Goal: Task Accomplishment & Management: Use online tool/utility

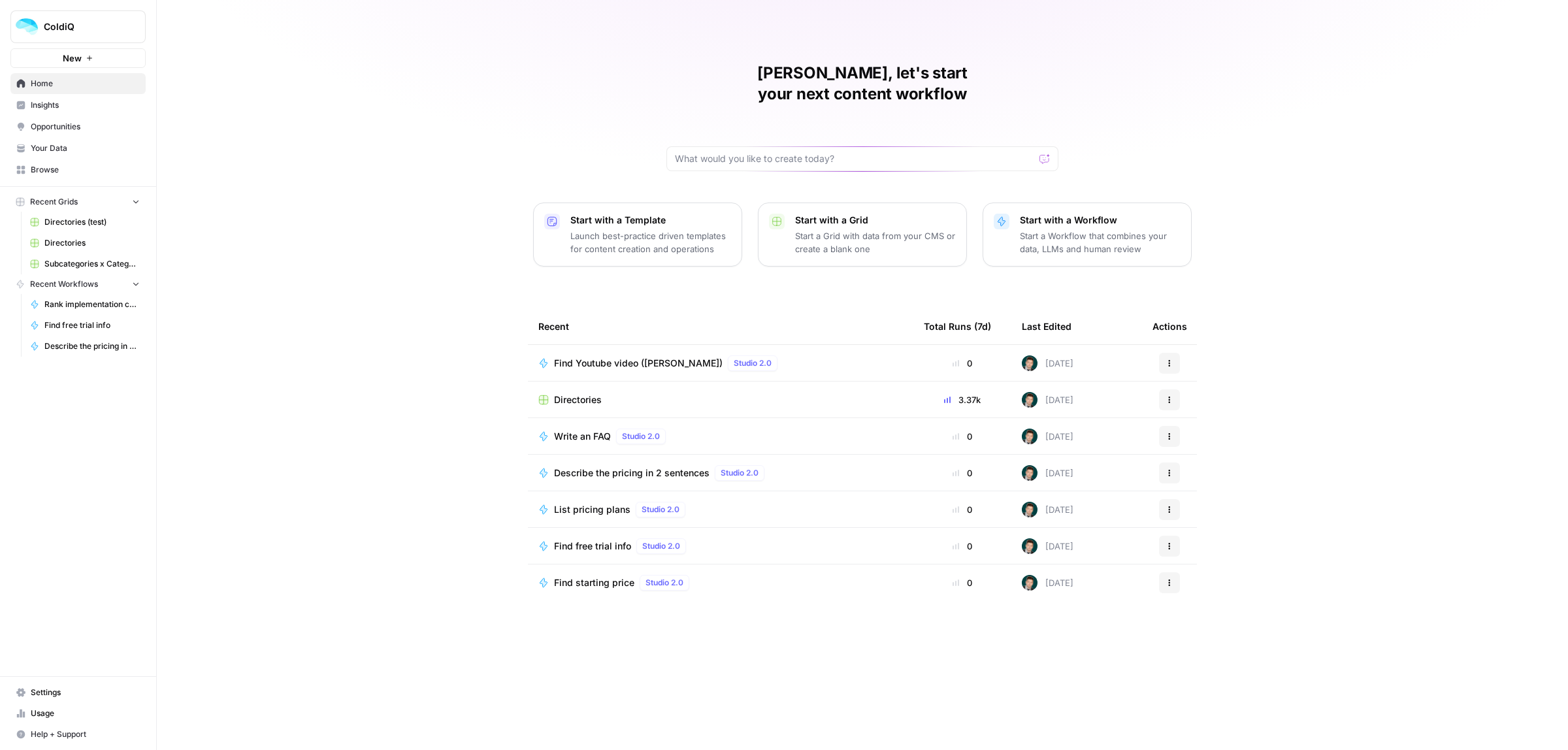
click at [573, 393] on span "Directories" at bounding box center [578, 399] width 47 height 13
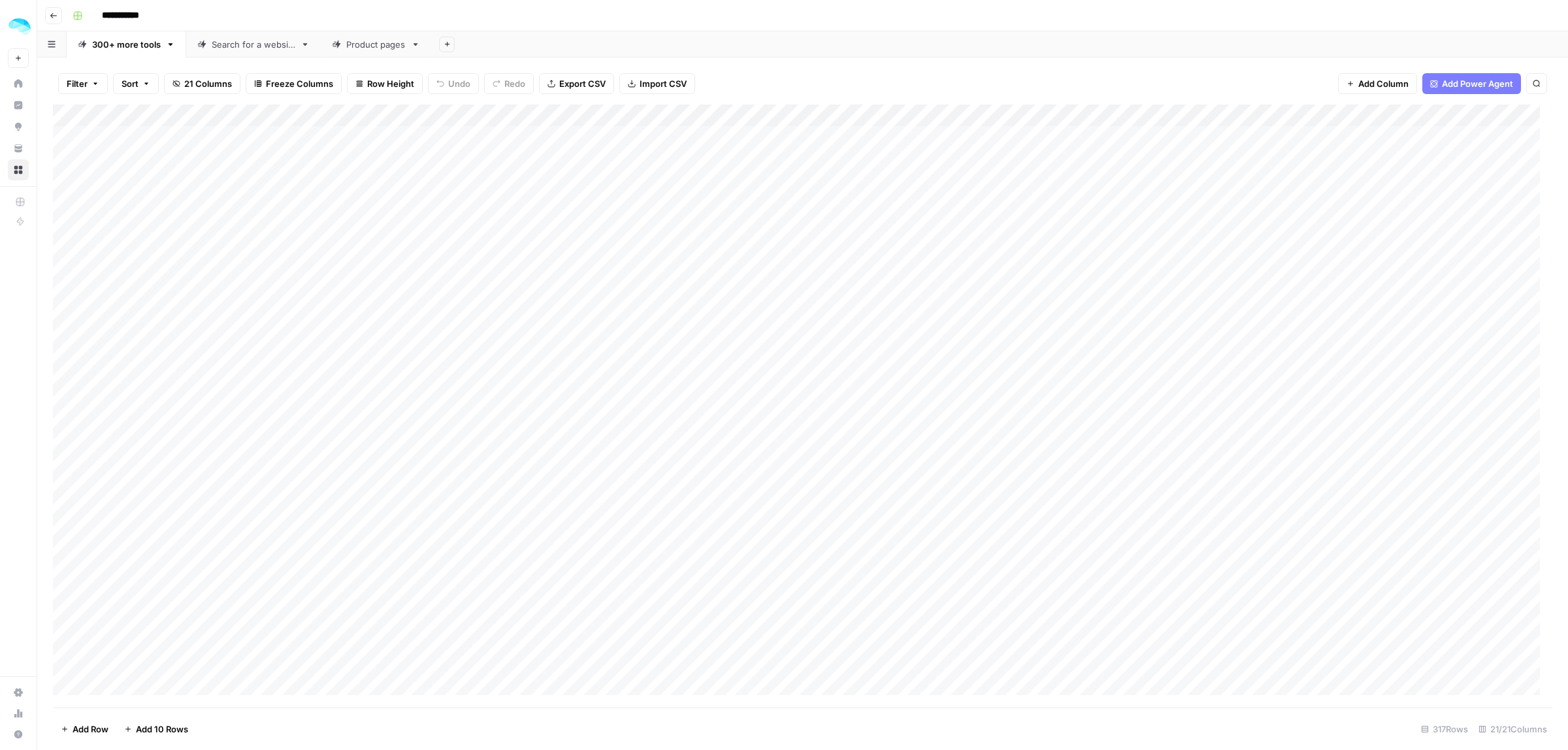
click at [344, 46] on div "Product pages" at bounding box center [368, 45] width 74 height 13
click at [119, 38] on div "300+ more tools" at bounding box center [126, 45] width 68 height 13
click at [241, 44] on div "Search for a website" at bounding box center [253, 45] width 84 height 13
click at [382, 47] on div "Product pages" at bounding box center [376, 45] width 59 height 13
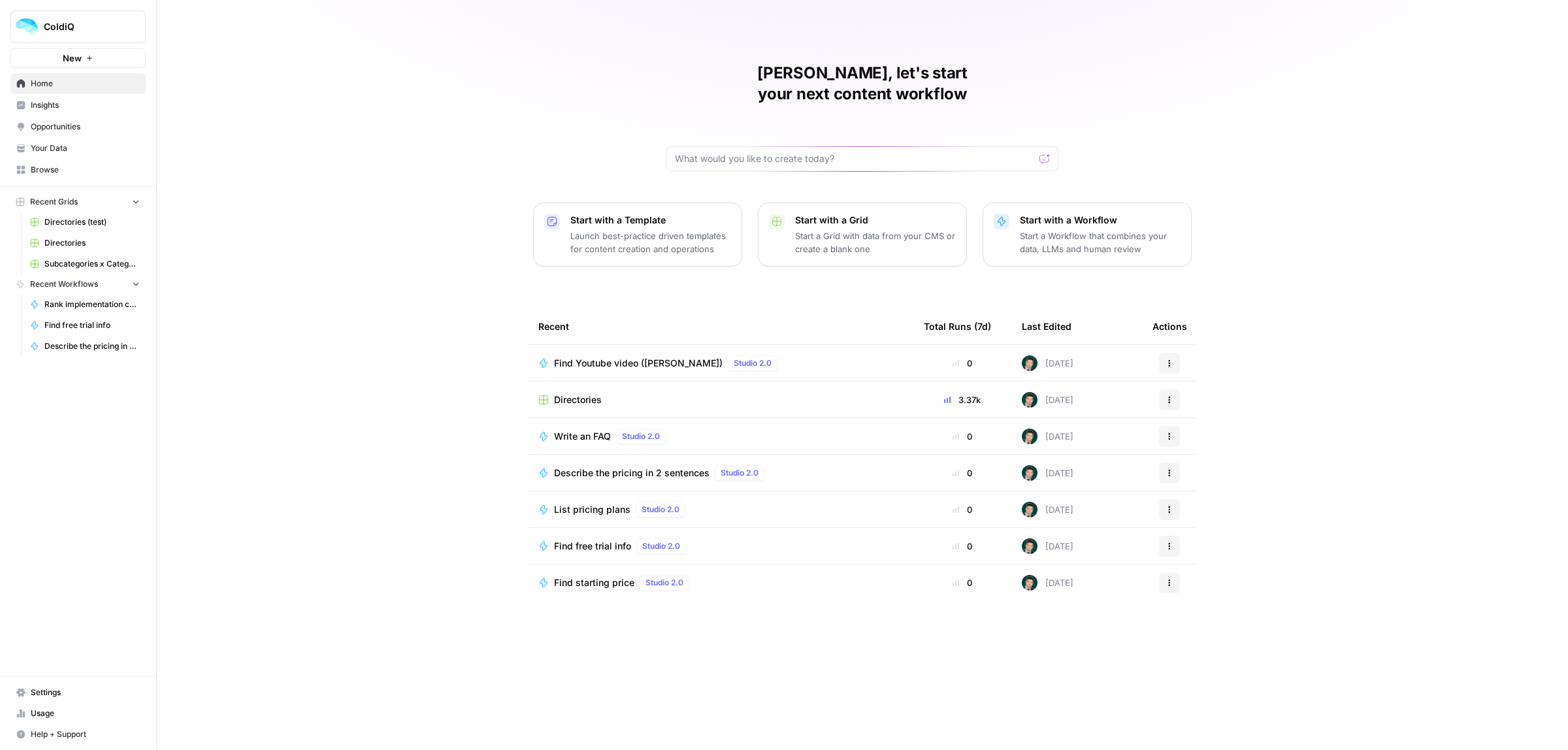
click at [570, 393] on span "Directories" at bounding box center [578, 399] width 47 height 13
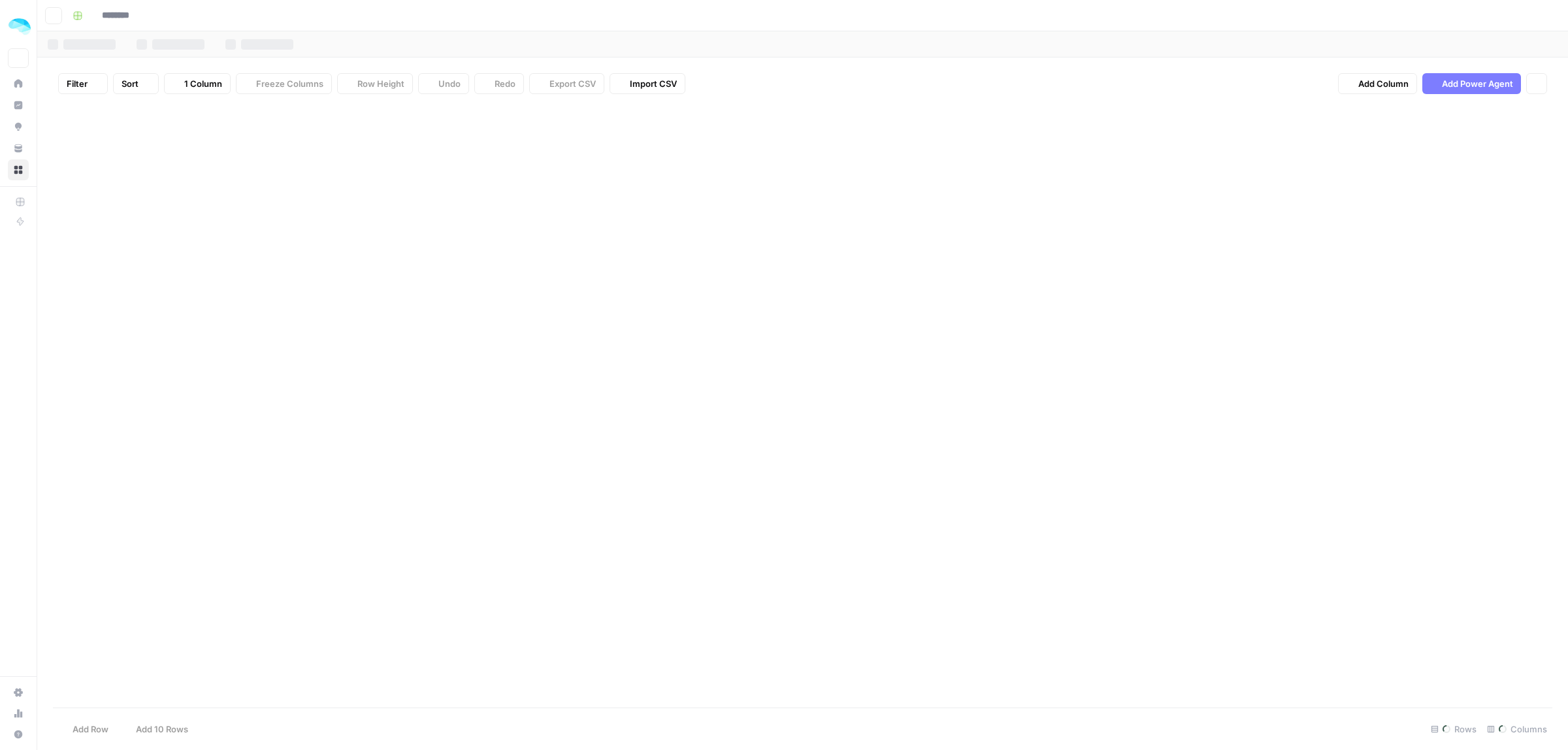
type input "**********"
click at [366, 49] on div "Product pages" at bounding box center [376, 45] width 59 height 13
drag, startPoint x: 288, startPoint y: 112, endPoint x: 211, endPoint y: 113, distance: 77.0
click at [211, 113] on div "Add Column" at bounding box center [802, 314] width 1499 height 420
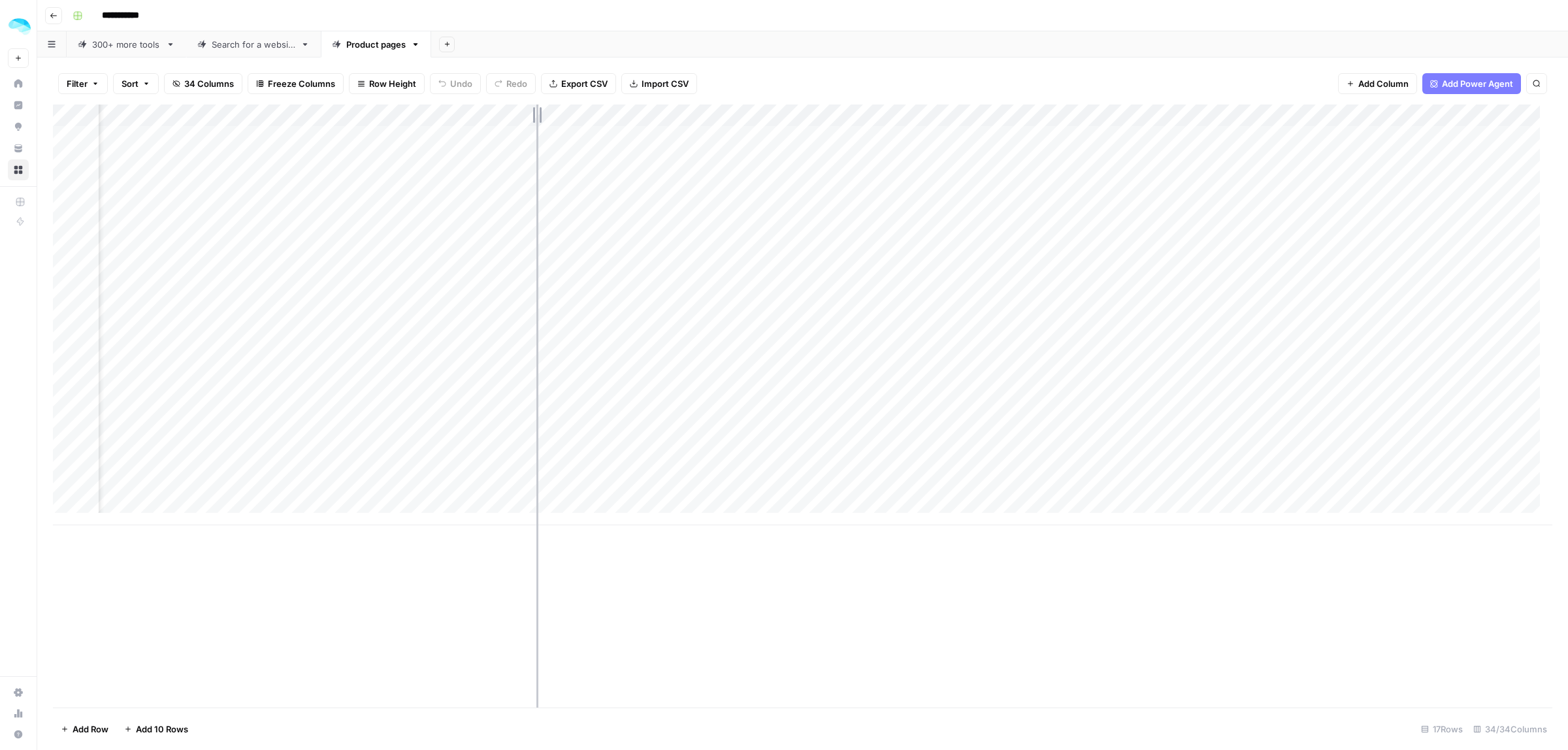
drag, startPoint x: 595, startPoint y: 112, endPoint x: 534, endPoint y: 112, distance: 61.0
click at [533, 111] on div "Add Column" at bounding box center [802, 314] width 1499 height 420
click at [586, 132] on div "Add Column" at bounding box center [802, 314] width 1499 height 420
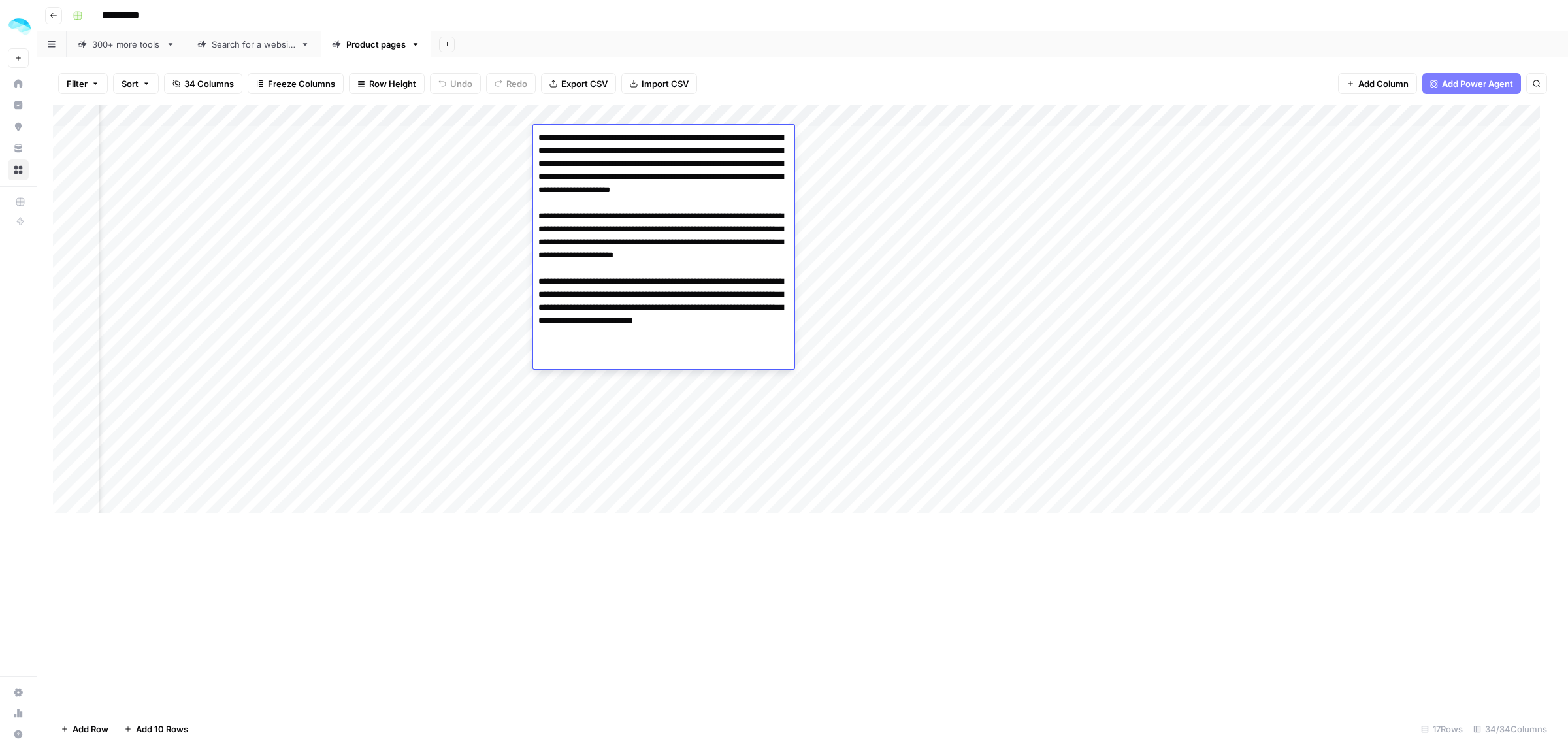
drag, startPoint x: 595, startPoint y: 160, endPoint x: 621, endPoint y: 334, distance: 175.9
click at [621, 334] on textarea "**********" at bounding box center [664, 249] width 262 height 241
click at [641, 320] on textarea "**********" at bounding box center [664, 249] width 262 height 241
click at [668, 622] on div "Add Column" at bounding box center [802, 406] width 1499 height 602
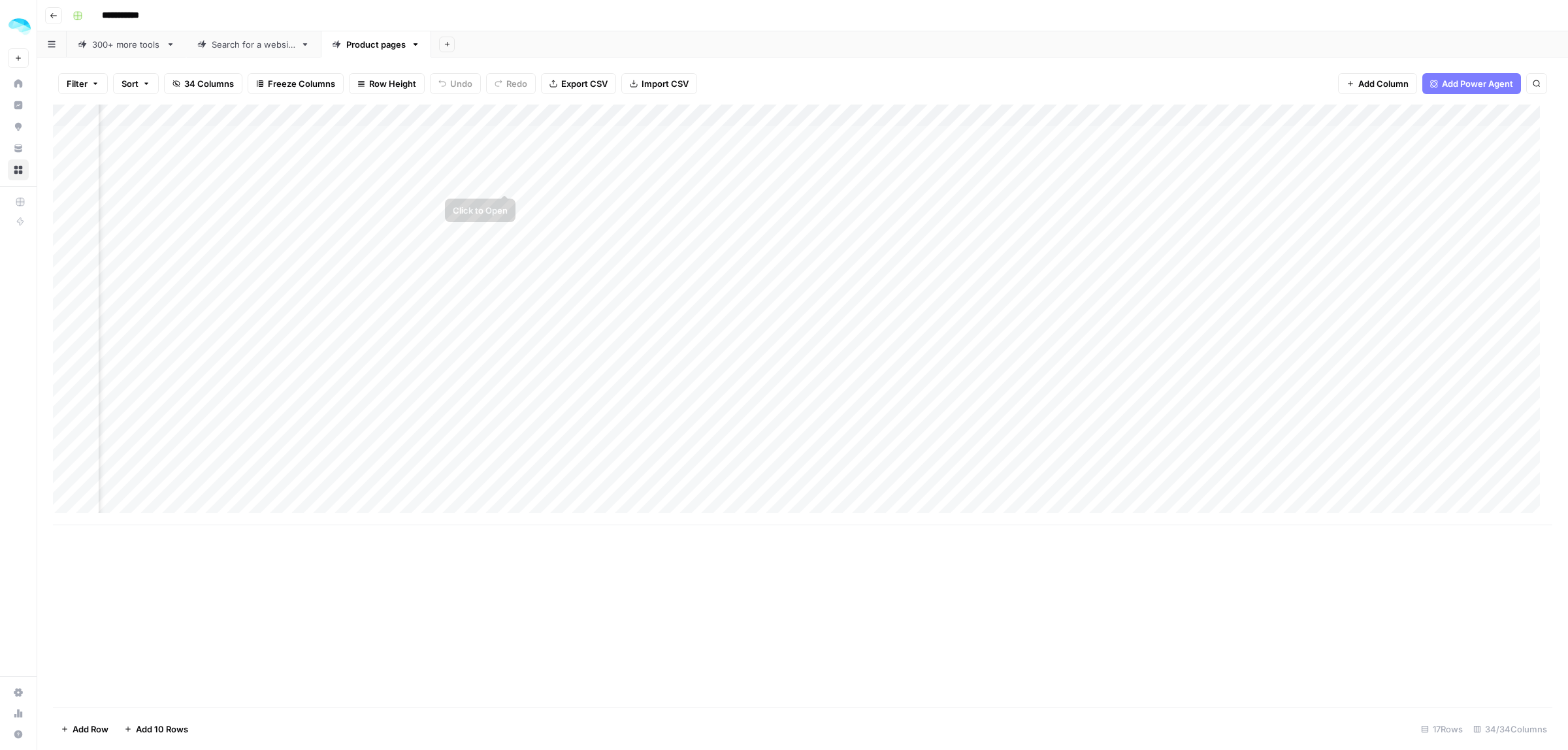
click at [582, 158] on div "Add Column" at bounding box center [802, 314] width 1499 height 420
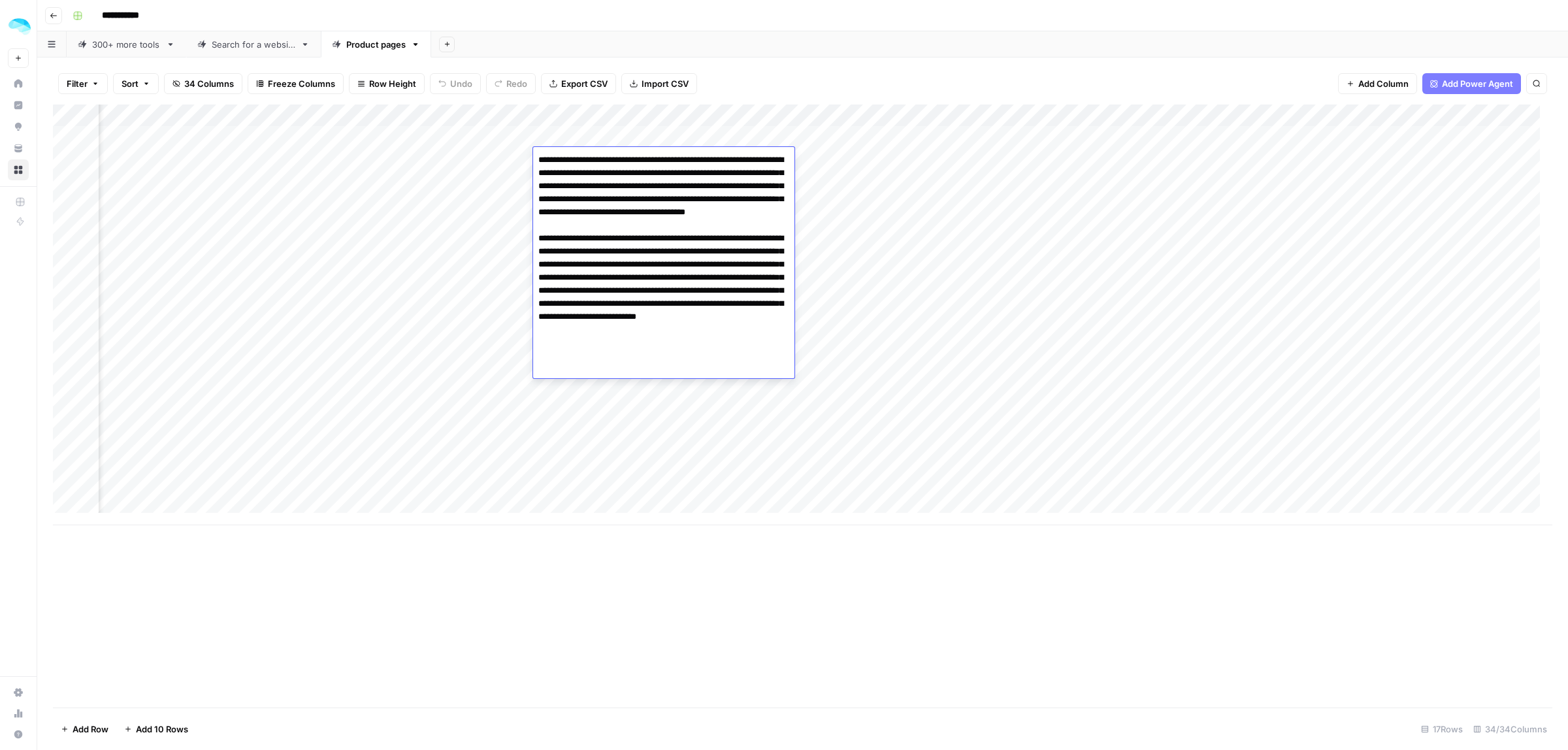
drag, startPoint x: 566, startPoint y: 170, endPoint x: 642, endPoint y: 350, distance: 195.4
click at [642, 350] on textarea "**********" at bounding box center [664, 264] width 262 height 227
click at [631, 317] on textarea "**********" at bounding box center [664, 264] width 262 height 227
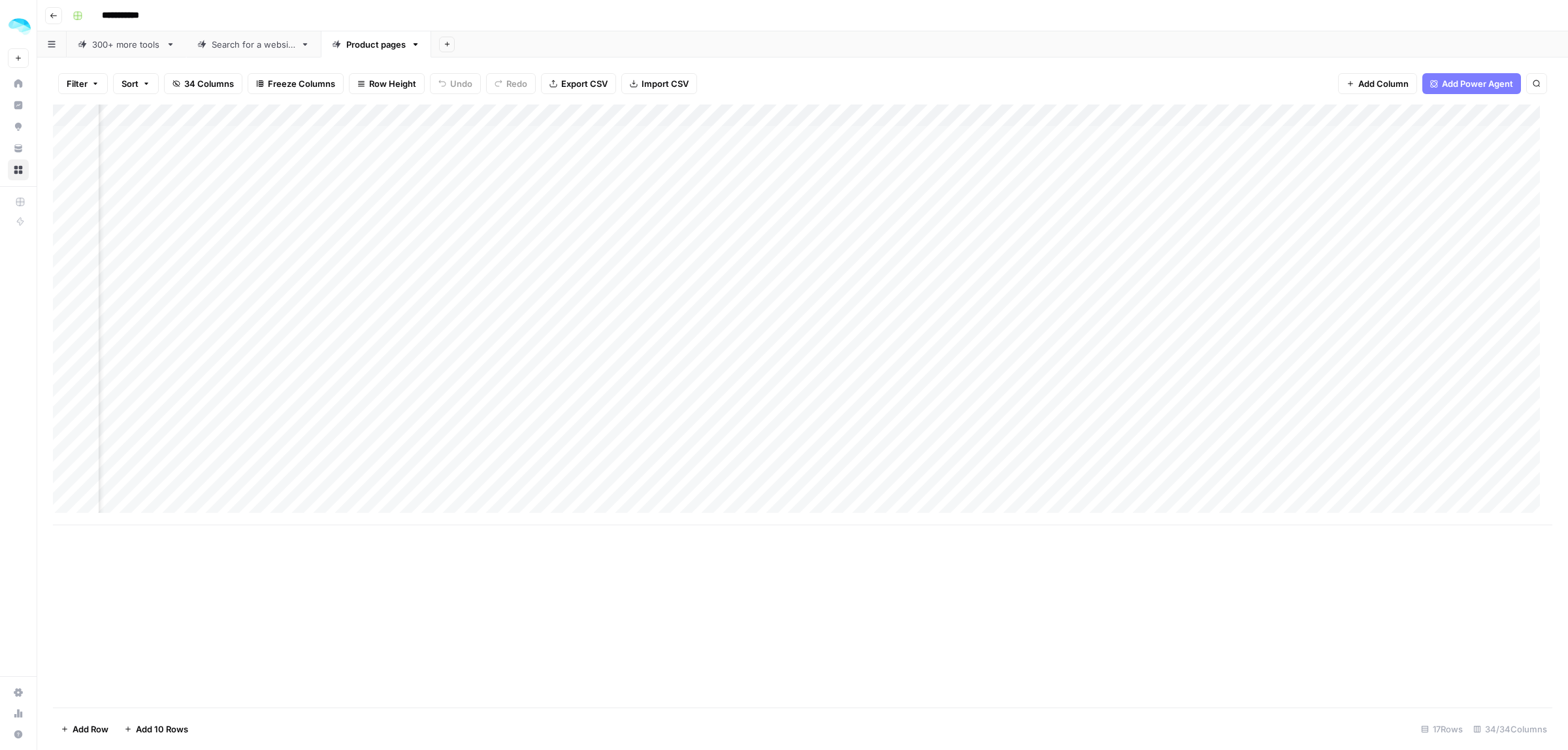
click at [595, 396] on div "Add Column" at bounding box center [802, 314] width 1499 height 420
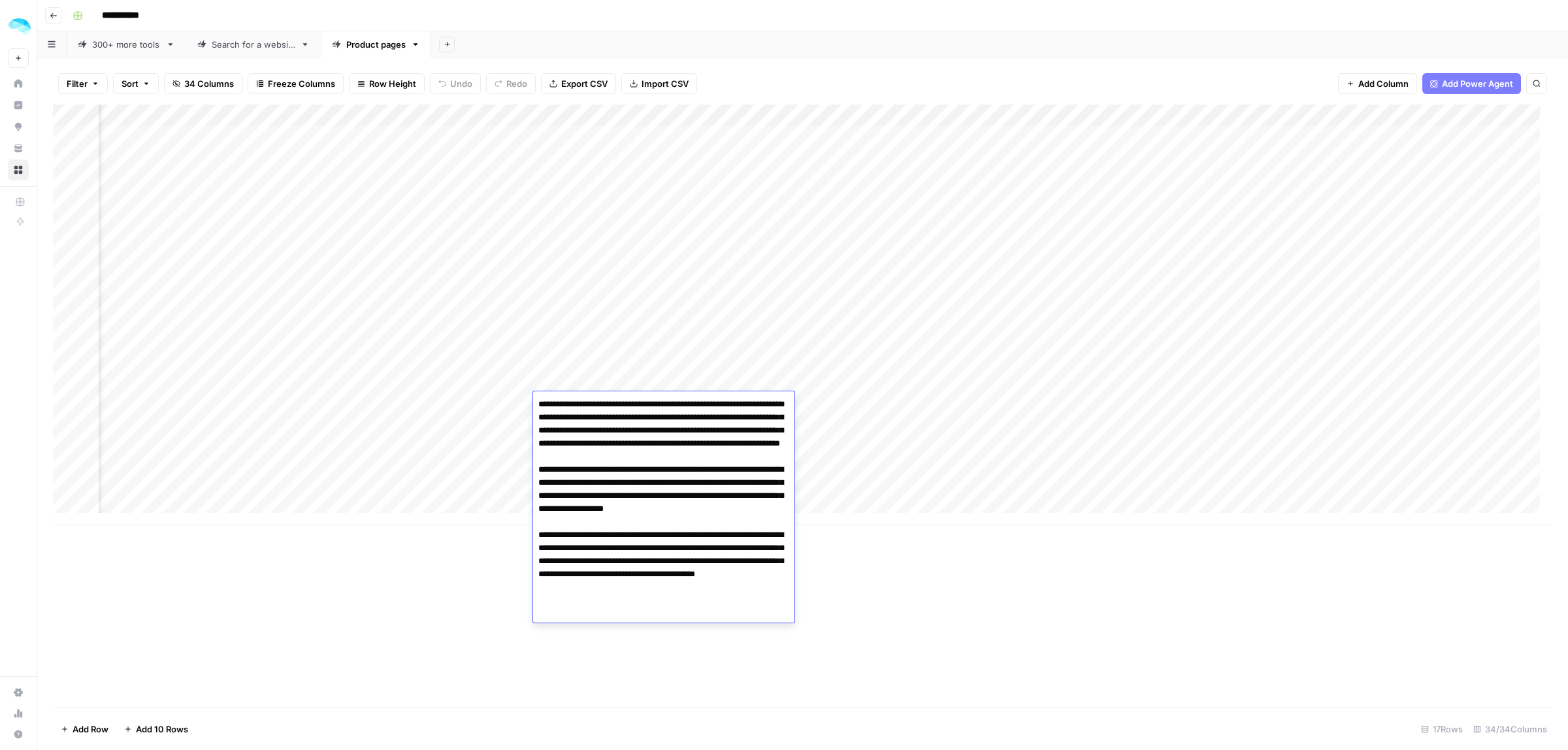
click at [583, 274] on div "Add Column" at bounding box center [802, 314] width 1499 height 420
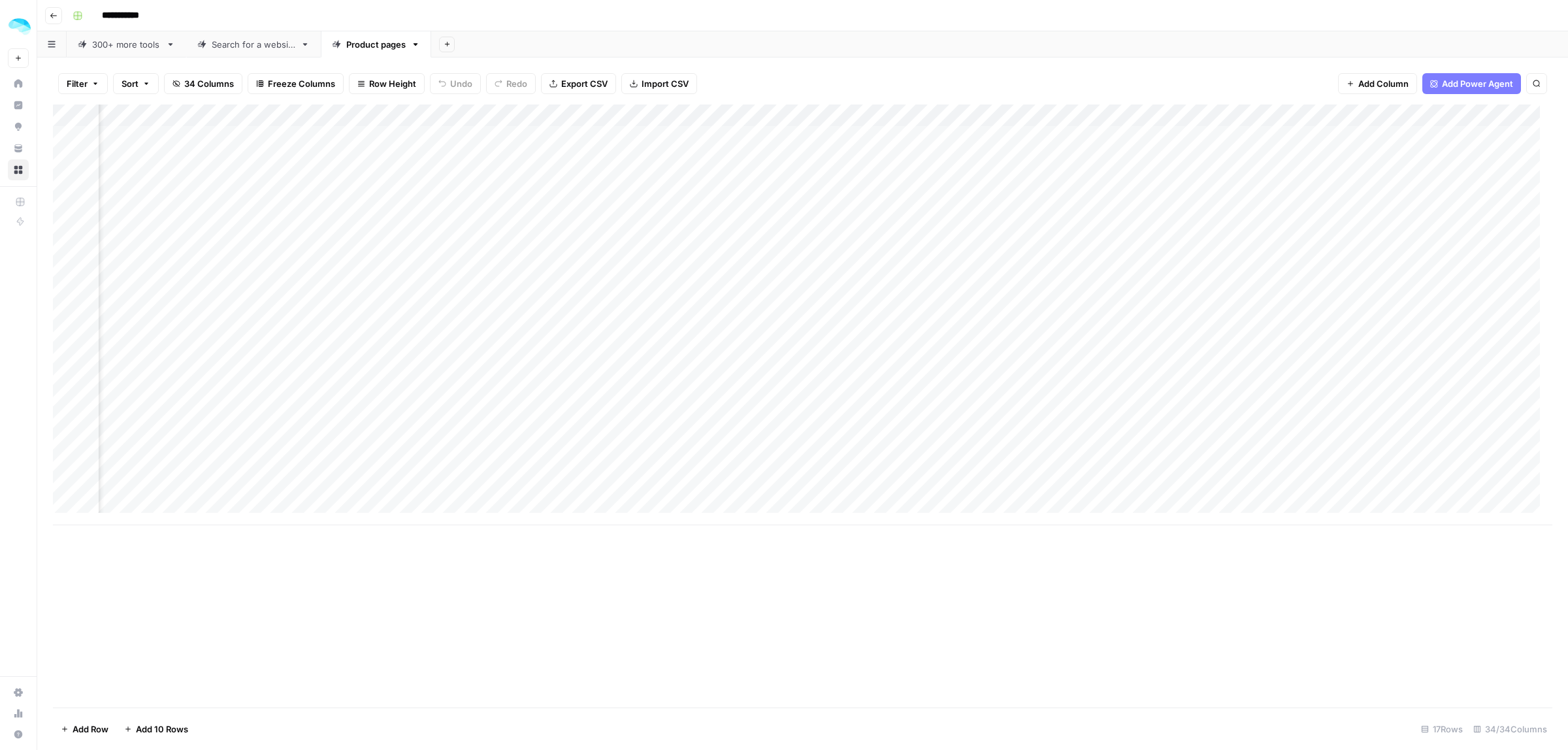
click at [583, 274] on div "Add Column" at bounding box center [802, 314] width 1499 height 420
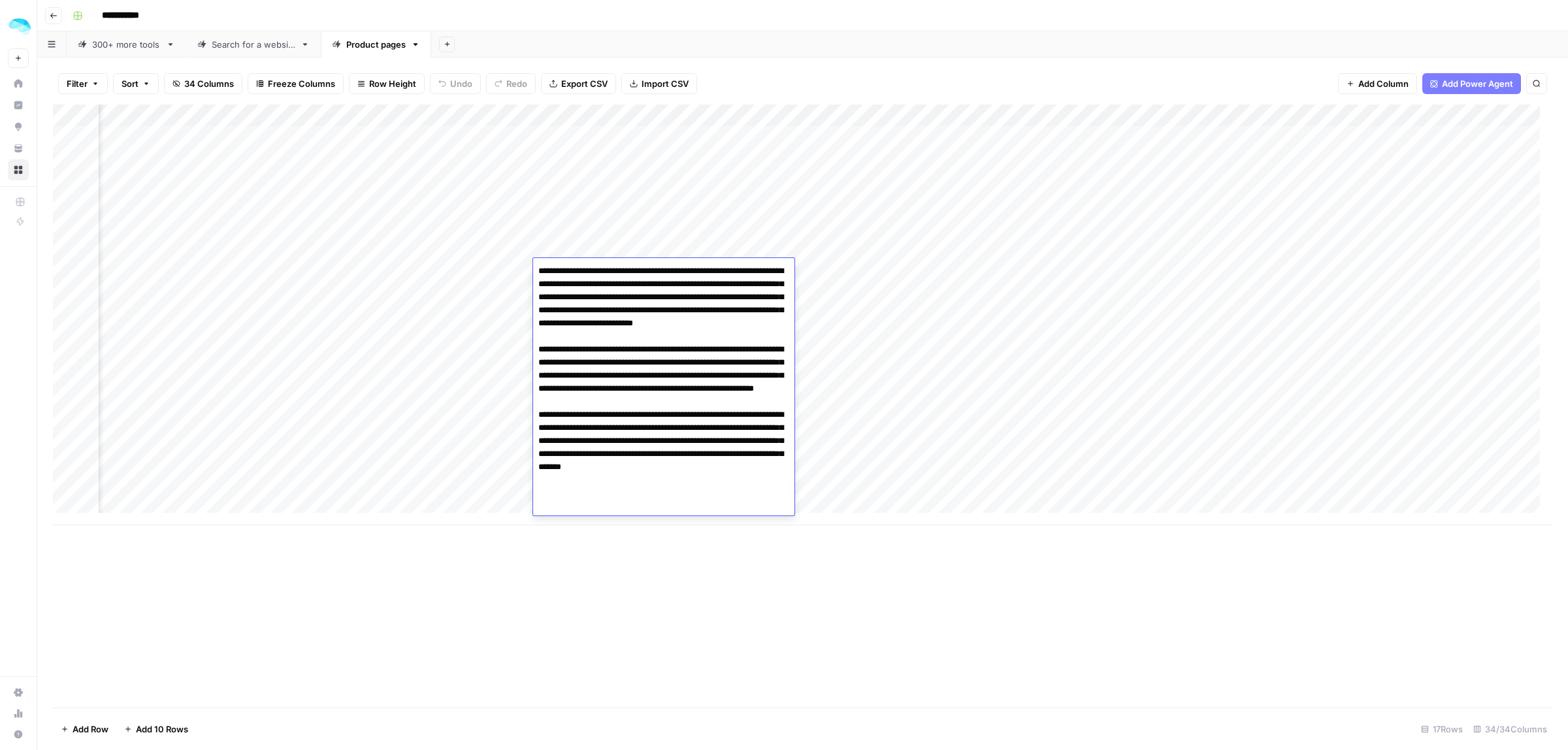
click at [505, 113] on div "Add Column" at bounding box center [802, 314] width 1499 height 420
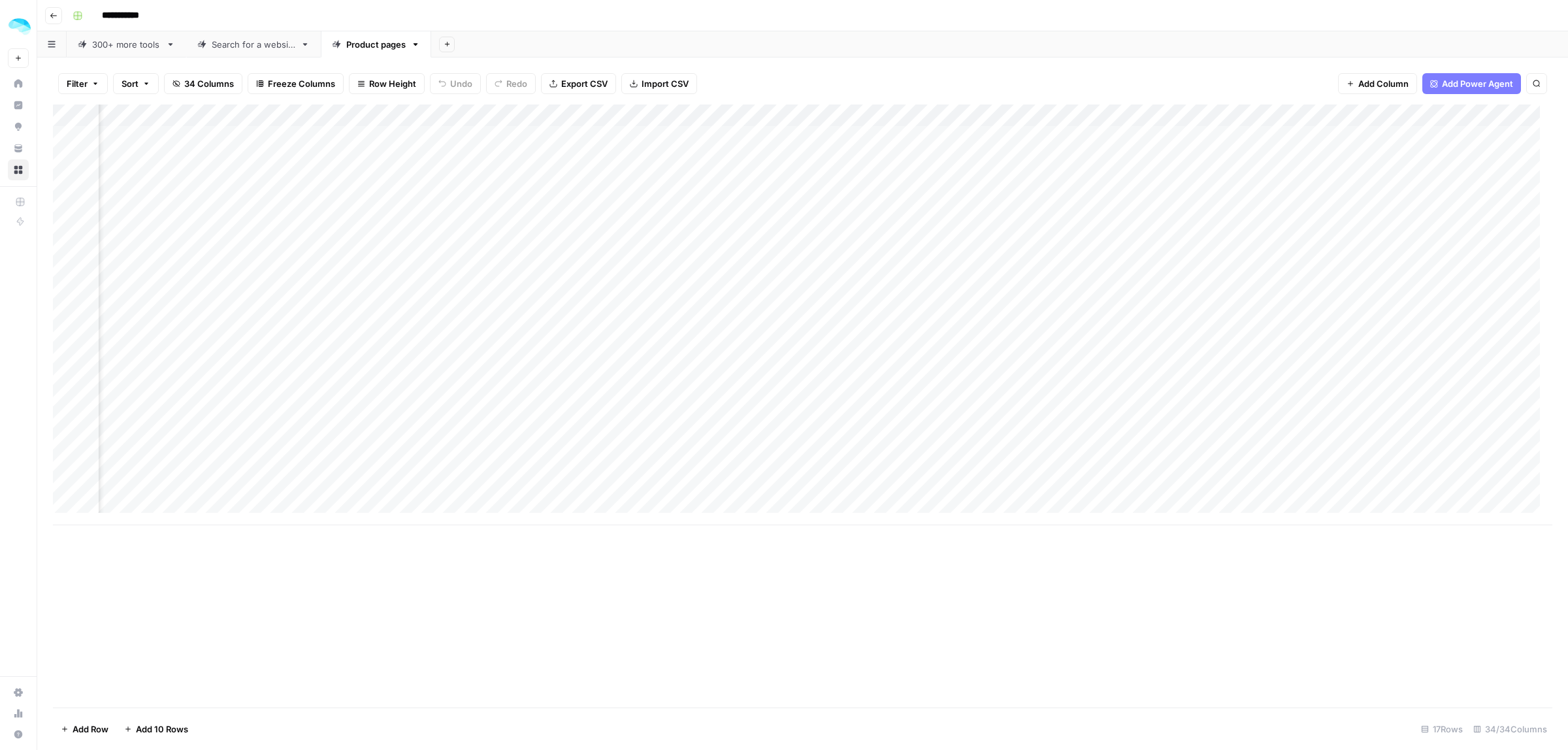
click at [576, 593] on div "Add Column" at bounding box center [802, 406] width 1499 height 602
click at [579, 139] on div "Add Column" at bounding box center [802, 314] width 1499 height 420
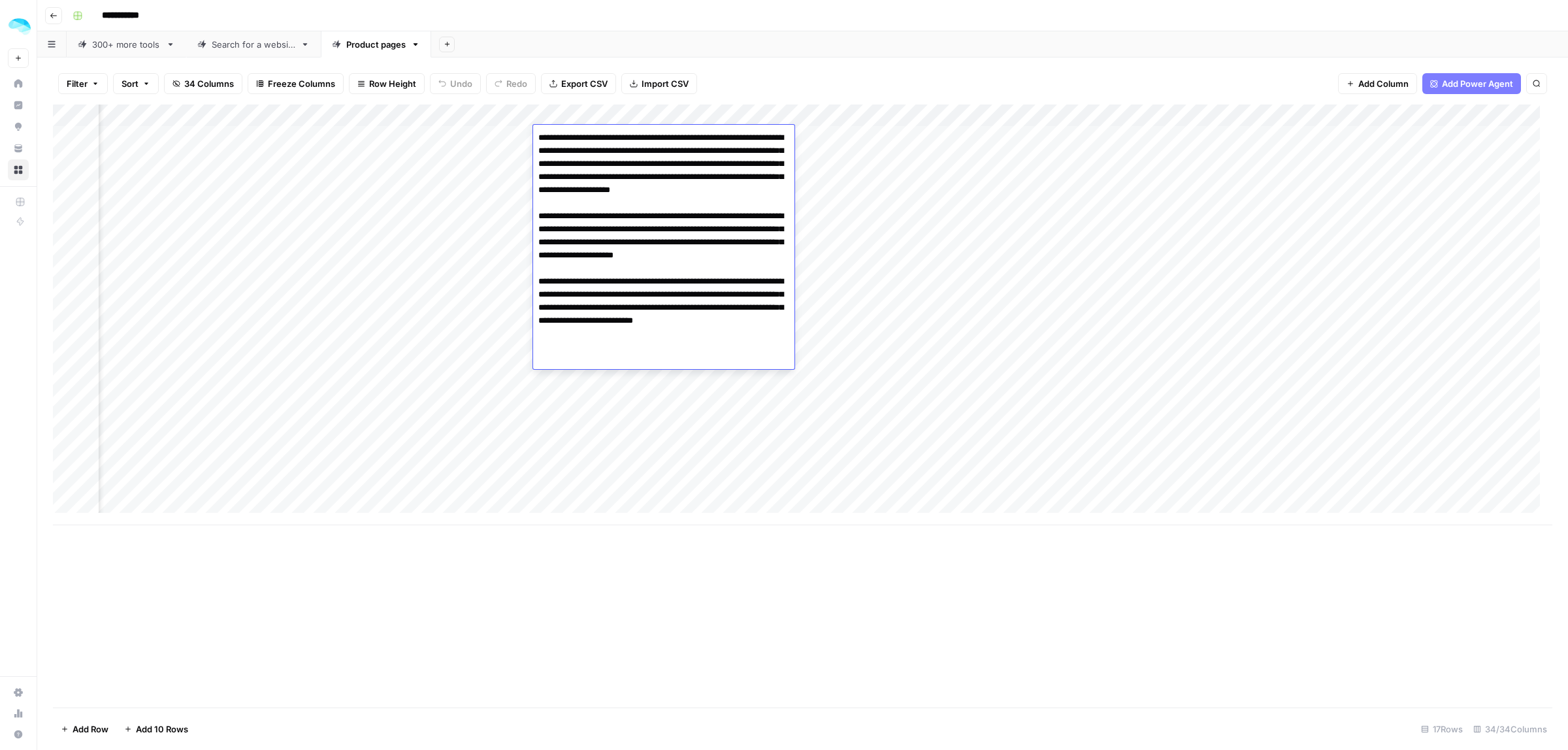
click at [726, 530] on div "Add Column" at bounding box center [802, 406] width 1499 height 602
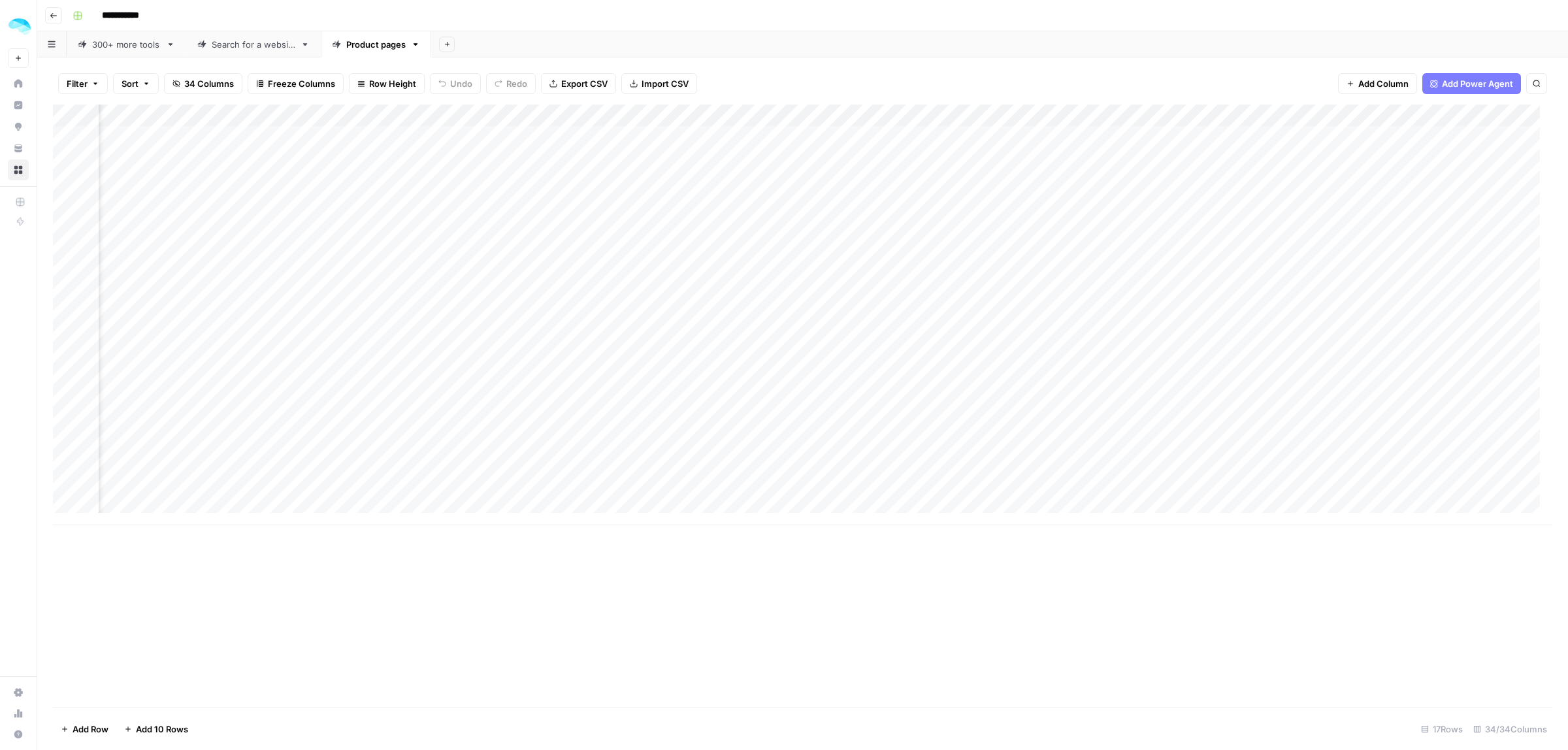
scroll to position [0, 379]
click at [633, 139] on div "Add Column" at bounding box center [802, 314] width 1499 height 420
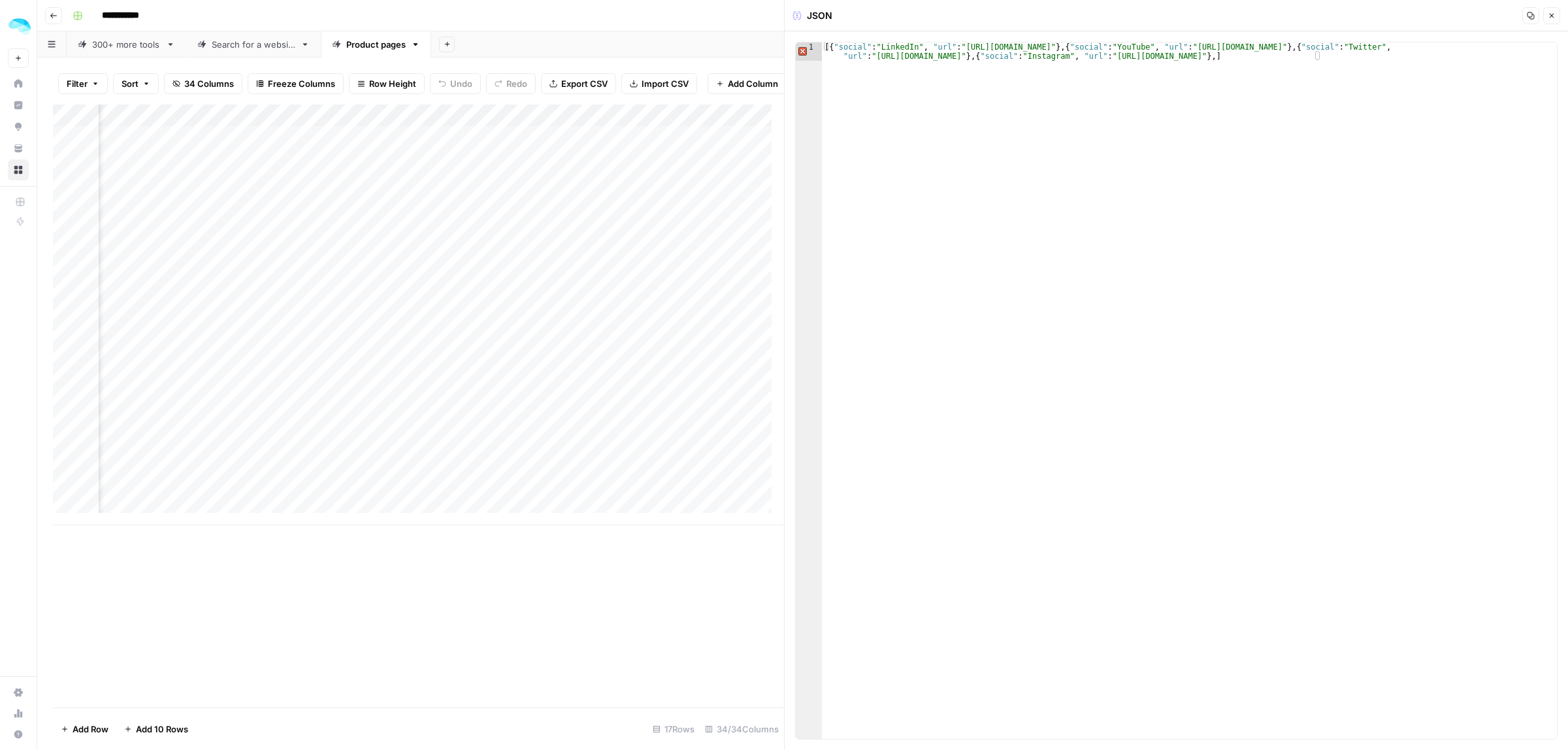
type textarea "**********"
drag, startPoint x: 1239, startPoint y: 47, endPoint x: 1188, endPoint y: 47, distance: 51.0
click at [1188, 47] on div "[{ "social" : "LinkedIn" , "url" : "https://www.linkedin.com/company/artisanai"…" at bounding box center [1189, 409] width 735 height 733
drag, startPoint x: 1533, startPoint y: 46, endPoint x: 1444, endPoint y: 54, distance: 89.4
click at [1500, 46] on div "[{ "social" : "LinkedIn" , "url" : "https://www.linkedin.com/company/artisanai"…" at bounding box center [1189, 409] width 735 height 733
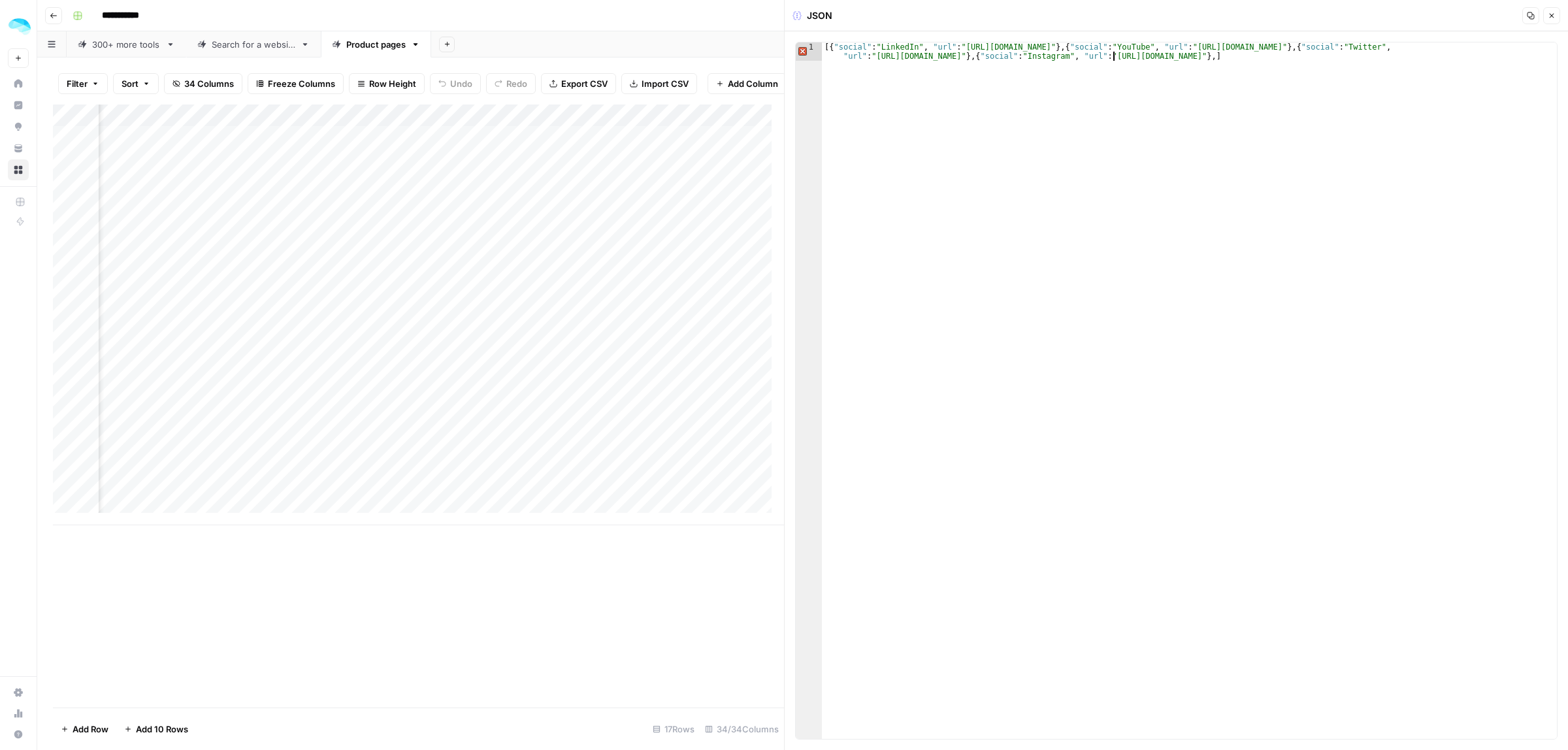
drag, startPoint x: 1114, startPoint y: 57, endPoint x: 1095, endPoint y: 58, distance: 19.0
click at [1095, 58] on div "[{ "social" : "LinkedIn" , "url" : "https://www.linkedin.com/company/artisanai"…" at bounding box center [1189, 409] width 735 height 733
click at [1552, 17] on icon "button" at bounding box center [1551, 15] width 8 height 8
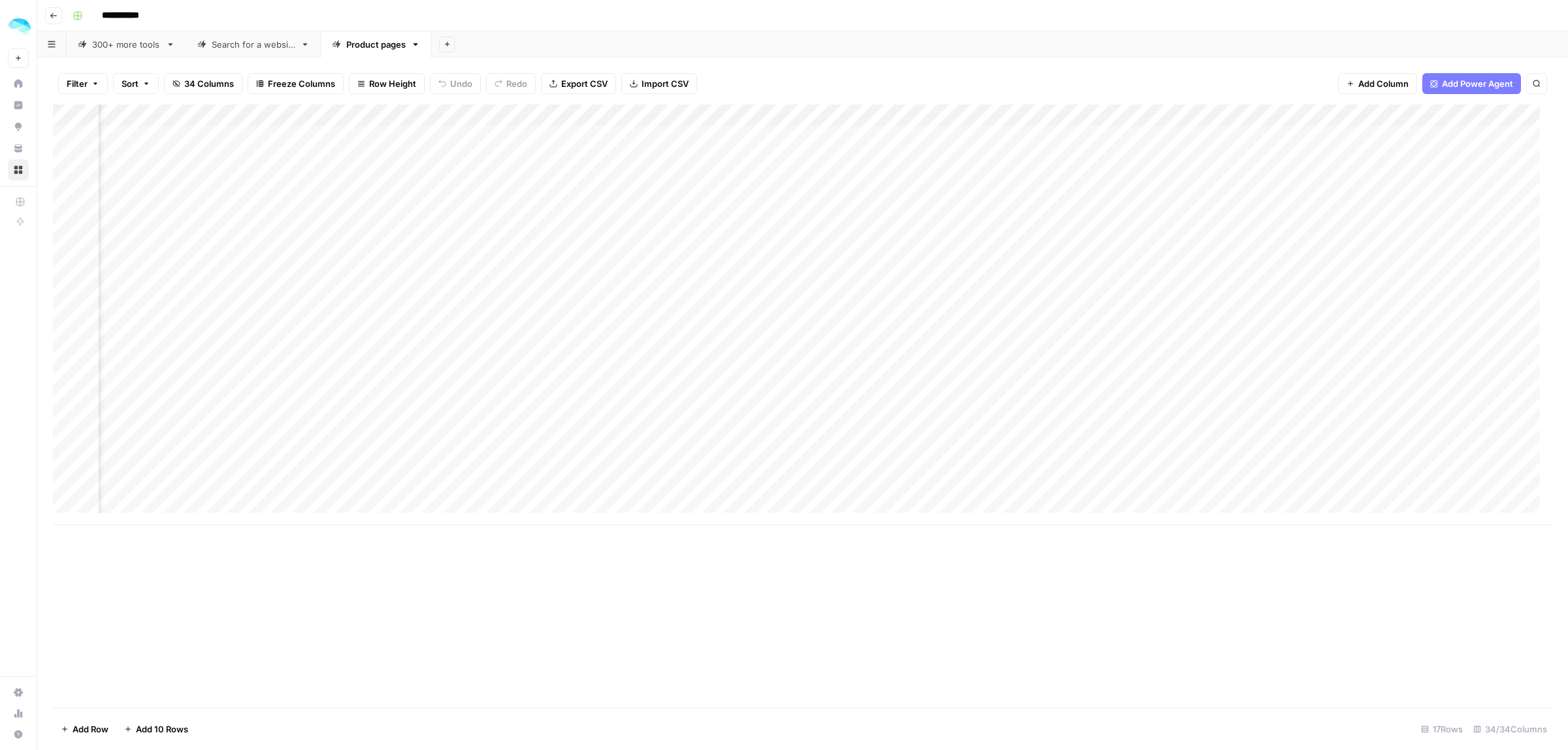
click at [713, 181] on div "Add Column" at bounding box center [802, 314] width 1499 height 420
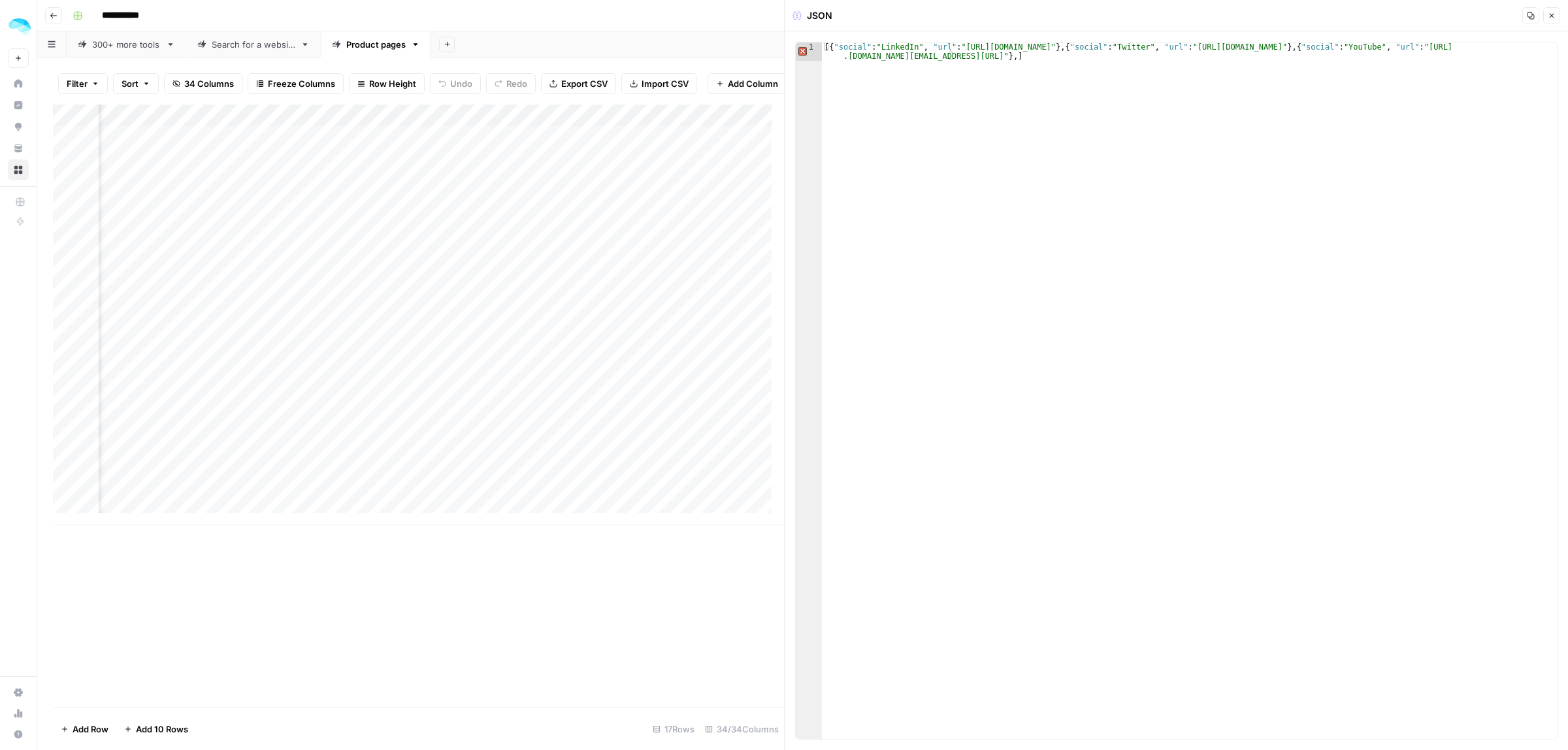
type textarea "**********"
drag, startPoint x: 1203, startPoint y: 47, endPoint x: 1328, endPoint y: 50, distance: 125.0
click at [1327, 50] on div "[{ "social" : "LinkedIn" , "url" : "https://linkedin.com/company/attio" } , { "…" at bounding box center [1189, 409] width 735 height 733
click at [1483, 54] on div "[{ "social" : "LinkedIn" , "url" : "https://linkedin.com/company/attio" } , { "…" at bounding box center [1189, 409] width 735 height 733
click at [1548, 15] on icon "button" at bounding box center [1551, 15] width 8 height 8
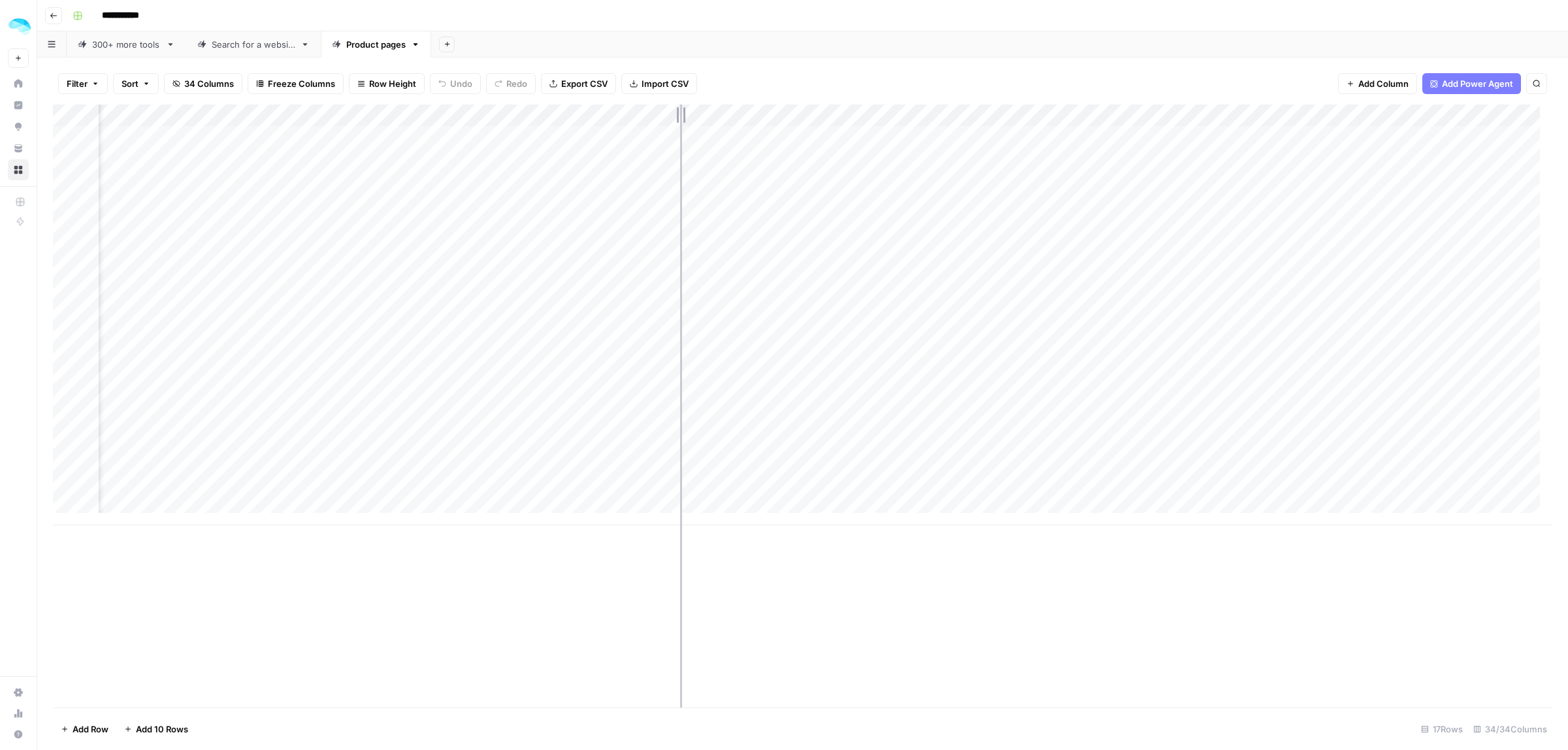
drag, startPoint x: 584, startPoint y: 112, endPoint x: 680, endPoint y: 119, distance: 96.3
click at [680, 119] on div "Add Column" at bounding box center [802, 314] width 1499 height 420
click at [677, 116] on div "Add Column" at bounding box center [802, 314] width 1499 height 420
drag, startPoint x: 680, startPoint y: 116, endPoint x: 737, endPoint y: 116, distance: 57.0
click at [737, 116] on div "Add Column" at bounding box center [802, 314] width 1499 height 420
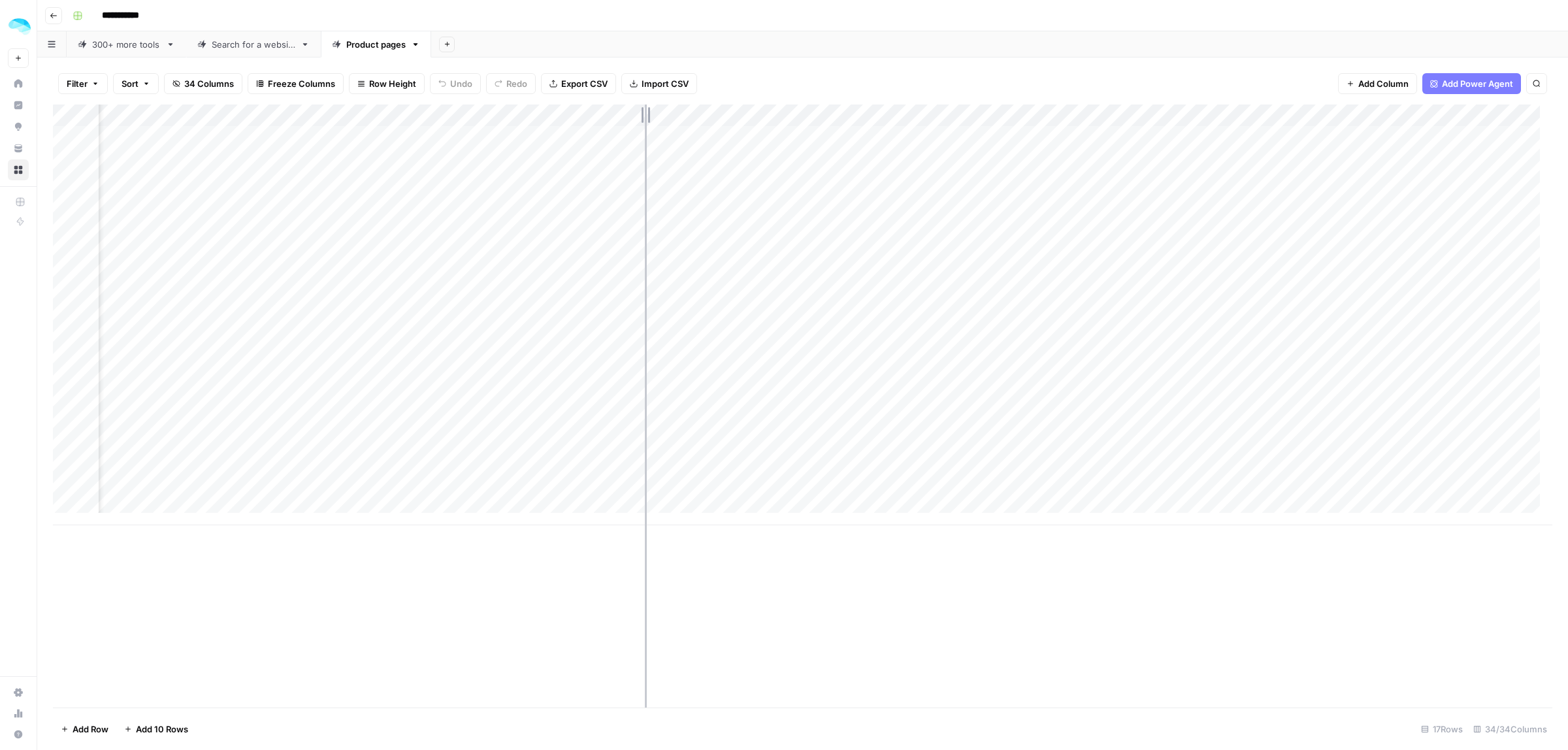
drag, startPoint x: 737, startPoint y: 109, endPoint x: 634, endPoint y: 111, distance: 103.0
click at [634, 111] on div "Add Column" at bounding box center [802, 314] width 1499 height 420
click at [887, 114] on div "Add Column" at bounding box center [802, 314] width 1499 height 420
click at [856, 149] on input "Youtube videp" at bounding box center [860, 147] width 132 height 13
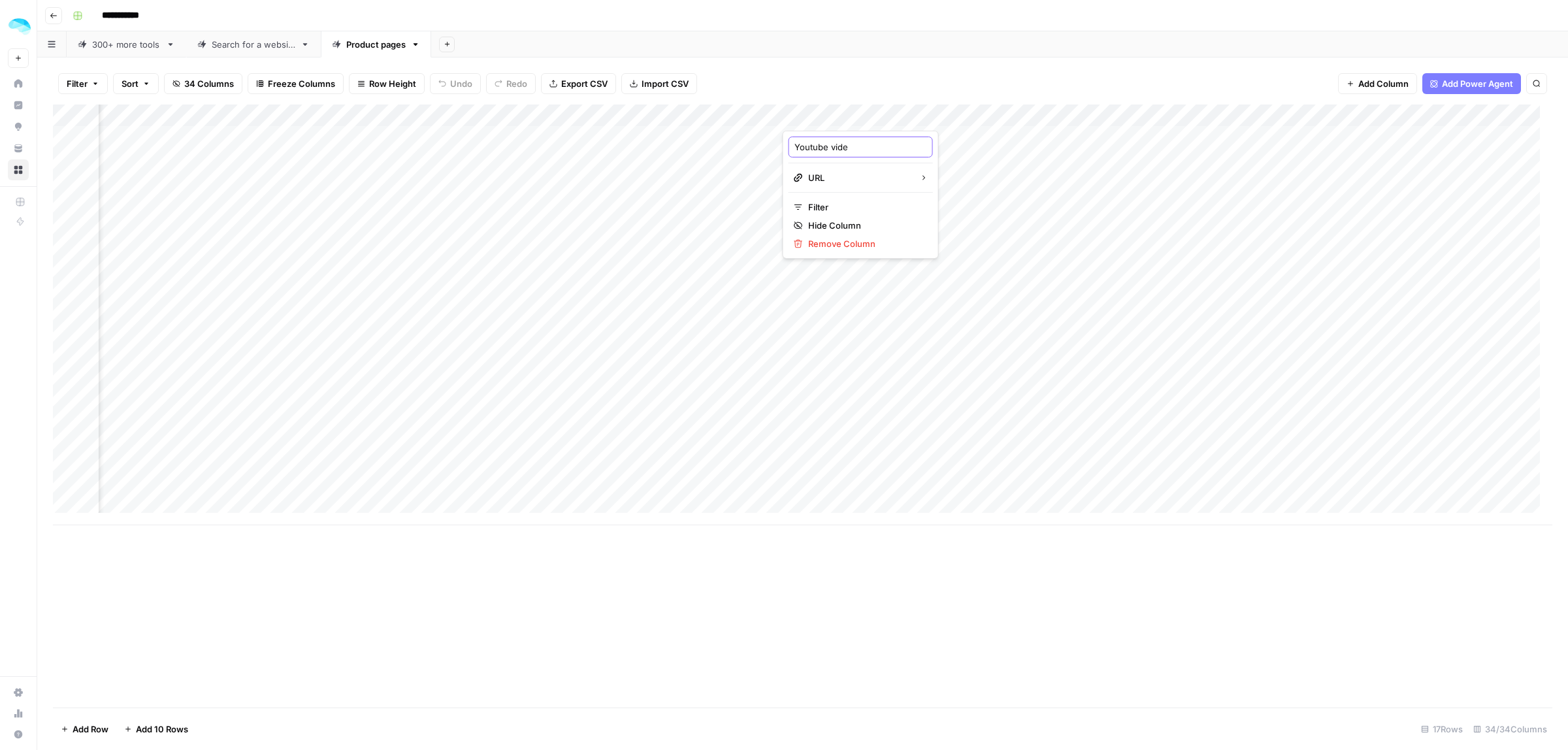
type input "Youtube video"
click at [830, 646] on div "Add Column" at bounding box center [802, 406] width 1499 height 602
click at [276, 114] on div "Add Column" at bounding box center [802, 314] width 1499 height 420
click at [707, 116] on div "Add Column" at bounding box center [802, 314] width 1499 height 420
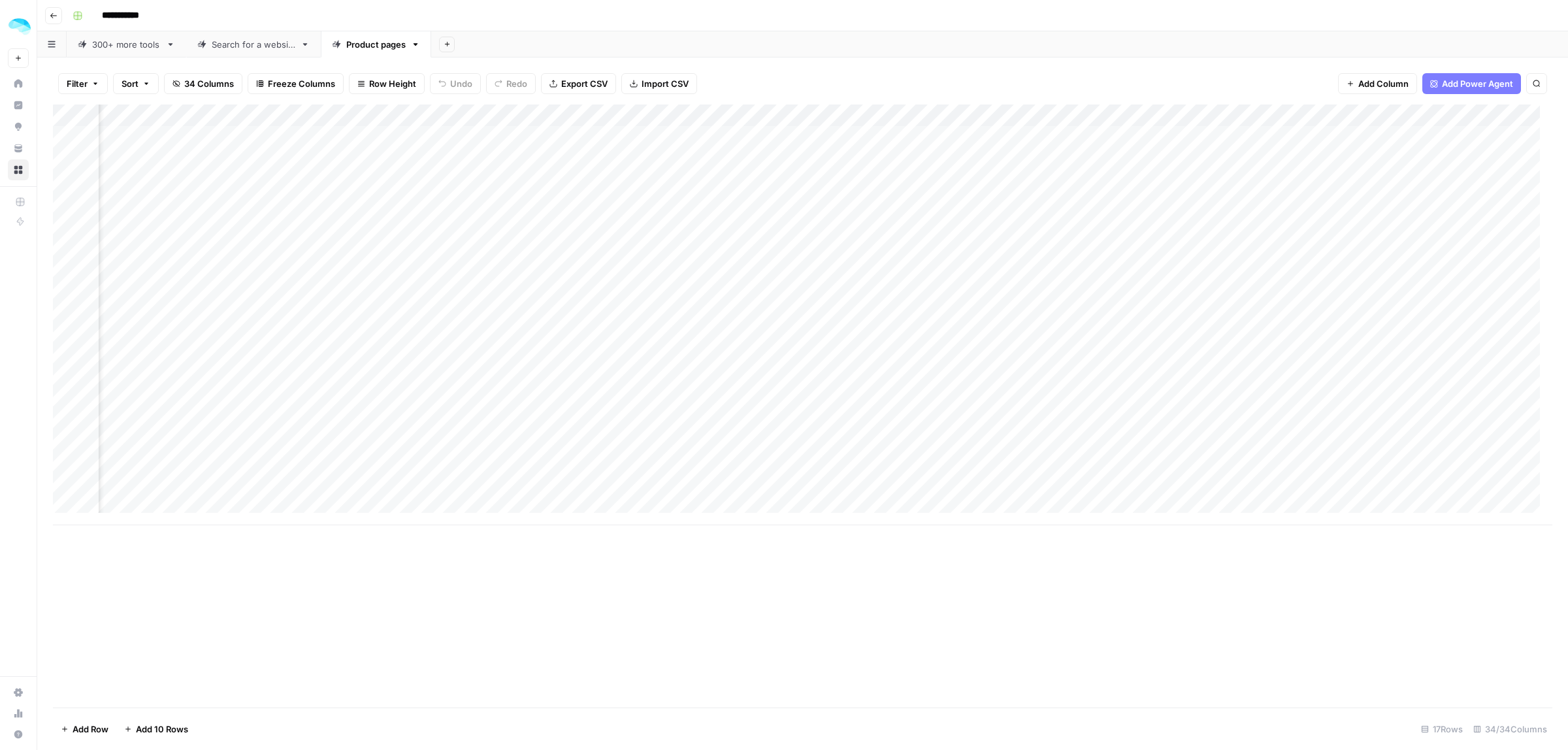
scroll to position [0, 862]
click at [677, 203] on div "Add Column" at bounding box center [802, 314] width 1499 height 420
click at [734, 200] on div "Add Column" at bounding box center [802, 314] width 1499 height 420
click at [898, 117] on div "Add Column" at bounding box center [802, 314] width 1499 height 420
click at [991, 136] on div "Add Column" at bounding box center [802, 314] width 1499 height 420
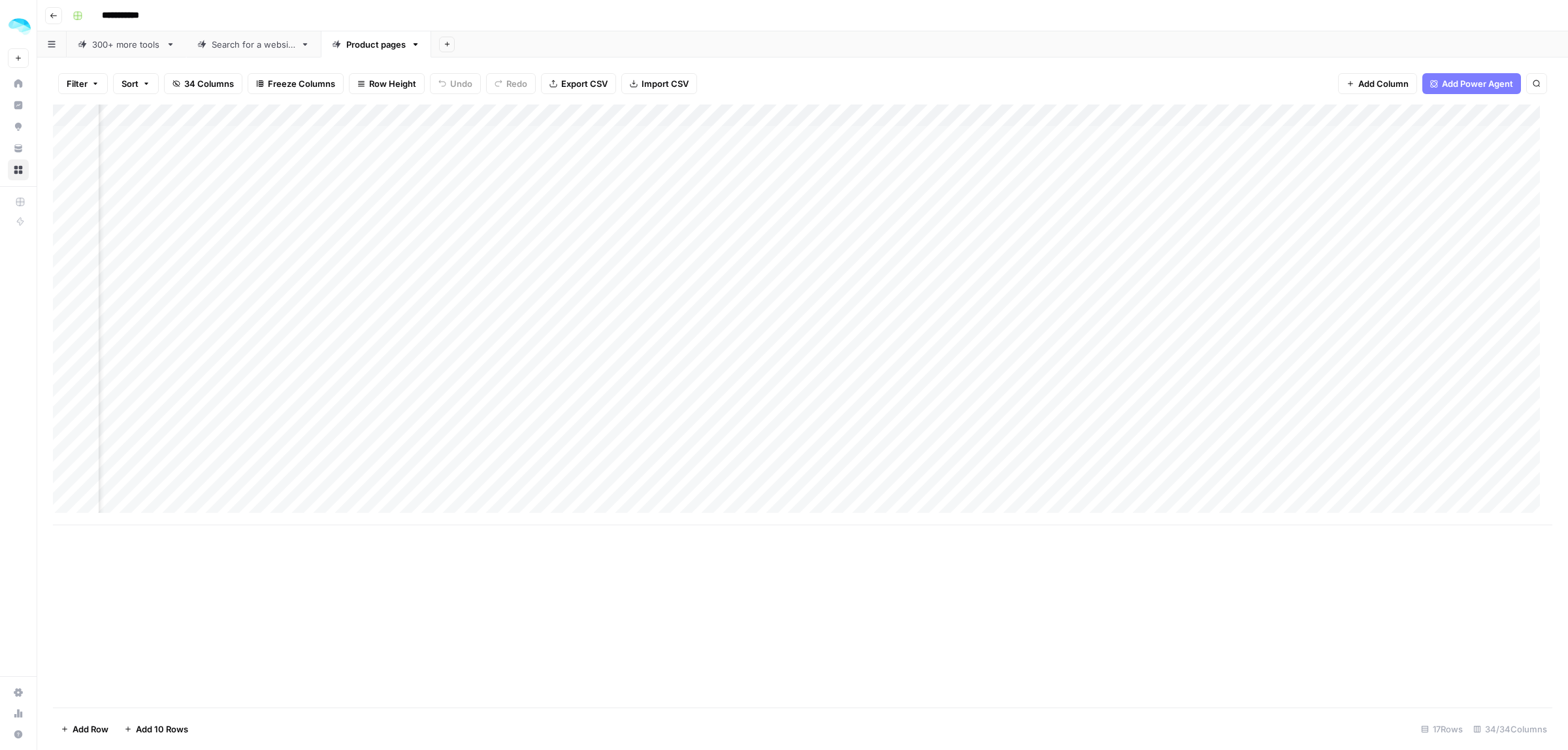
click at [991, 136] on div "Add Column" at bounding box center [802, 314] width 1499 height 420
drag, startPoint x: 1064, startPoint y: 137, endPoint x: 924, endPoint y: 138, distance: 140.0
click at [924, 138] on body "**********" at bounding box center [784, 375] width 1568 height 750
click at [946, 576] on div "Add Column" at bounding box center [802, 406] width 1499 height 602
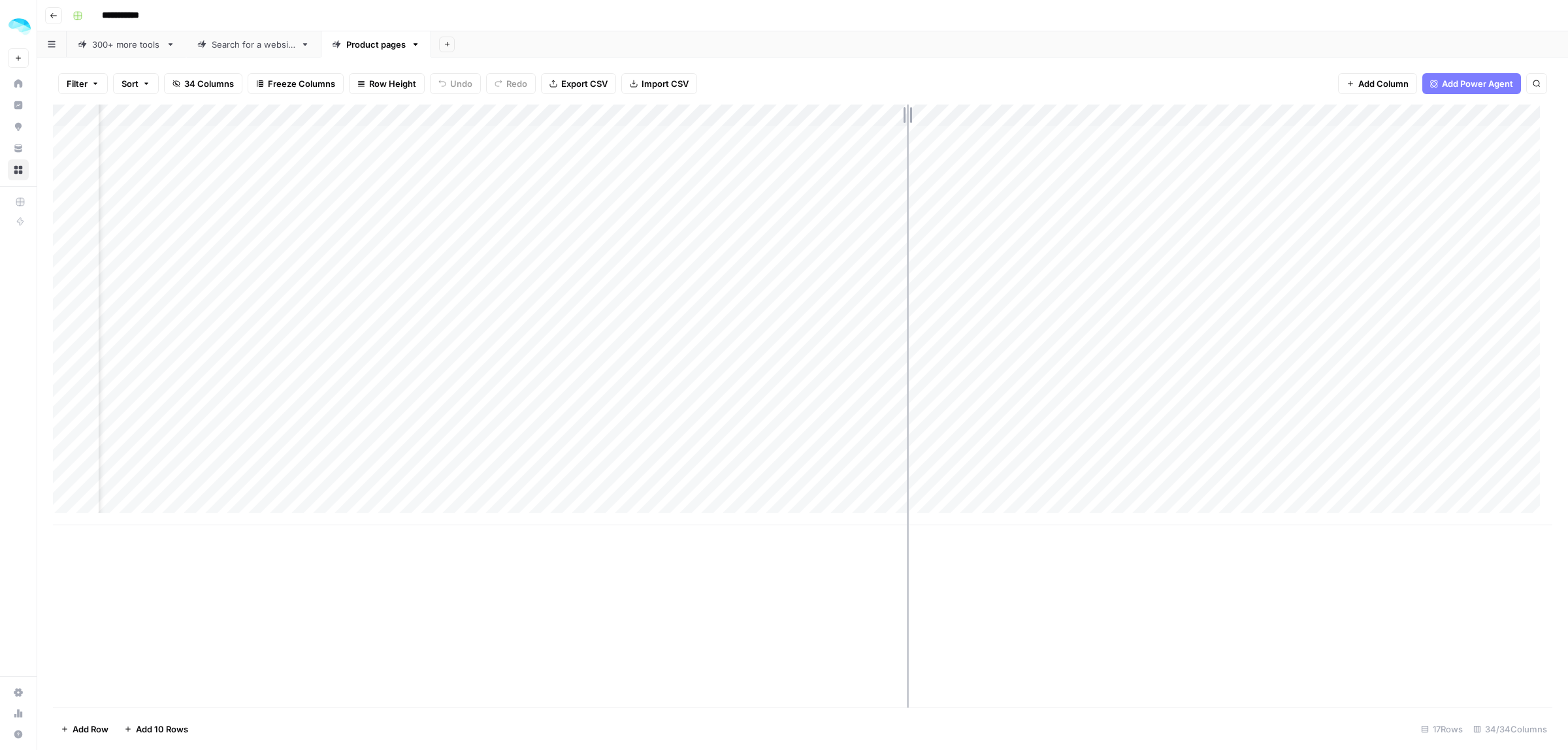
drag, startPoint x: 813, startPoint y: 111, endPoint x: 854, endPoint y: 336, distance: 228.7
click at [913, 118] on div "Add Column" at bounding box center [802, 314] width 1499 height 420
drag, startPoint x: 914, startPoint y: 112, endPoint x: 992, endPoint y: 123, distance: 78.8
click at [992, 123] on div "Add Column" at bounding box center [802, 314] width 1499 height 420
click at [850, 428] on div "Add Column" at bounding box center [802, 314] width 1499 height 420
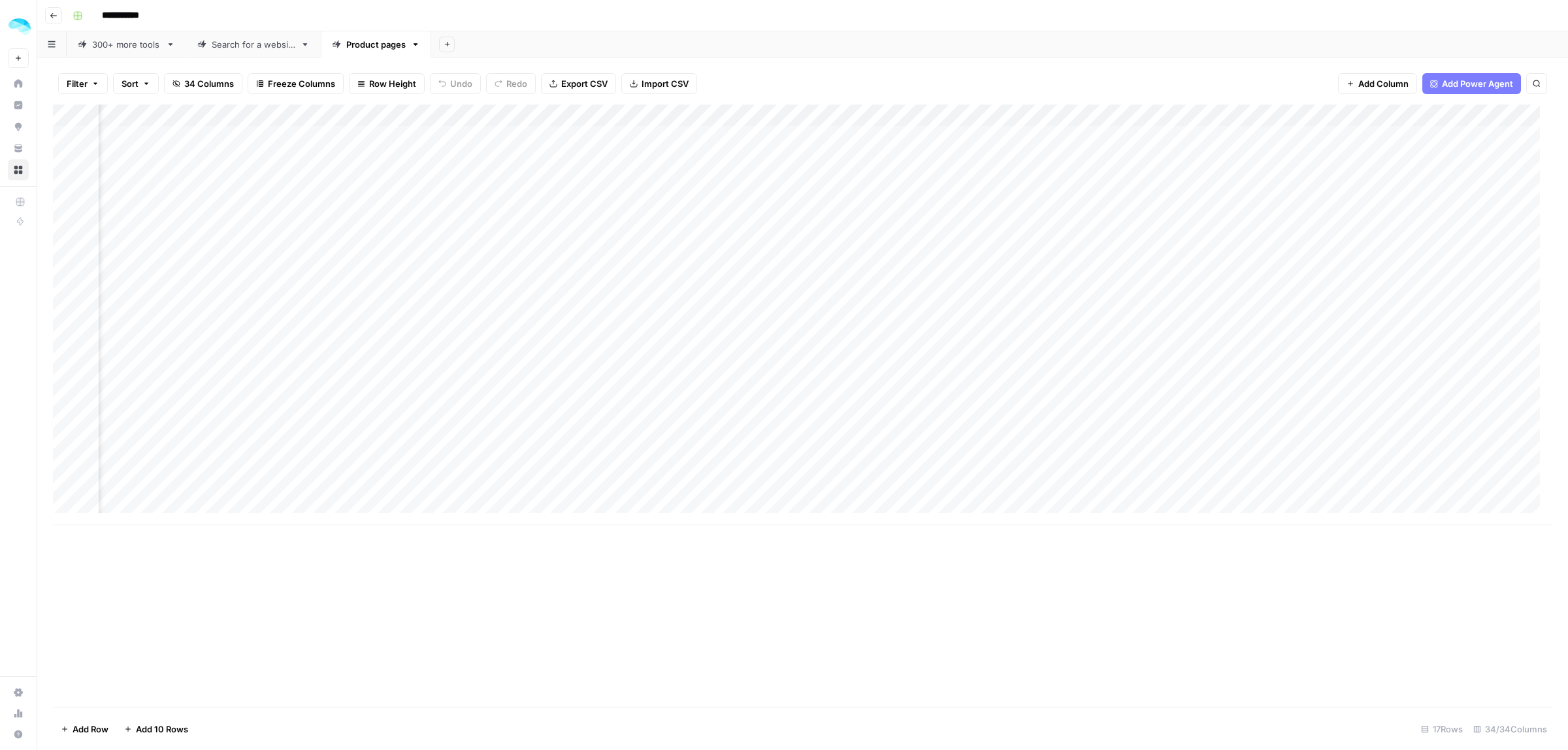
drag, startPoint x: 799, startPoint y: 141, endPoint x: 786, endPoint y: 230, distance: 89.9
click at [799, 211] on div "Add Column" at bounding box center [802, 314] width 1499 height 420
click at [779, 234] on div "Add Column" at bounding box center [802, 314] width 1499 height 420
drag, startPoint x: 990, startPoint y: 112, endPoint x: 872, endPoint y: 243, distance: 176.3
click at [852, 115] on div "Add Column" at bounding box center [802, 314] width 1499 height 420
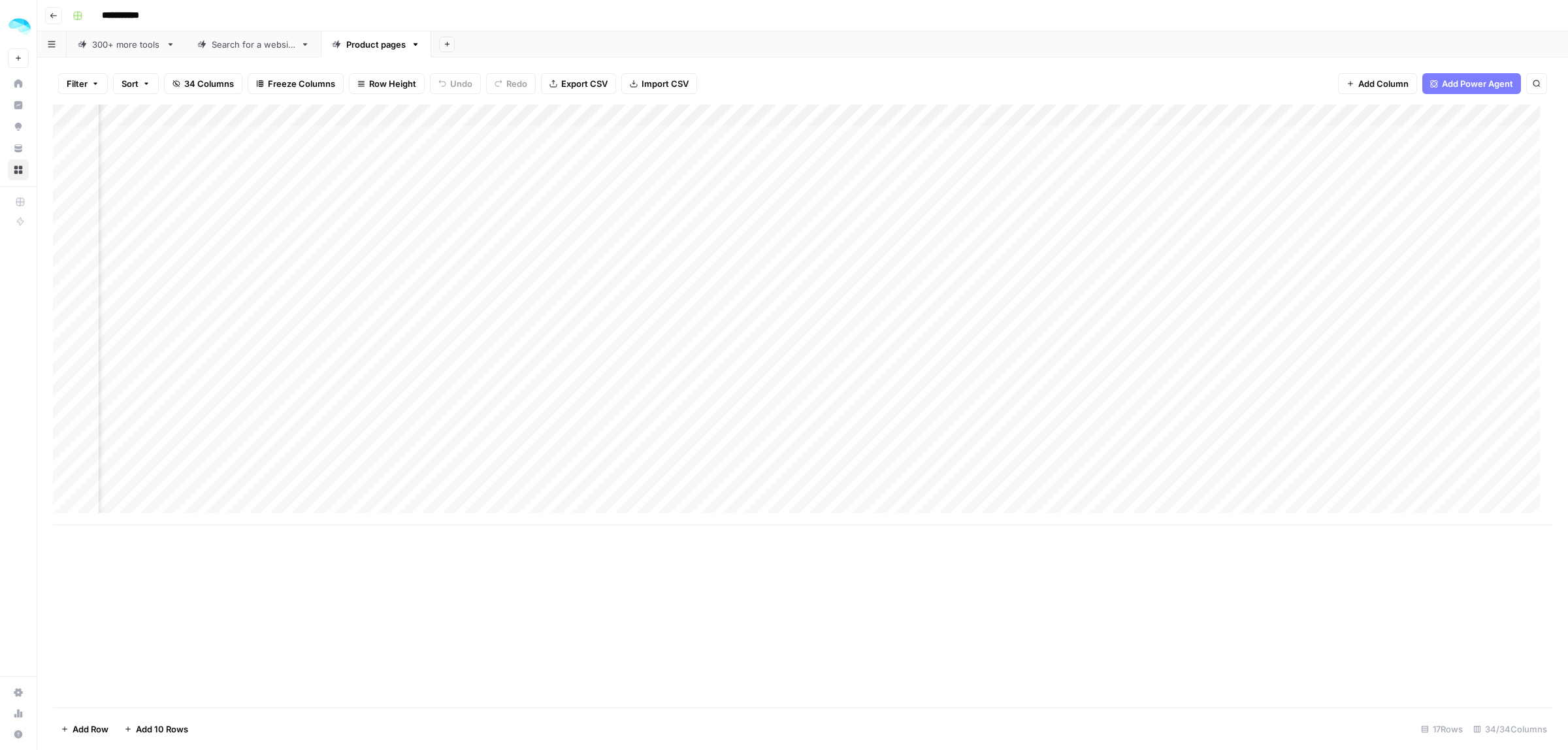
scroll to position [0, 1274]
drag, startPoint x: 928, startPoint y: 116, endPoint x: 1065, endPoint y: 116, distance: 137.0
click at [1065, 116] on div "Add Column" at bounding box center [802, 314] width 1499 height 420
click at [984, 139] on div "Add Column" at bounding box center [802, 314] width 1499 height 420
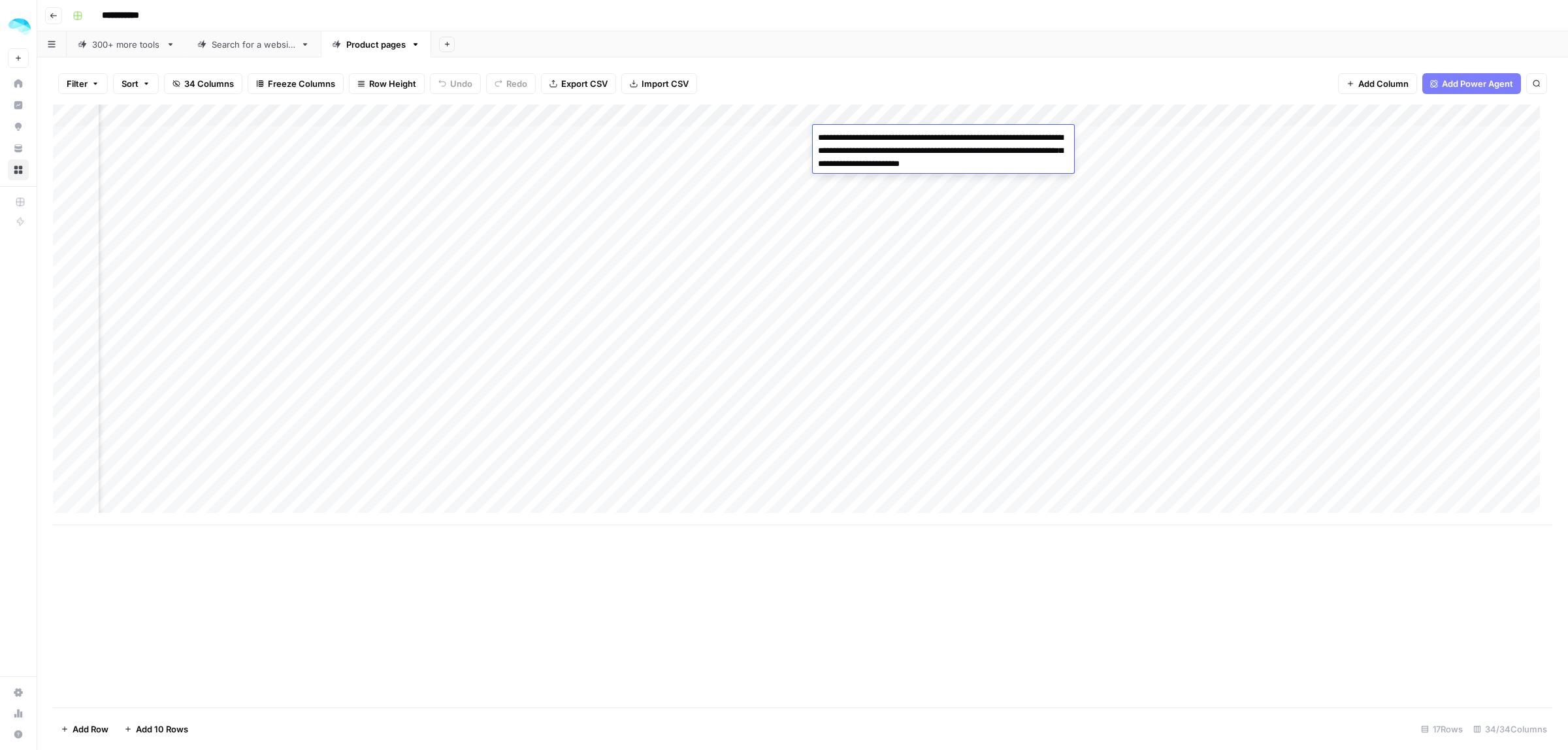
click at [885, 222] on div "Add Column" at bounding box center [802, 314] width 1499 height 420
click at [738, 109] on div "Add Column" at bounding box center [802, 314] width 1499 height 420
click at [844, 572] on div "Add Column" at bounding box center [802, 406] width 1499 height 602
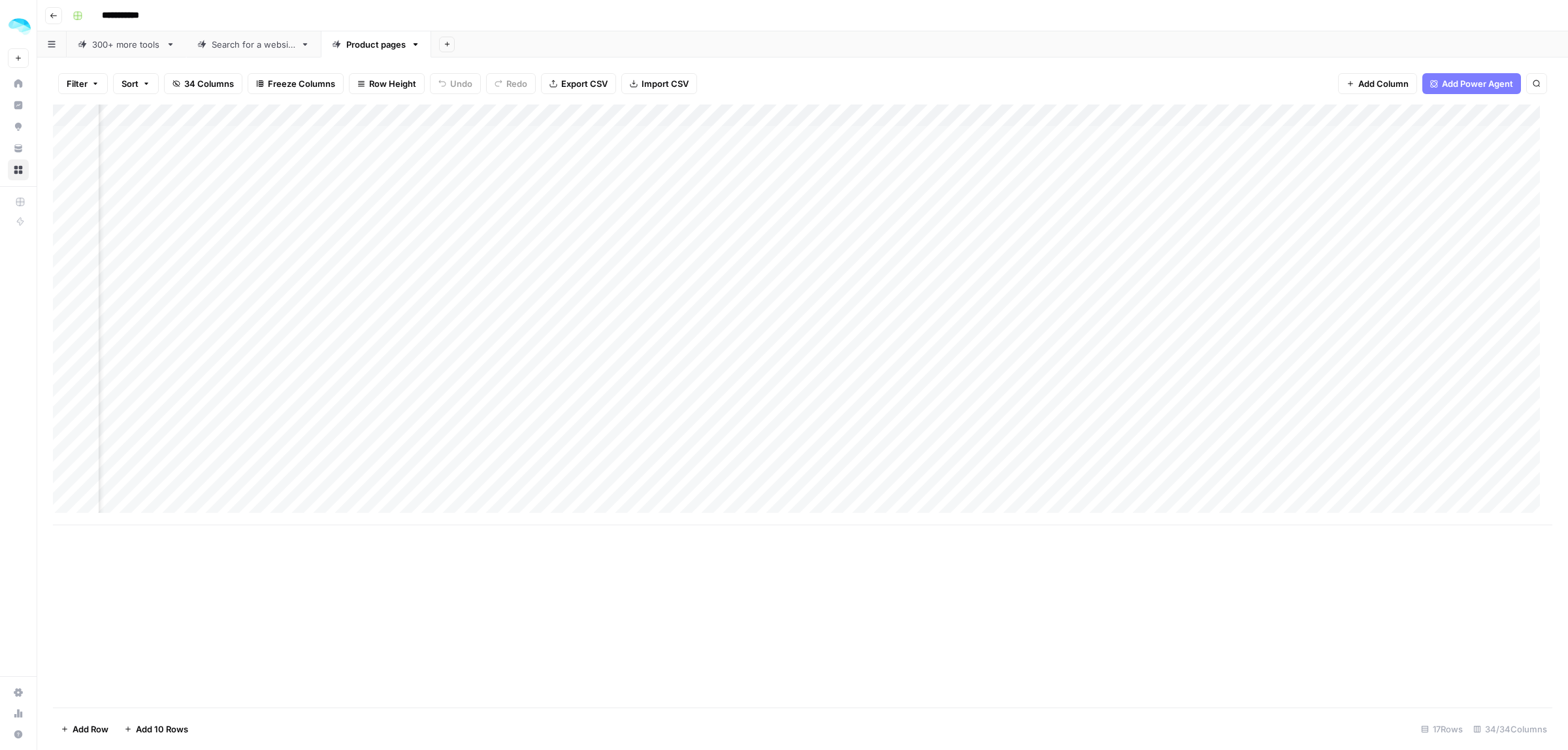
scroll to position [0, 1914]
drag, startPoint x: 883, startPoint y: 112, endPoint x: 965, endPoint y: 109, distance: 82.1
click at [965, 109] on div "Add Column" at bounding box center [802, 314] width 1499 height 420
drag, startPoint x: 965, startPoint y: 109, endPoint x: 1009, endPoint y: 123, distance: 46.2
click at [1036, 105] on div "Add Column" at bounding box center [802, 314] width 1499 height 420
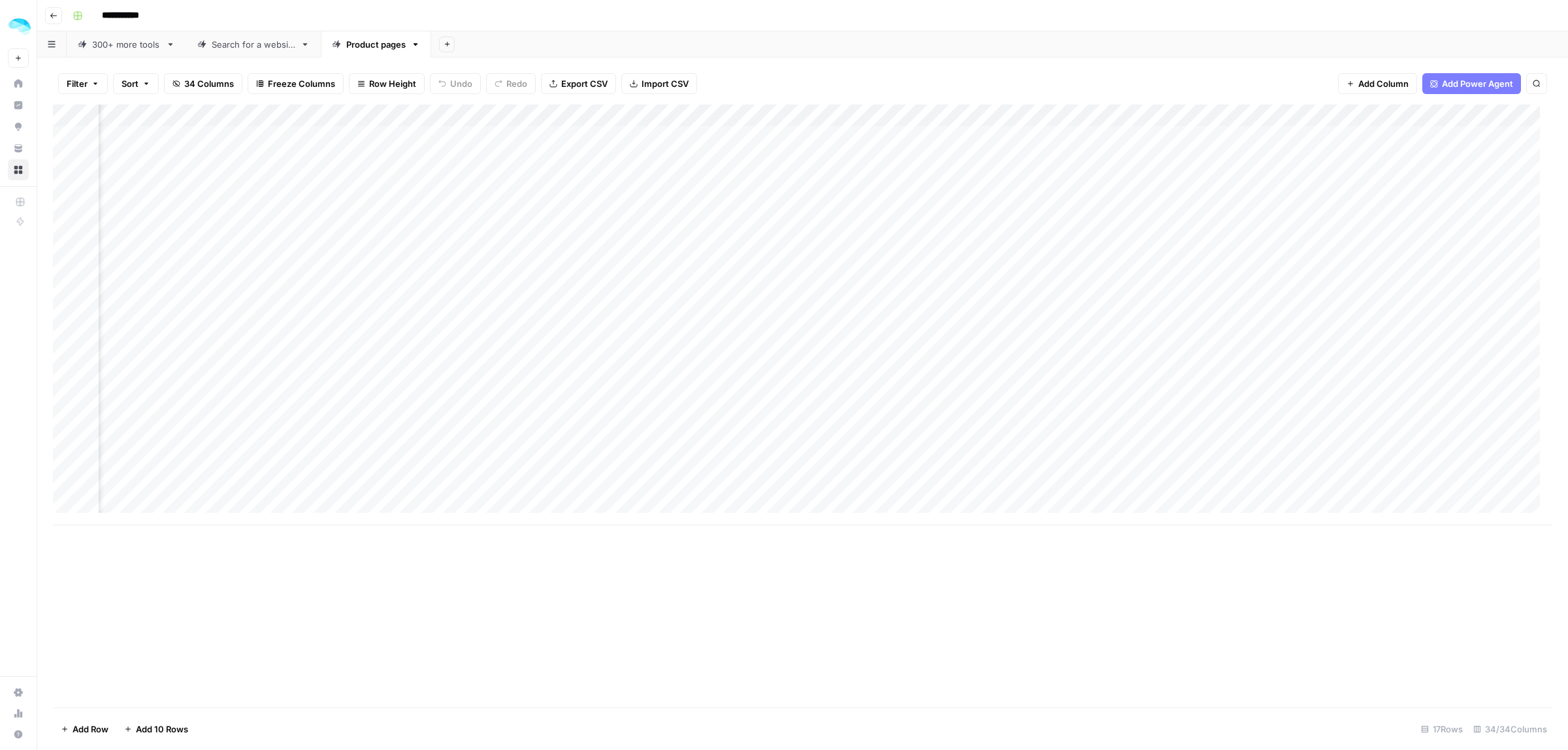
click at [852, 137] on div "Add Column" at bounding box center [802, 314] width 1499 height 420
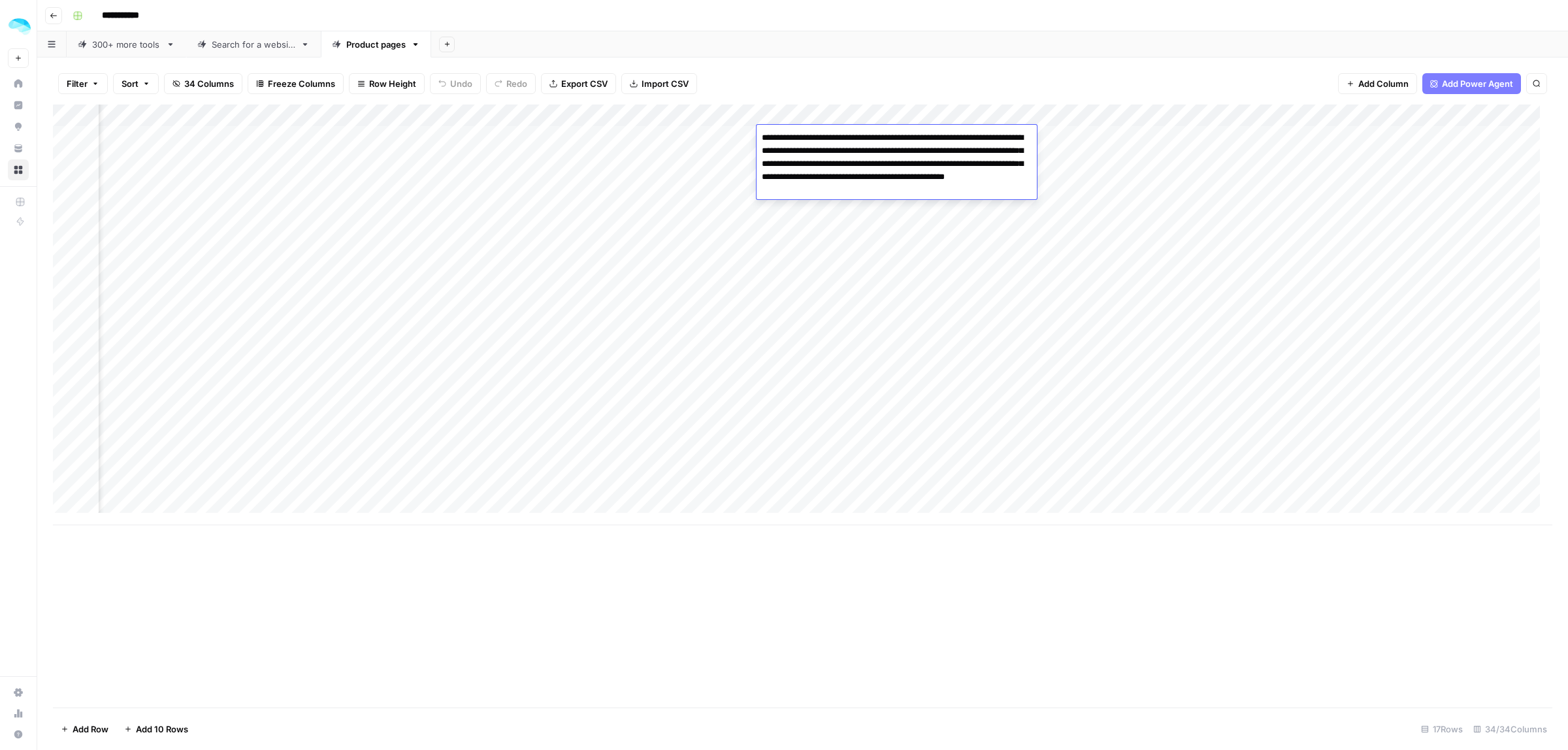
click at [805, 268] on div "Add Column" at bounding box center [802, 314] width 1499 height 420
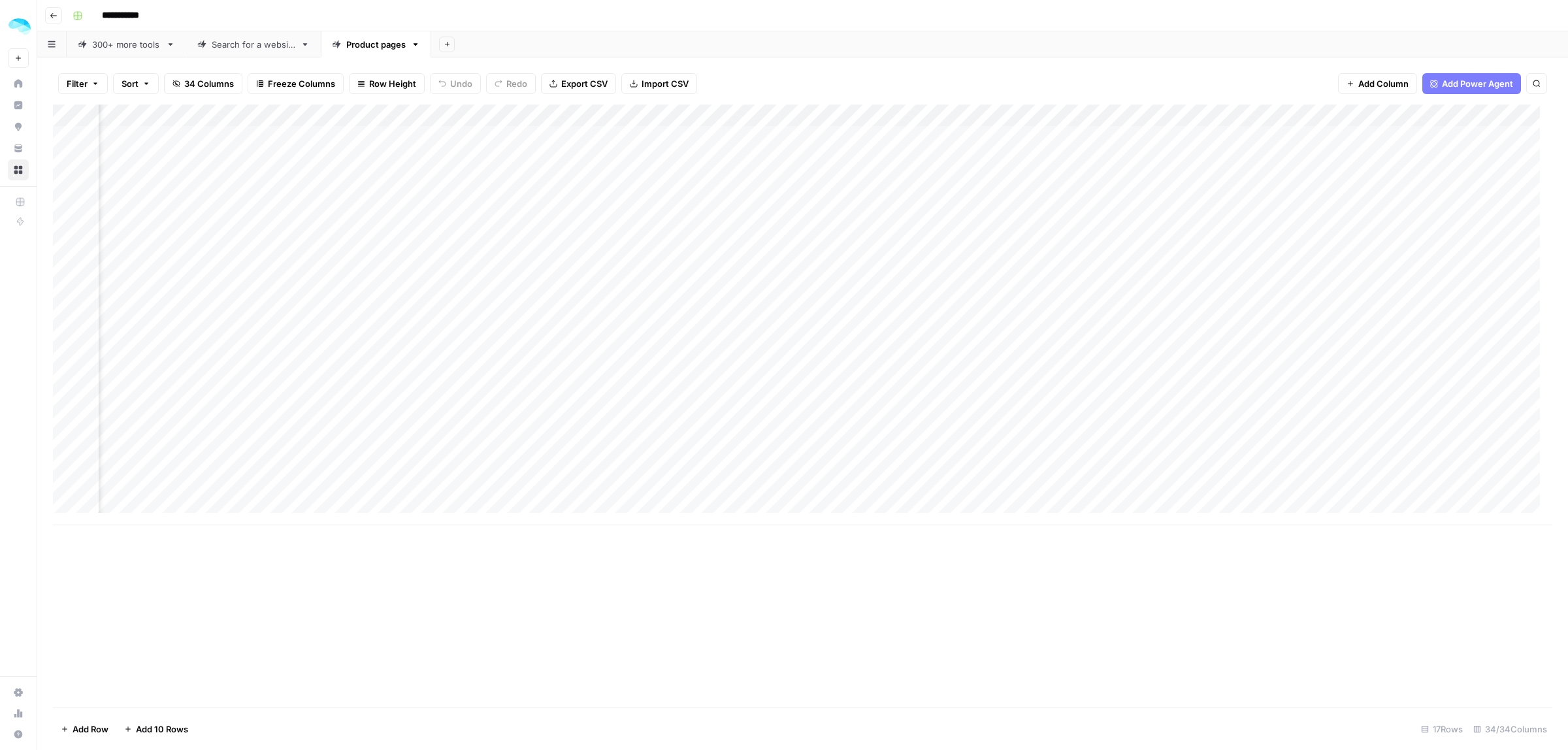
click at [799, 201] on div "Add Column" at bounding box center [802, 314] width 1499 height 420
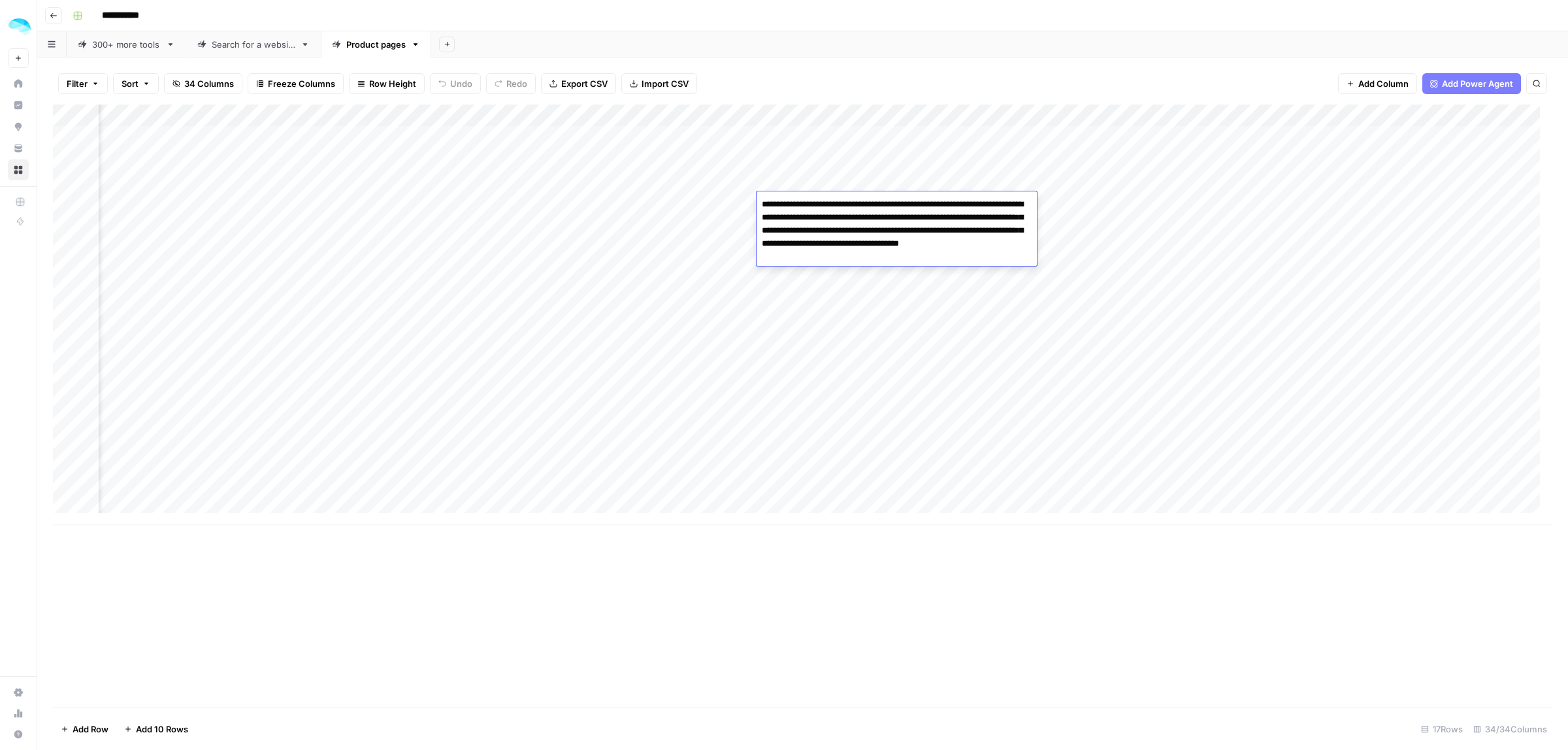
drag, startPoint x: 882, startPoint y: 206, endPoint x: 975, endPoint y: 201, distance: 93.1
click at [974, 201] on textarea "**********" at bounding box center [896, 230] width 280 height 70
drag, startPoint x: 787, startPoint y: 218, endPoint x: 923, endPoint y: 216, distance: 136.0
click at [920, 216] on textarea "**********" at bounding box center [896, 230] width 280 height 70
drag, startPoint x: 933, startPoint y: 216, endPoint x: 959, endPoint y: 213, distance: 26.2
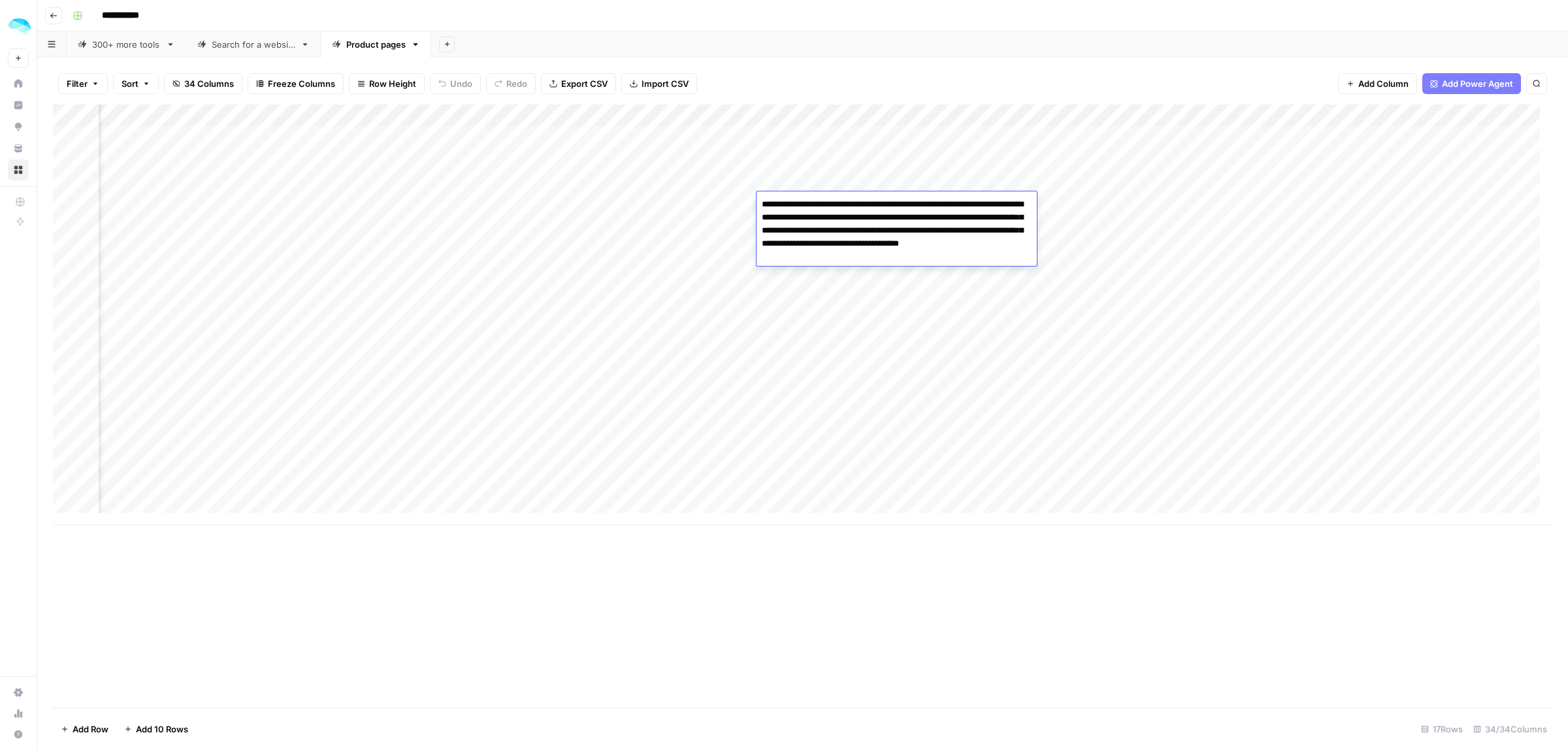
click at [949, 214] on textarea "**********" at bounding box center [896, 230] width 280 height 70
drag, startPoint x: 975, startPoint y: 213, endPoint x: 990, endPoint y: 213, distance: 15.0
click at [978, 213] on textarea "**********" at bounding box center [896, 230] width 280 height 70
drag, startPoint x: 867, startPoint y: 230, endPoint x: 952, endPoint y: 230, distance: 85.0
click at [951, 230] on textarea "**********" at bounding box center [896, 230] width 280 height 70
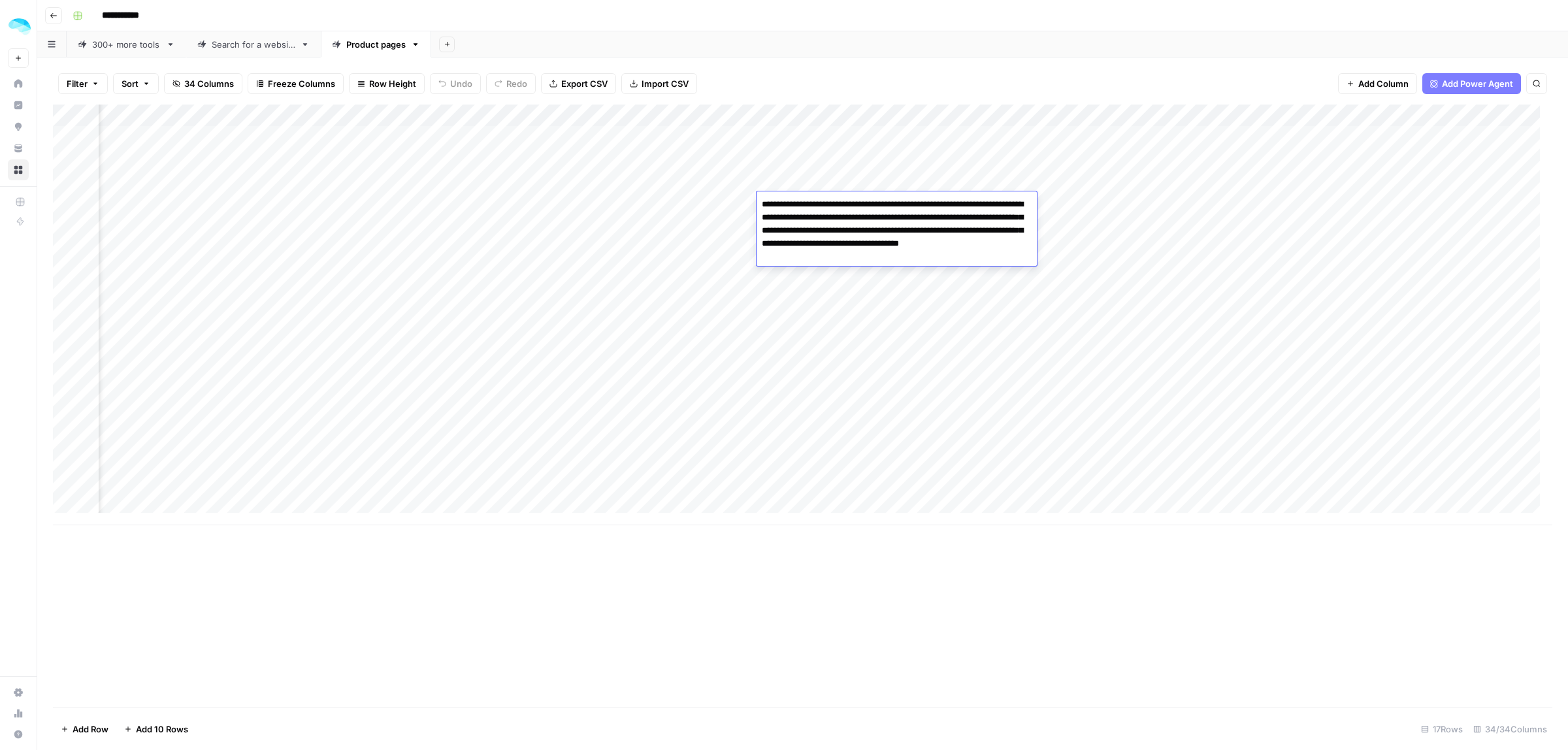
click at [981, 230] on textarea "**********" at bounding box center [896, 230] width 280 height 70
drag, startPoint x: 863, startPoint y: 258, endPoint x: 799, endPoint y: 255, distance: 64.1
click at [799, 255] on textarea "**********" at bounding box center [896, 230] width 280 height 70
click at [850, 569] on div "Add Column" at bounding box center [802, 406] width 1499 height 602
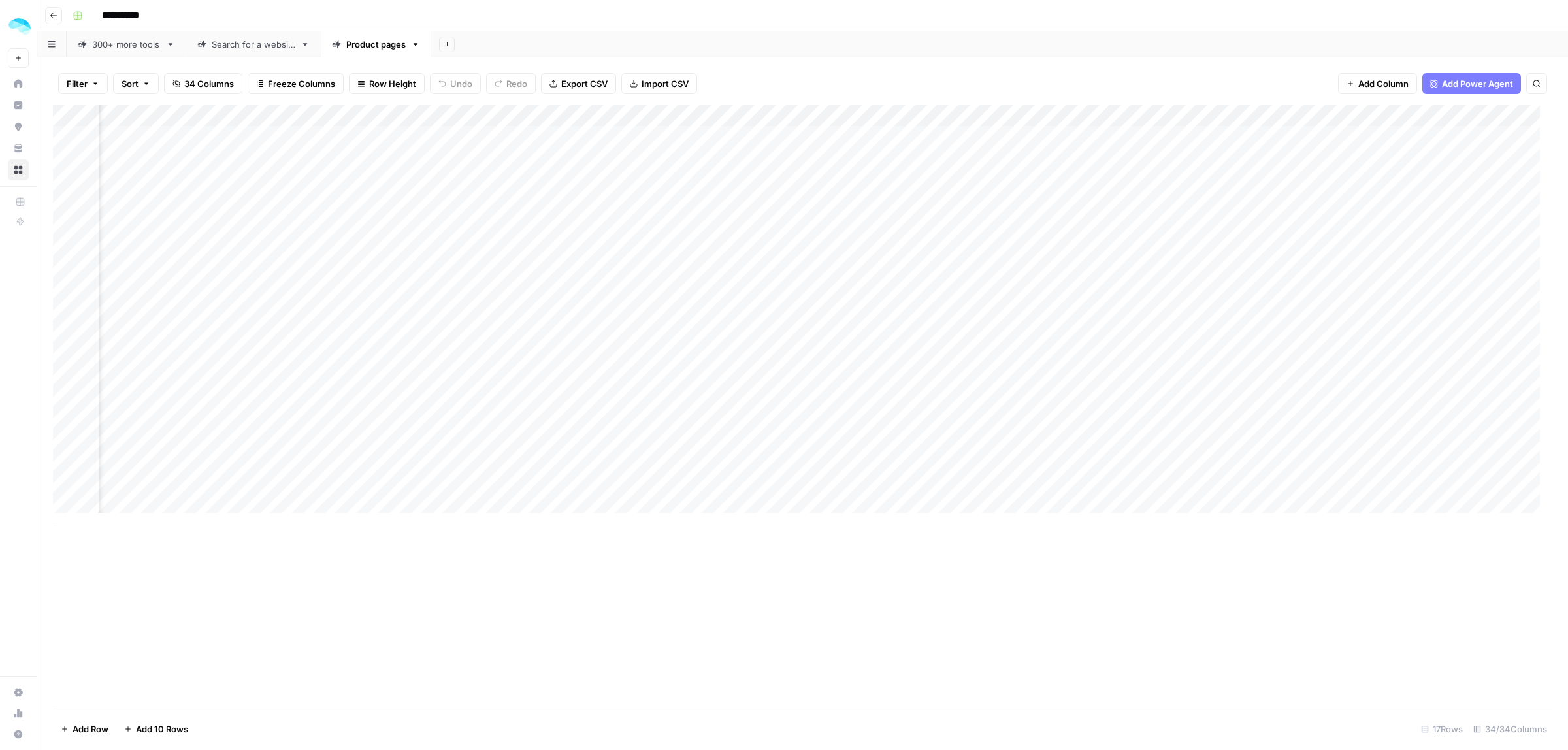
scroll to position [0, 2297]
click at [861, 137] on div "Add Column" at bounding box center [802, 314] width 1499 height 420
drag, startPoint x: 850, startPoint y: 136, endPoint x: 913, endPoint y: 136, distance: 63.0
click at [913, 136] on textarea "**********" at bounding box center [945, 157] width 262 height 57
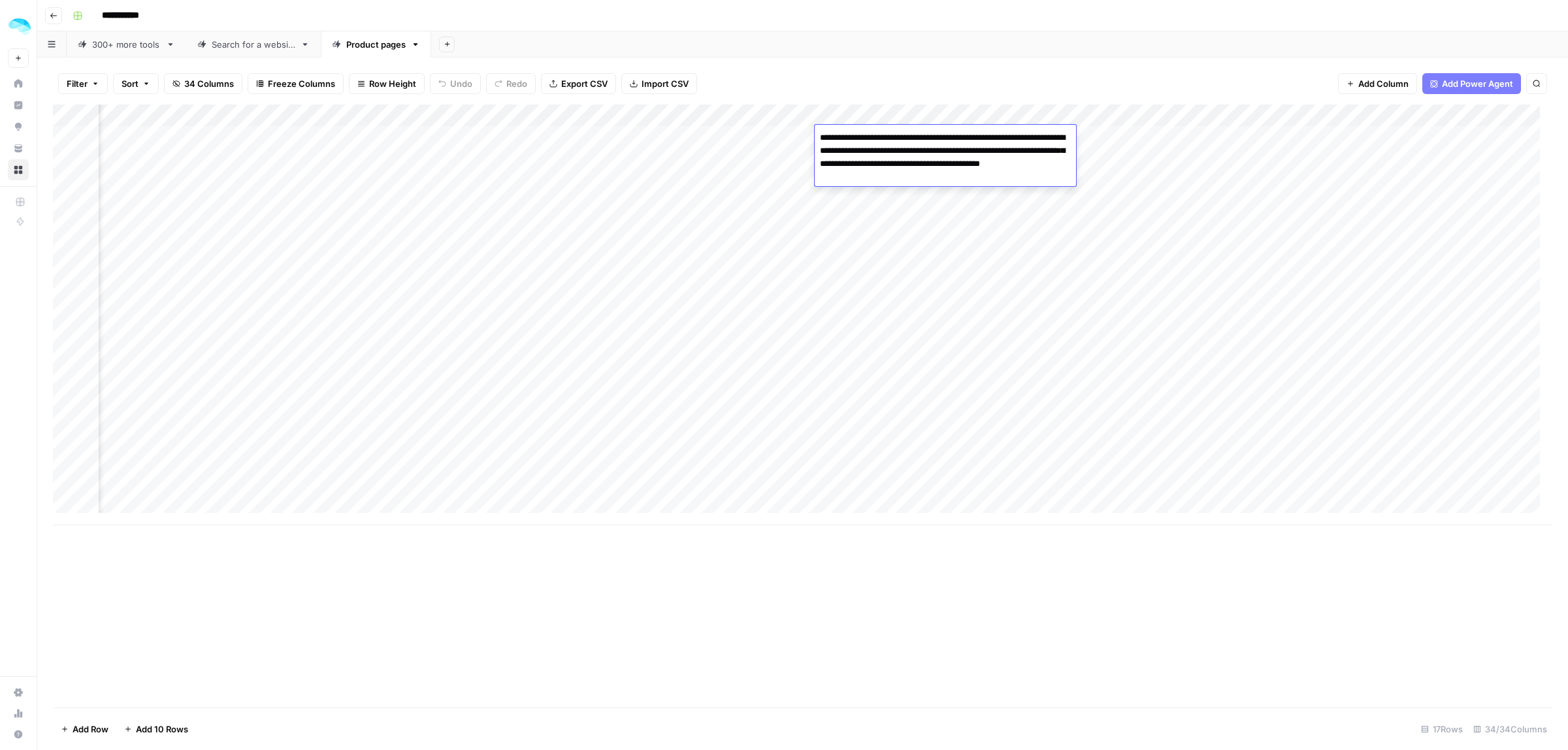
click at [955, 135] on textarea "**********" at bounding box center [945, 157] width 262 height 57
click at [860, 201] on div "Add Column" at bounding box center [802, 314] width 1499 height 420
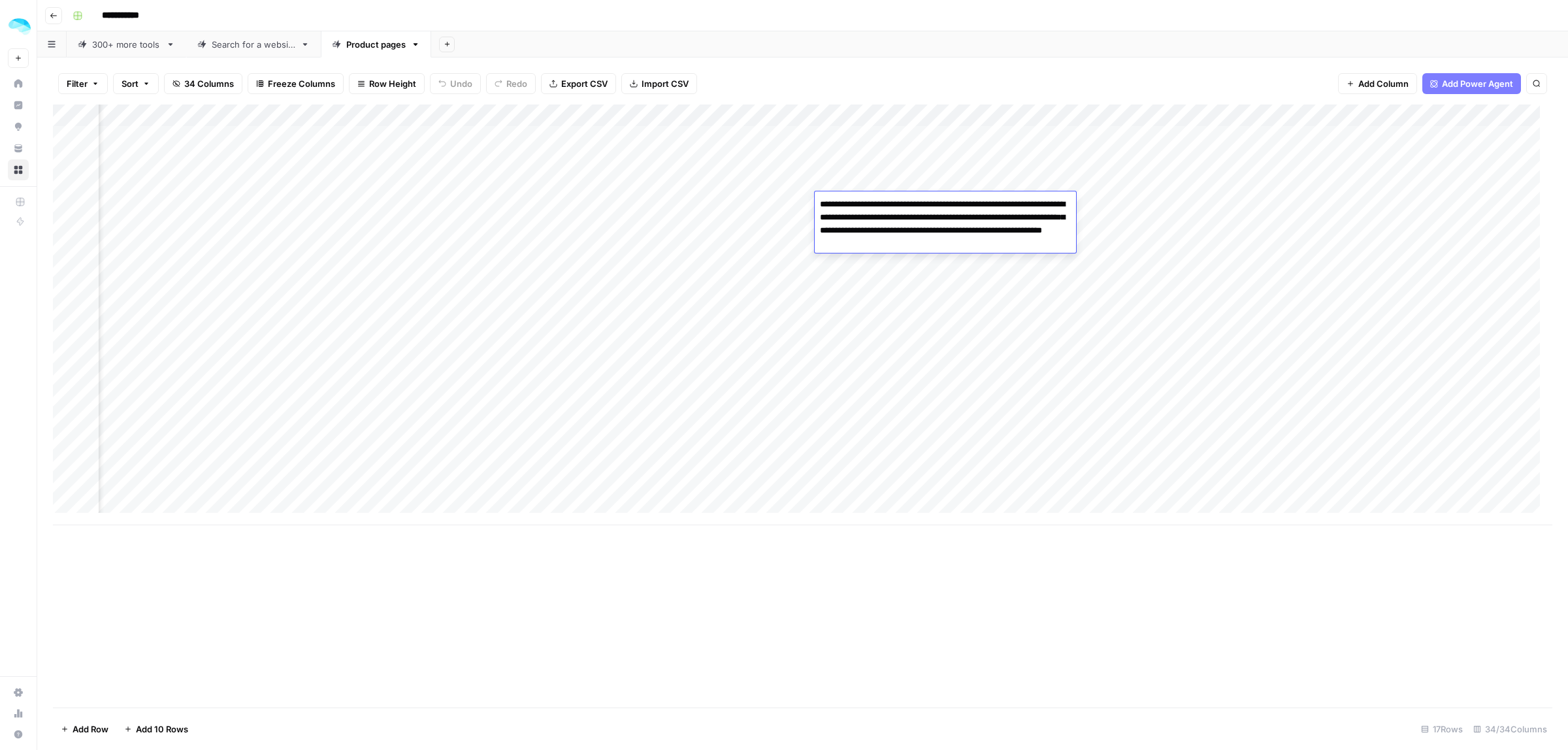
drag, startPoint x: 1007, startPoint y: 246, endPoint x: 926, endPoint y: 242, distance: 81.1
click at [926, 242] on textarea "**********" at bounding box center [945, 223] width 262 height 57
click at [875, 137] on div "Add Column" at bounding box center [802, 314] width 1499 height 420
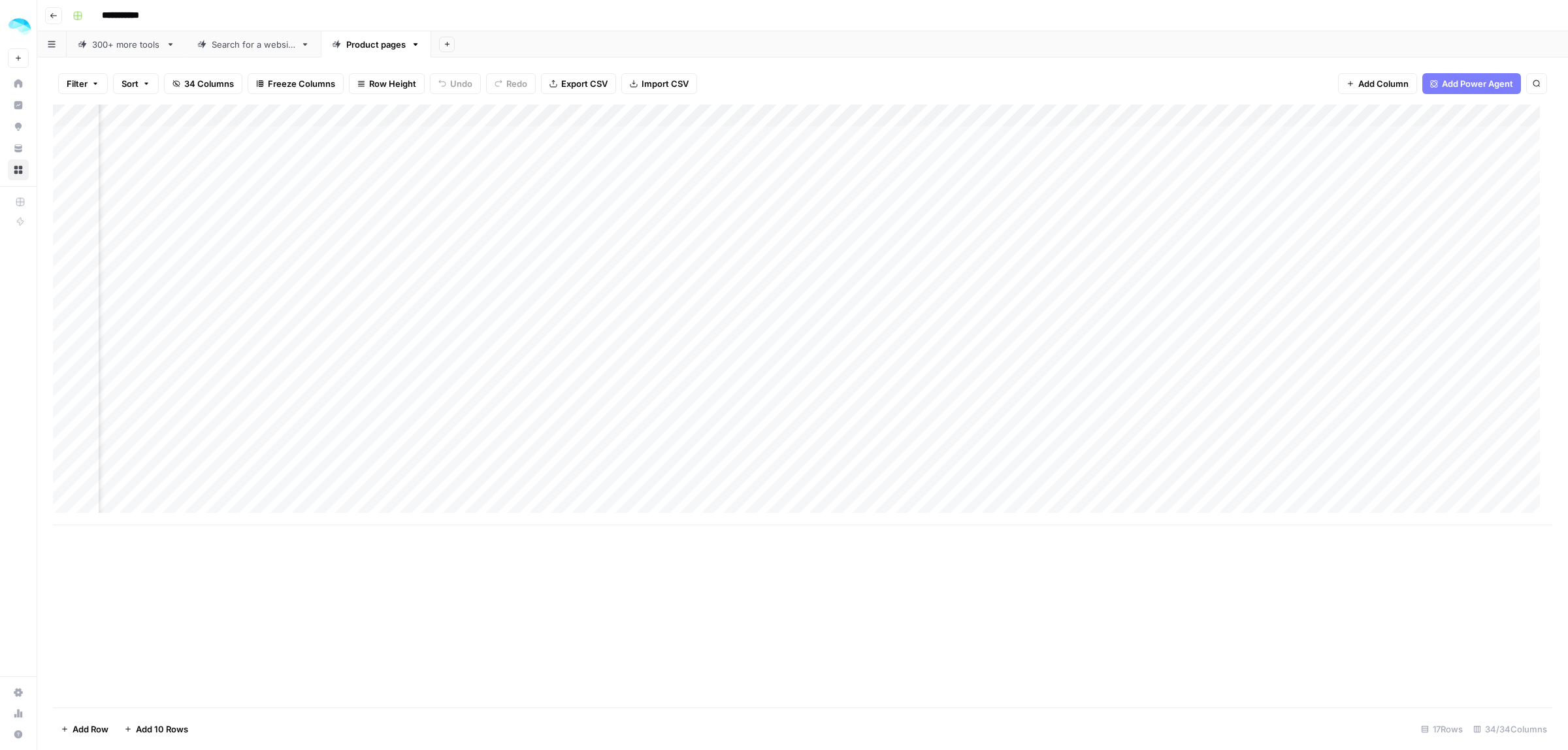
click at [875, 137] on div "Add Column" at bounding box center [802, 314] width 1499 height 420
drag, startPoint x: 942, startPoint y: 163, endPoint x: 841, endPoint y: 165, distance: 101.0
click at [841, 165] on textarea "**********" at bounding box center [945, 157] width 262 height 57
click at [879, 175] on textarea "**********" at bounding box center [945, 157] width 262 height 57
click at [850, 595] on div "Add Column" at bounding box center [802, 406] width 1499 height 602
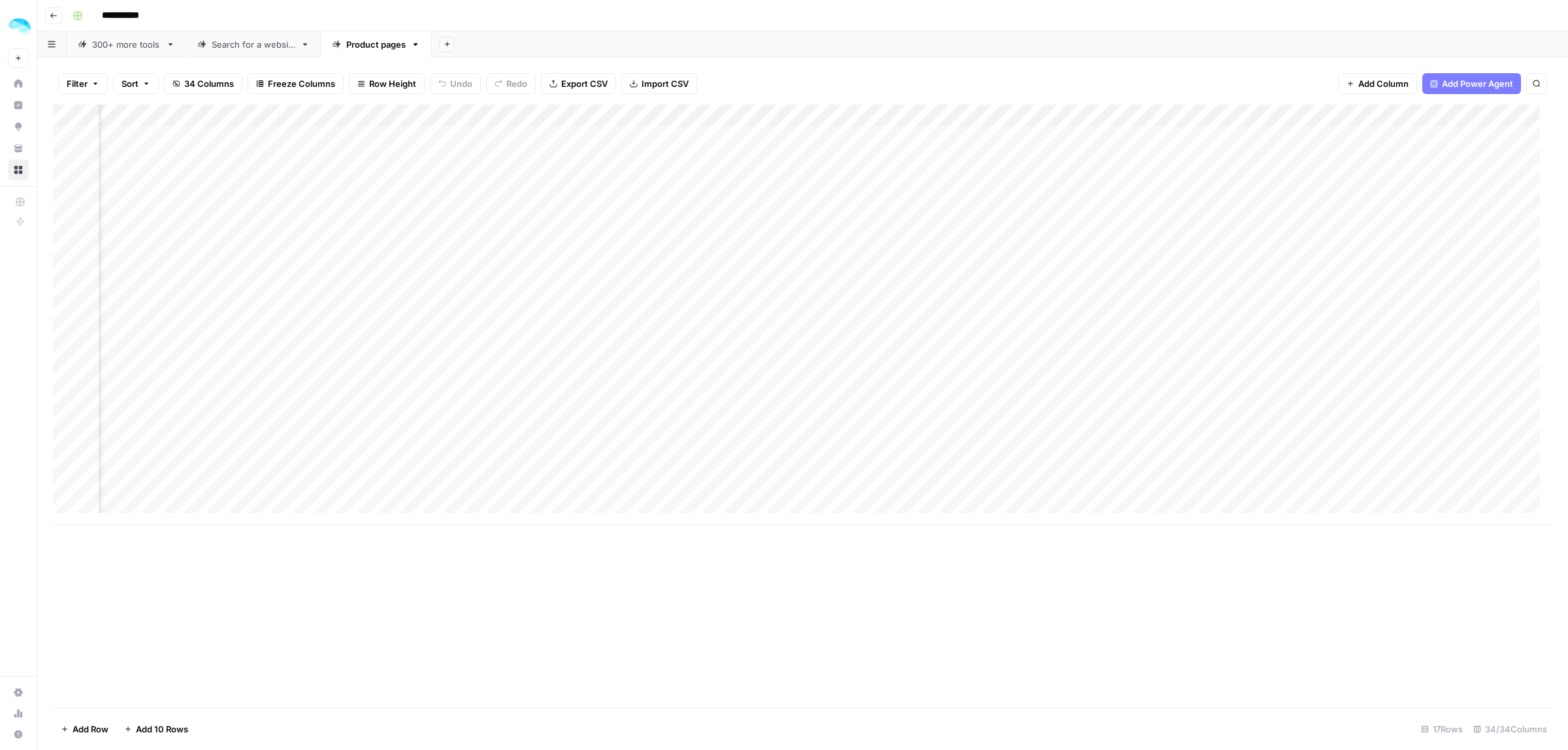
scroll to position [0, 2725]
click at [707, 155] on div "Add Column" at bounding box center [802, 314] width 1499 height 420
drag, startPoint x: 844, startPoint y: 112, endPoint x: 870, endPoint y: 112, distance: 26.0
click at [870, 112] on div "Add Column" at bounding box center [802, 314] width 1499 height 420
click at [860, 135] on div "Add Column" at bounding box center [802, 314] width 1499 height 420
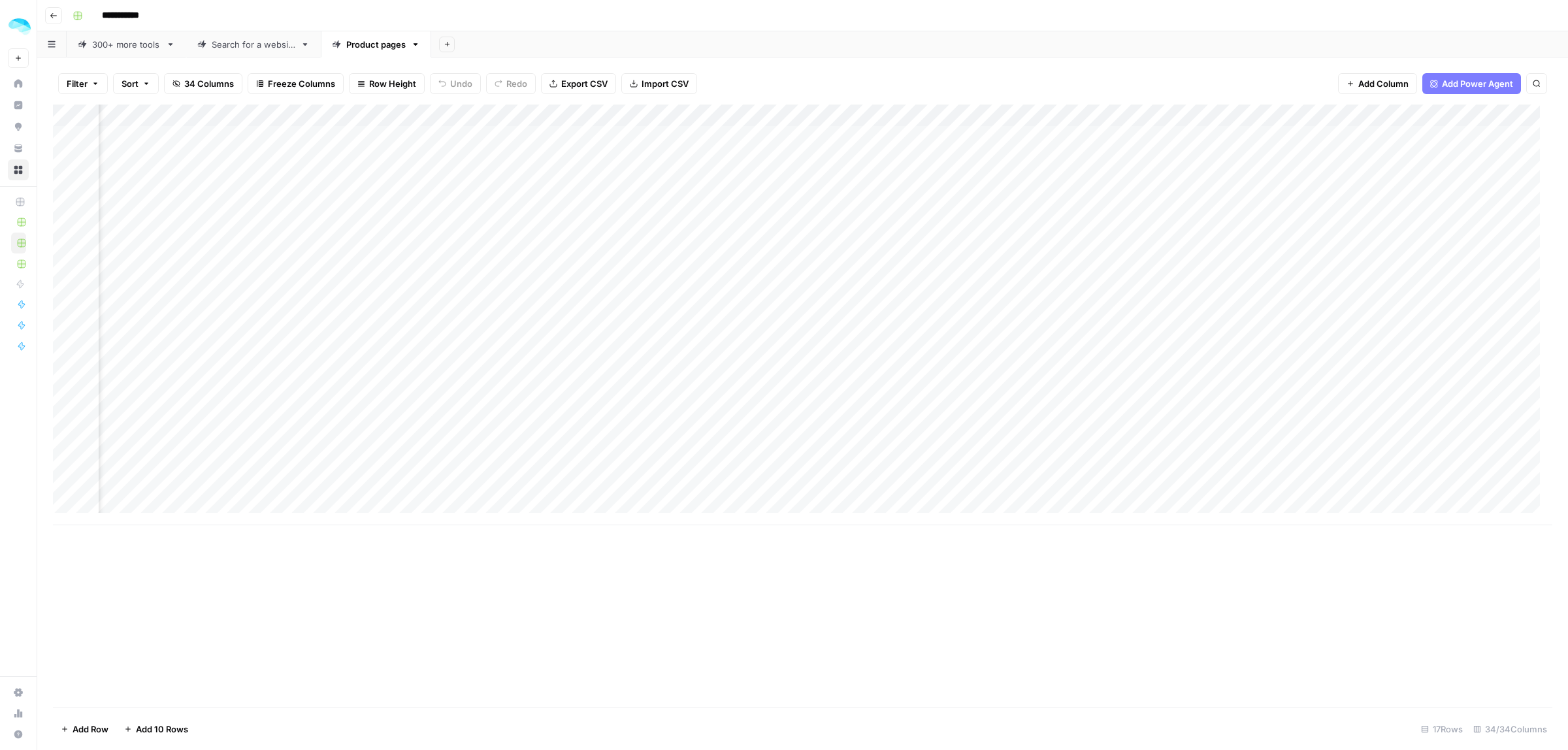
scroll to position [0, 2847]
click at [877, 268] on div "Add Column" at bounding box center [802, 314] width 1499 height 420
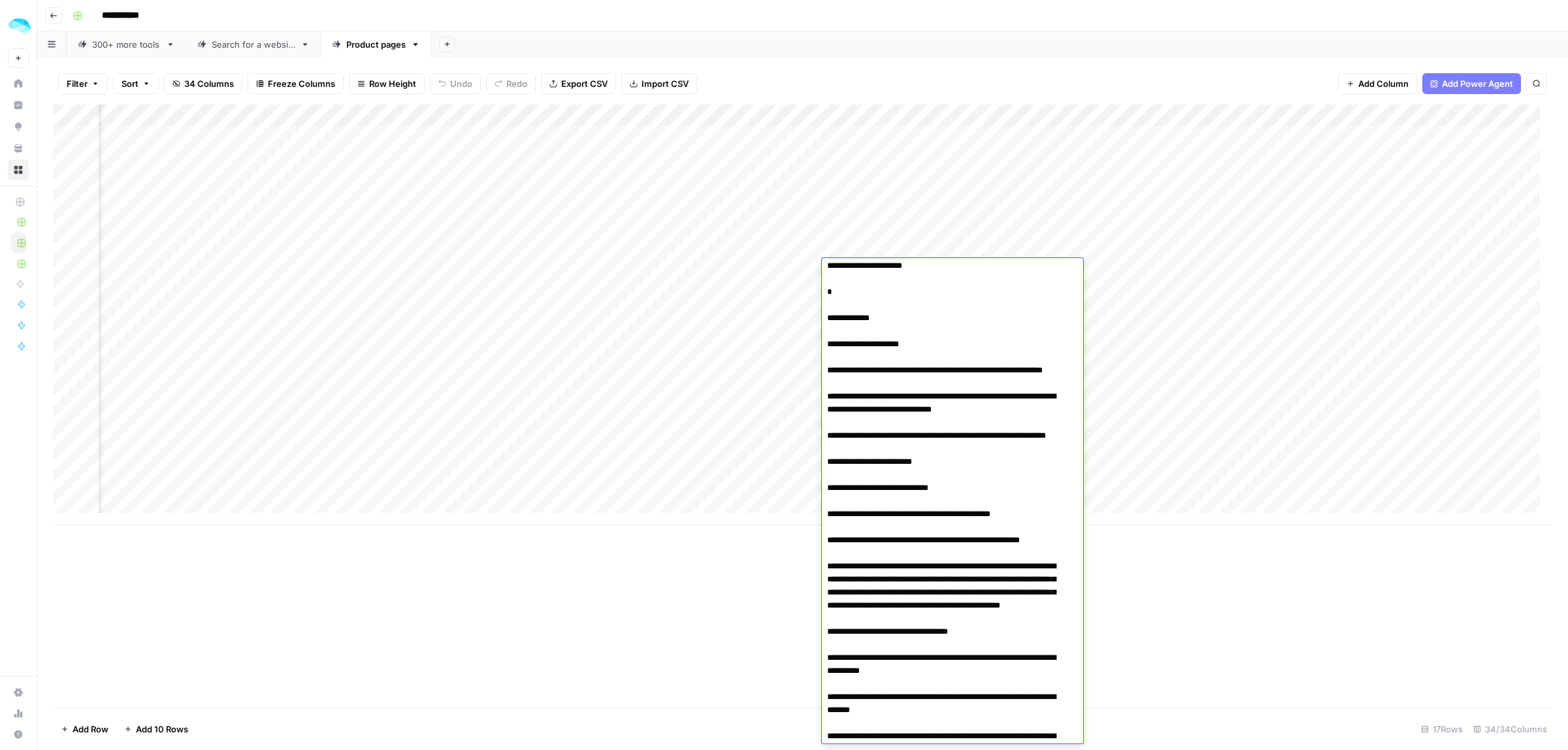
scroll to position [0, 0]
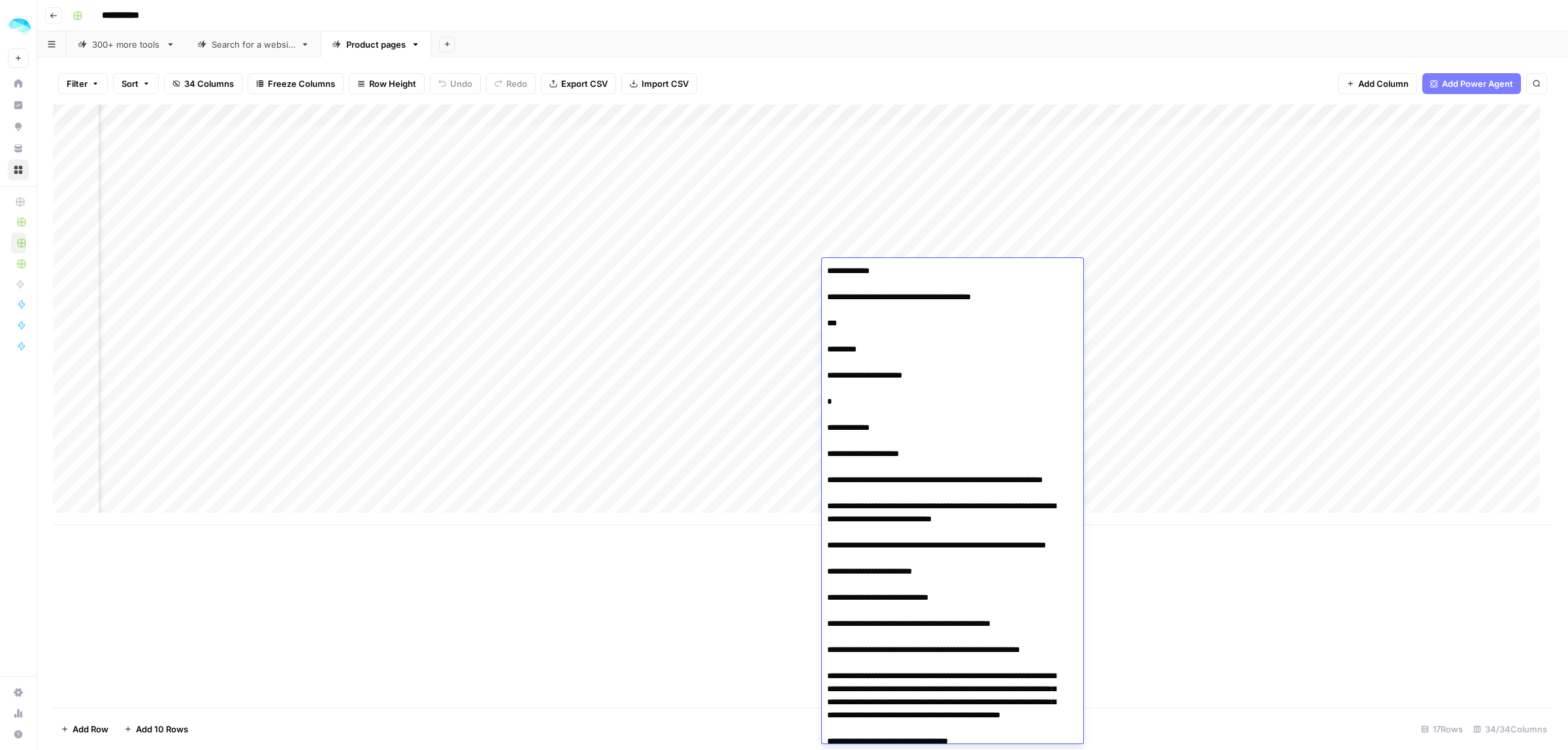
drag, startPoint x: 883, startPoint y: 270, endPoint x: 882, endPoint y: 287, distance: 17.0
drag, startPoint x: 847, startPoint y: 298, endPoint x: 985, endPoint y: 298, distance: 138.0
drag, startPoint x: 864, startPoint y: 376, endPoint x: 903, endPoint y: 393, distance: 42.5
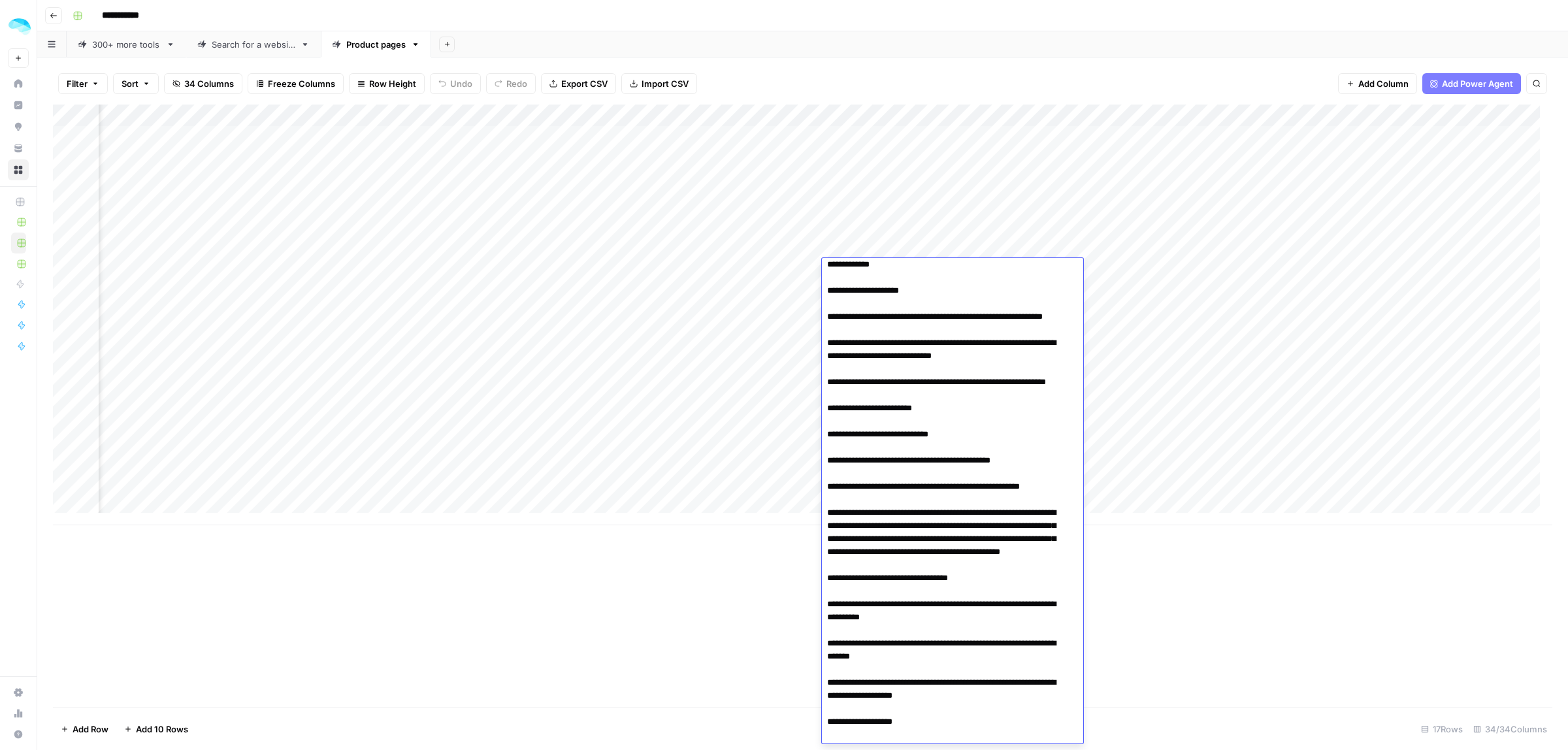
drag, startPoint x: 837, startPoint y: 322, endPoint x: 944, endPoint y: 324, distance: 107.0
drag, startPoint x: 866, startPoint y: 291, endPoint x: 892, endPoint y: 293, distance: 26.1
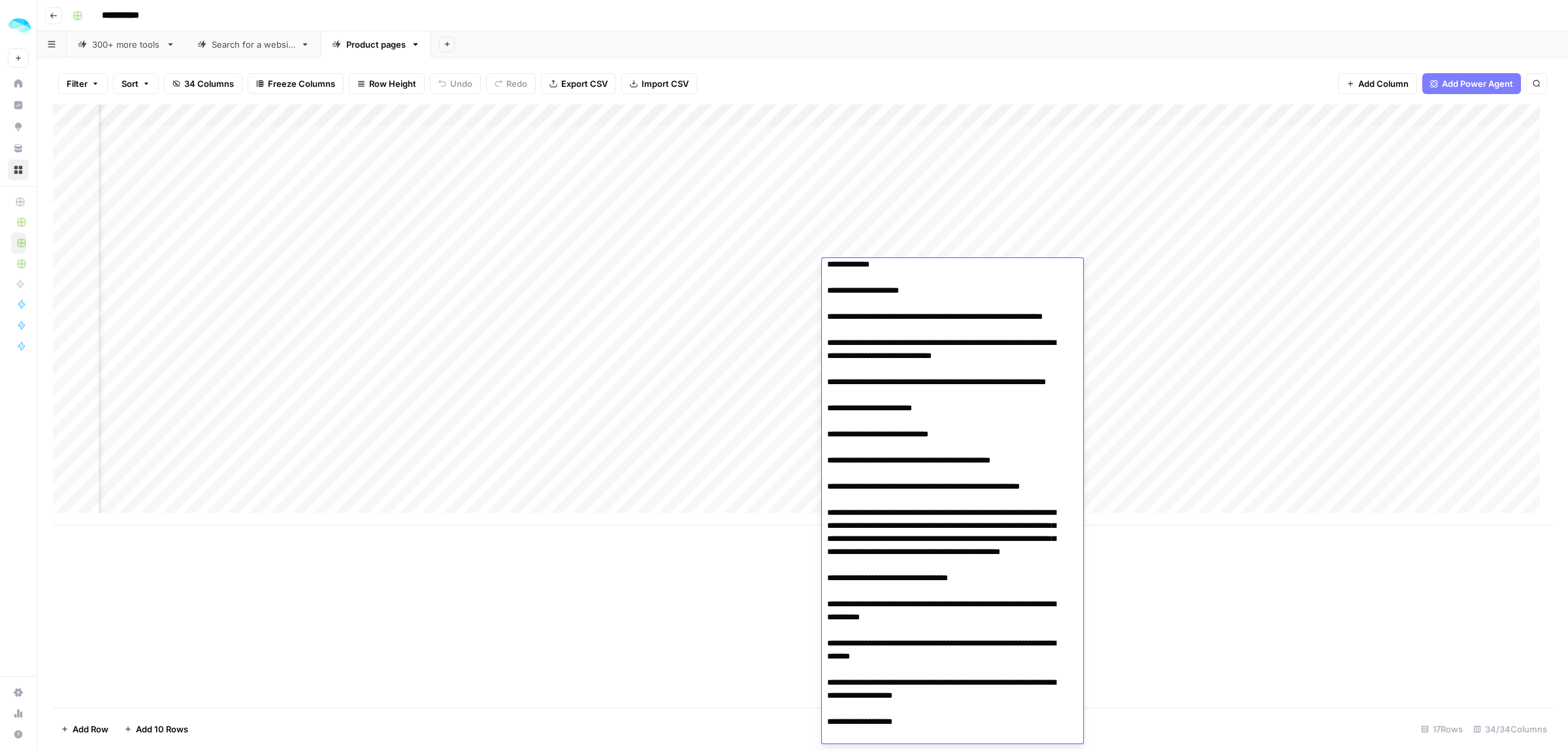
scroll to position [0, 0]
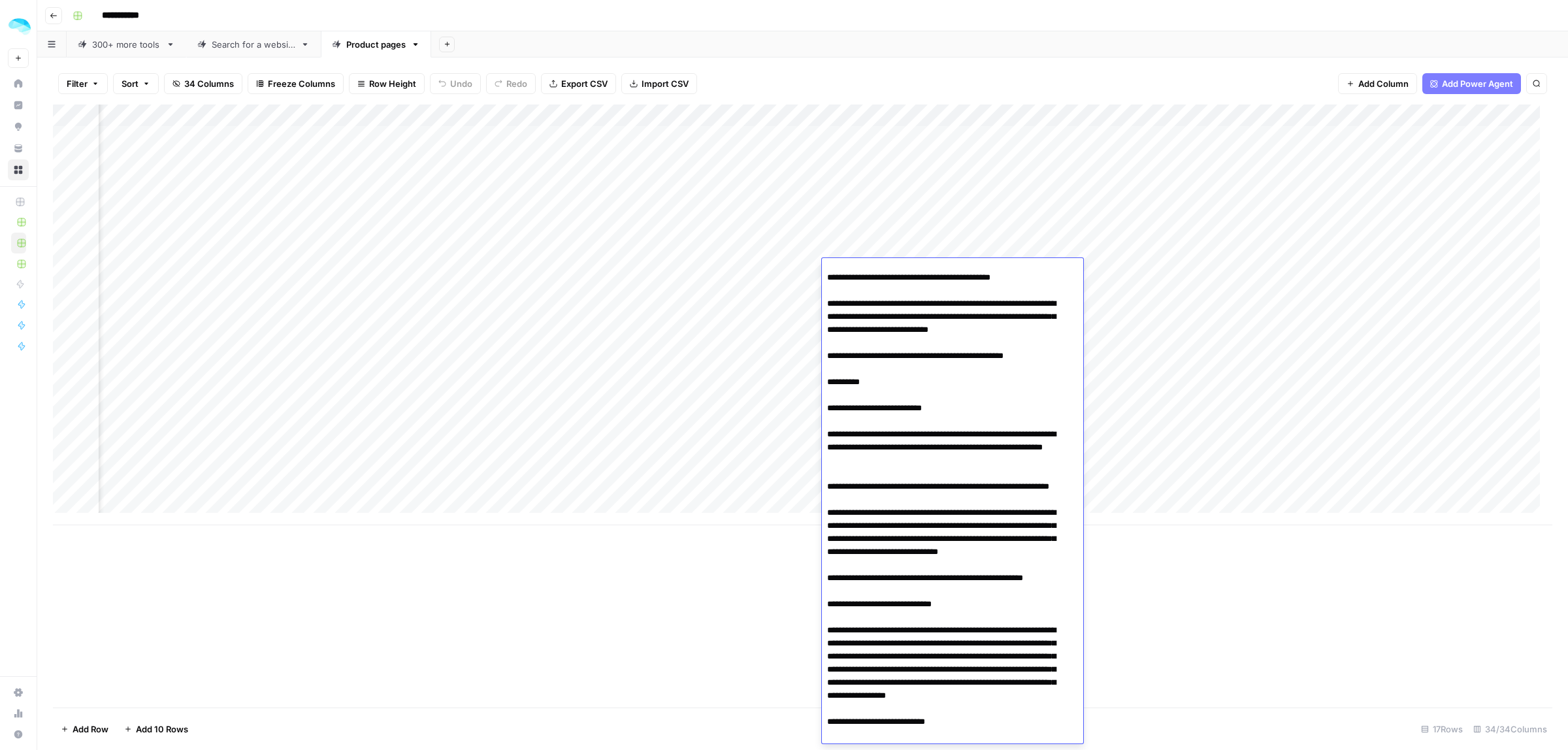
drag, startPoint x: 842, startPoint y: 268, endPoint x: 975, endPoint y: 571, distance: 330.9
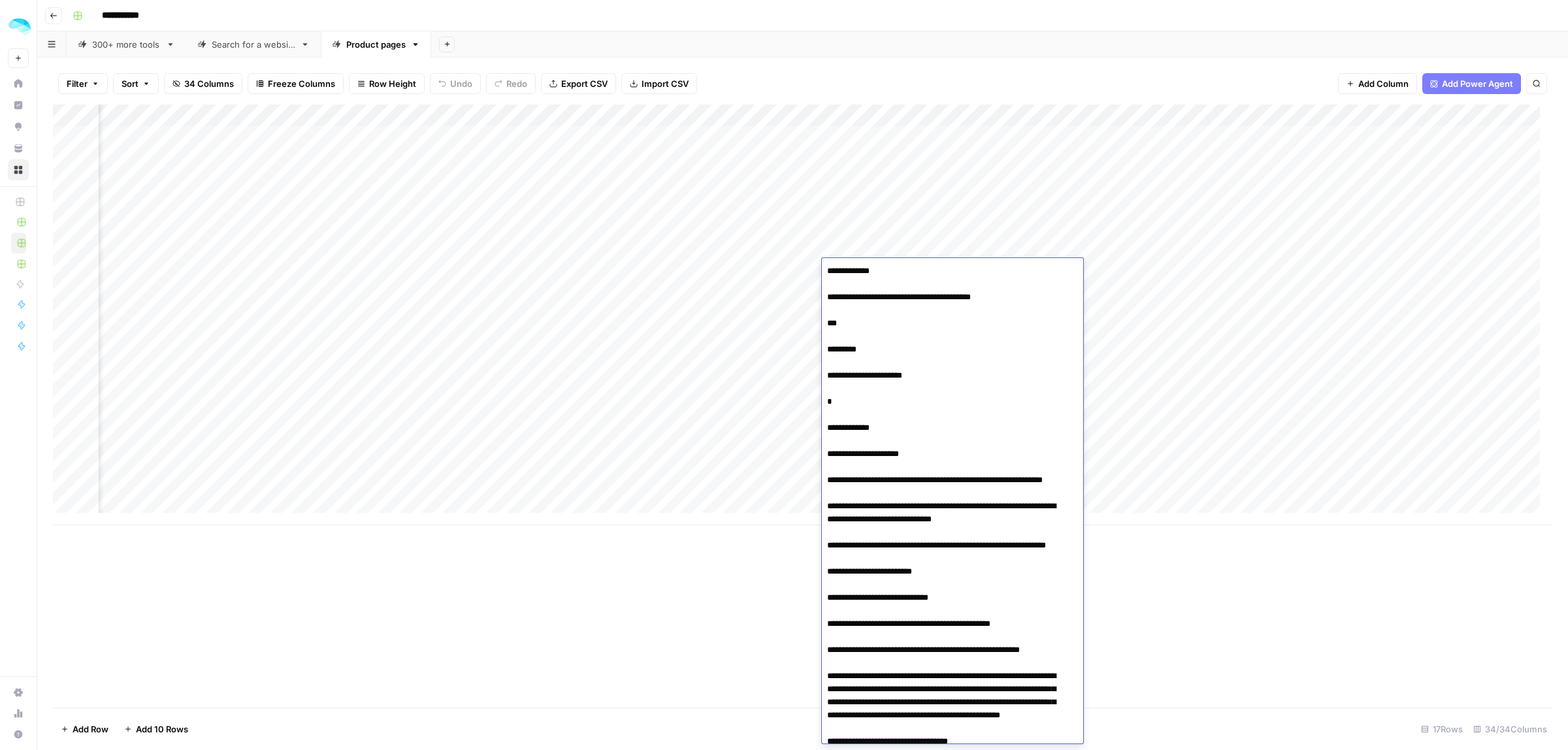
click at [743, 605] on div "Add Column" at bounding box center [802, 406] width 1499 height 602
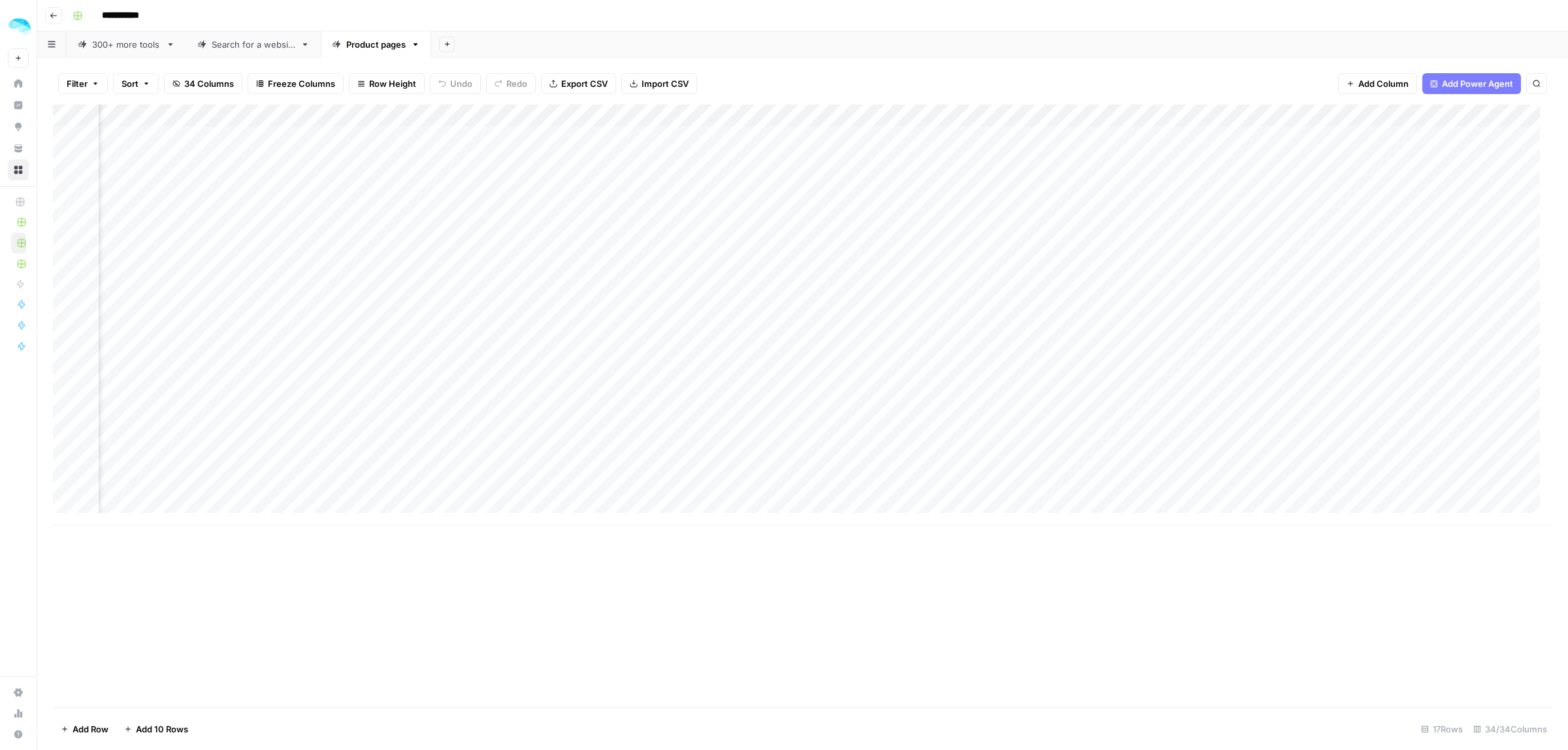
click at [512, 114] on div "Add Column" at bounding box center [802, 314] width 1499 height 420
click at [1029, 537] on div "Add Column" at bounding box center [802, 406] width 1499 height 602
click at [730, 381] on div "Add Column" at bounding box center [802, 314] width 1499 height 420
click at [730, 584] on div "Add Column" at bounding box center [802, 406] width 1499 height 602
click at [645, 157] on div "Add Column" at bounding box center [802, 314] width 1499 height 420
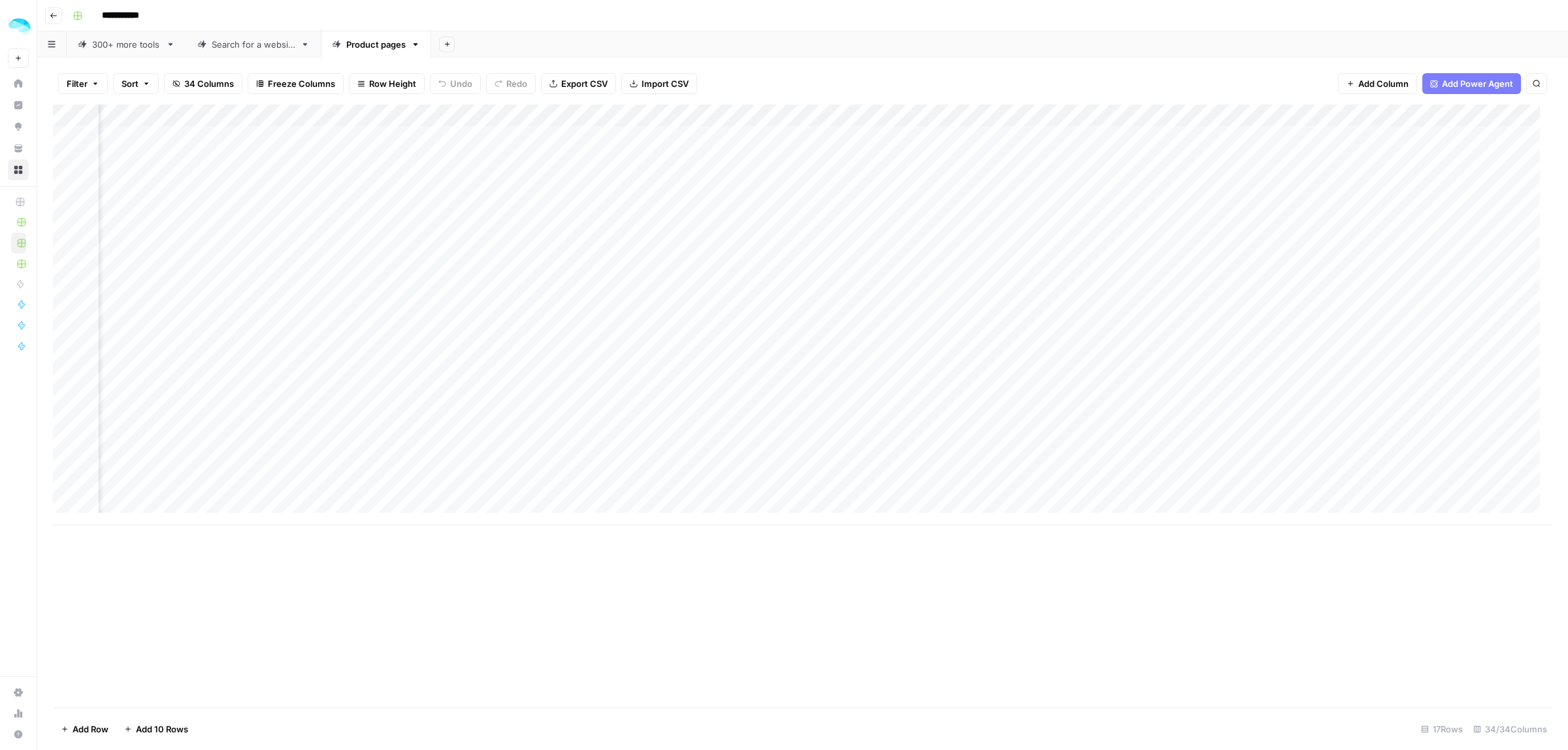
click at [734, 137] on div "Add Column" at bounding box center [802, 314] width 1499 height 420
click at [1140, 136] on div "Add Column" at bounding box center [802, 314] width 1499 height 420
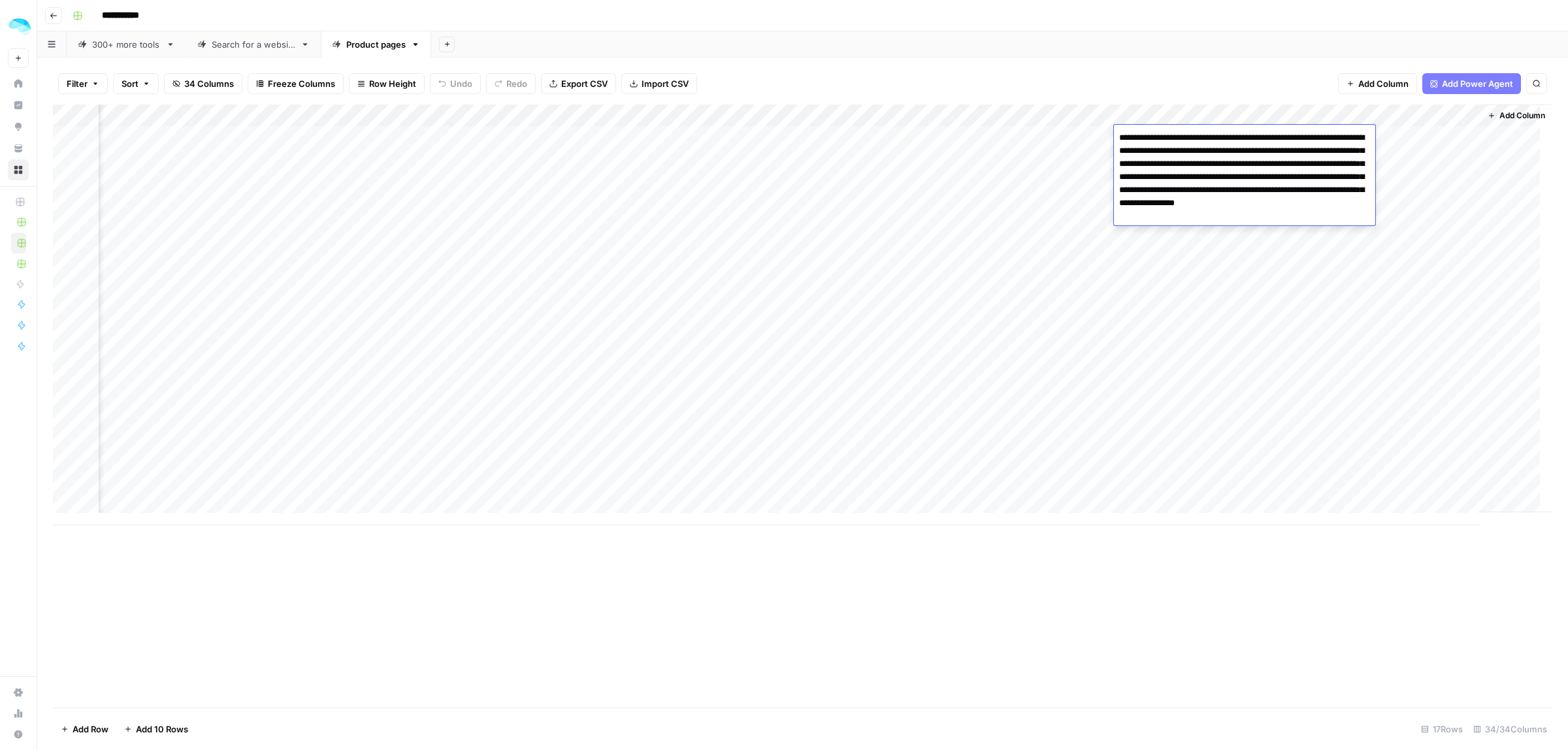
drag, startPoint x: 1189, startPoint y: 139, endPoint x: 1281, endPoint y: 138, distance: 92.0
click at [1281, 138] on textarea "**********" at bounding box center [1244, 177] width 262 height 97
click at [1301, 136] on textarea "**********" at bounding box center [1244, 177] width 262 height 97
drag, startPoint x: 1331, startPoint y: 139, endPoint x: 1207, endPoint y: 139, distance: 124.0
click at [1217, 139] on textarea "**********" at bounding box center [1244, 177] width 262 height 97
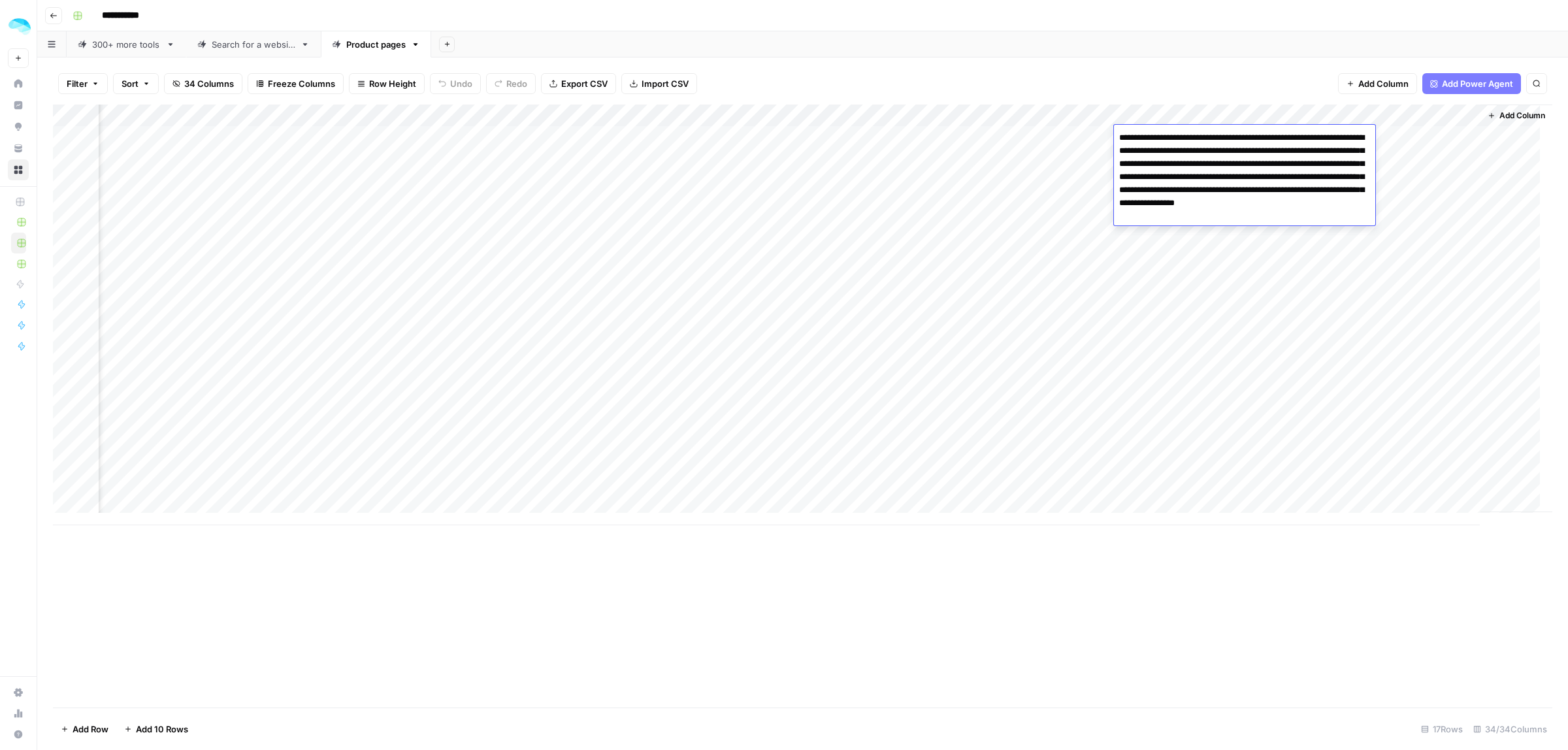
drag, startPoint x: 1138, startPoint y: 155, endPoint x: 1234, endPoint y: 155, distance: 96.0
click at [1232, 155] on textarea "**********" at bounding box center [1244, 177] width 262 height 97
drag, startPoint x: 1206, startPoint y: 159, endPoint x: 1284, endPoint y: 200, distance: 88.1
click at [1284, 200] on textarea "**********" at bounding box center [1244, 177] width 262 height 97
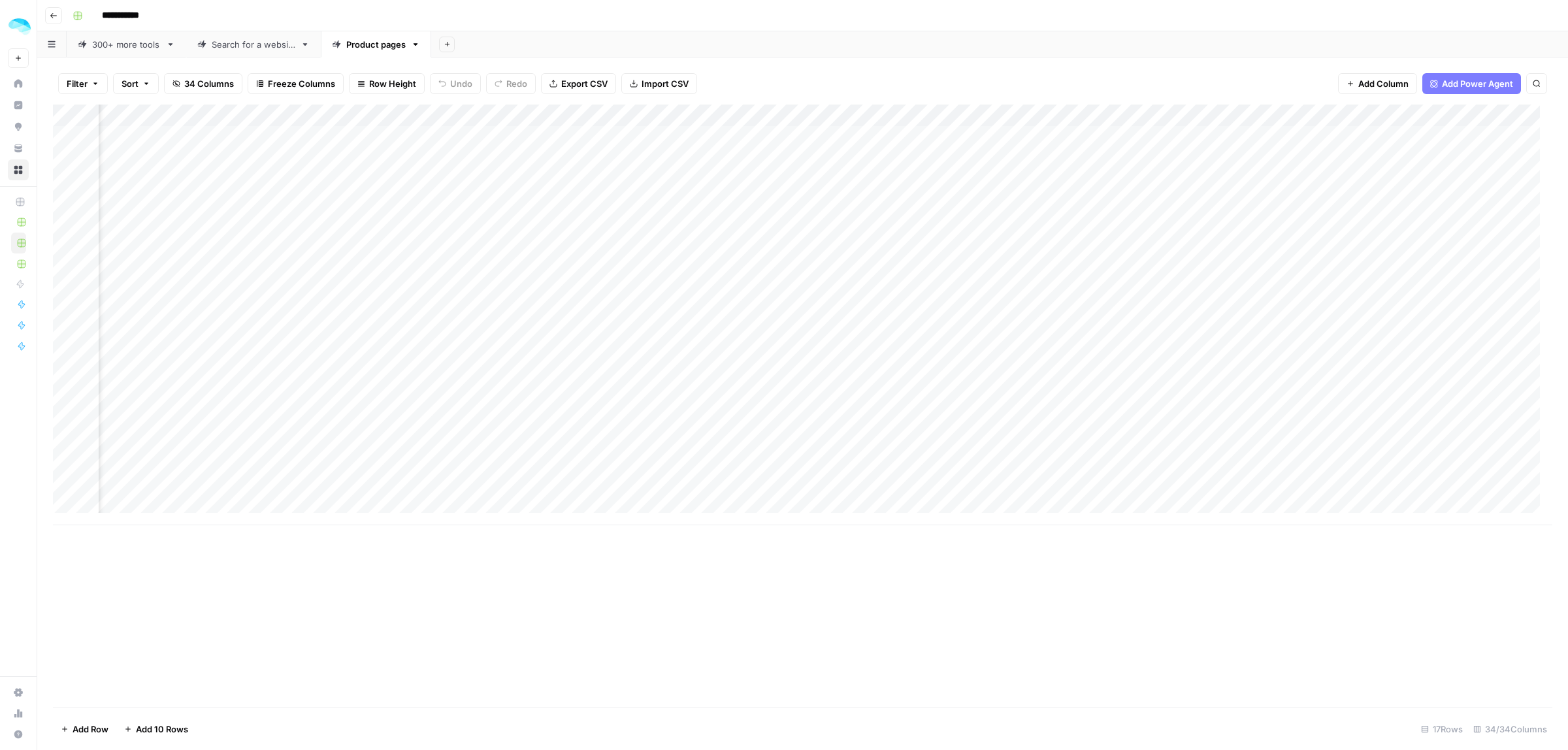
scroll to position [0, 3079]
click at [881, 563] on div "Add Column" at bounding box center [802, 406] width 1499 height 602
drag, startPoint x: 534, startPoint y: 134, endPoint x: 542, endPoint y: 377, distance: 243.1
click at [542, 377] on div "Add Column" at bounding box center [802, 314] width 1499 height 420
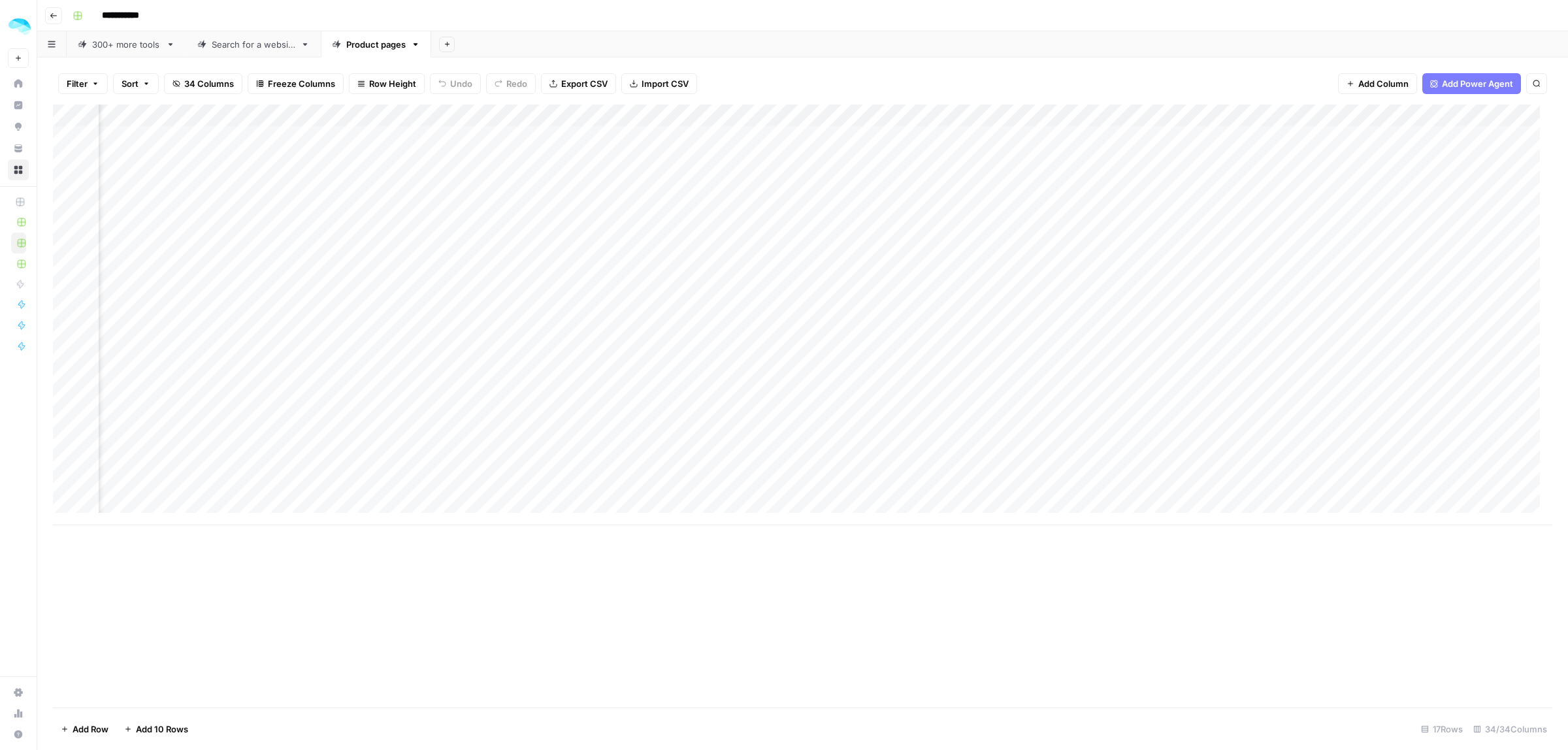
drag, startPoint x: 838, startPoint y: 139, endPoint x: 821, endPoint y: 474, distance: 335.4
click at [821, 474] on div "Add Column" at bounding box center [802, 314] width 1499 height 420
click at [859, 272] on div "Add Column" at bounding box center [802, 314] width 1499 height 420
drag, startPoint x: 828, startPoint y: 180, endPoint x: 828, endPoint y: 240, distance: 60.0
click at [828, 240] on div "Add Column" at bounding box center [802, 314] width 1499 height 420
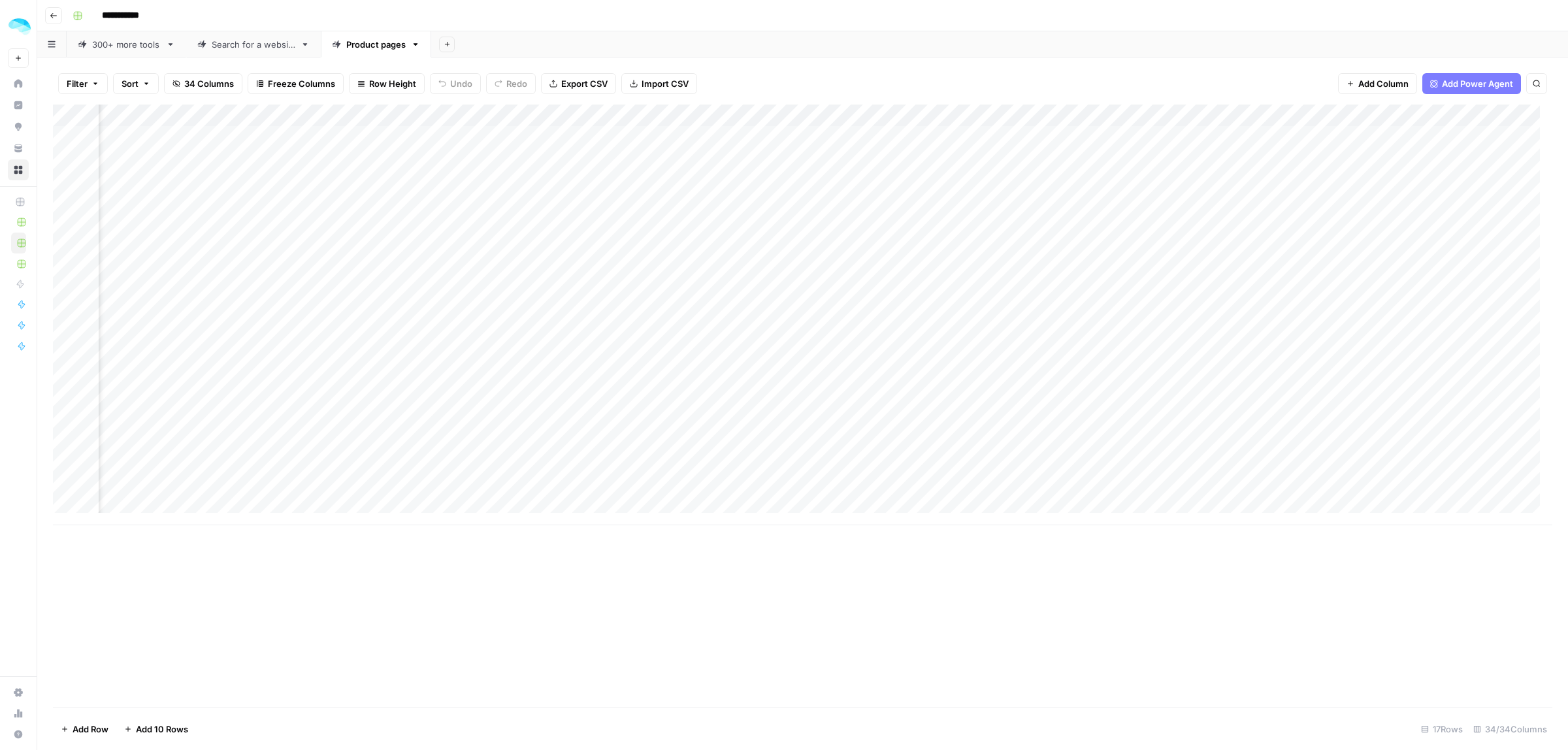
scroll to position [0, 3438]
drag, startPoint x: 804, startPoint y: 136, endPoint x: 810, endPoint y: 485, distance: 349.1
click at [810, 485] on div "Add Column" at bounding box center [802, 314] width 1499 height 420
drag, startPoint x: 874, startPoint y: 112, endPoint x: 964, endPoint y: 123, distance: 90.7
click at [964, 112] on div "Add Column" at bounding box center [802, 314] width 1499 height 420
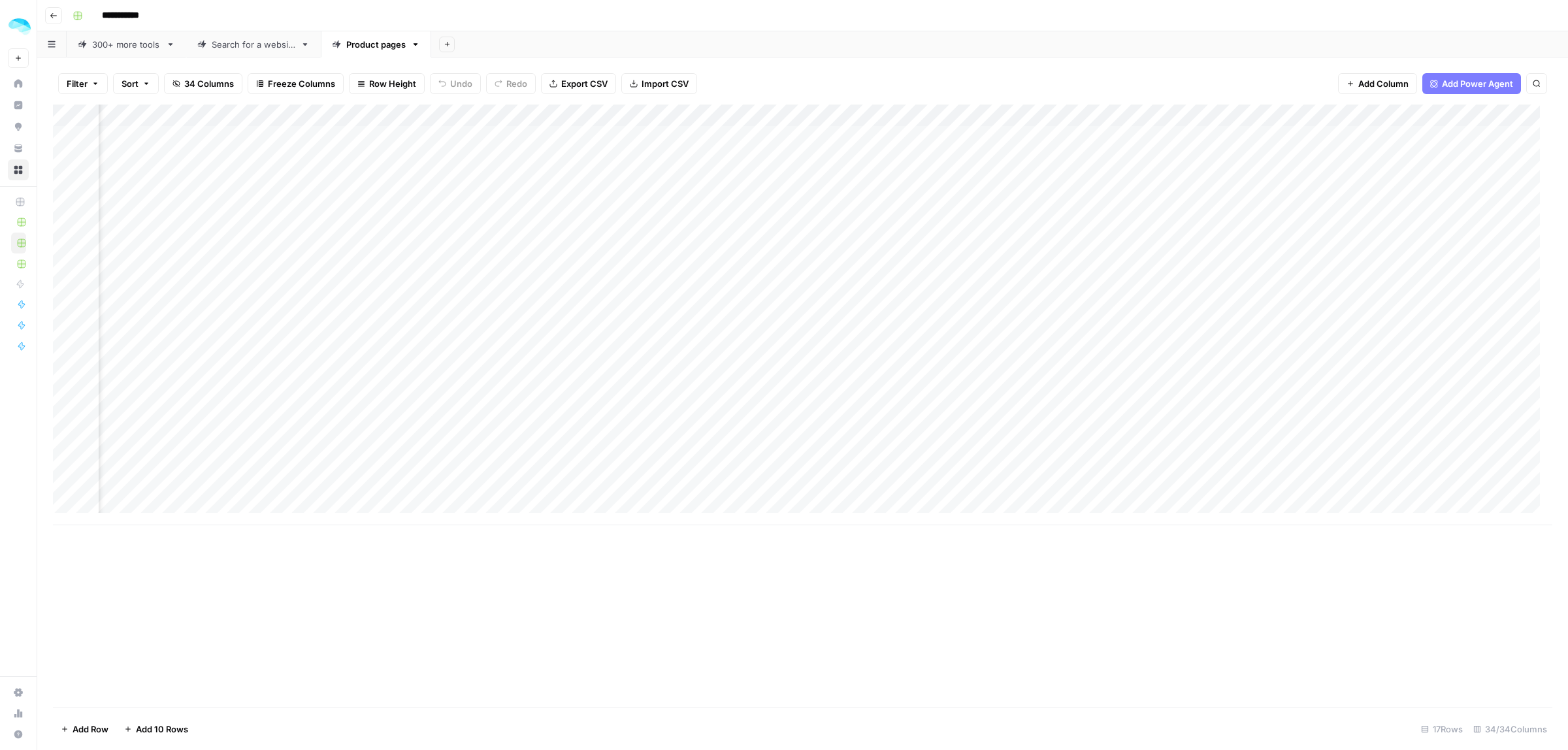
click at [842, 183] on div "Add Column" at bounding box center [802, 314] width 1499 height 420
click at [844, 269] on div "Add Column" at bounding box center [802, 314] width 1499 height 420
click at [854, 299] on div "Add Column" at bounding box center [802, 314] width 1499 height 420
click at [850, 321] on div "Add Column" at bounding box center [802, 314] width 1499 height 420
click at [833, 397] on div "Add Column" at bounding box center [802, 314] width 1499 height 420
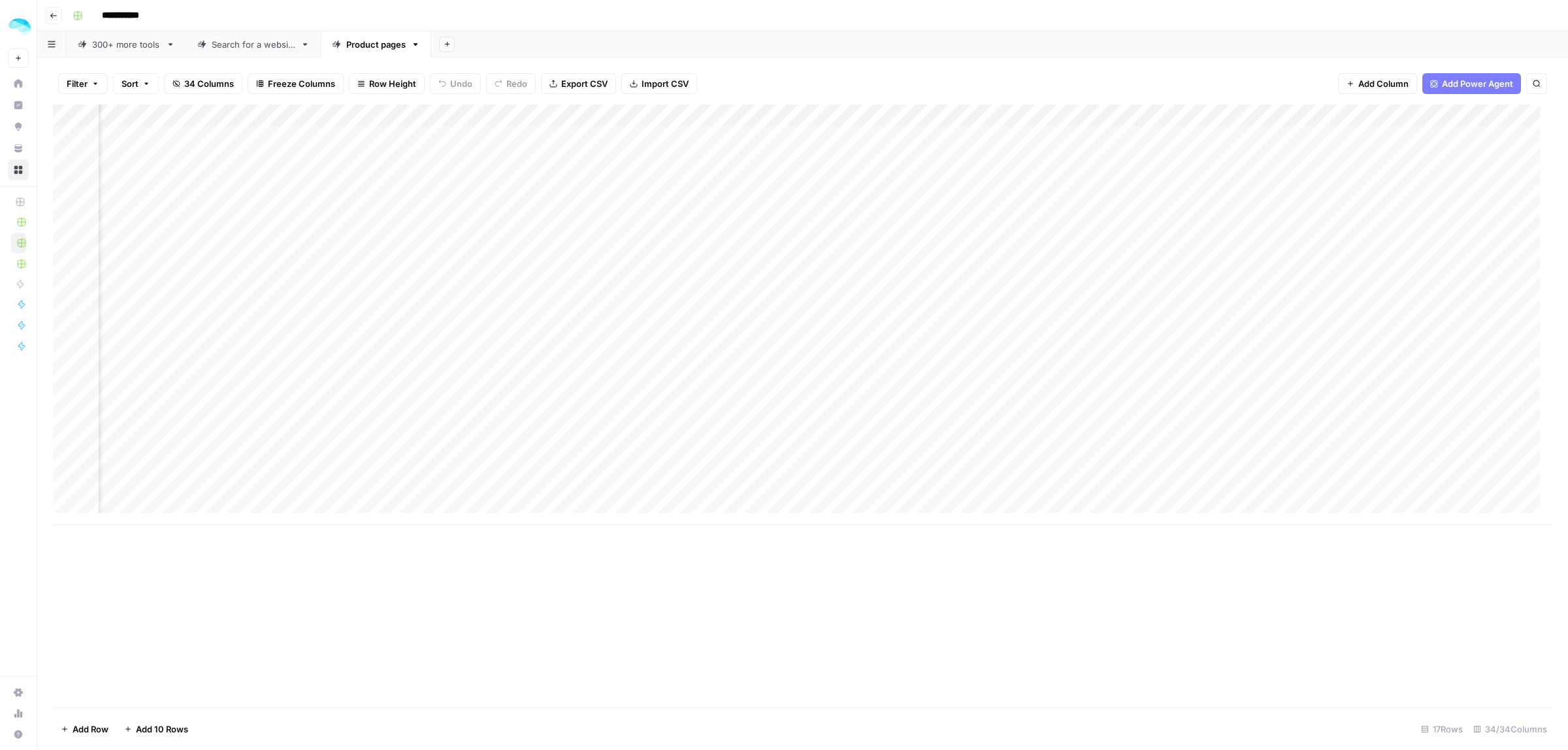
drag, startPoint x: 828, startPoint y: 444, endPoint x: 827, endPoint y: 488, distance: 44.0
click at [827, 488] on div "Add Column" at bounding box center [802, 314] width 1499 height 420
click at [895, 176] on div "Add Column" at bounding box center [802, 314] width 1499 height 420
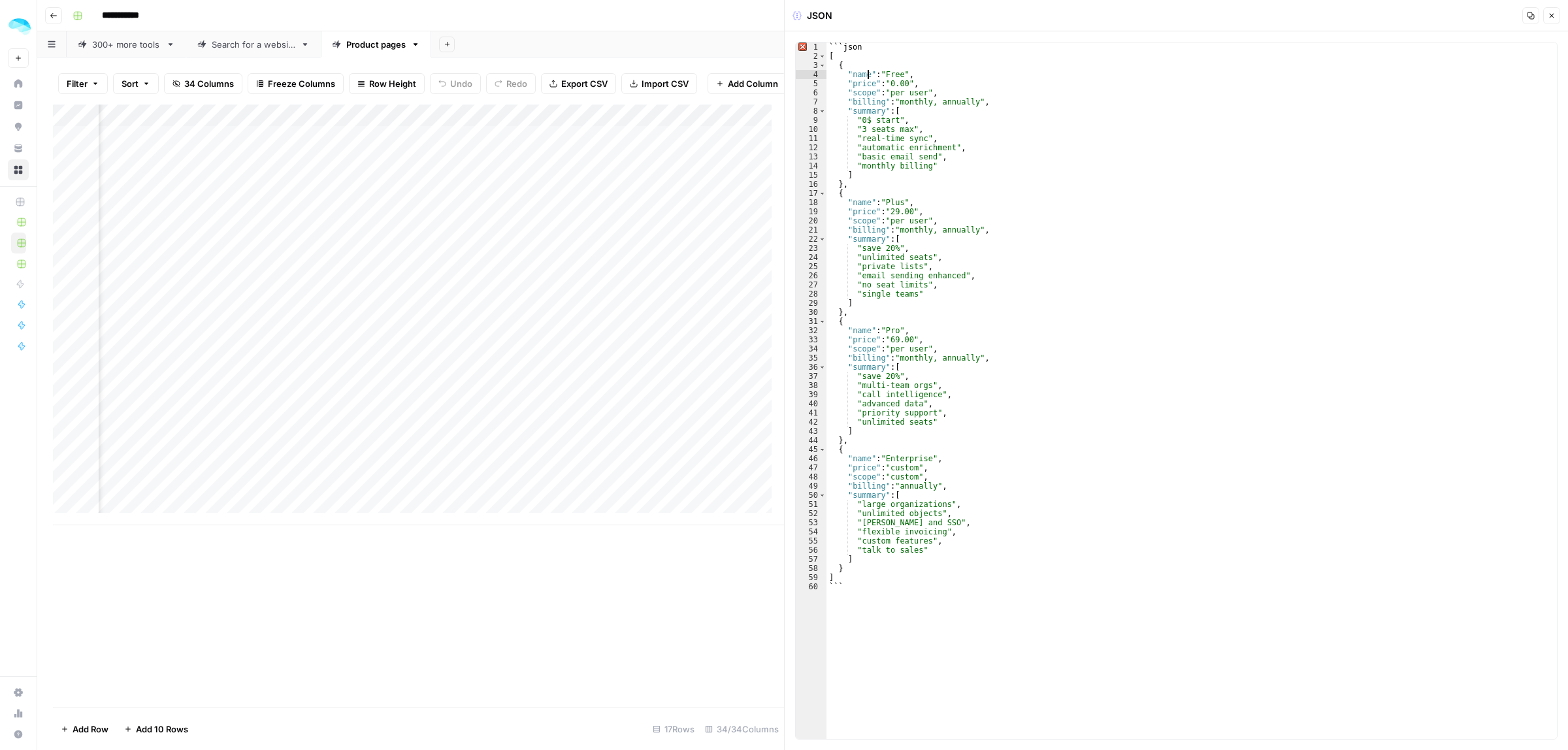
drag, startPoint x: 864, startPoint y: 77, endPoint x: 853, endPoint y: 77, distance: 11.0
click at [847, 77] on div "```json [ { "name" : "Free" , "price" : "0.00" , "scope" : "per user" , "billin…" at bounding box center [1191, 400] width 730 height 714
drag, startPoint x: 870, startPoint y: 82, endPoint x: 851, endPoint y: 82, distance: 19.0
click at [851, 82] on div "```json [ { "name" : "Free" , "price" : "0.00" , "scope" : "per user" , "billin…" at bounding box center [1191, 400] width 730 height 714
drag, startPoint x: 869, startPoint y: 92, endPoint x: 851, endPoint y: 93, distance: 18.0
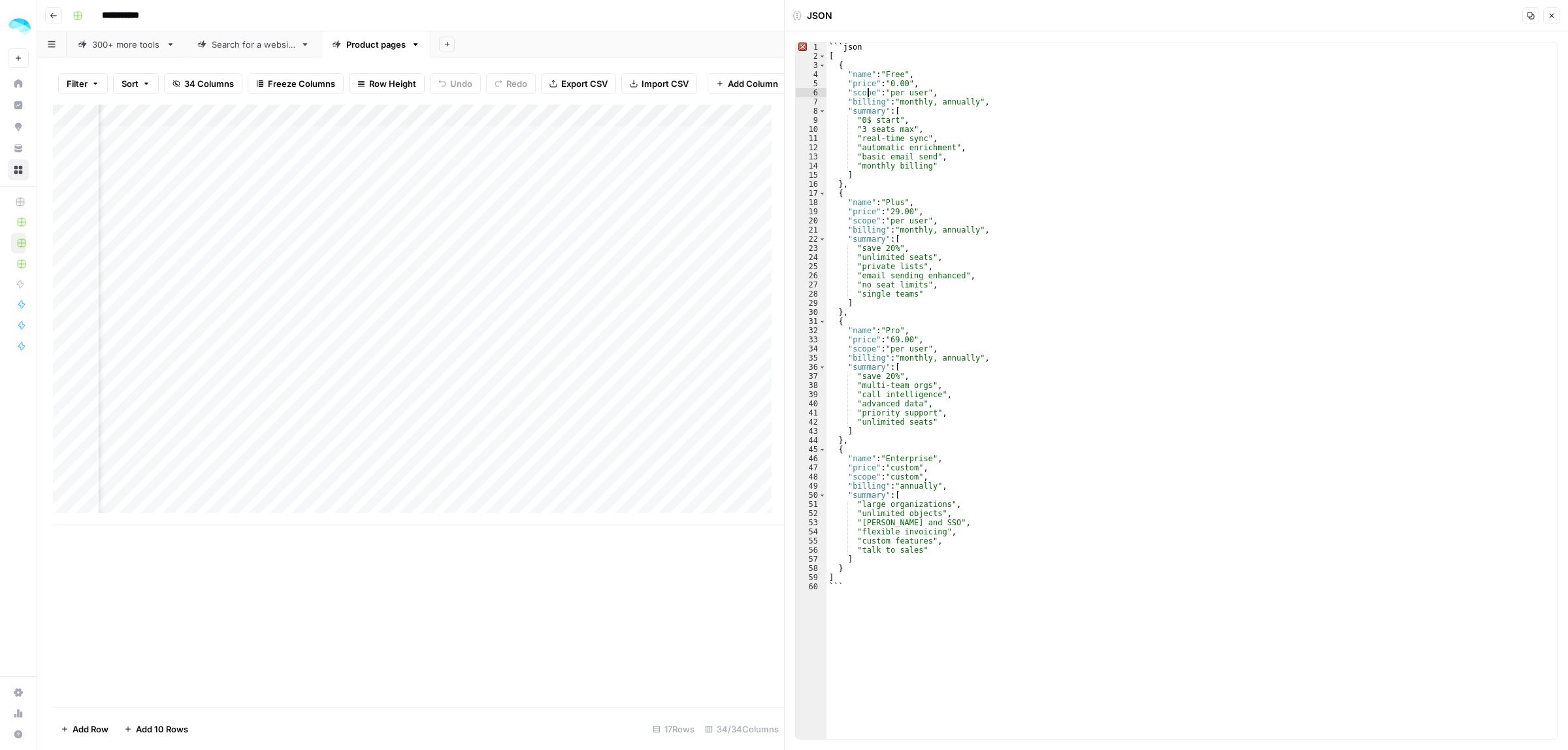
click at [851, 93] on div "```json [ { "name" : "Free" , "price" : "0.00" , "scope" : "per user" , "billin…" at bounding box center [1191, 400] width 730 height 714
drag, startPoint x: 881, startPoint y: 102, endPoint x: 852, endPoint y: 102, distance: 29.0
click at [852, 102] on div "```json [ { "name" : "Free" , "price" : "0.00" , "scope" : "per user" , "billin…" at bounding box center [1191, 400] width 730 height 714
drag, startPoint x: 877, startPoint y: 112, endPoint x: 853, endPoint y: 108, distance: 24.3
click at [853, 108] on div "```json [ { "name" : "Free" , "price" : "0.00" , "scope" : "per user" , "billin…" at bounding box center [1191, 400] width 730 height 714
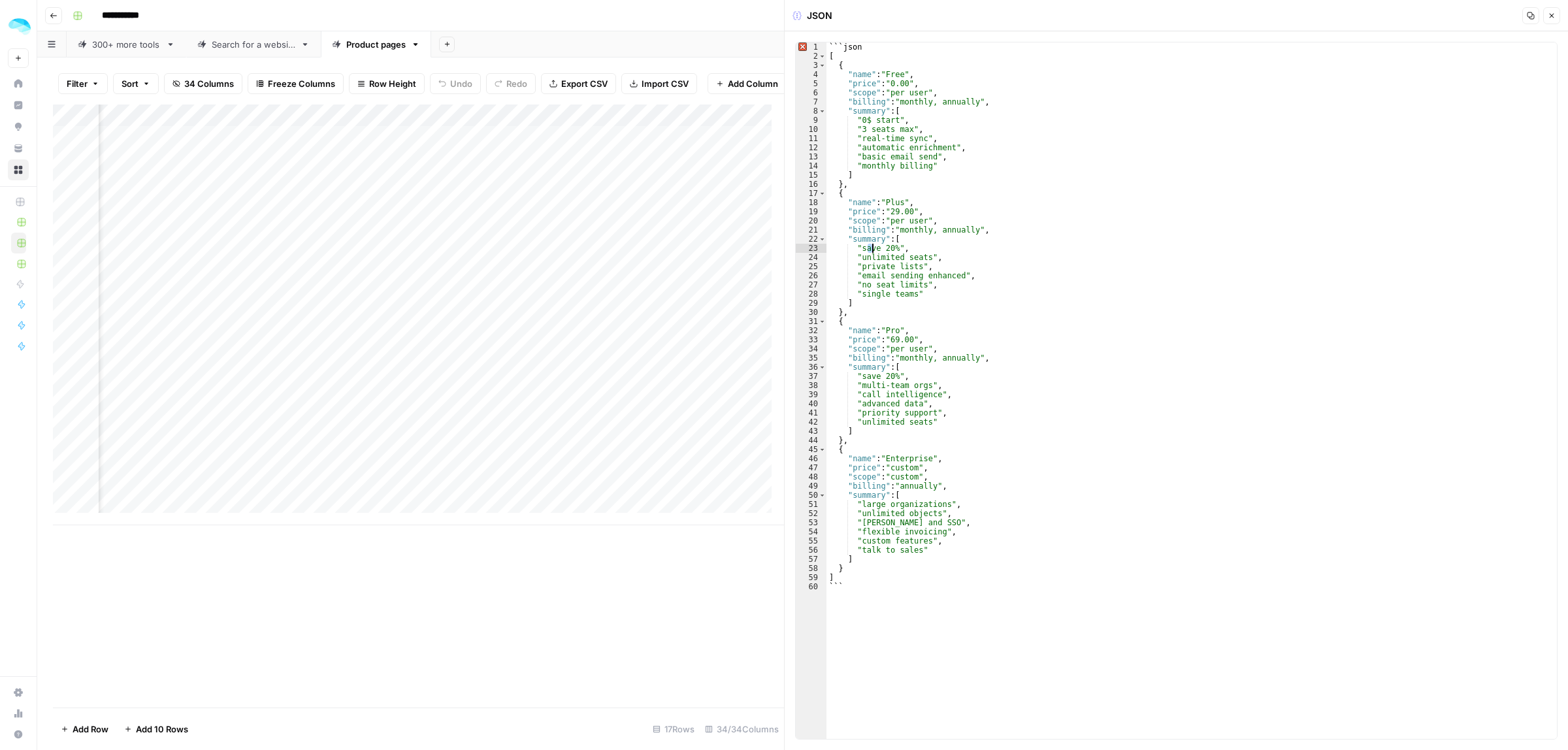
click at [888, 248] on div "```json [ { "name" : "Free" , "price" : "0.00" , "scope" : "per user" , "billin…" at bounding box center [1191, 400] width 730 height 714
drag, startPoint x: 871, startPoint y: 258, endPoint x: 890, endPoint y: 257, distance: 19.0
click at [888, 257] on div "```json [ { "name" : "Free" , "price" : "0.00" , "scope" : "per user" , "billin…" at bounding box center [1191, 400] width 730 height 714
drag, startPoint x: 870, startPoint y: 268, endPoint x: 900, endPoint y: 270, distance: 30.1
click at [899, 268] on div "```json [ { "name" : "Free" , "price" : "0.00" , "scope" : "per user" , "billin…" at bounding box center [1191, 400] width 730 height 714
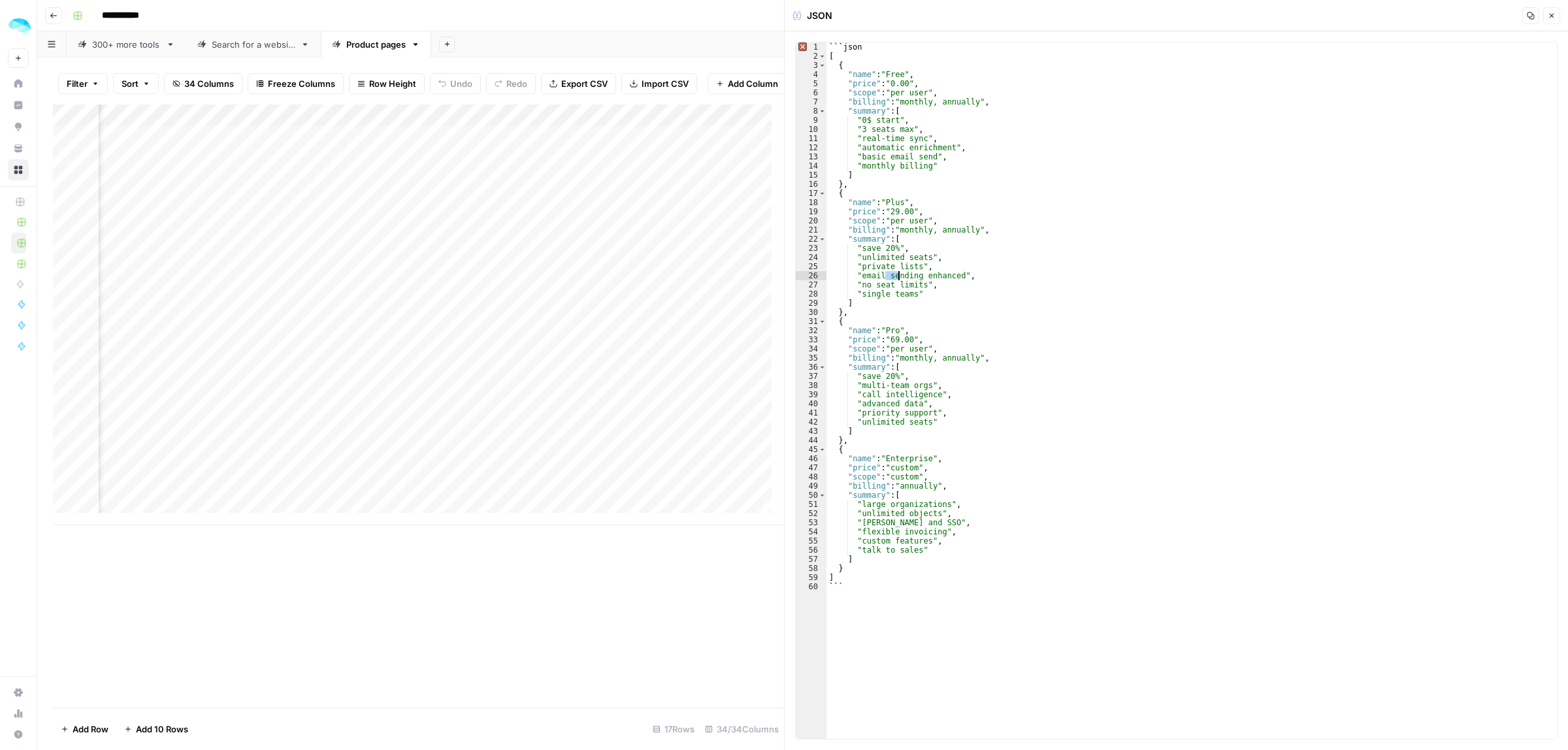
drag, startPoint x: 888, startPoint y: 276, endPoint x: 912, endPoint y: 276, distance: 24.0
click at [910, 276] on div "```json [ { "name" : "Free" , "price" : "0.00" , "scope" : "per user" , "billin…" at bounding box center [1191, 400] width 730 height 714
type textarea "**********"
click at [1558, 16] on button "Close" at bounding box center [1551, 15] width 17 height 17
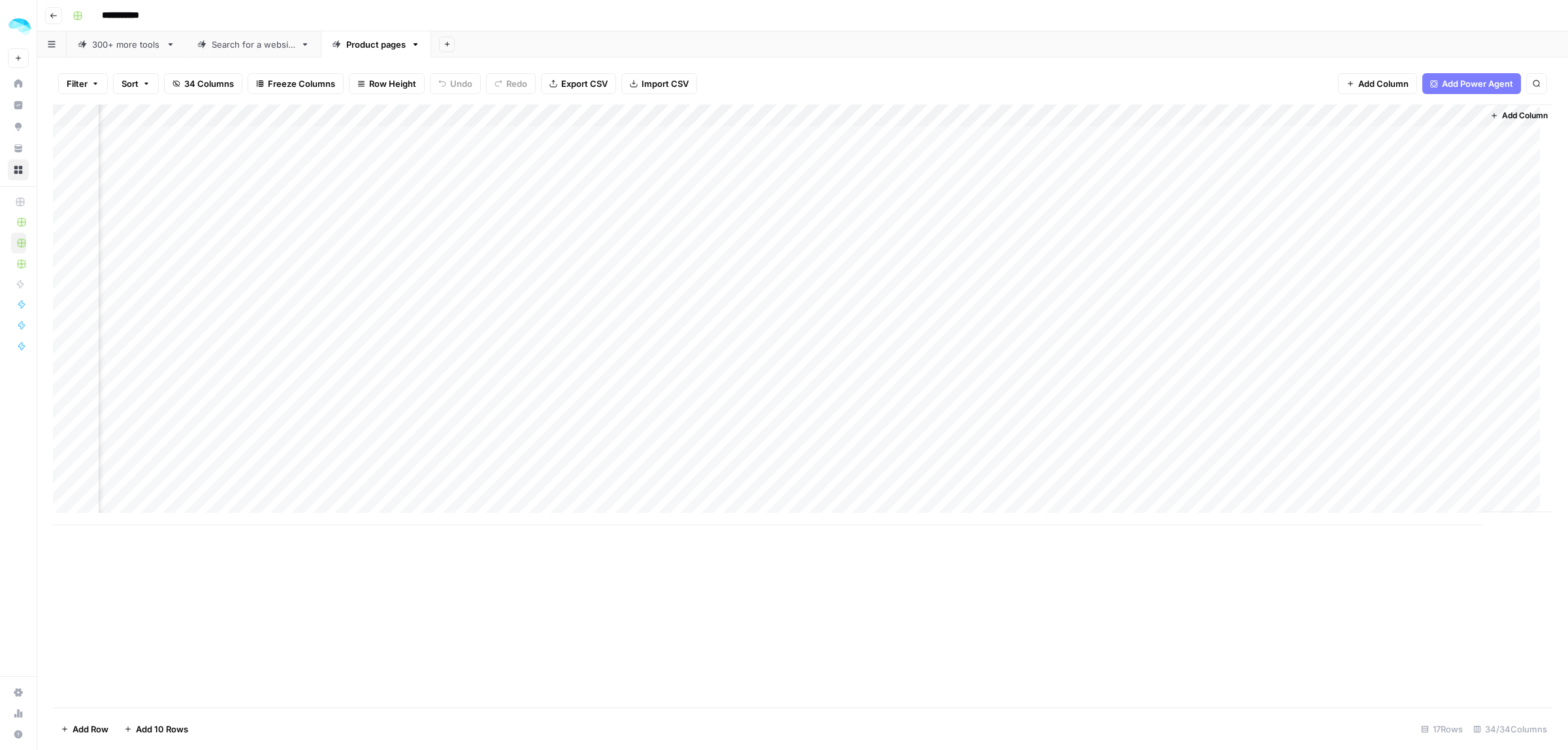
scroll to position [0, 3727]
click at [1176, 137] on div "Add Column" at bounding box center [802, 314] width 1499 height 420
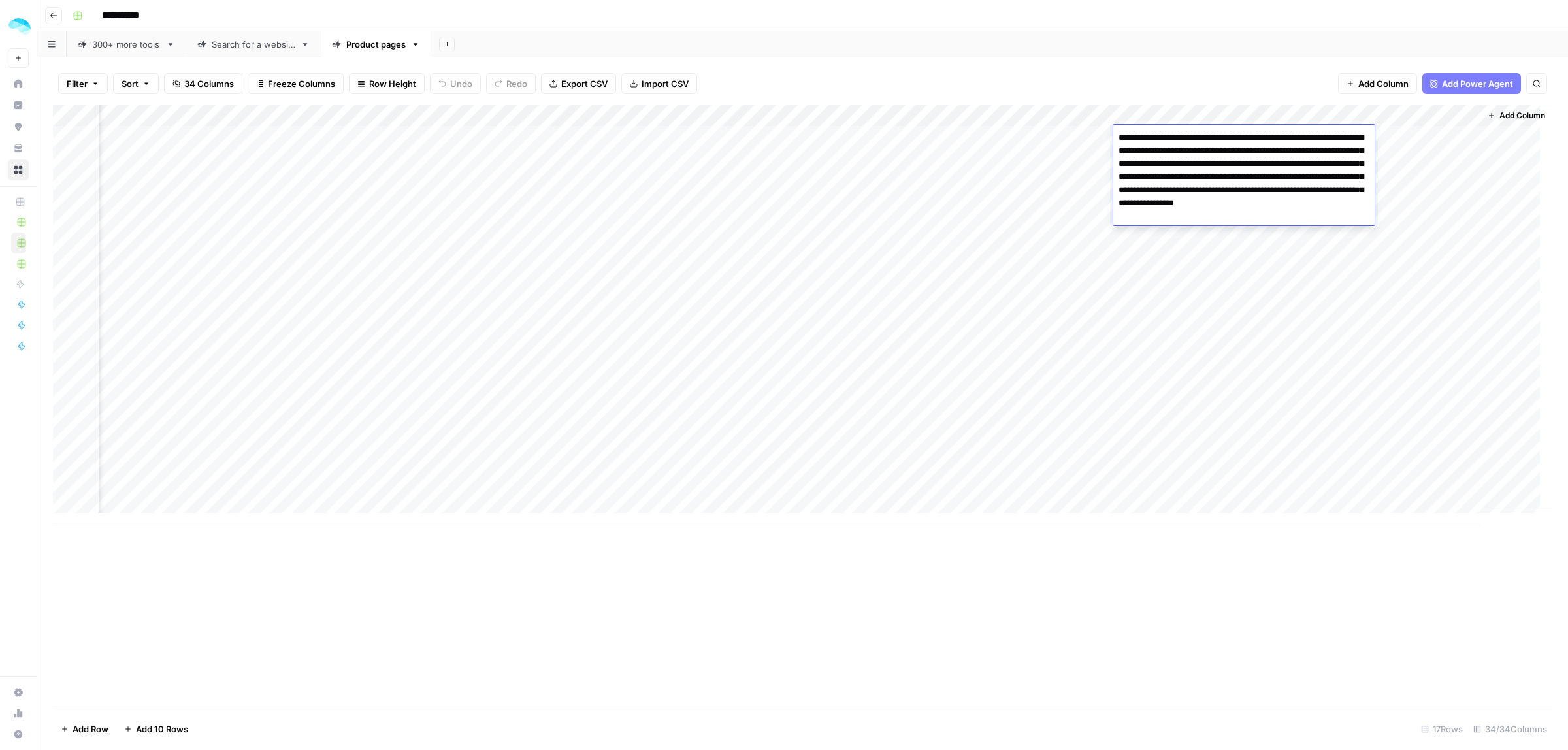
click at [1215, 73] on div "Filter Sort 34 Columns Freeze Columns Row Height Undo Redo Export CSV Import CS…" at bounding box center [802, 84] width 1499 height 42
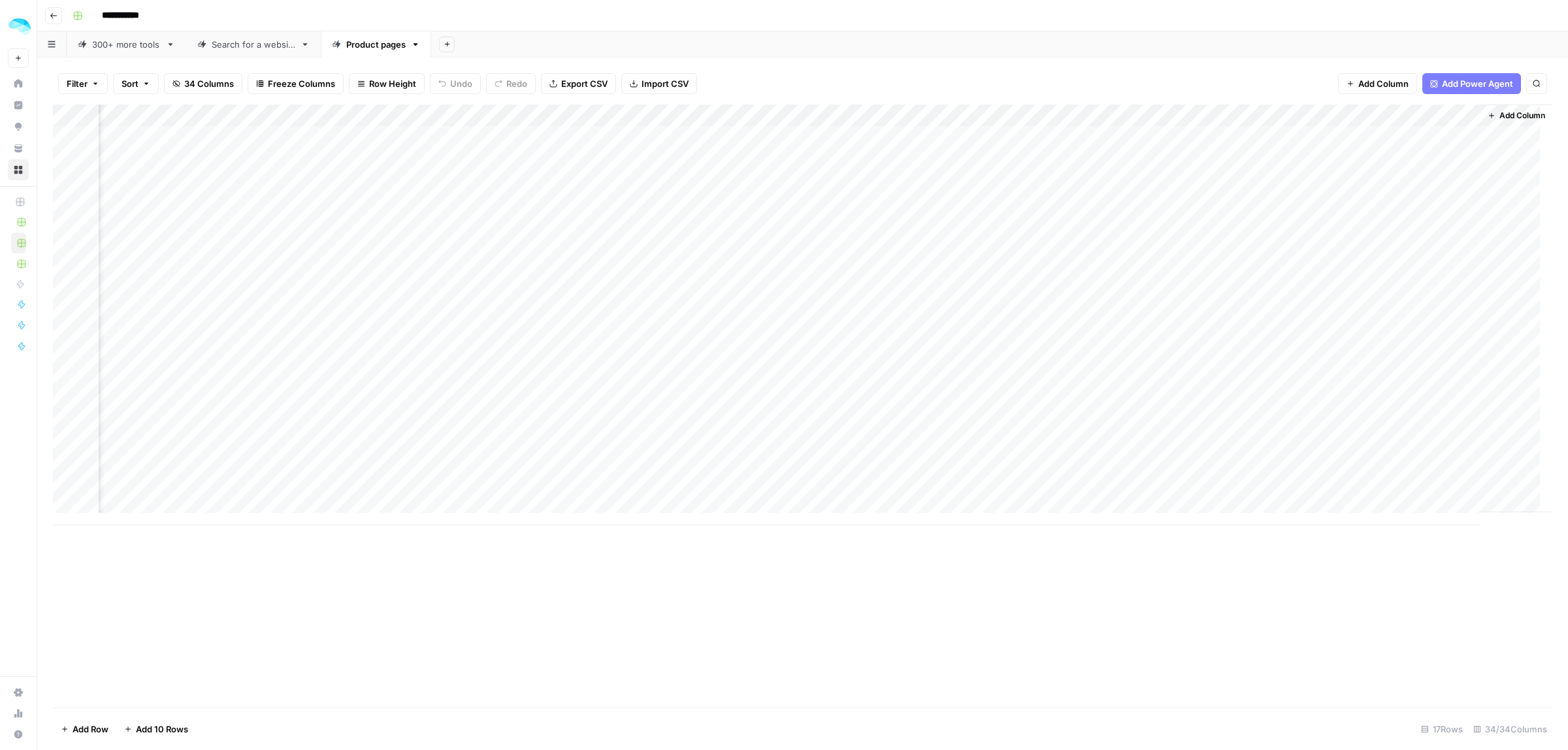
click at [1395, 138] on div "Add Column" at bounding box center [802, 314] width 1499 height 420
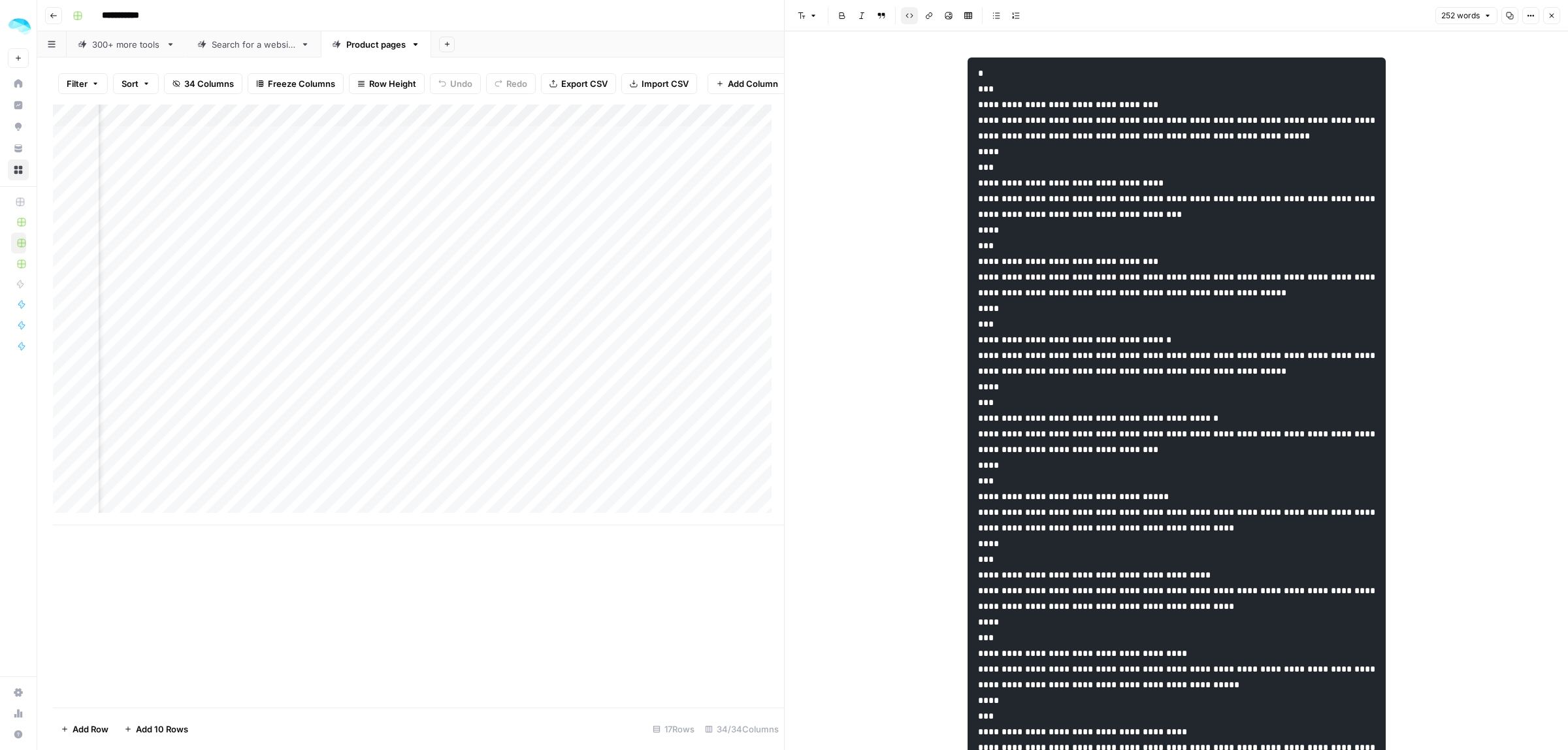
drag, startPoint x: 1015, startPoint y: 103, endPoint x: 1059, endPoint y: 99, distance: 44.2
click at [1047, 101] on code at bounding box center [1178, 472] width 400 height 808
click at [1139, 99] on code at bounding box center [1178, 472] width 400 height 808
click at [1151, 99] on code at bounding box center [1178, 472] width 400 height 808
drag, startPoint x: 1150, startPoint y: 103, endPoint x: 1116, endPoint y: 106, distance: 34.1
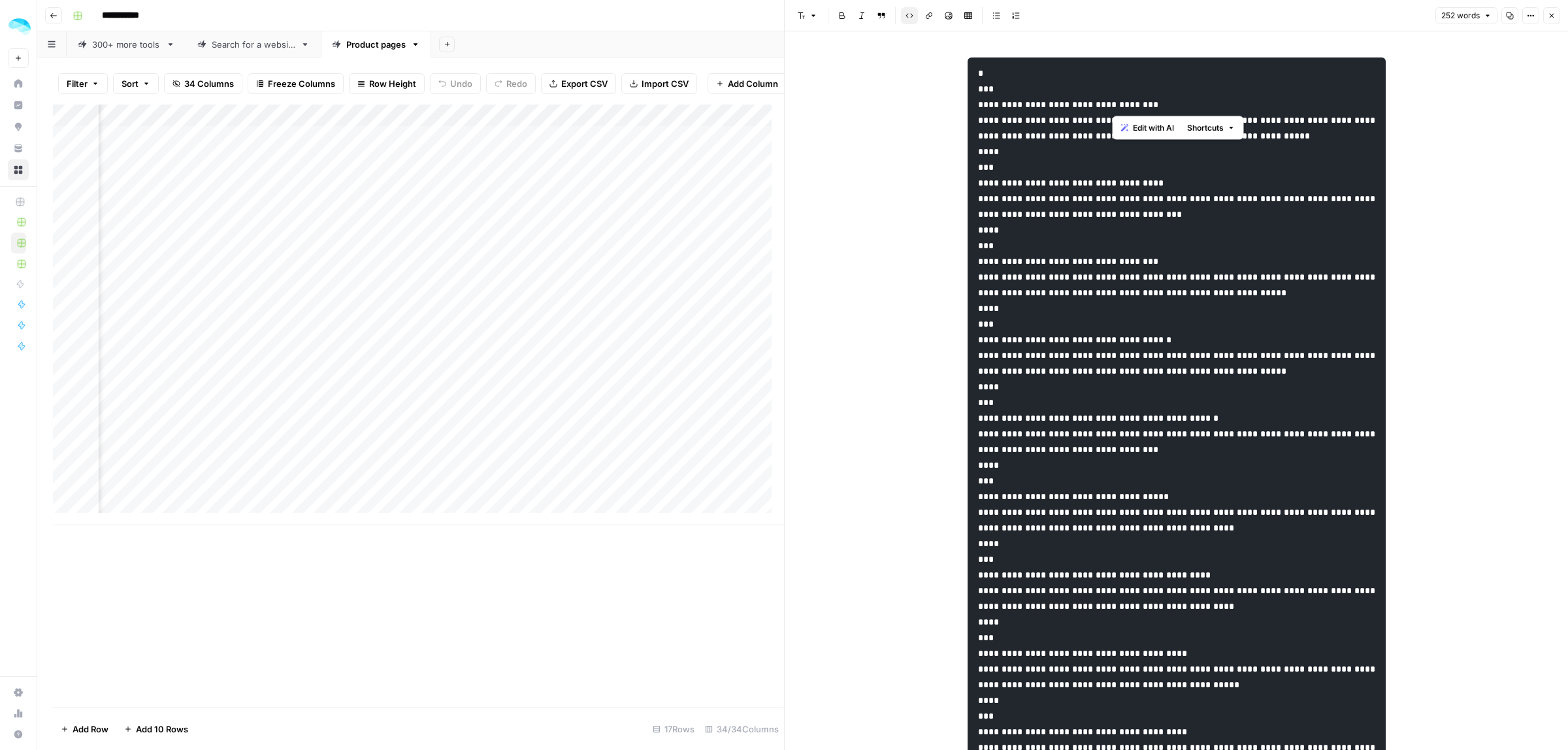
click at [1116, 106] on code at bounding box center [1178, 472] width 400 height 808
click at [1123, 107] on code at bounding box center [1178, 472] width 400 height 808
drag, startPoint x: 1066, startPoint y: 125, endPoint x: 1092, endPoint y: 150, distance: 36.1
click at [1092, 150] on body "**********" at bounding box center [784, 375] width 1568 height 750
click at [1128, 132] on code at bounding box center [1178, 472] width 400 height 808
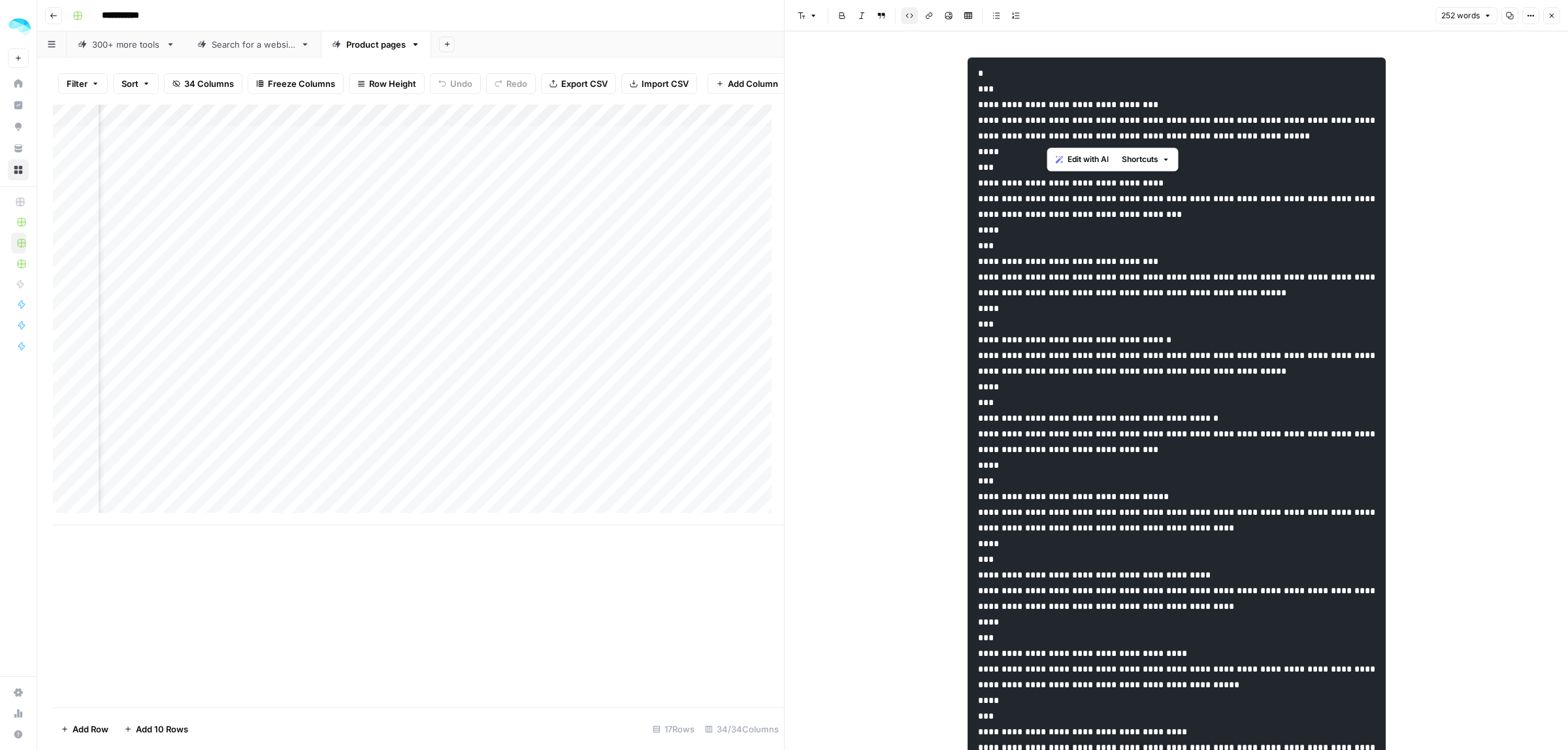
drag, startPoint x: 1045, startPoint y: 140, endPoint x: 1049, endPoint y: 121, distance: 19.4
click at [1049, 121] on code at bounding box center [1178, 472] width 400 height 808
click at [1085, 135] on code at bounding box center [1178, 472] width 400 height 808
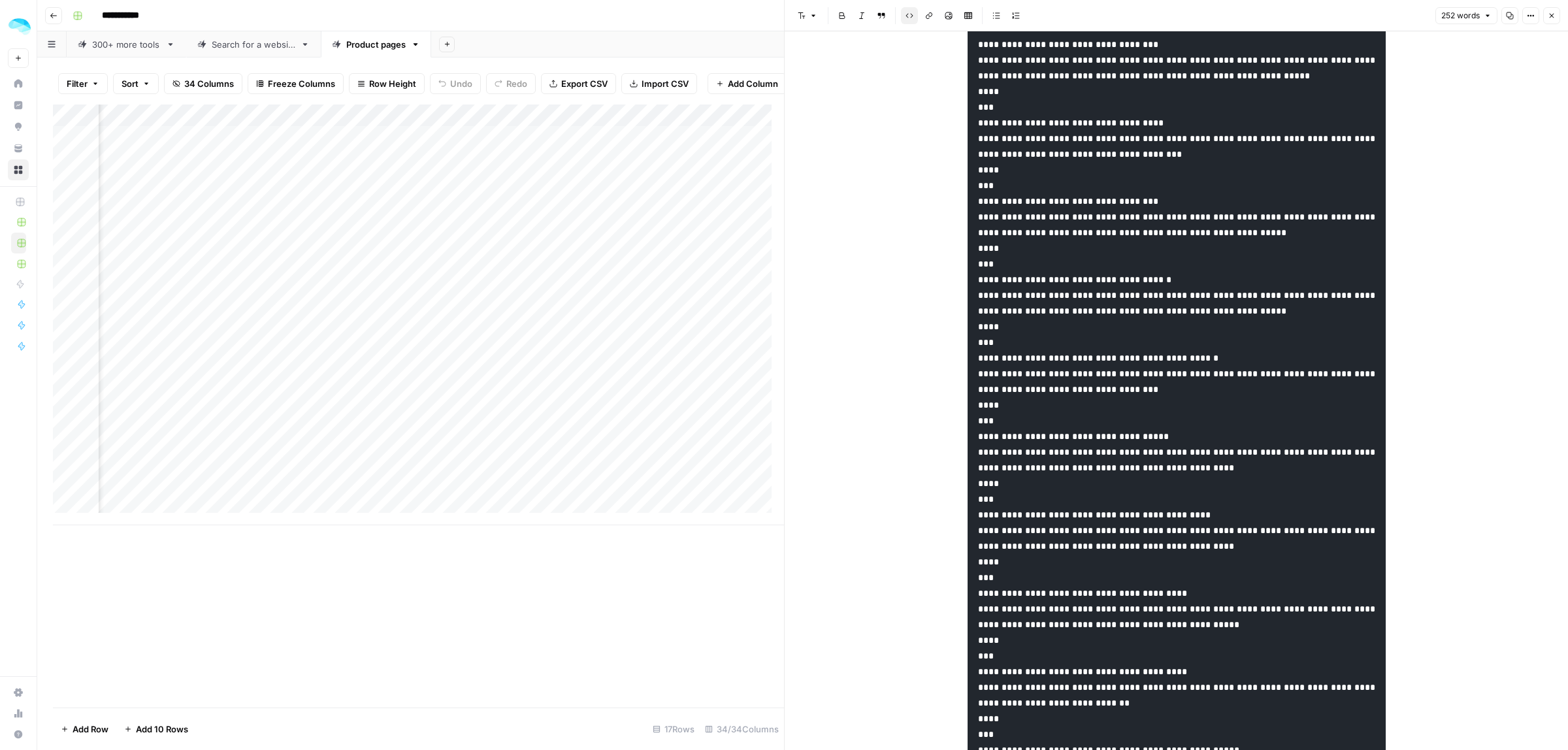
scroll to position [217, 0]
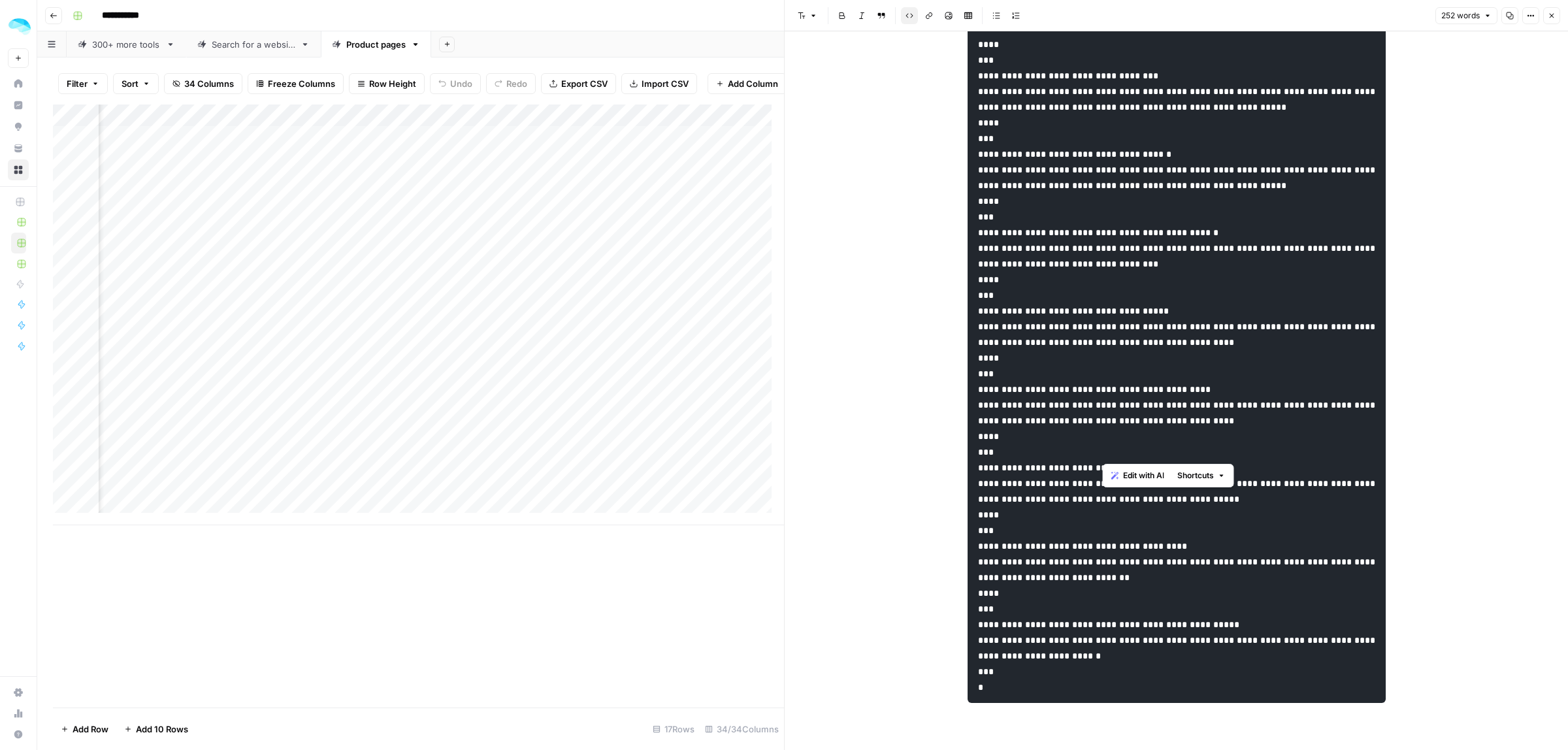
drag, startPoint x: 1137, startPoint y: 451, endPoint x: 1101, endPoint y: 451, distance: 36.0
click at [1101, 451] on code at bounding box center [1178, 287] width 400 height 808
click at [1070, 462] on code at bounding box center [1178, 287] width 400 height 808
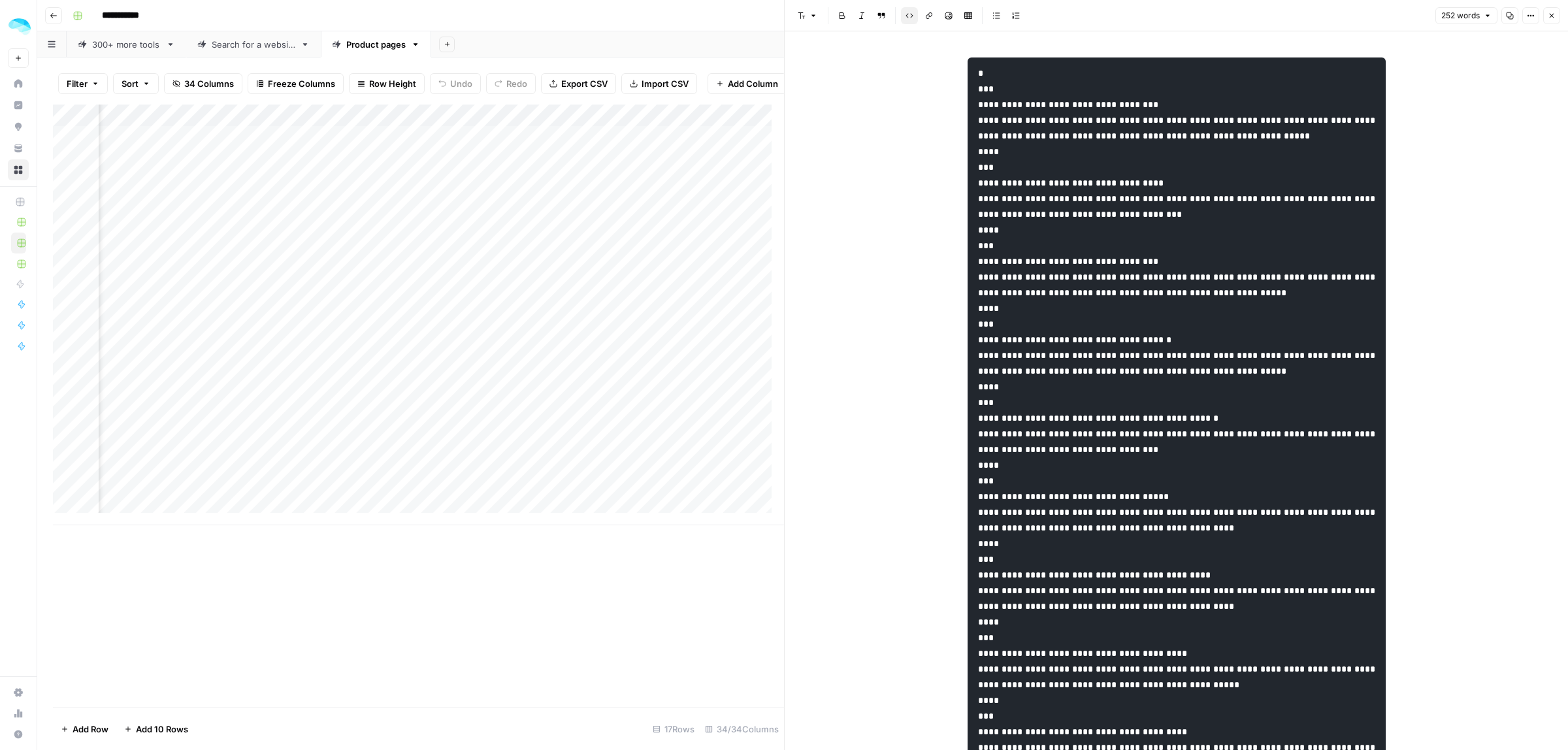
click at [1552, 15] on icon "button" at bounding box center [1552, 15] width 5 height 5
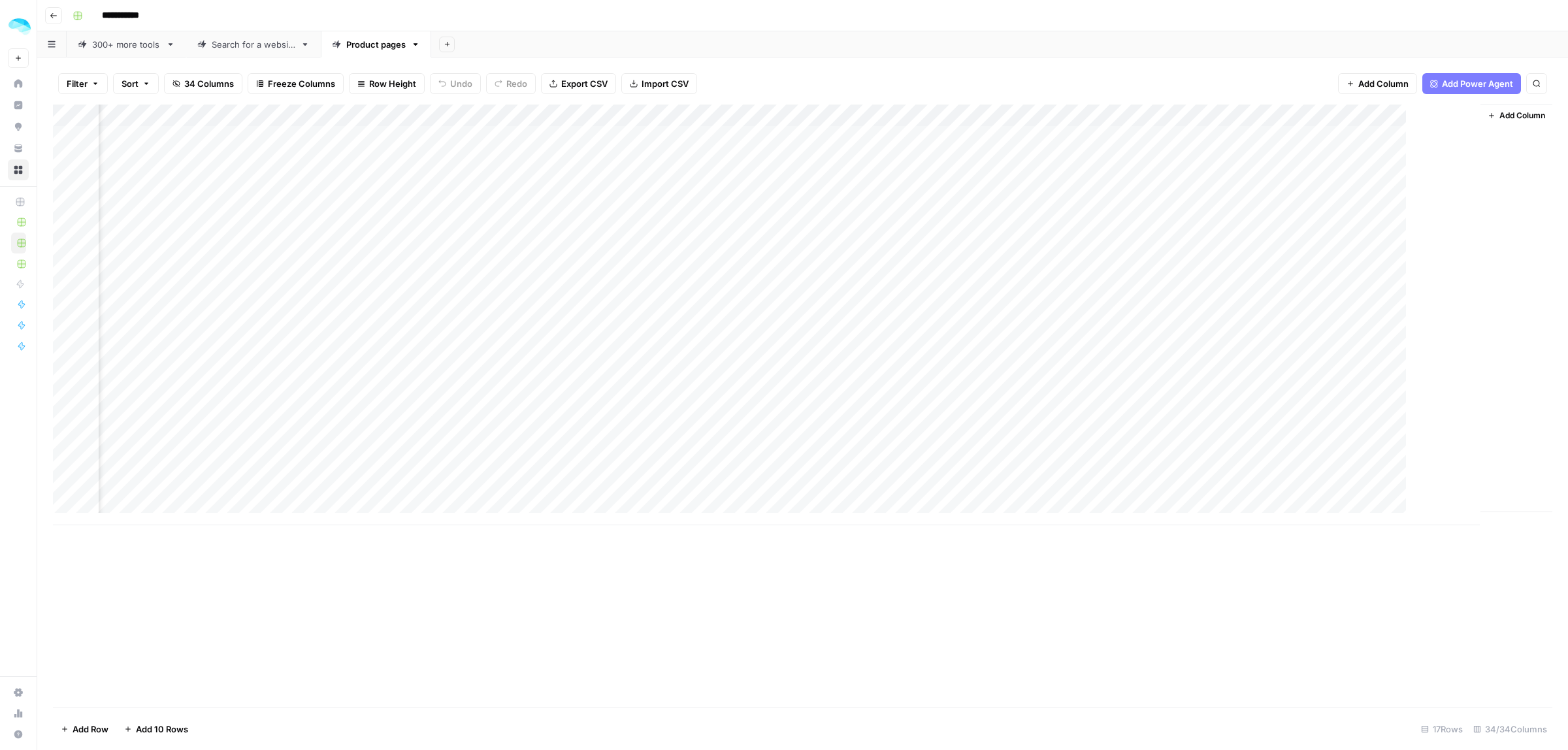
scroll to position [0, 3711]
click at [1426, 155] on div "Add Column" at bounding box center [802, 314] width 1499 height 420
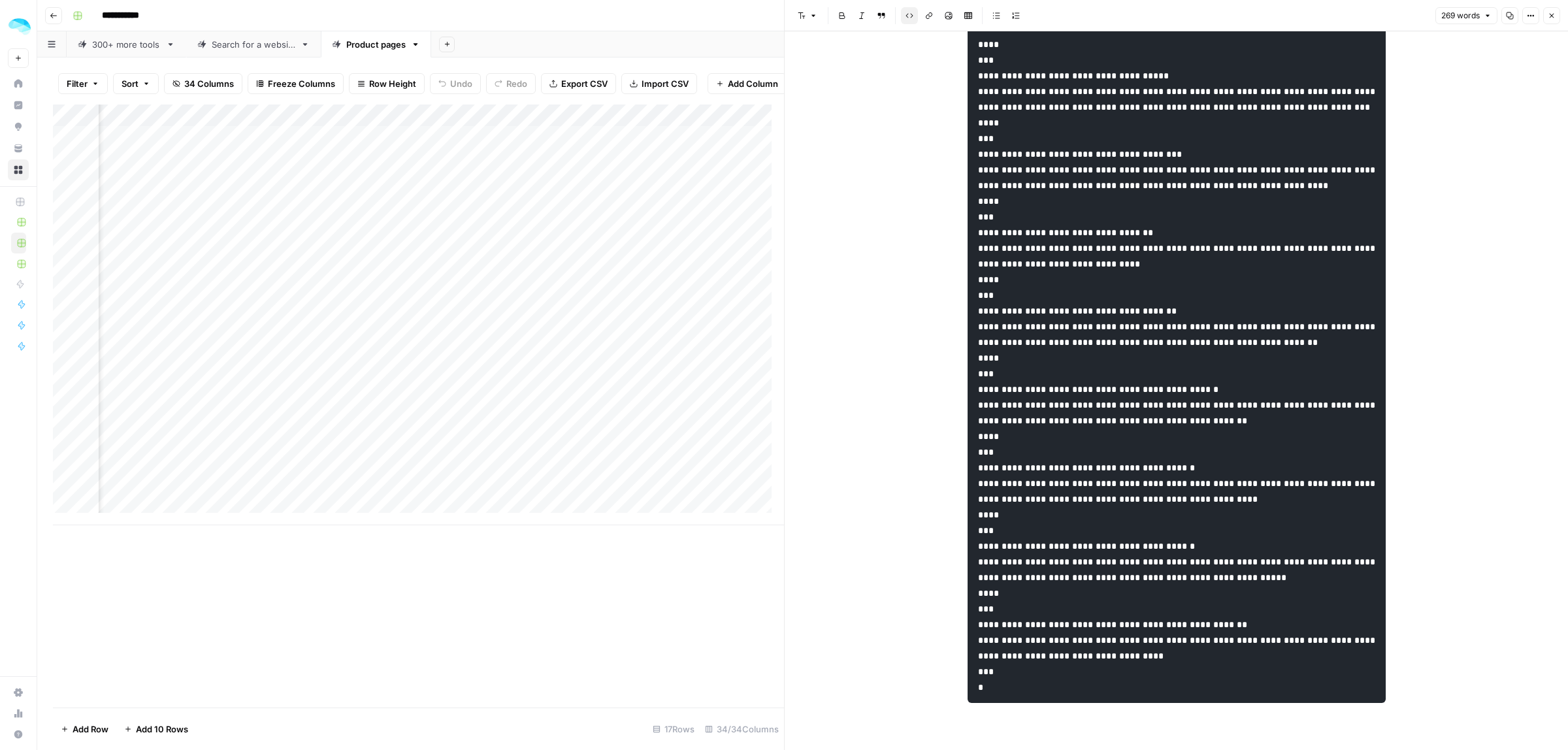
scroll to position [263, 0]
drag, startPoint x: 1220, startPoint y: 372, endPoint x: 1100, endPoint y: 371, distance: 120.0
click at [1100, 371] on code at bounding box center [1178, 287] width 400 height 808
click at [1130, 394] on span "Edit with AI" at bounding box center [1143, 396] width 41 height 12
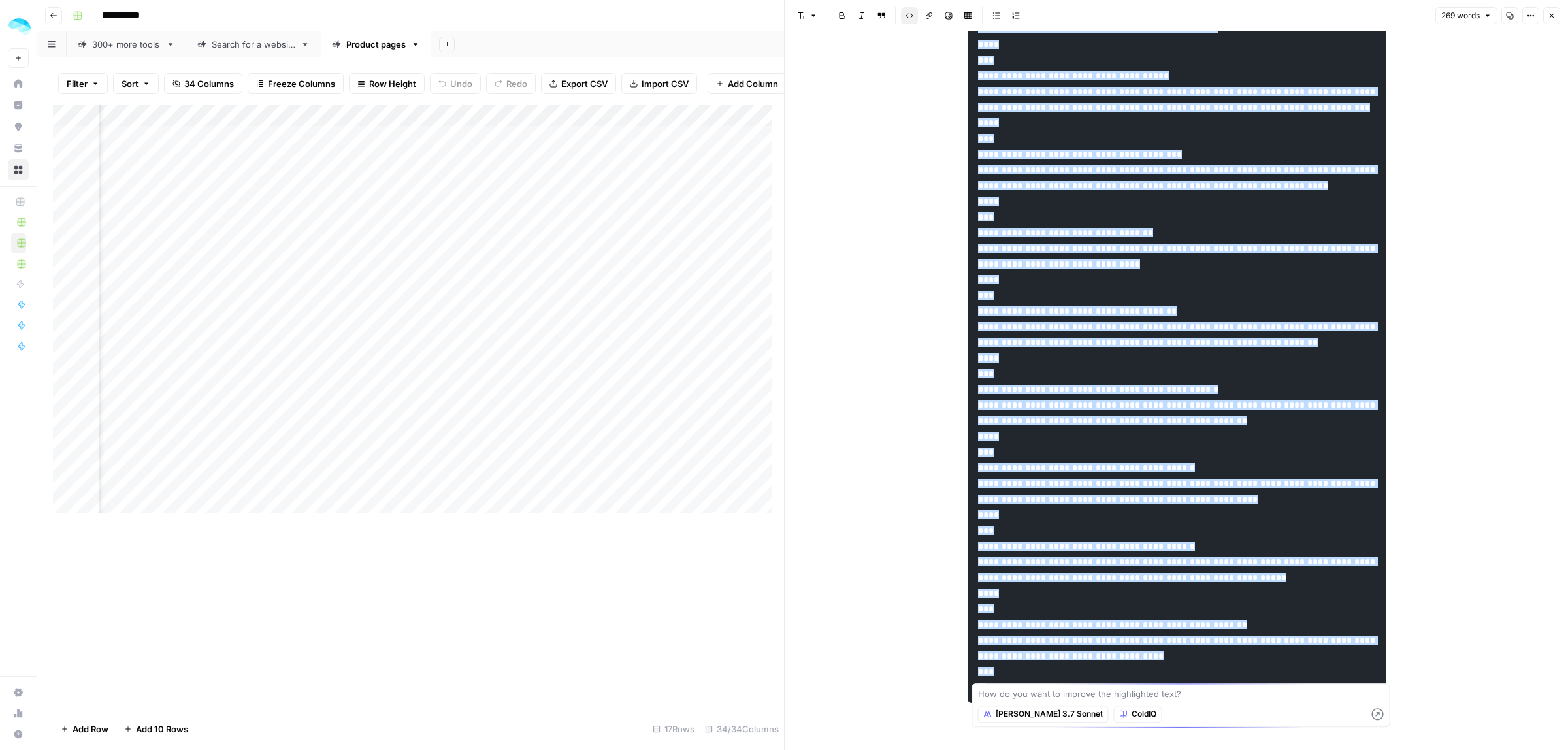
click at [1190, 282] on pre at bounding box center [1176, 287] width 418 height 830
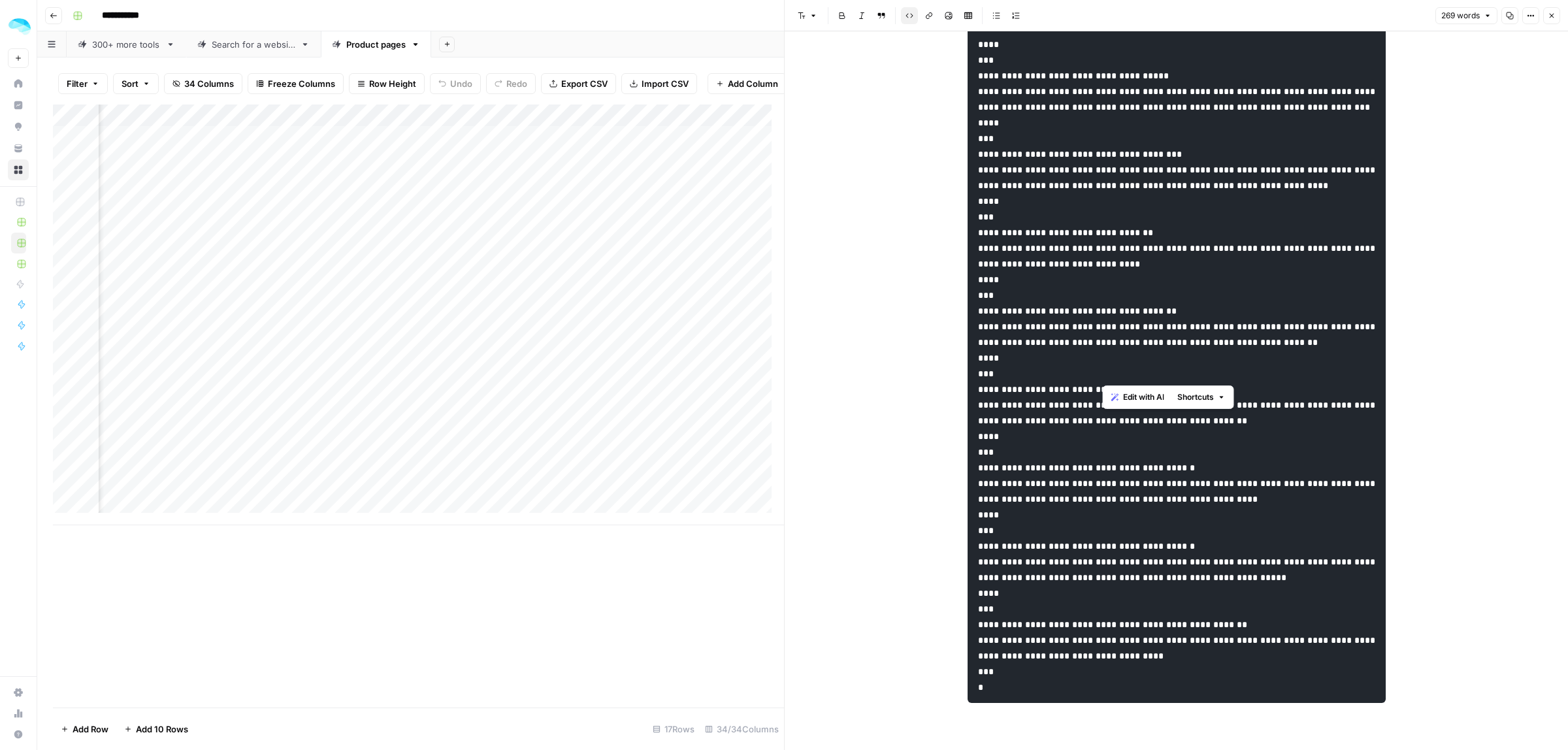
drag, startPoint x: 1212, startPoint y: 371, endPoint x: 1101, endPoint y: 370, distance: 111.0
click at [1101, 370] on code at bounding box center [1178, 287] width 400 height 808
drag, startPoint x: 1191, startPoint y: 453, endPoint x: 1100, endPoint y: 454, distance: 91.0
click at [1100, 454] on code at bounding box center [1178, 287] width 400 height 808
drag, startPoint x: 1082, startPoint y: 529, endPoint x: 1189, endPoint y: 531, distance: 107.0
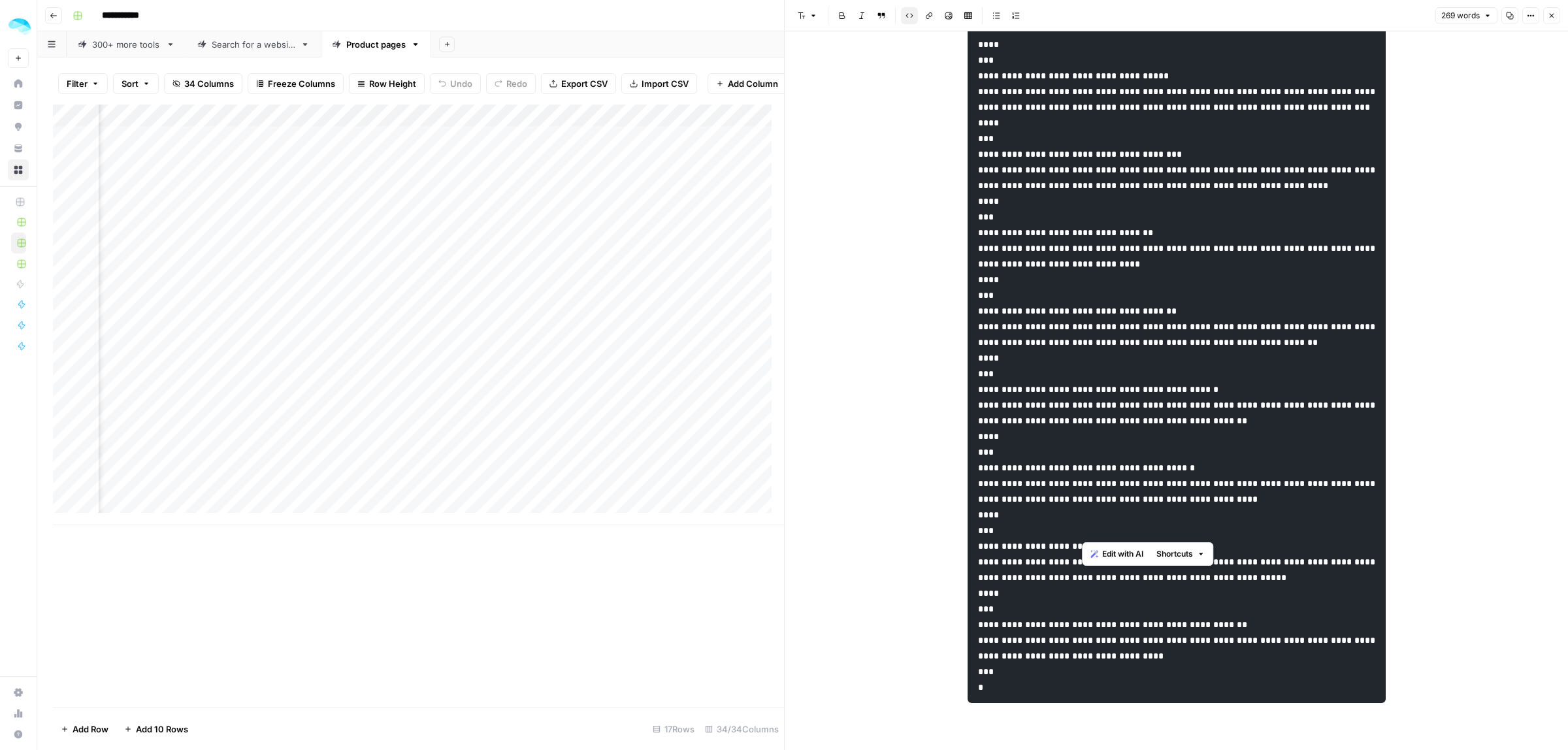
click at [1189, 531] on code at bounding box center [1178, 287] width 400 height 808
click at [1110, 611] on code at bounding box center [1178, 287] width 400 height 808
click at [1549, 17] on icon "button" at bounding box center [1551, 15] width 8 height 8
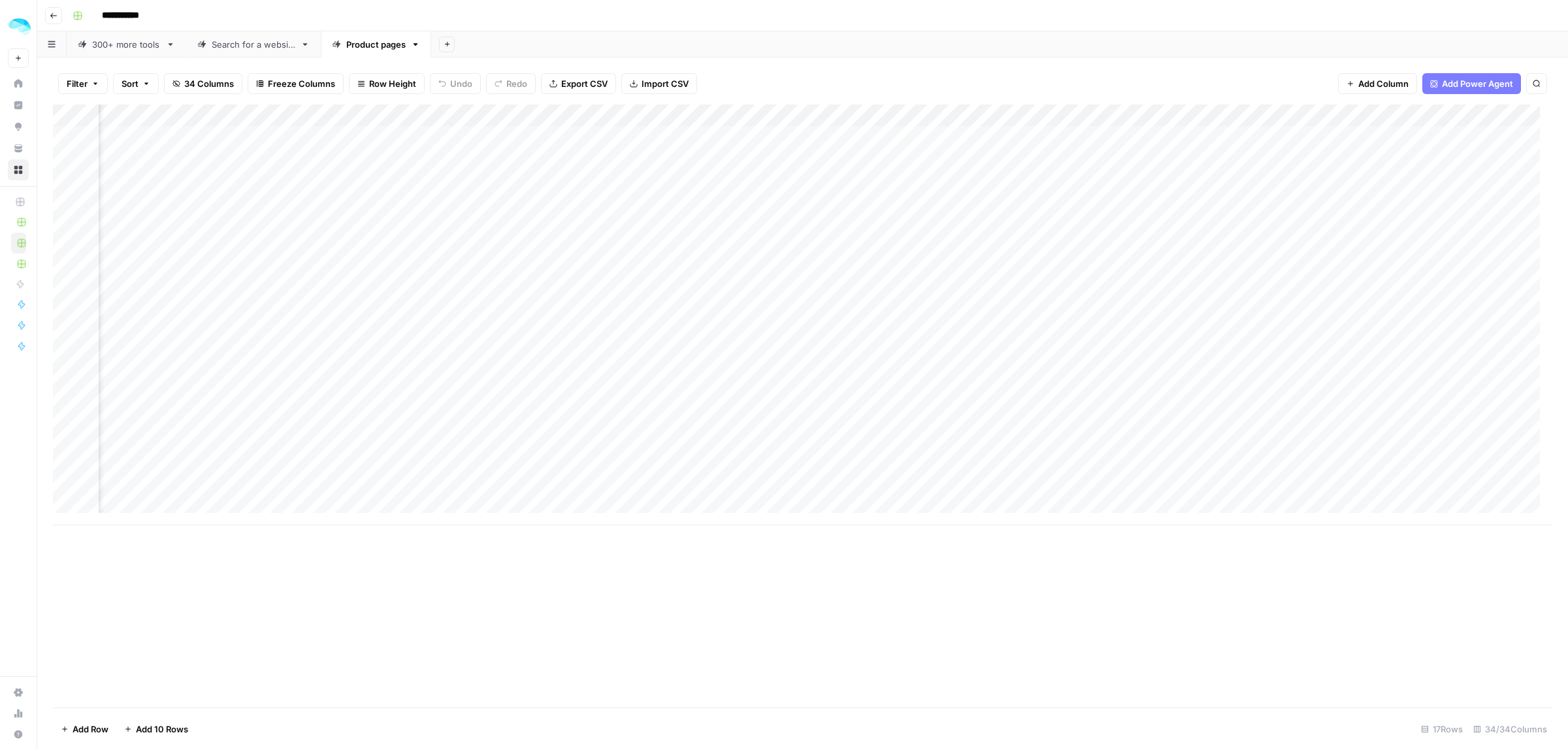
scroll to position [0, 3727]
click at [1476, 82] on span "Add Power Agent" at bounding box center [1477, 84] width 71 height 13
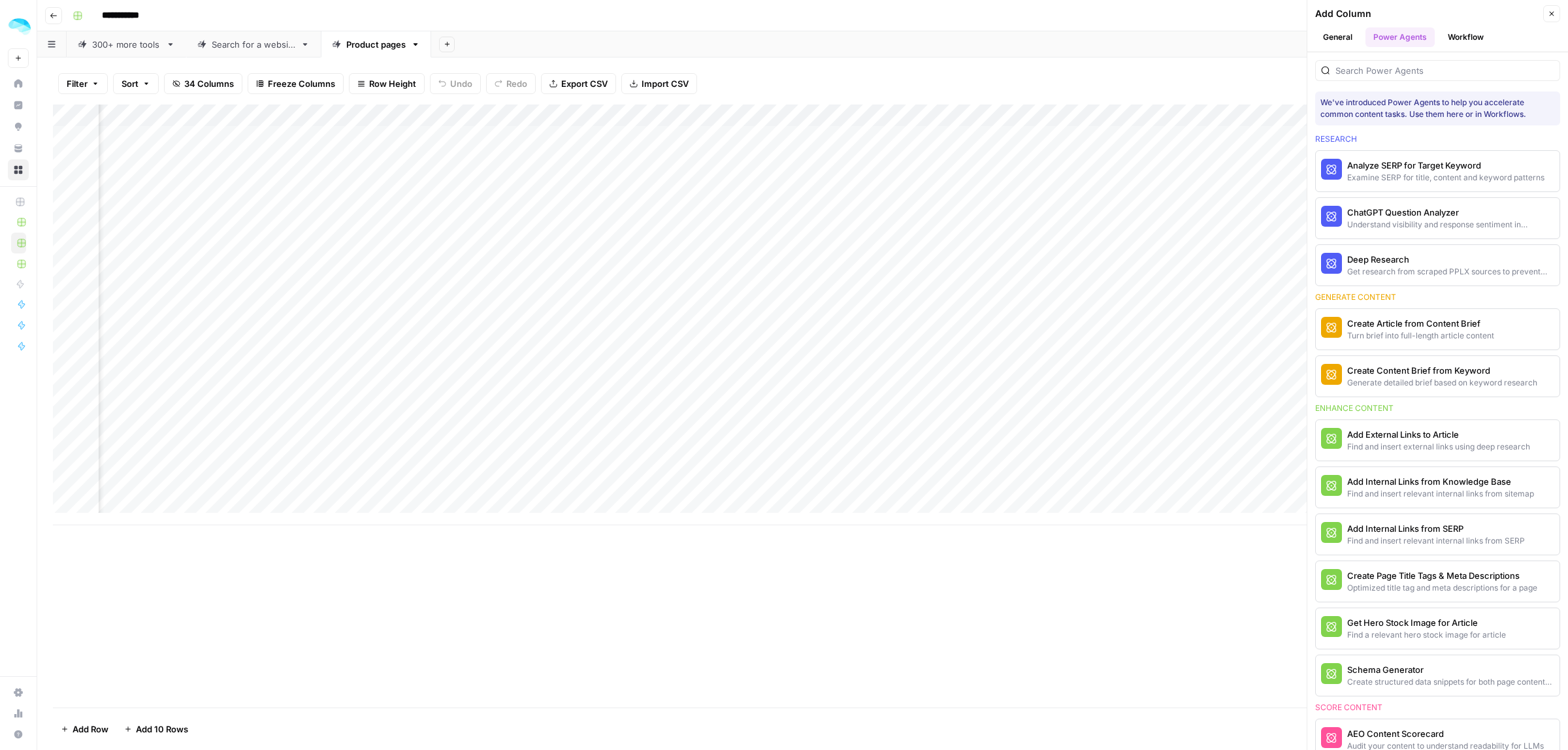
click at [1457, 36] on button "Workflow" at bounding box center [1465, 36] width 52 height 19
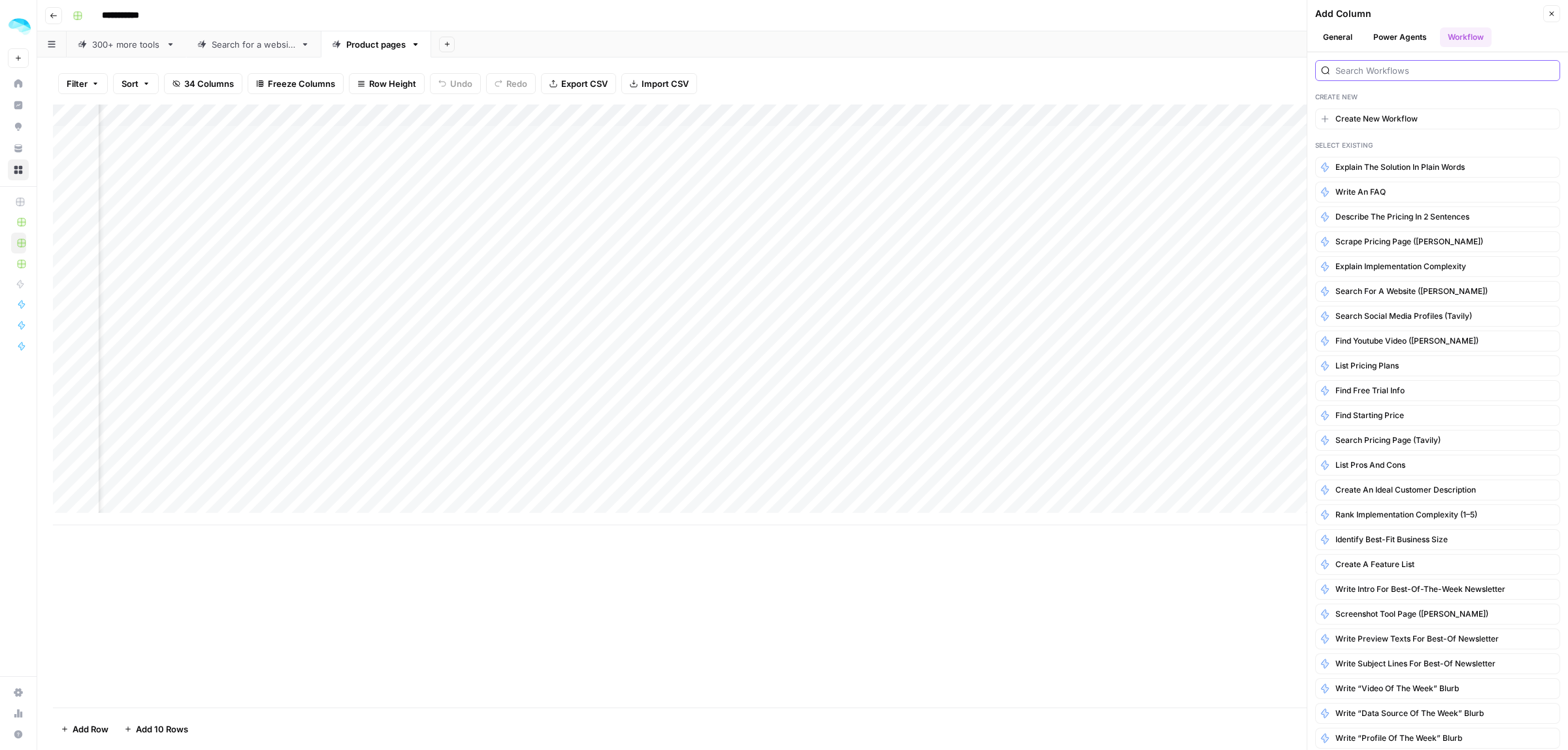
click at [1412, 72] on input "search" at bounding box center [1445, 70] width 219 height 13
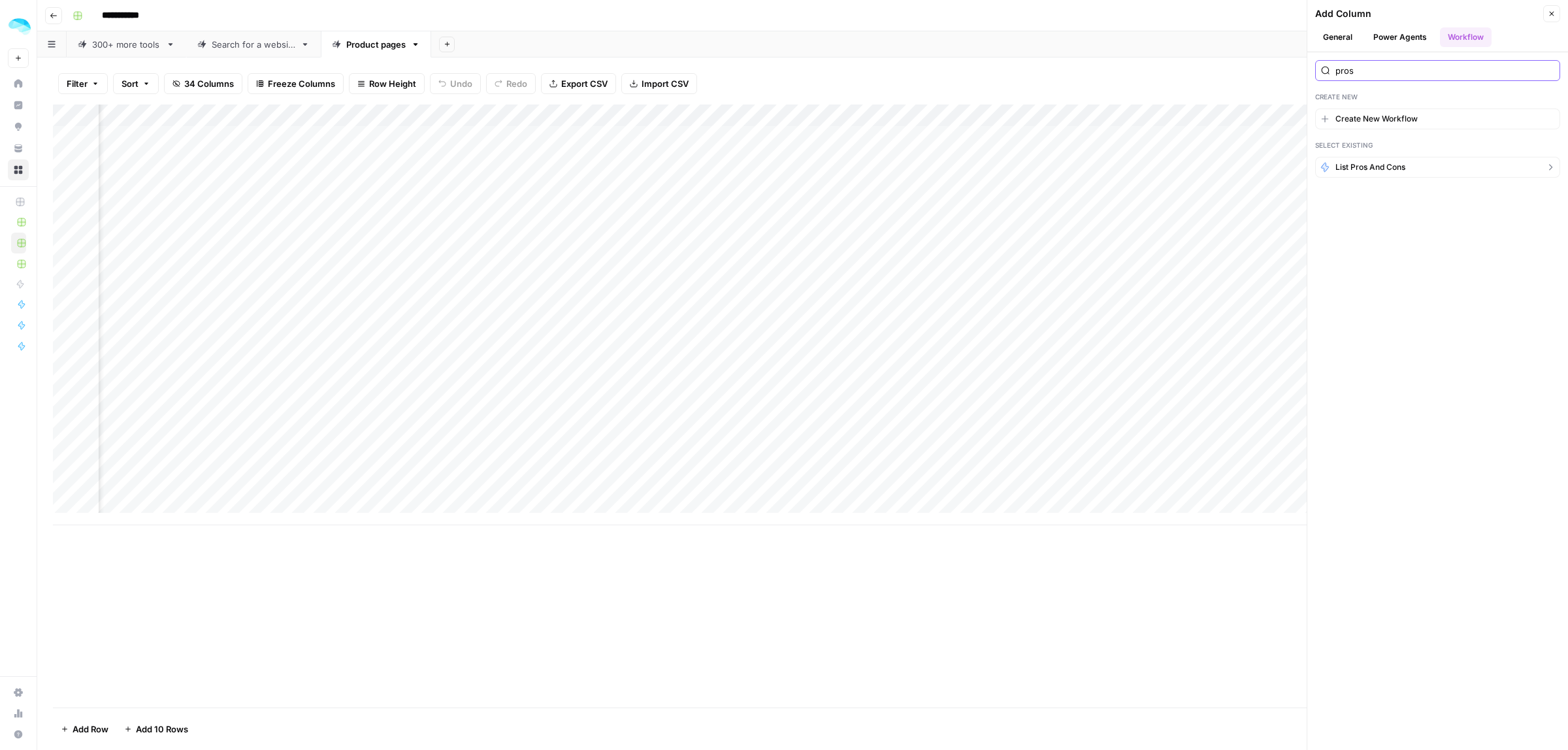
type input "pros"
click at [1399, 161] on button "List pros and cons" at bounding box center [1437, 167] width 245 height 21
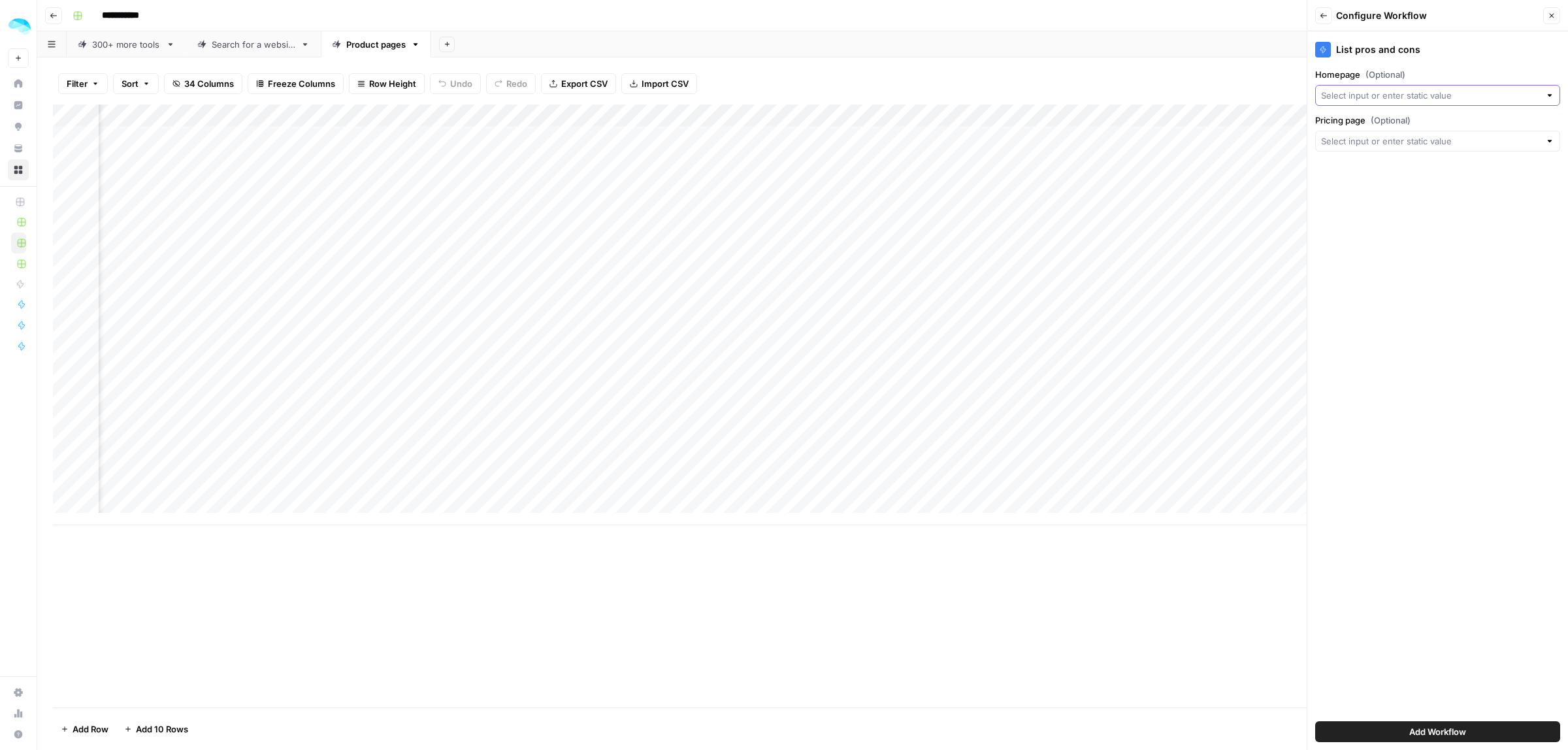
click at [1376, 96] on input "Homepage (Optional)" at bounding box center [1430, 95] width 219 height 13
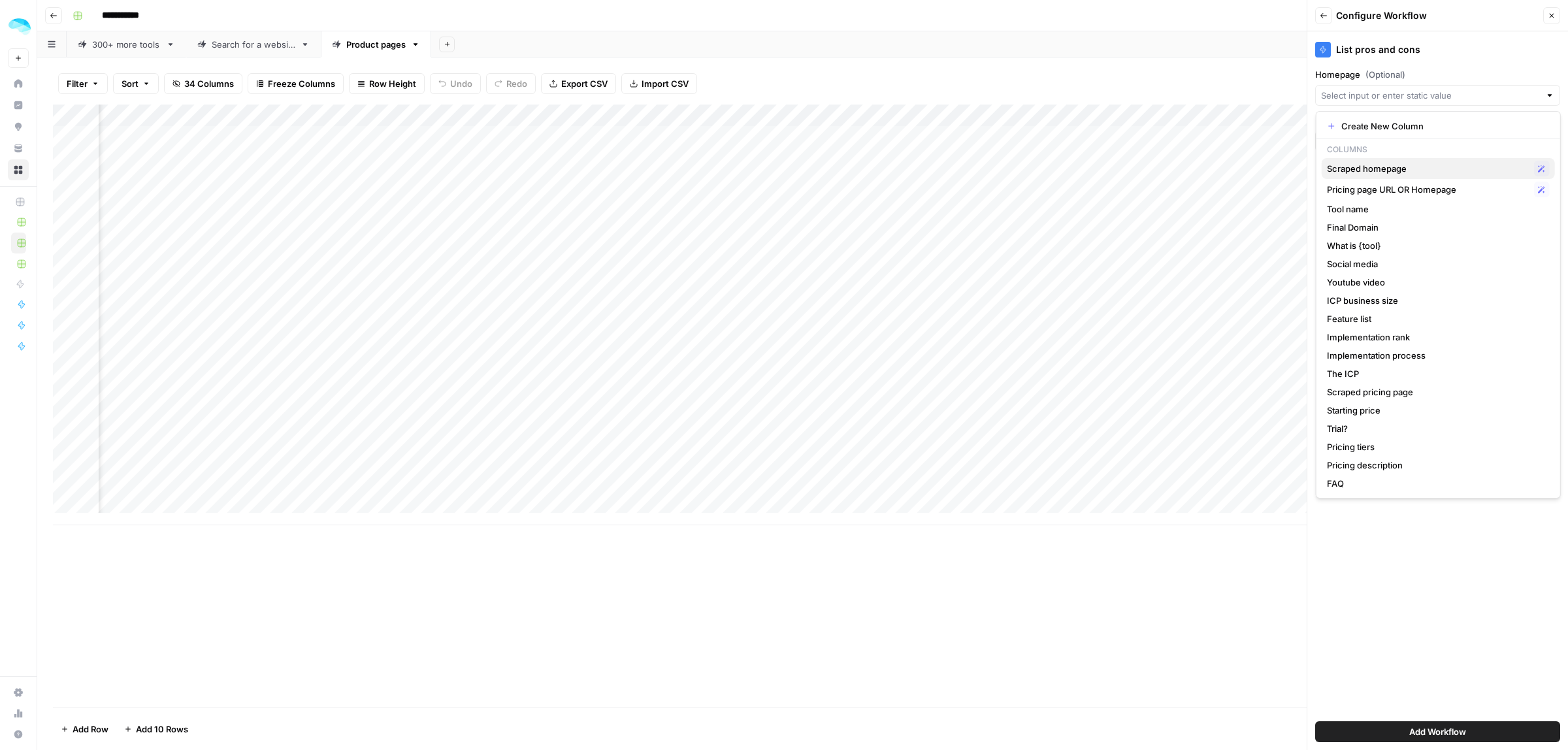
click at [1388, 167] on span "Scraped homepage" at bounding box center [1427, 169] width 201 height 13
type input "Scraped homepage"
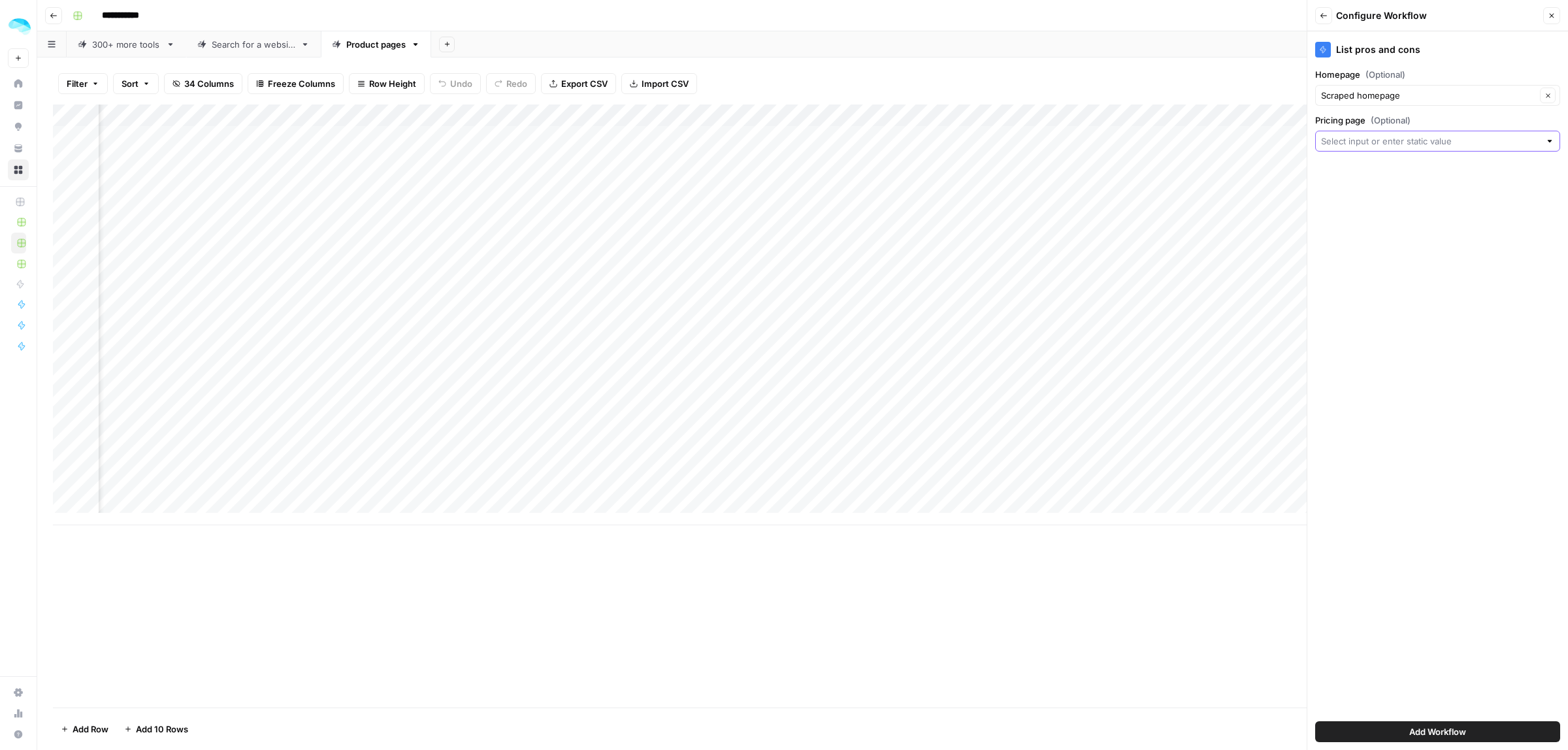
click at [1398, 138] on input "Pricing page (Optional)" at bounding box center [1430, 141] width 219 height 13
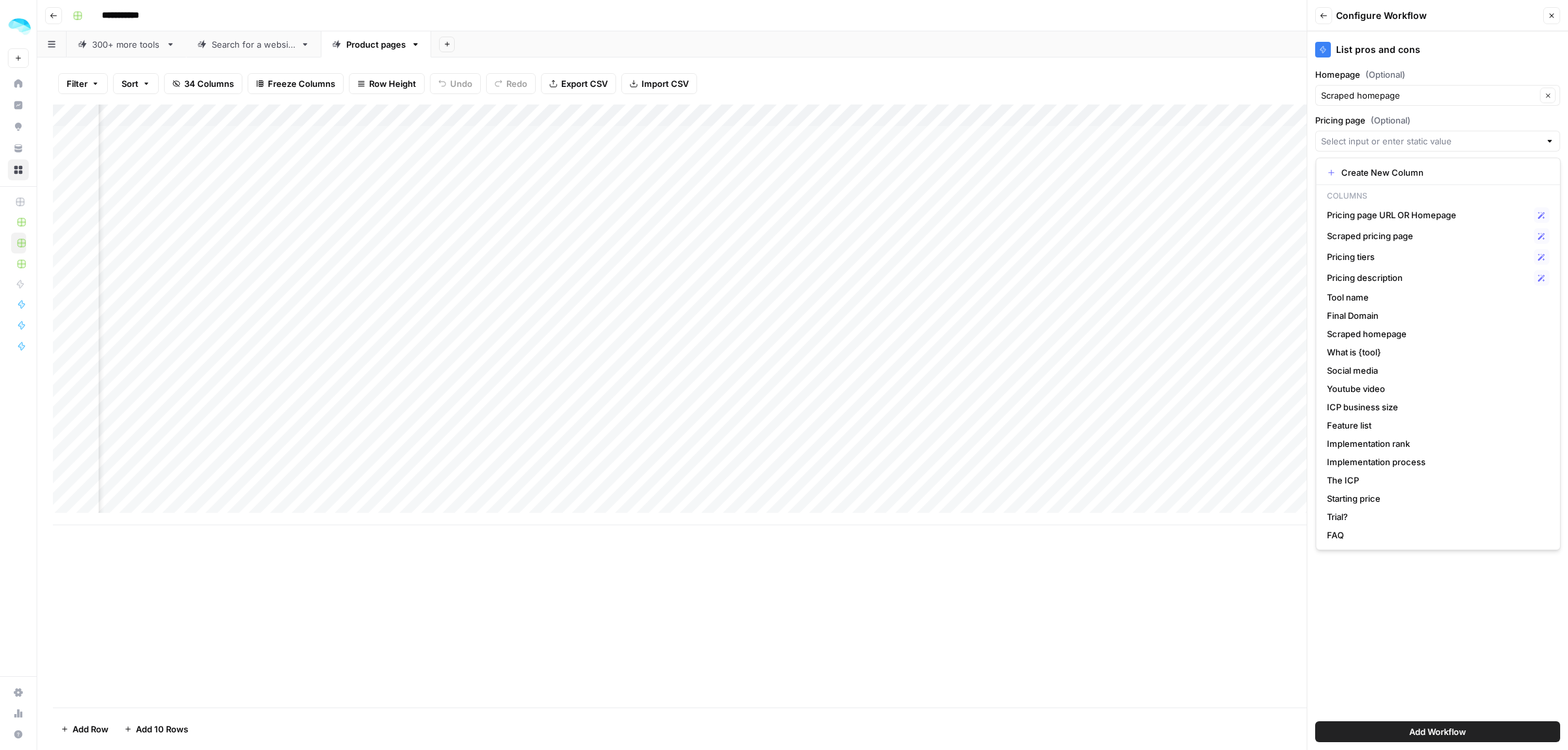
click at [1195, 649] on div "Add Column" at bounding box center [802, 406] width 1499 height 602
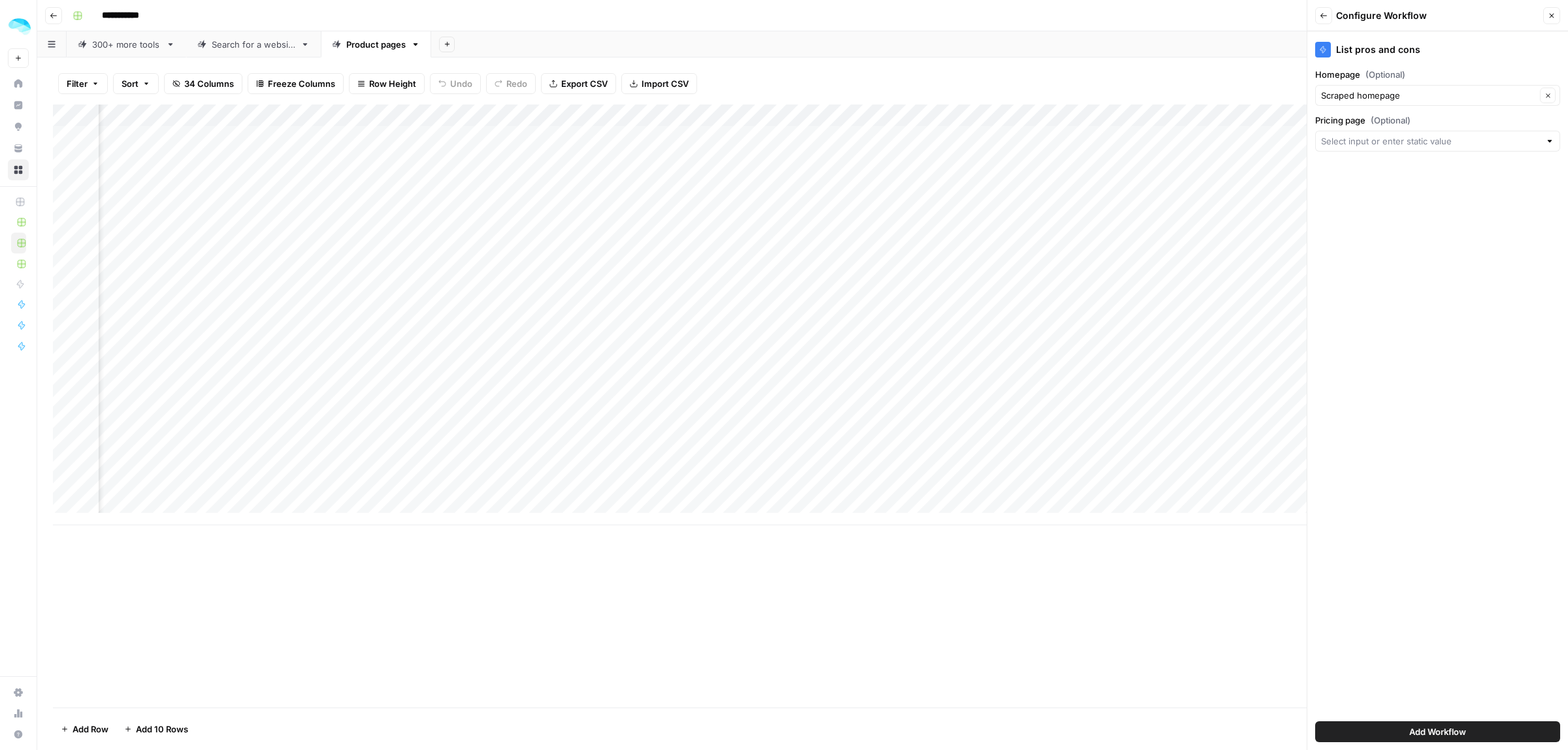
click at [1550, 13] on icon "button" at bounding box center [1551, 15] width 8 height 8
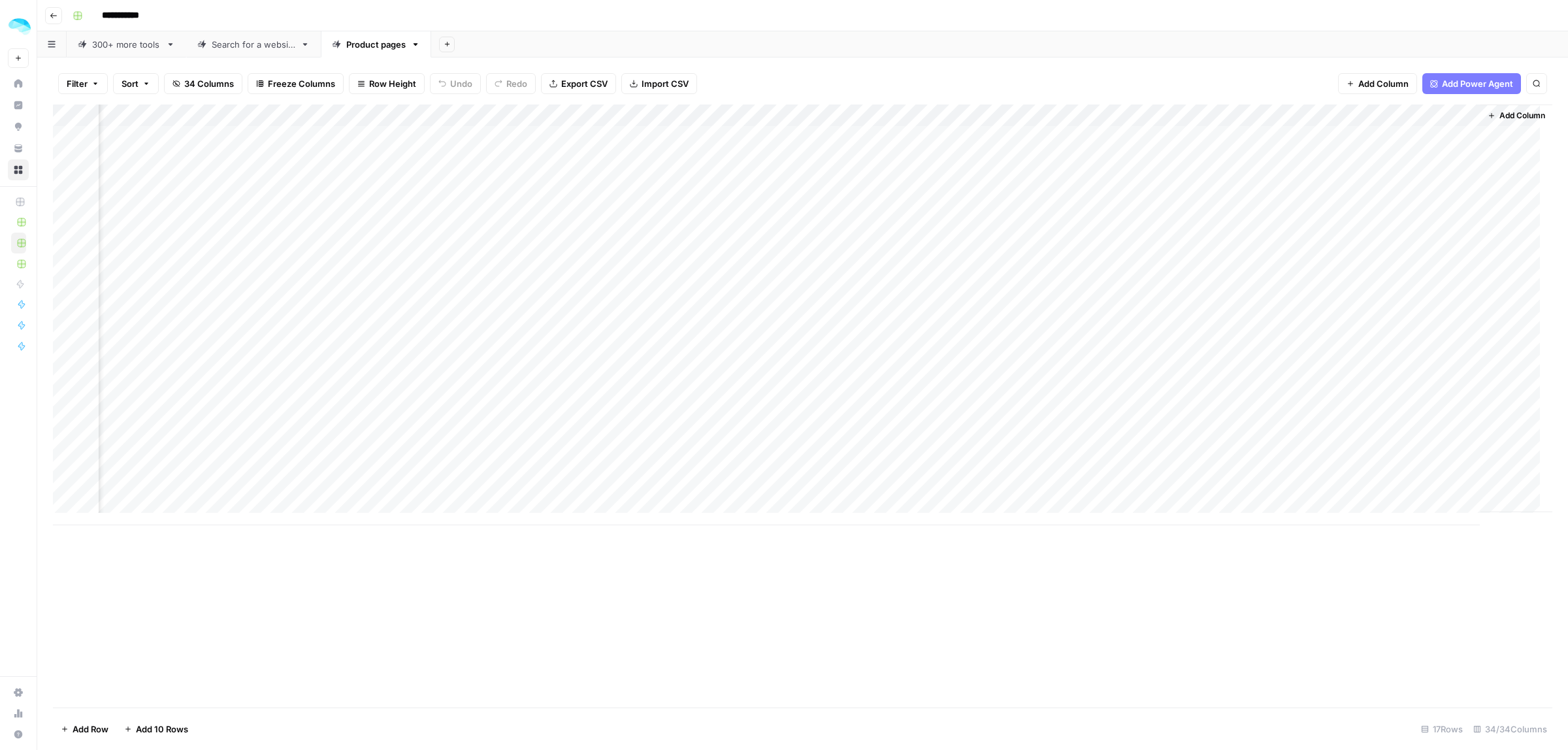
click at [132, 46] on div "300+ more tools" at bounding box center [126, 45] width 68 height 13
click at [225, 47] on div "Search for a website" at bounding box center [253, 45] width 84 height 13
click at [618, 140] on div "Add Column" at bounding box center [802, 406] width 1499 height 602
click at [113, 45] on div "300+ more tools" at bounding box center [126, 45] width 68 height 13
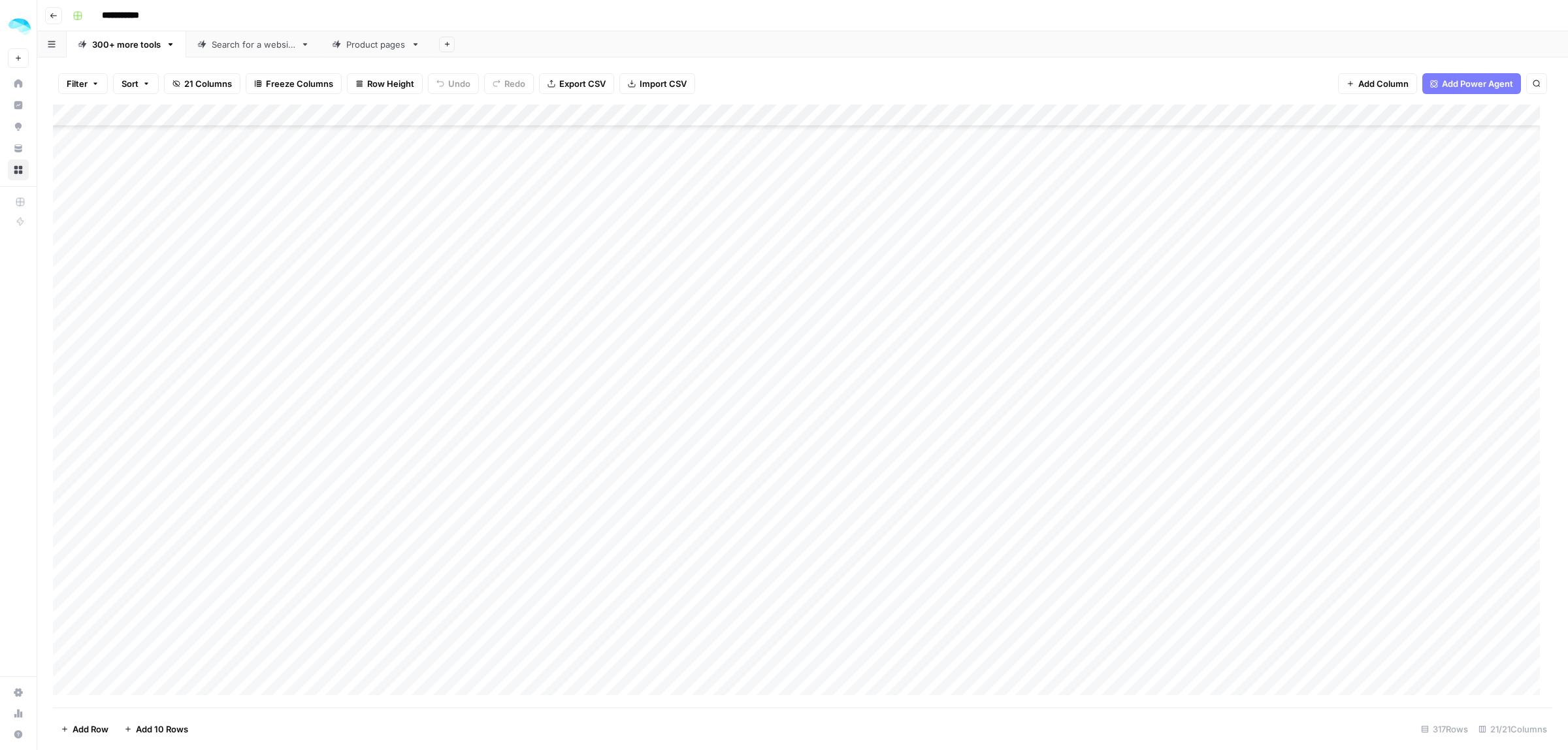
scroll to position [653, 0]
click at [351, 45] on div "Product pages" at bounding box center [376, 45] width 59 height 13
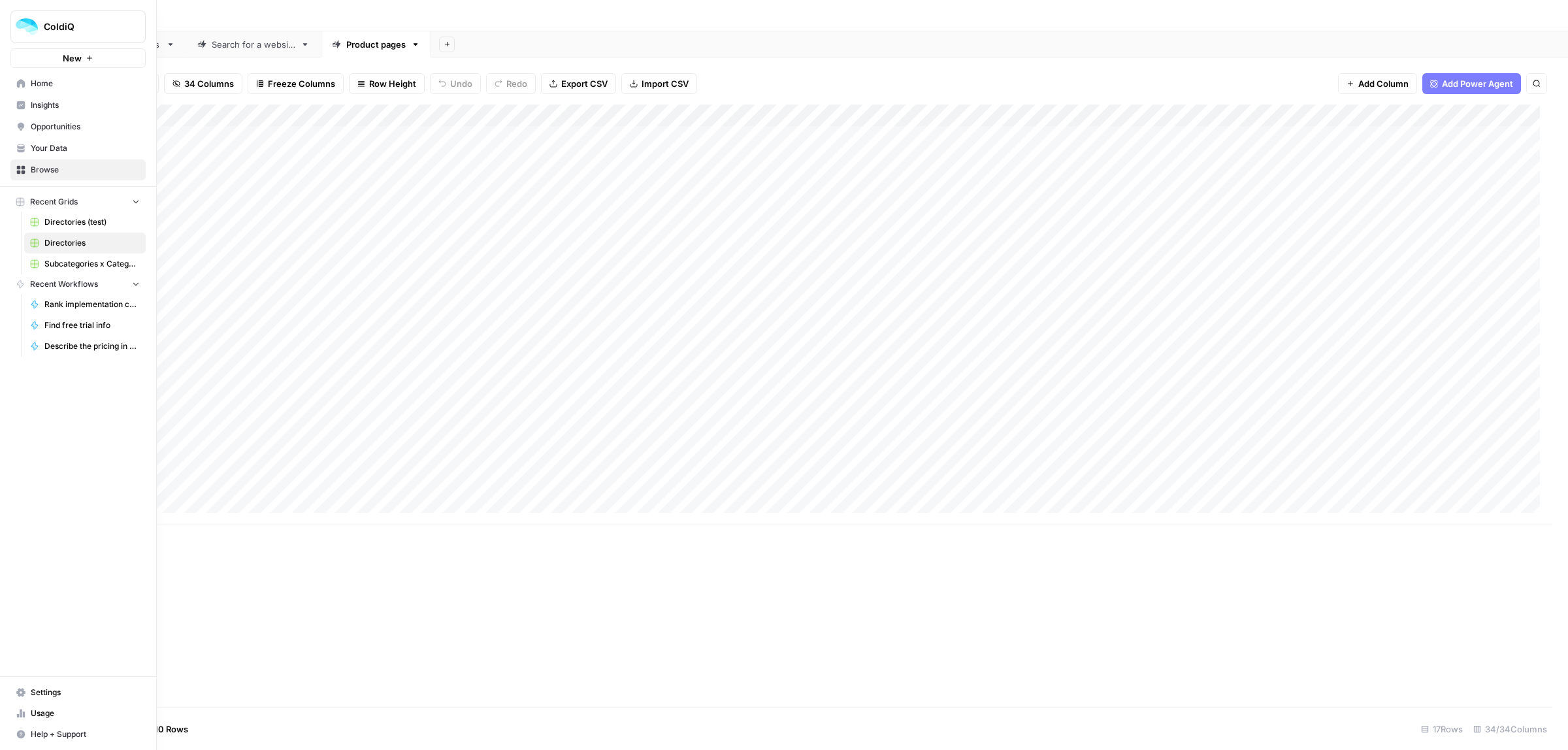
click at [47, 90] on link "Home" at bounding box center [77, 83] width 135 height 21
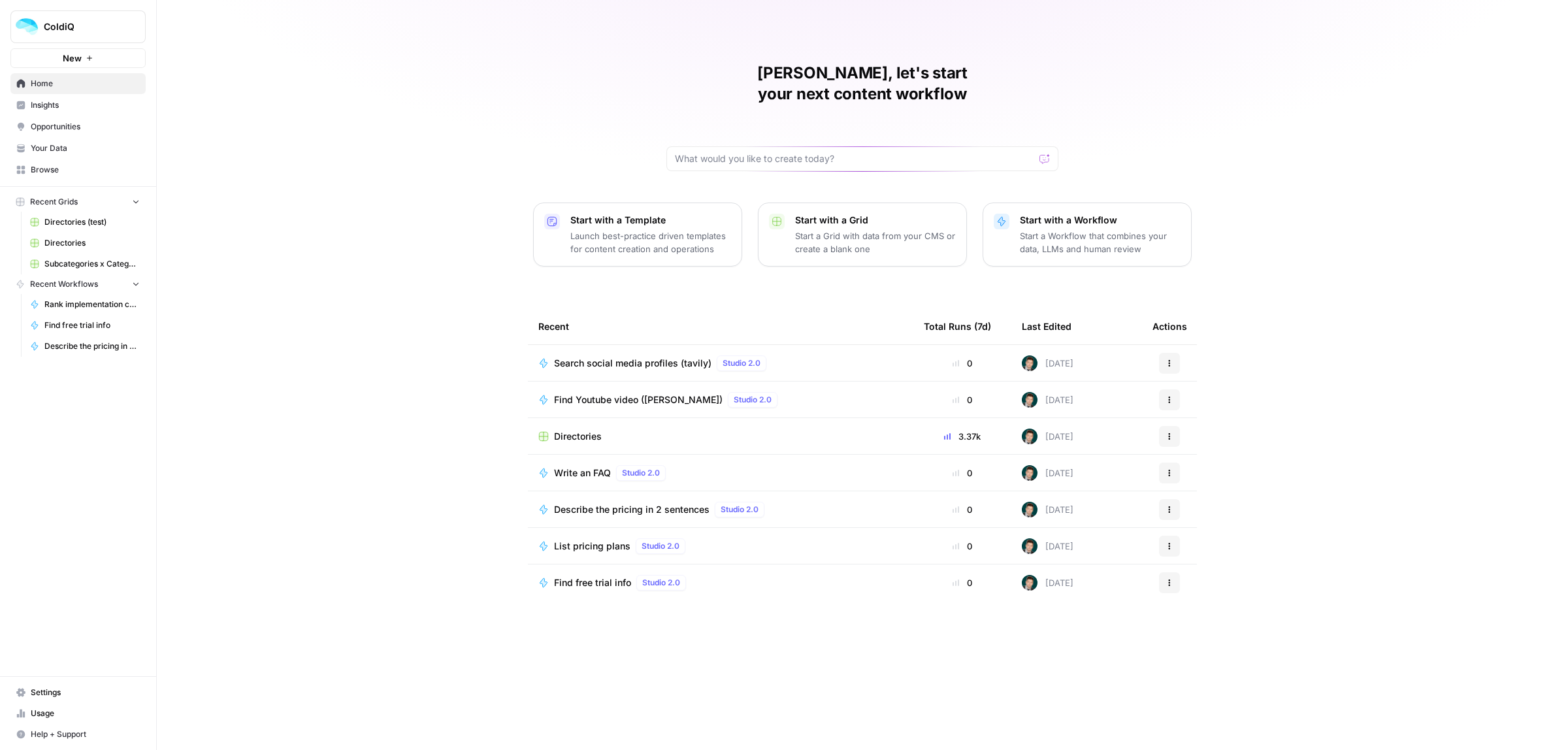
click at [57, 109] on span "Insights" at bounding box center [86, 105] width 109 height 12
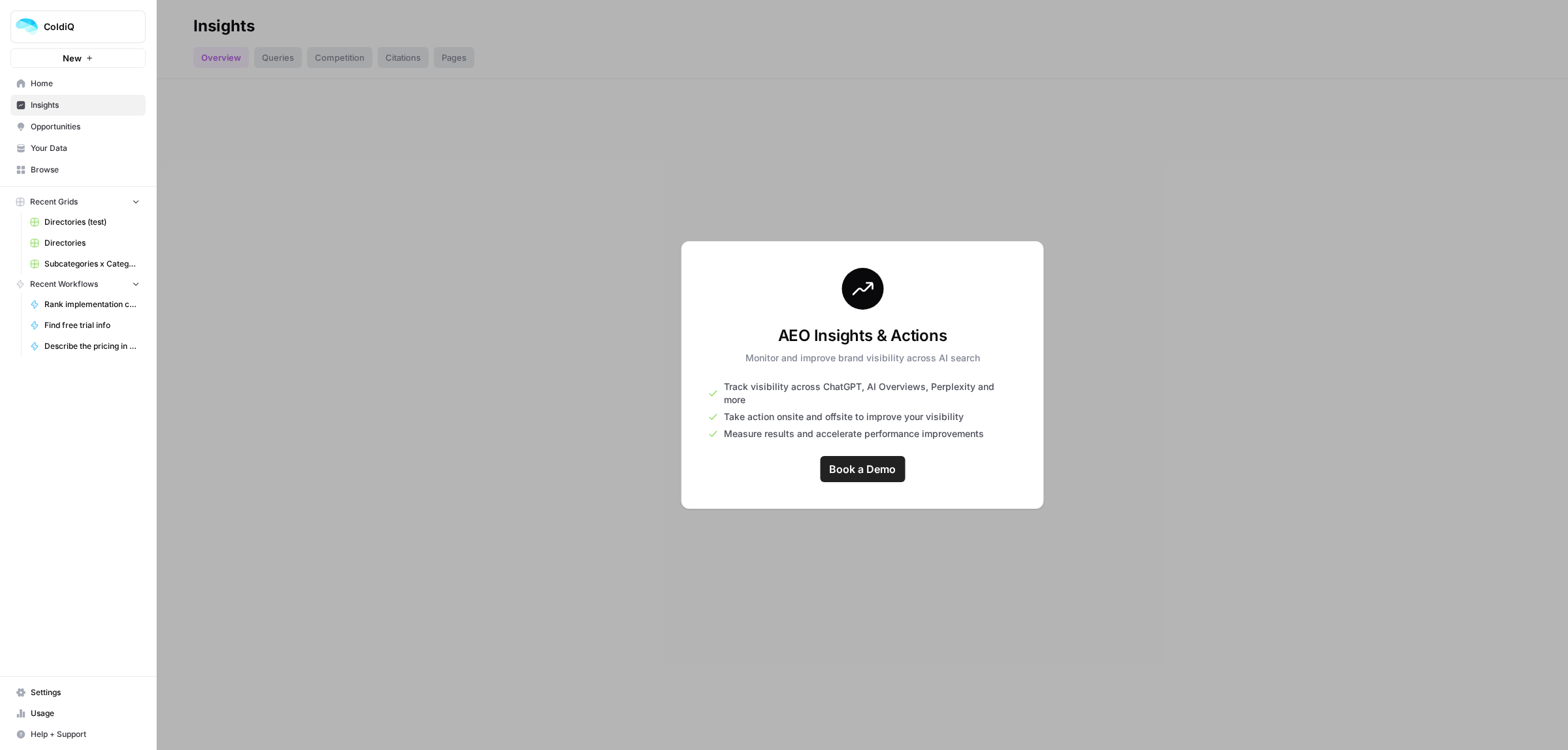
click at [46, 126] on span "Opportunities" at bounding box center [86, 127] width 109 height 12
drag, startPoint x: 803, startPoint y: 349, endPoint x: 886, endPoint y: 353, distance: 83.1
click at [886, 346] on h3 "AEO Insights & Actions" at bounding box center [862, 335] width 234 height 21
click at [895, 344] on h3 "AEO Insights & Actions" at bounding box center [862, 335] width 234 height 21
click at [634, 322] on div at bounding box center [862, 375] width 1411 height 750
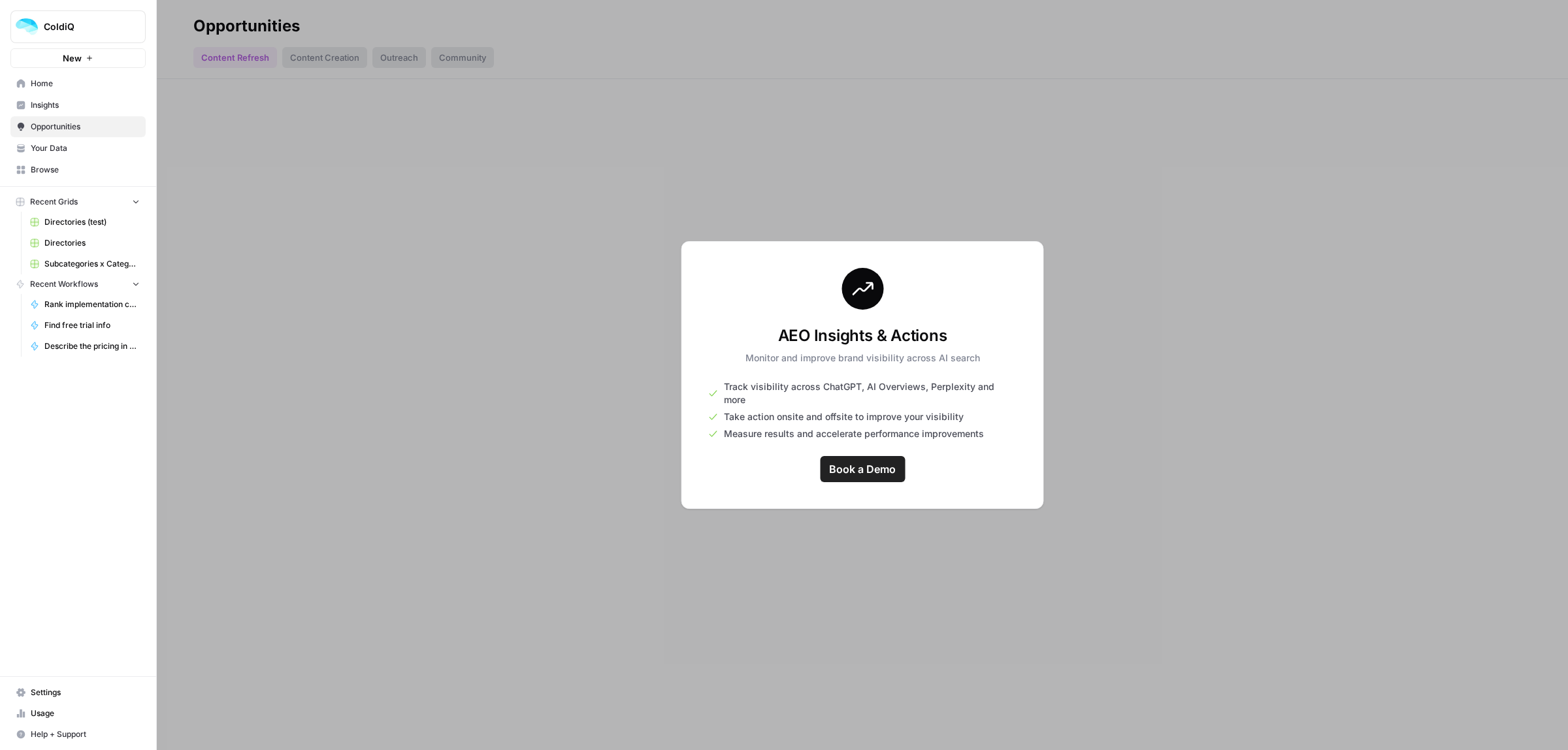
click at [60, 147] on span "Your Data" at bounding box center [86, 148] width 109 height 12
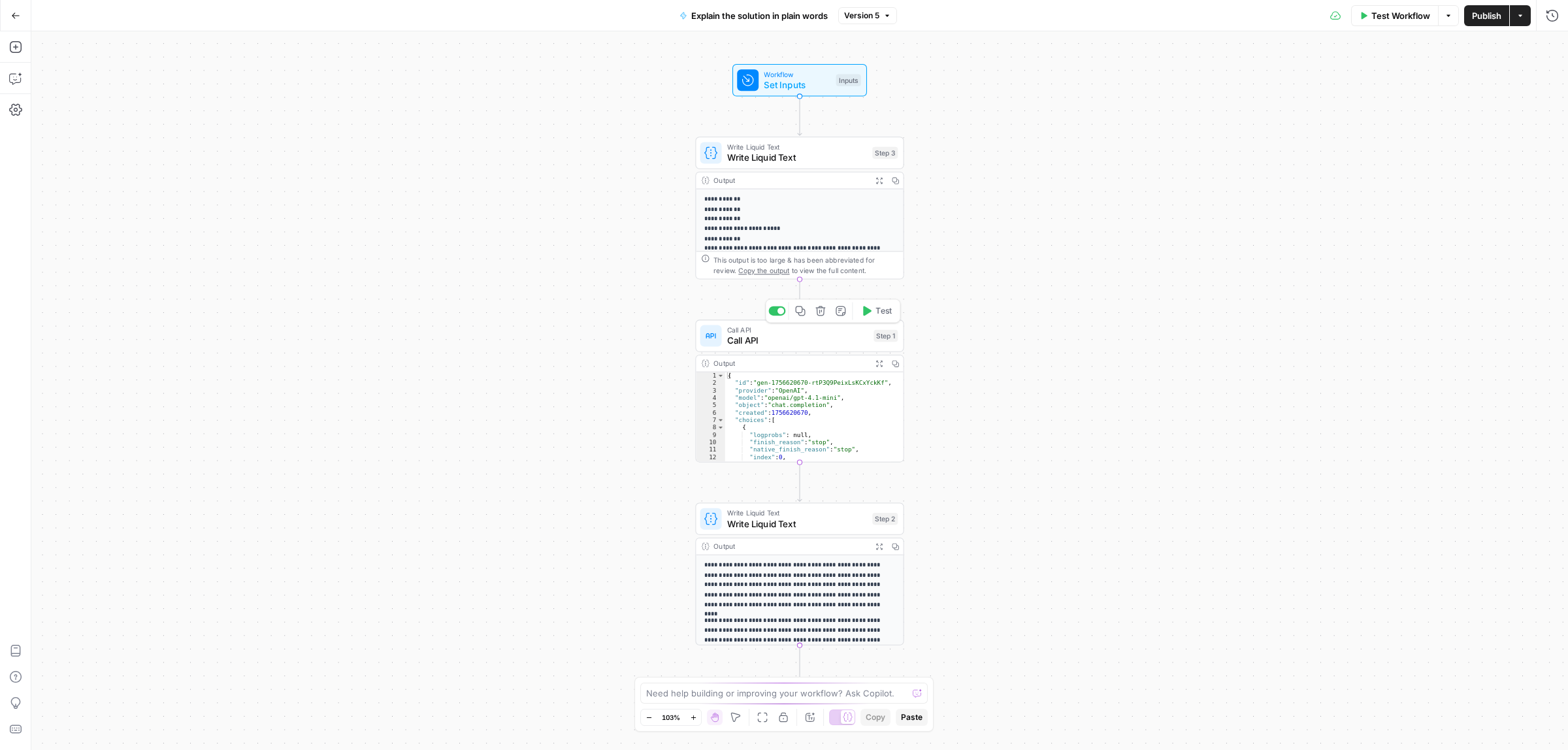
click at [766, 336] on span "Call API" at bounding box center [798, 340] width 141 height 14
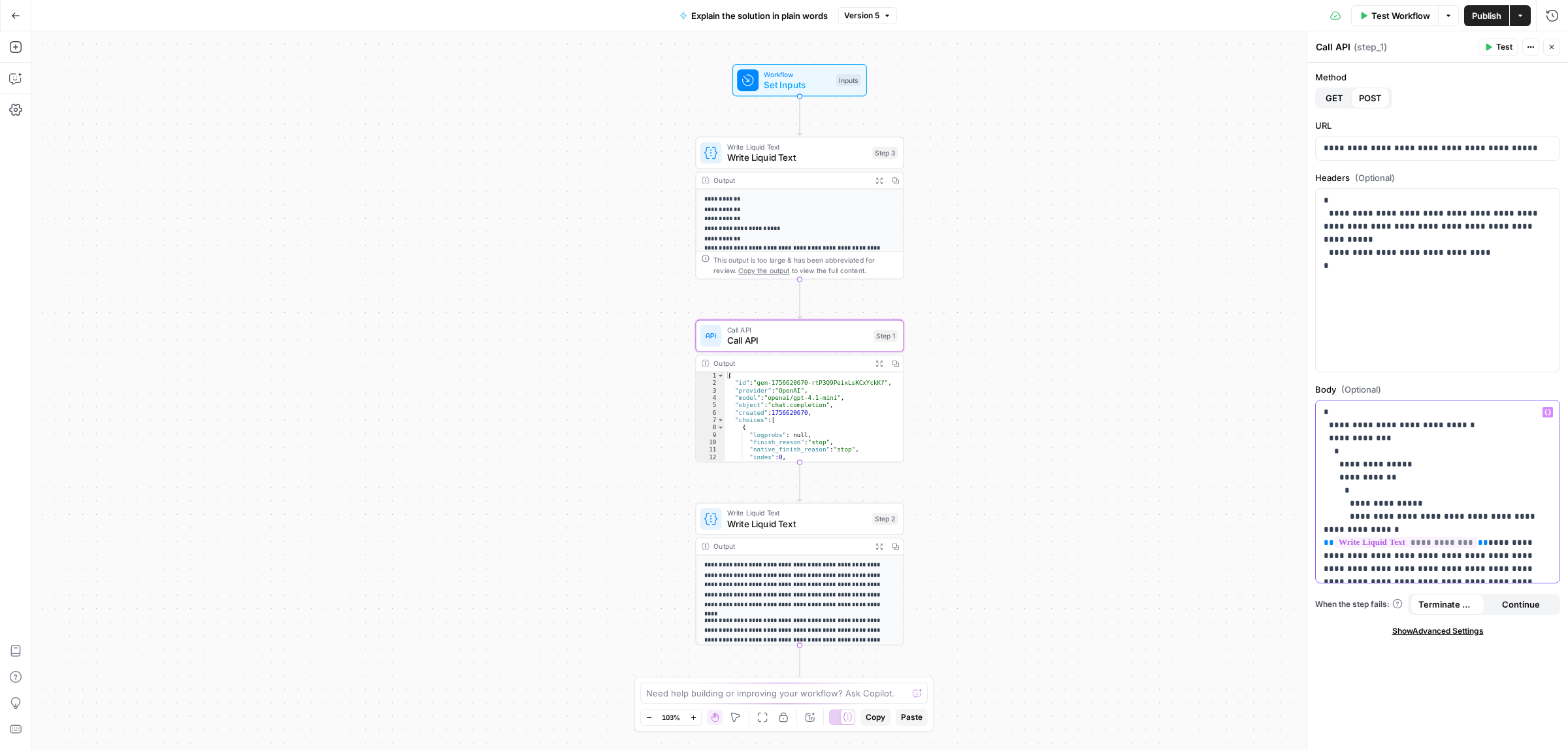
scroll to position [76, 0]
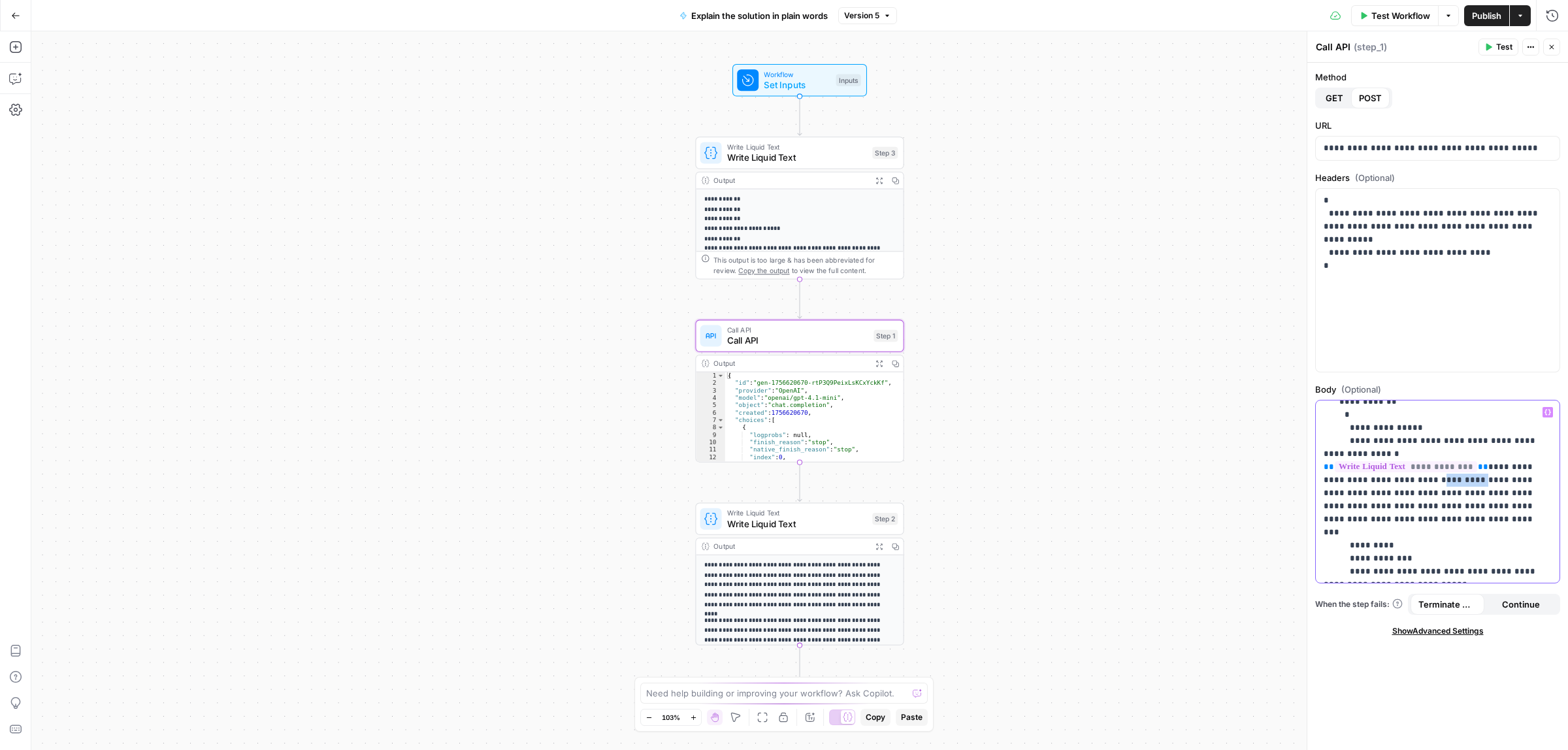
drag, startPoint x: 1487, startPoint y: 467, endPoint x: 1461, endPoint y: 466, distance: 26.0
click at [1461, 466] on p "**********" at bounding box center [1431, 578] width 215 height 497
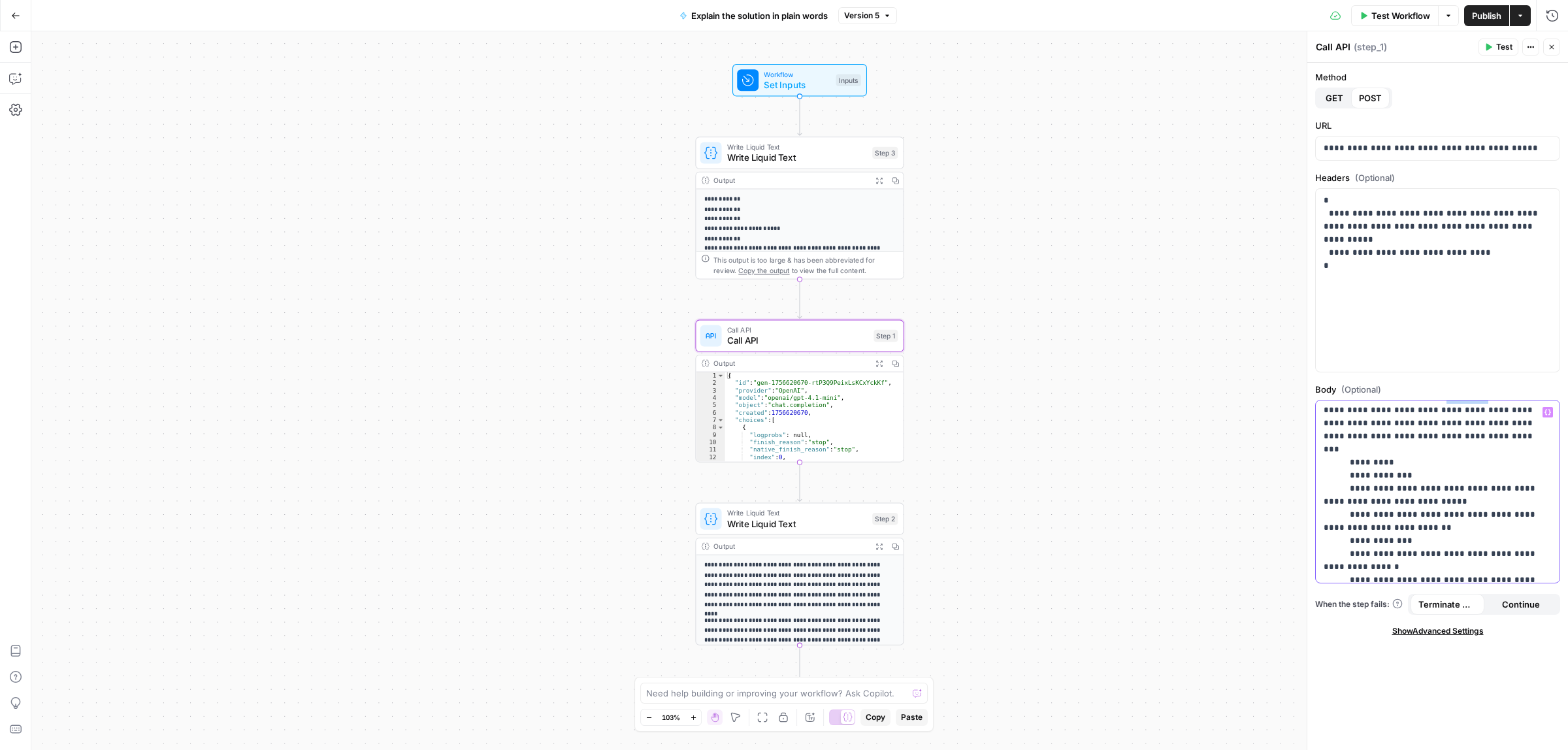
scroll to position [162, 0]
drag, startPoint x: 1363, startPoint y: 445, endPoint x: 1380, endPoint y: 487, distance: 45.3
click at [1379, 485] on p "**********" at bounding box center [1431, 491] width 215 height 497
click at [1379, 498] on p "**********" at bounding box center [1431, 491] width 215 height 497
drag, startPoint x: 1367, startPoint y: 457, endPoint x: 1438, endPoint y: 464, distance: 71.3
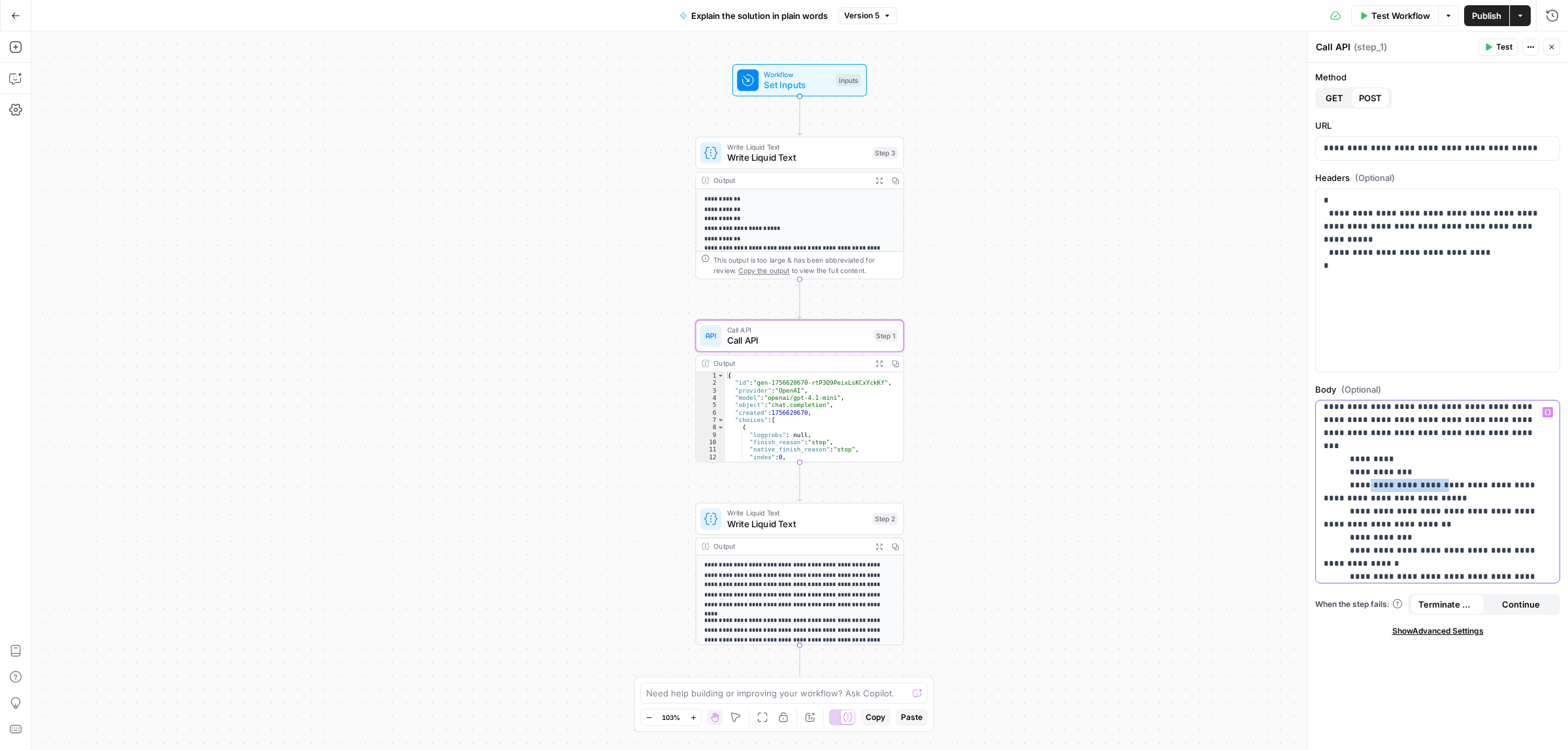
click at [1437, 464] on p "**********" at bounding box center [1431, 491] width 215 height 497
drag, startPoint x: 1359, startPoint y: 480, endPoint x: 1419, endPoint y: 480, distance: 60.0
click at [1419, 480] on p "**********" at bounding box center [1431, 491] width 215 height 497
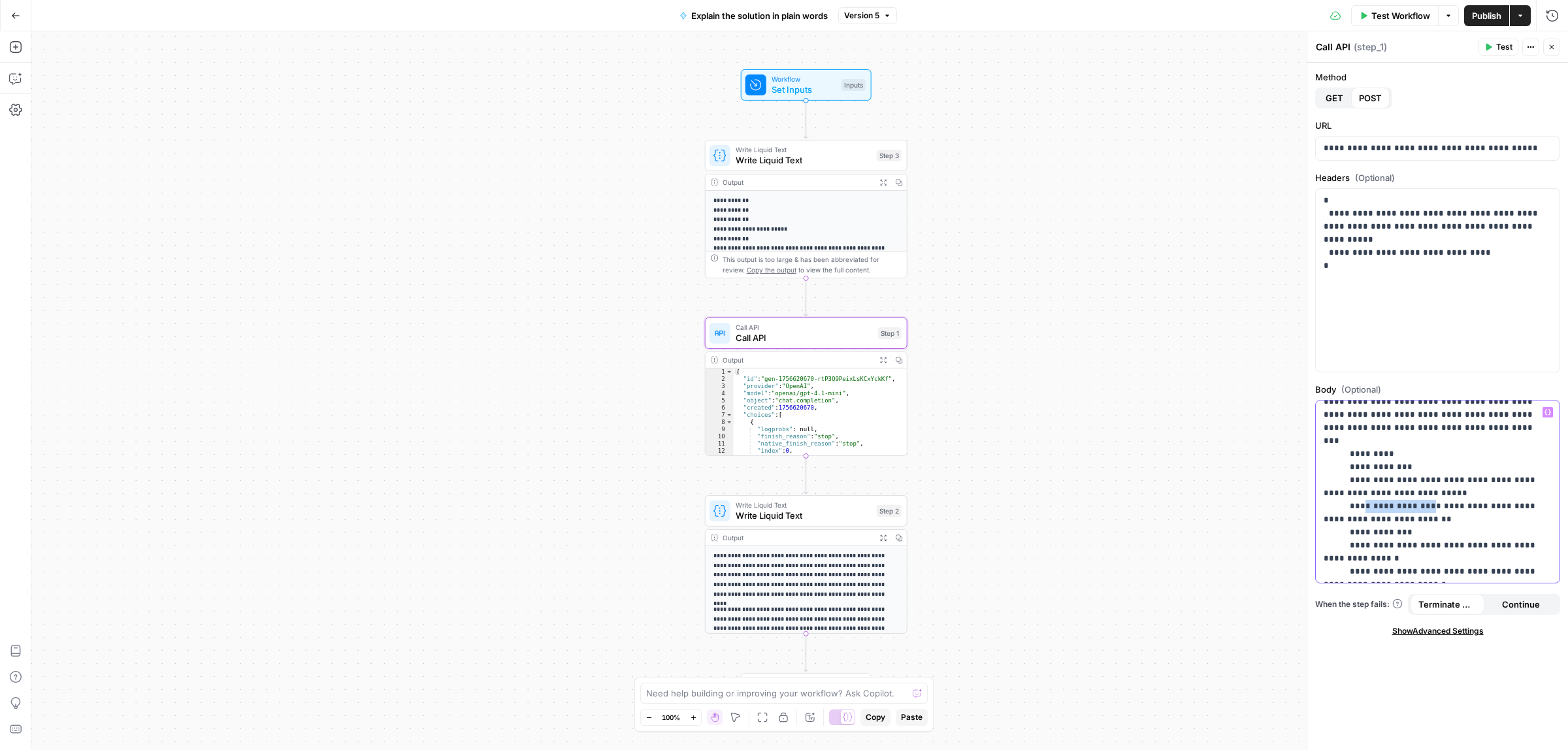
scroll to position [142, 0]
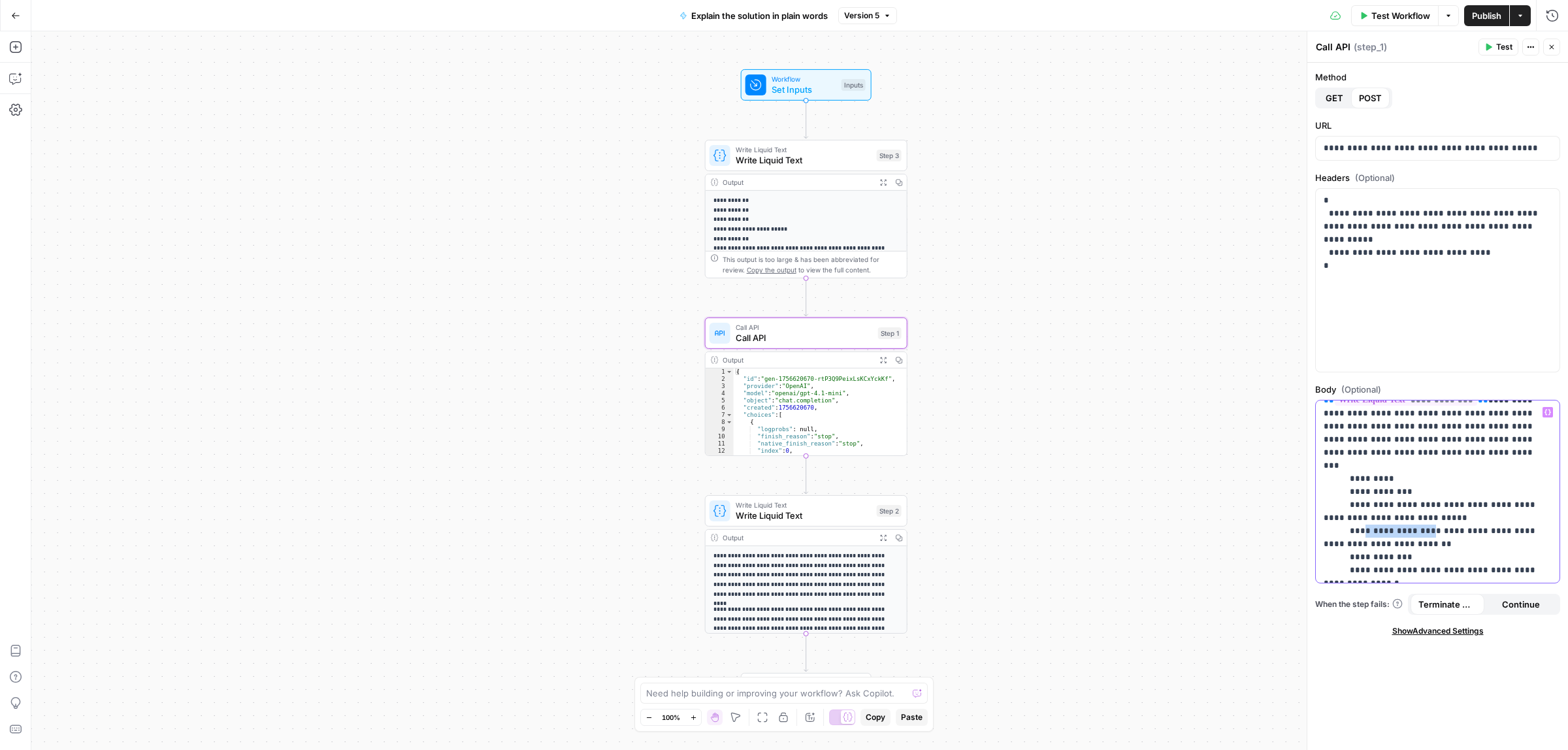
click at [1378, 480] on p "**********" at bounding box center [1431, 511] width 215 height 497
drag, startPoint x: 1363, startPoint y: 480, endPoint x: 1425, endPoint y: 478, distance: 62.0
click at [1425, 478] on p "**********" at bounding box center [1431, 511] width 215 height 497
drag, startPoint x: 1362, startPoint y: 503, endPoint x: 1422, endPoint y: 506, distance: 60.1
click at [1419, 506] on p "**********" at bounding box center [1431, 511] width 215 height 497
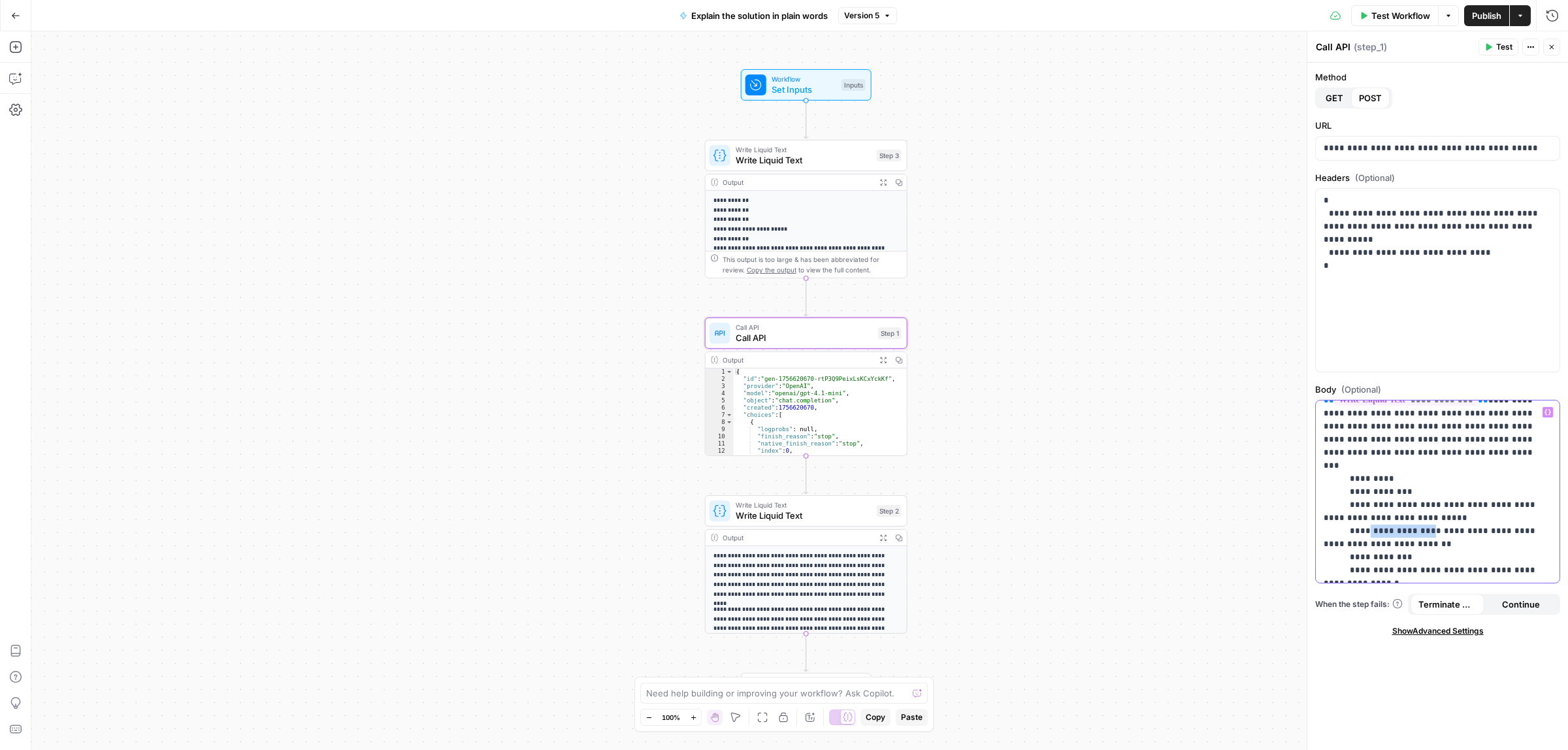
scroll to position [224, 0]
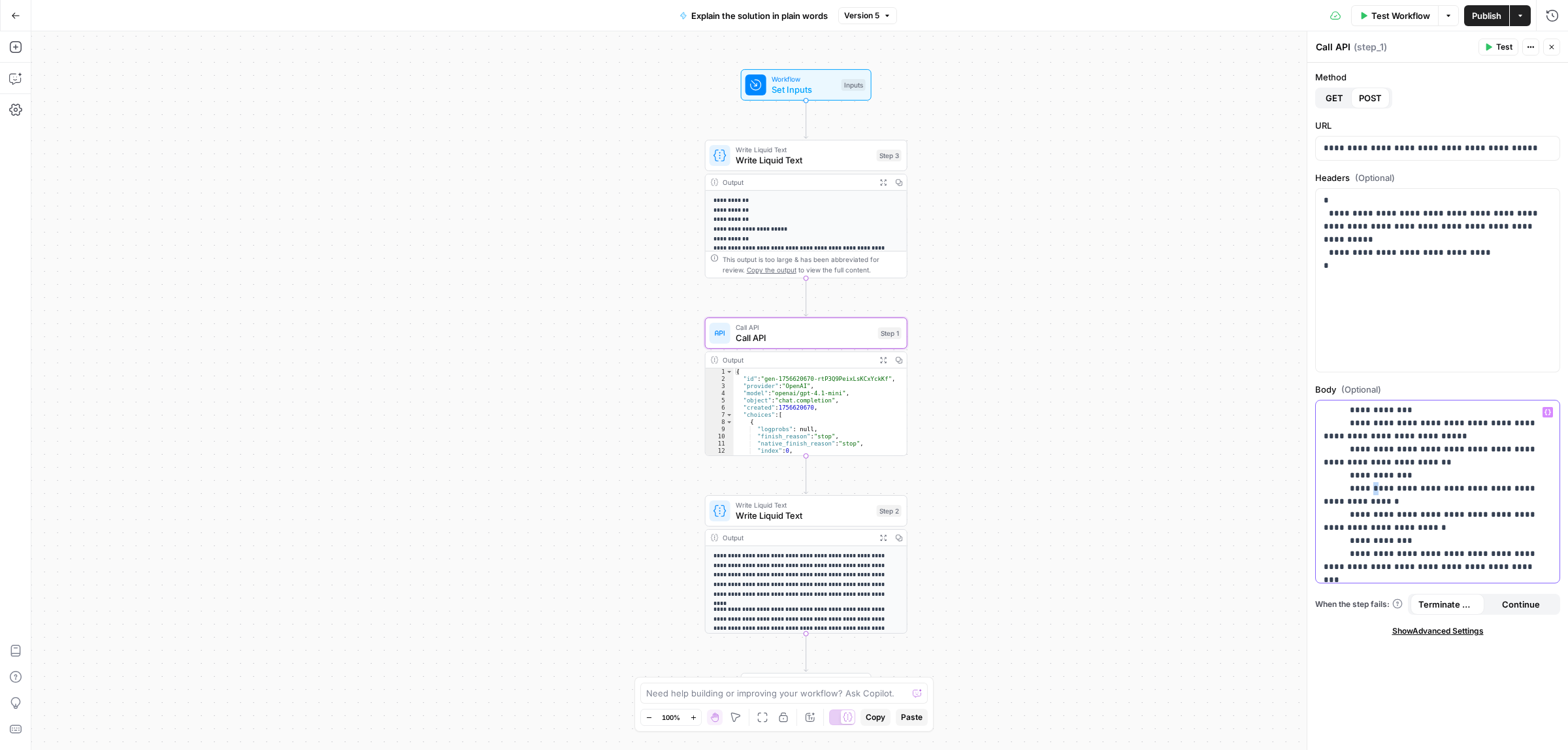
drag, startPoint x: 1366, startPoint y: 462, endPoint x: 1414, endPoint y: 462, distance: 48.0
click at [1408, 462] on p "**********" at bounding box center [1431, 429] width 215 height 497
drag, startPoint x: 1358, startPoint y: 488, endPoint x: 1401, endPoint y: 489, distance: 43.0
click at [1379, 488] on p "**********" at bounding box center [1431, 429] width 215 height 497
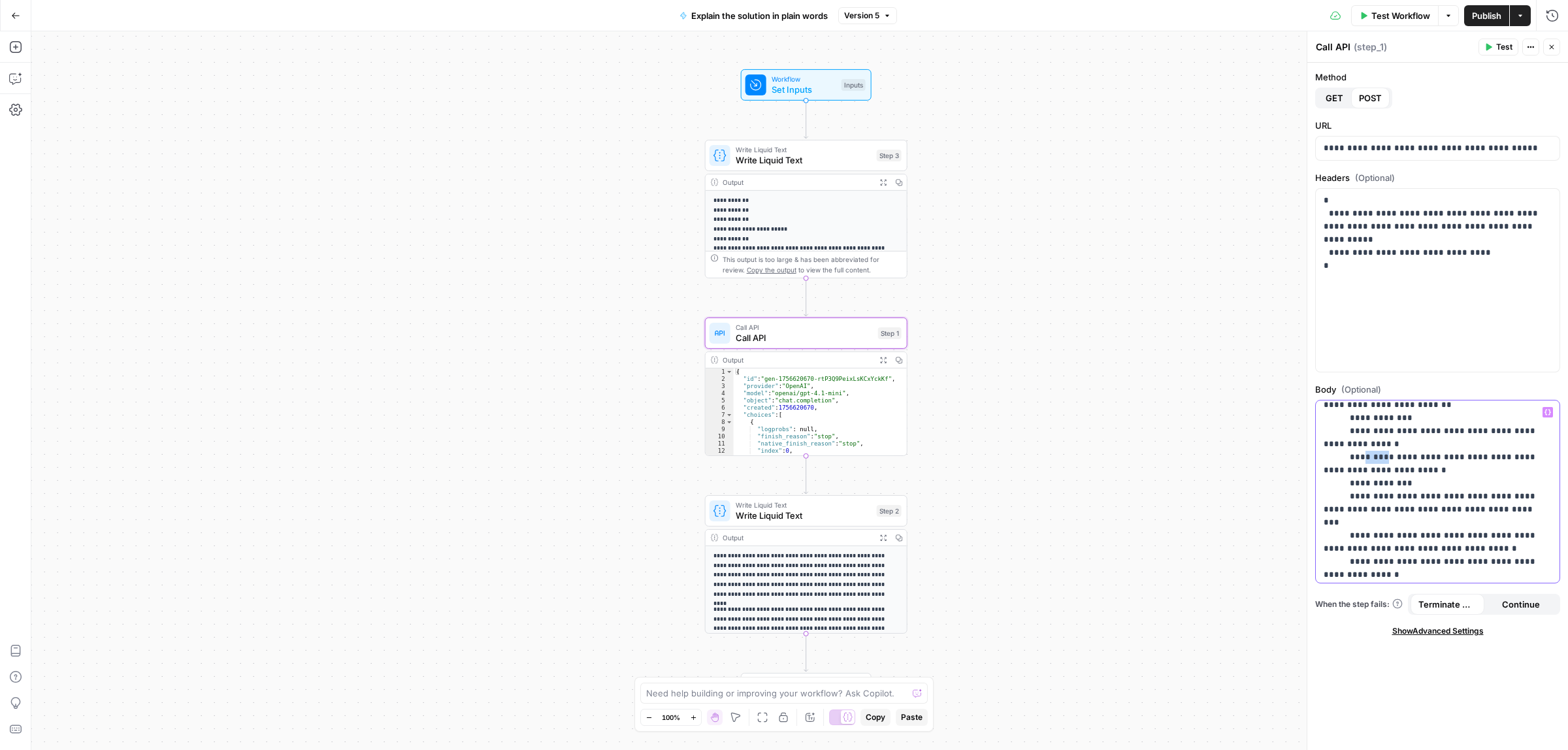
scroll to position [305, 0]
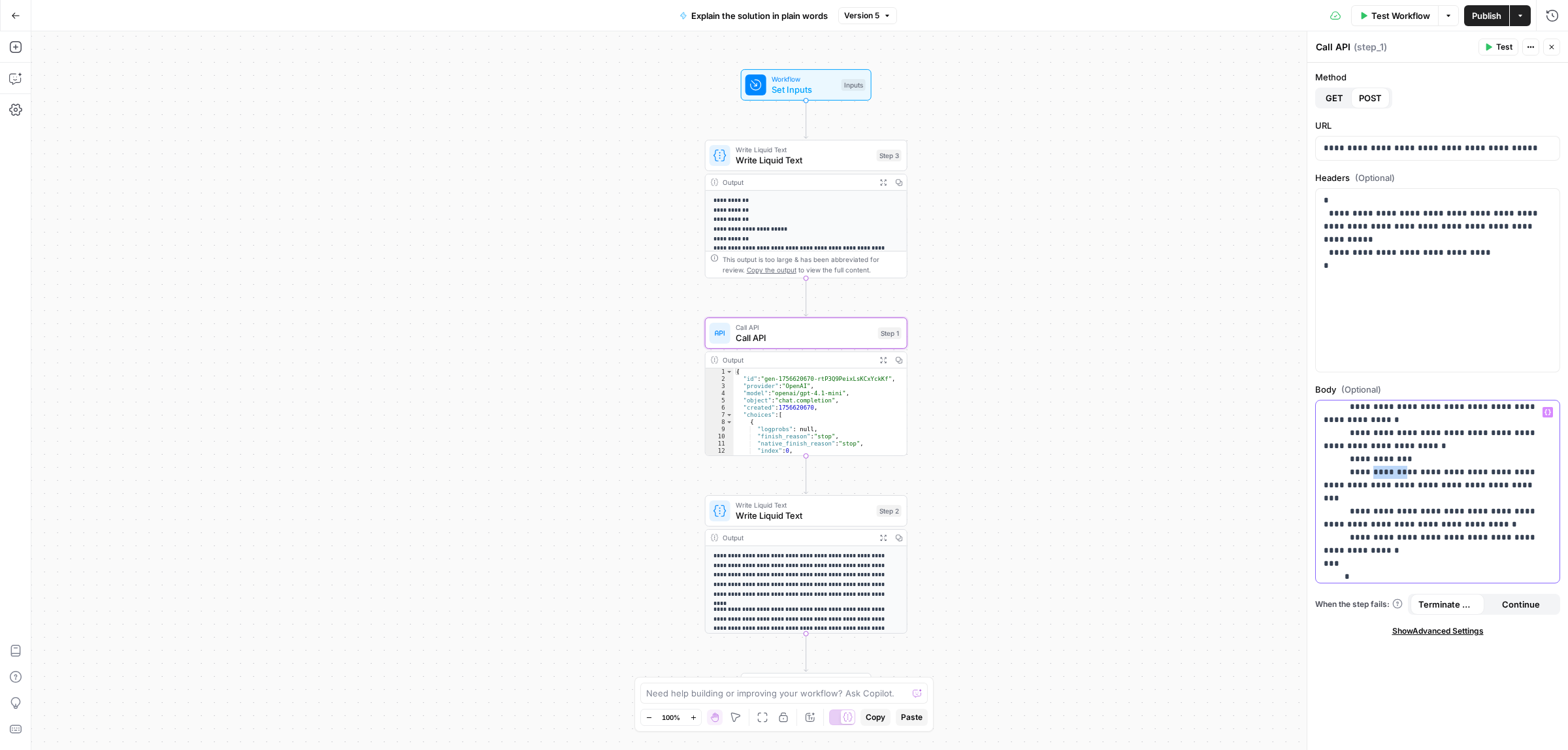
drag, startPoint x: 1367, startPoint y: 446, endPoint x: 1402, endPoint y: 448, distance: 35.1
click at [1393, 447] on p "**********" at bounding box center [1431, 348] width 215 height 497
drag, startPoint x: 1372, startPoint y: 470, endPoint x: 1419, endPoint y: 470, distance: 47.0
click at [1419, 470] on p "**********" at bounding box center [1431, 348] width 215 height 497
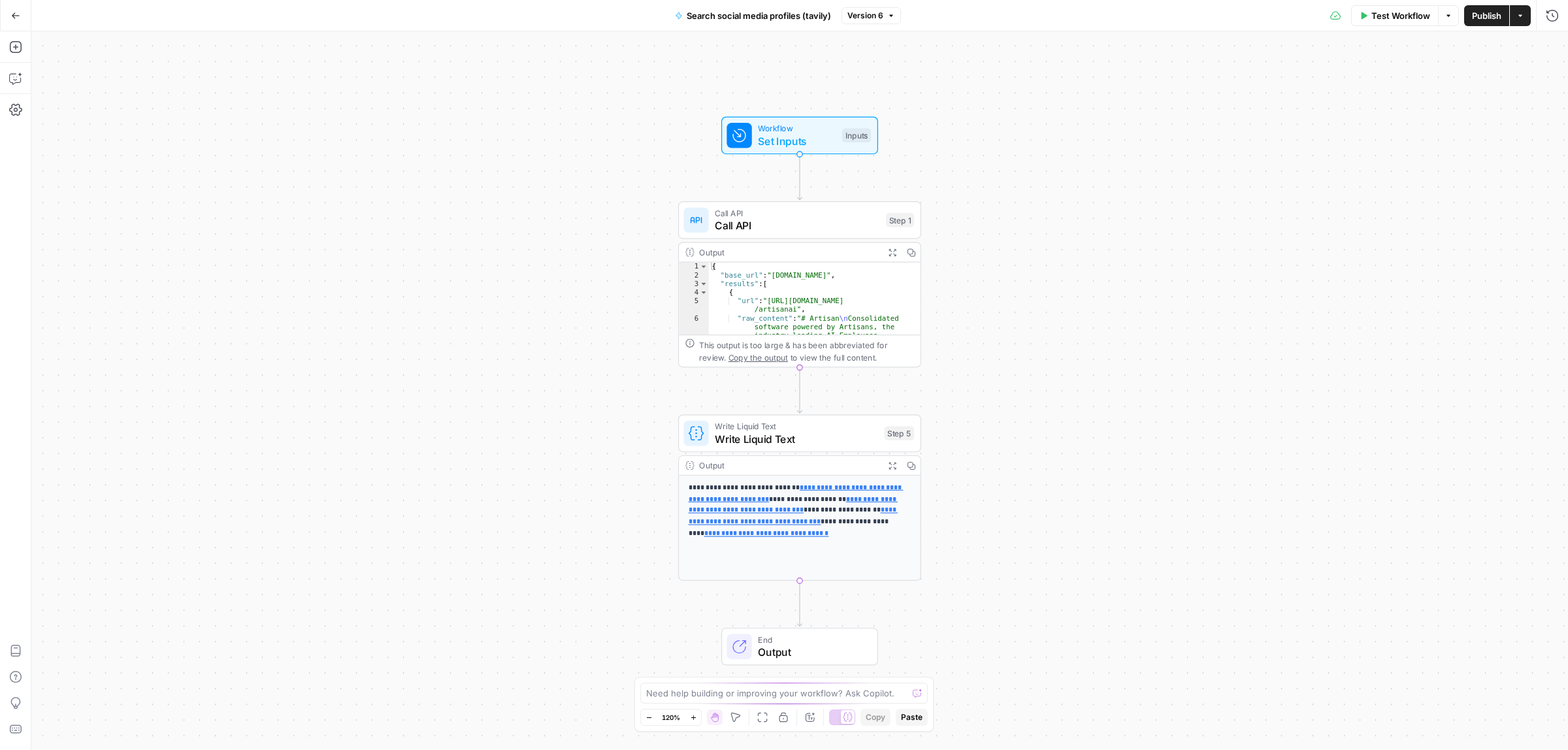
click at [771, 226] on span "Call API" at bounding box center [797, 225] width 165 height 15
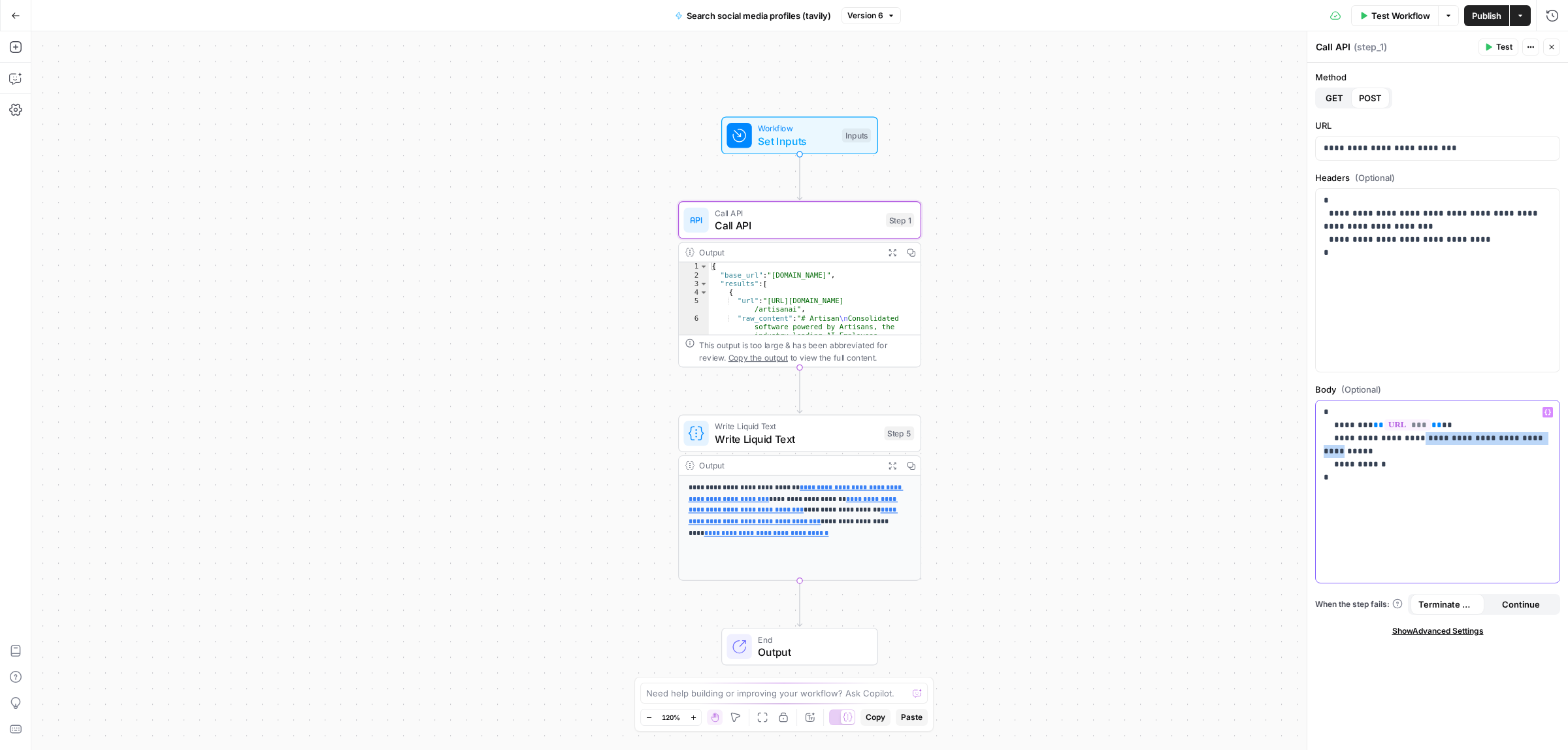
drag, startPoint x: 1423, startPoint y: 438, endPoint x: 1486, endPoint y: 437, distance: 63.0
click at [1511, 437] on p "**********" at bounding box center [1437, 438] width 227 height 66
click at [1494, 441] on p "**********" at bounding box center [1437, 438] width 227 height 66
click at [1516, 441] on p "**********" at bounding box center [1437, 438] width 227 height 66
drag, startPoint x: 1374, startPoint y: 448, endPoint x: 1362, endPoint y: 454, distance: 13.4
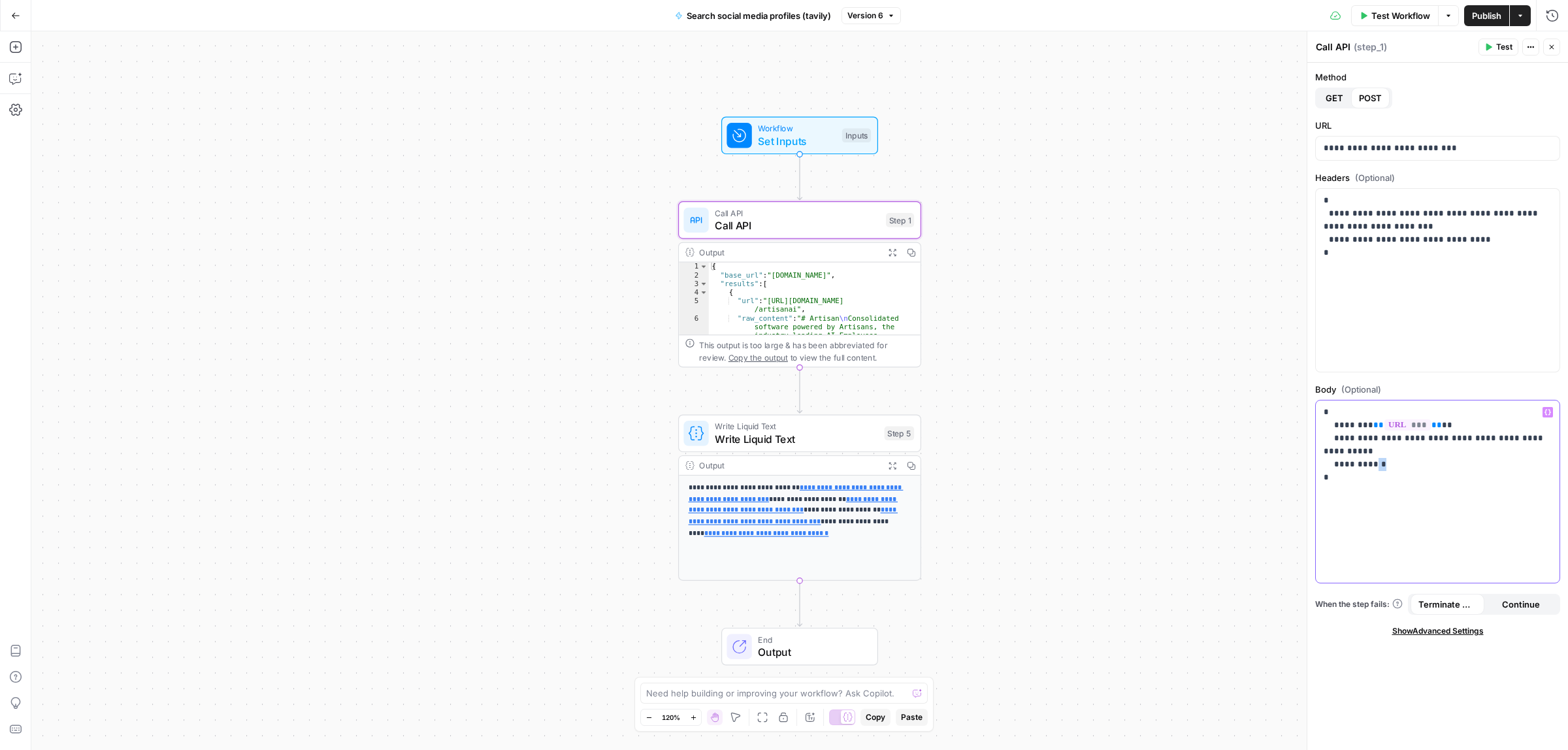
click at [1362, 454] on p "**********" at bounding box center [1437, 438] width 227 height 66
click at [821, 448] on div "Write Liquid Text Write Liquid Text Step 5 Copy step Delete step Add Note Test" at bounding box center [799, 434] width 243 height 38
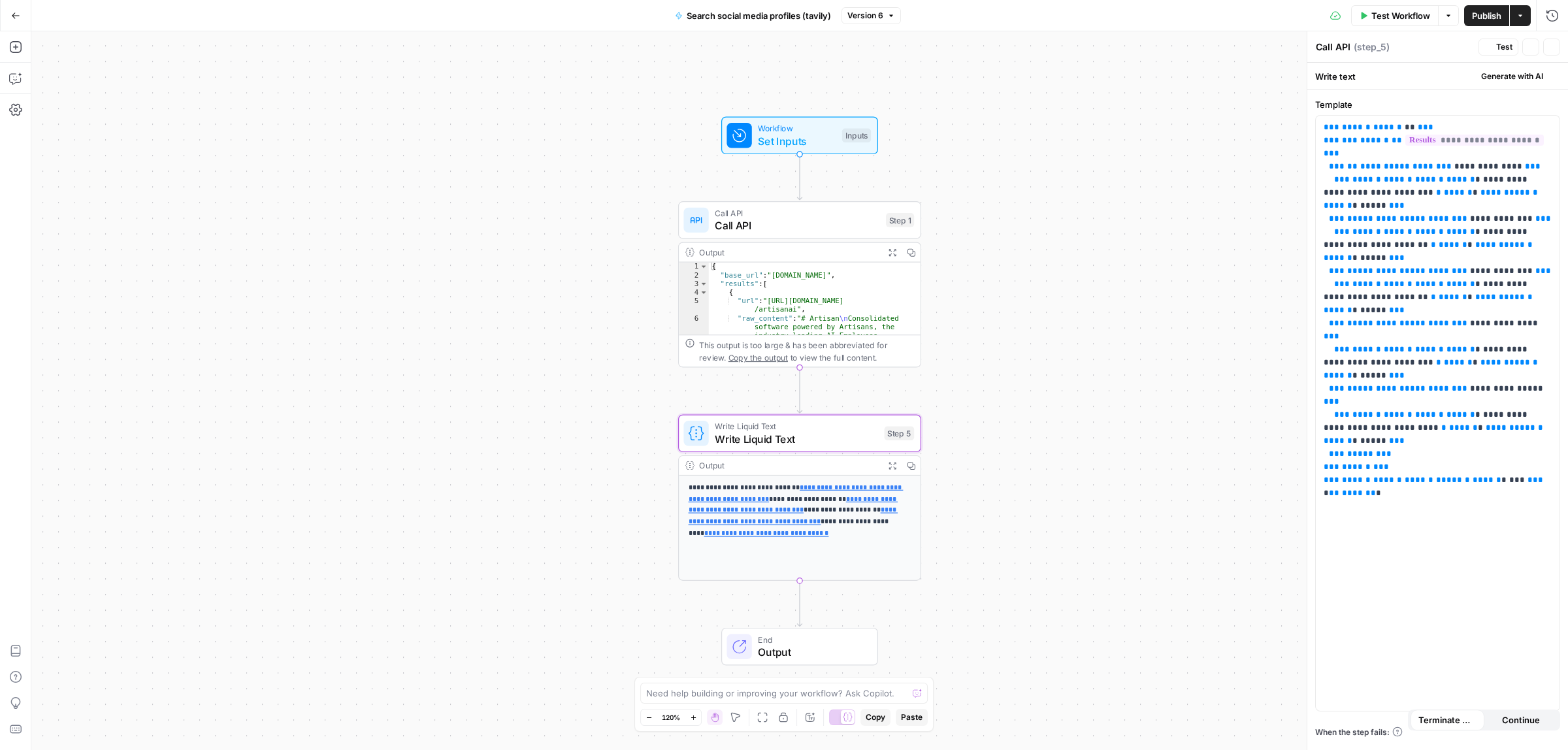
type textarea "Write Liquid Text"
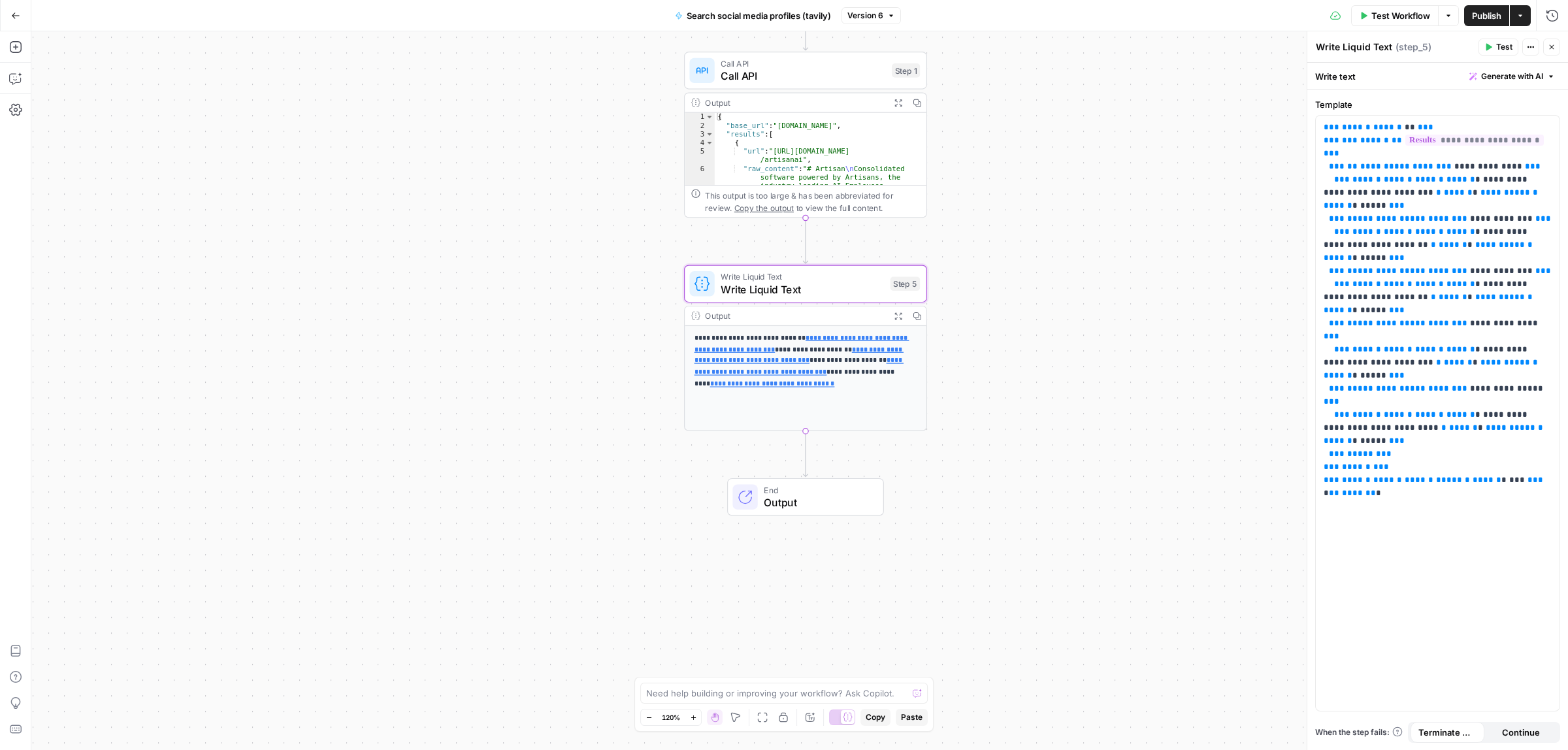
drag, startPoint x: 1040, startPoint y: 563, endPoint x: 1043, endPoint y: 432, distance: 131.0
click at [1043, 432] on div "Workflow Set Inputs Inputs Call API Call API Step 1 Output Expand Output Copy 1…" at bounding box center [799, 390] width 1536 height 718
click at [897, 103] on icon "button" at bounding box center [897, 102] width 8 height 8
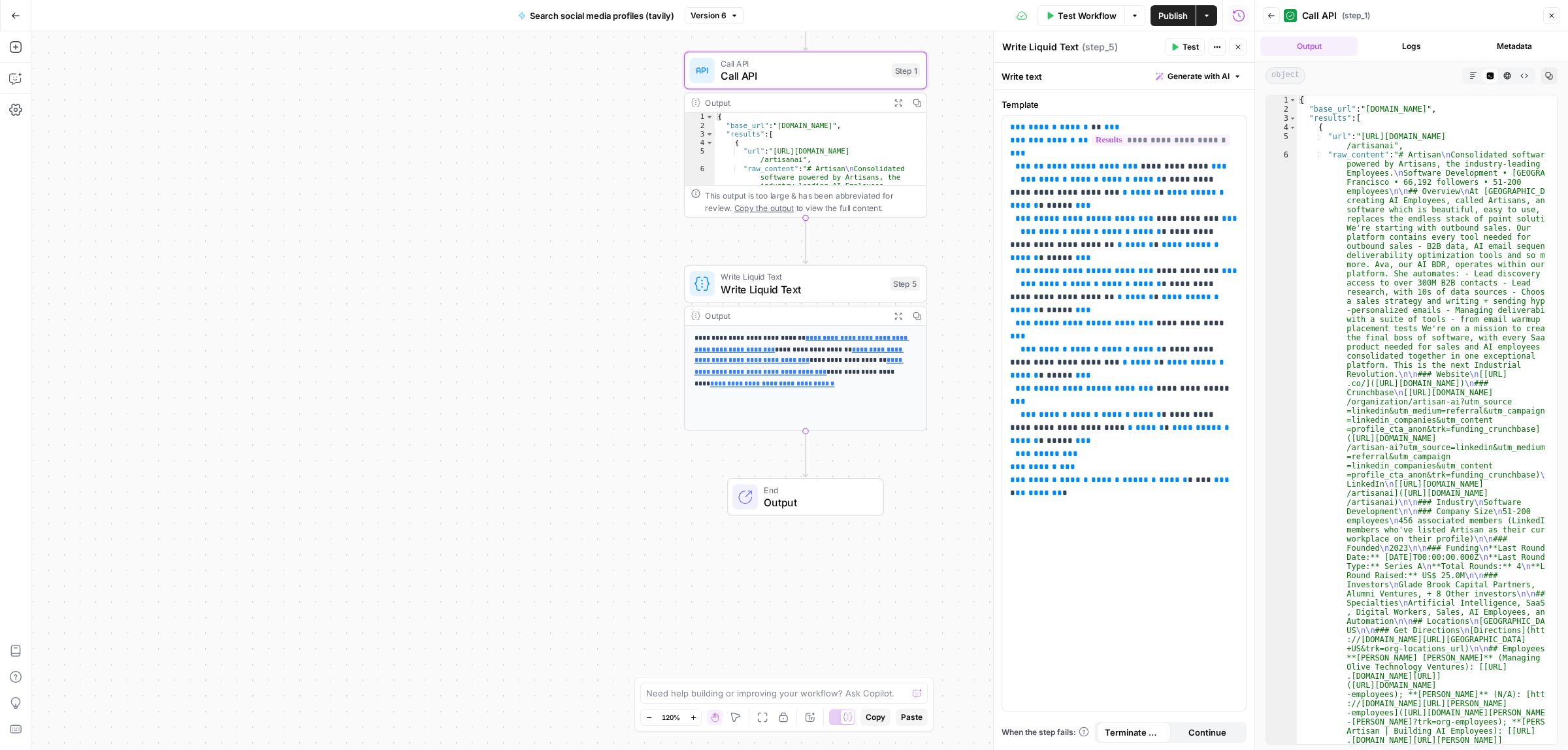
type textarea "**********"
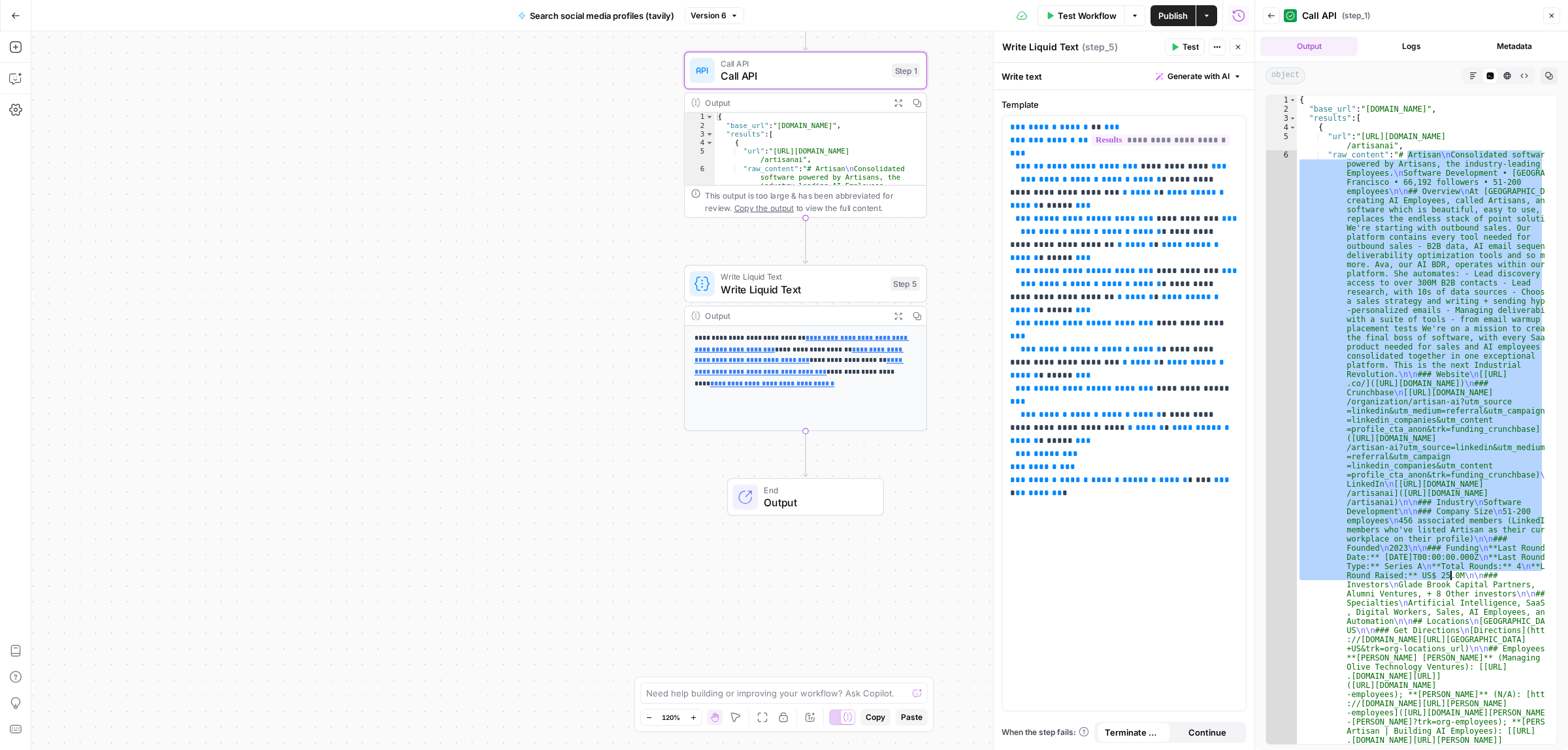
drag, startPoint x: 1408, startPoint y: 155, endPoint x: 1460, endPoint y: 589, distance: 437.1
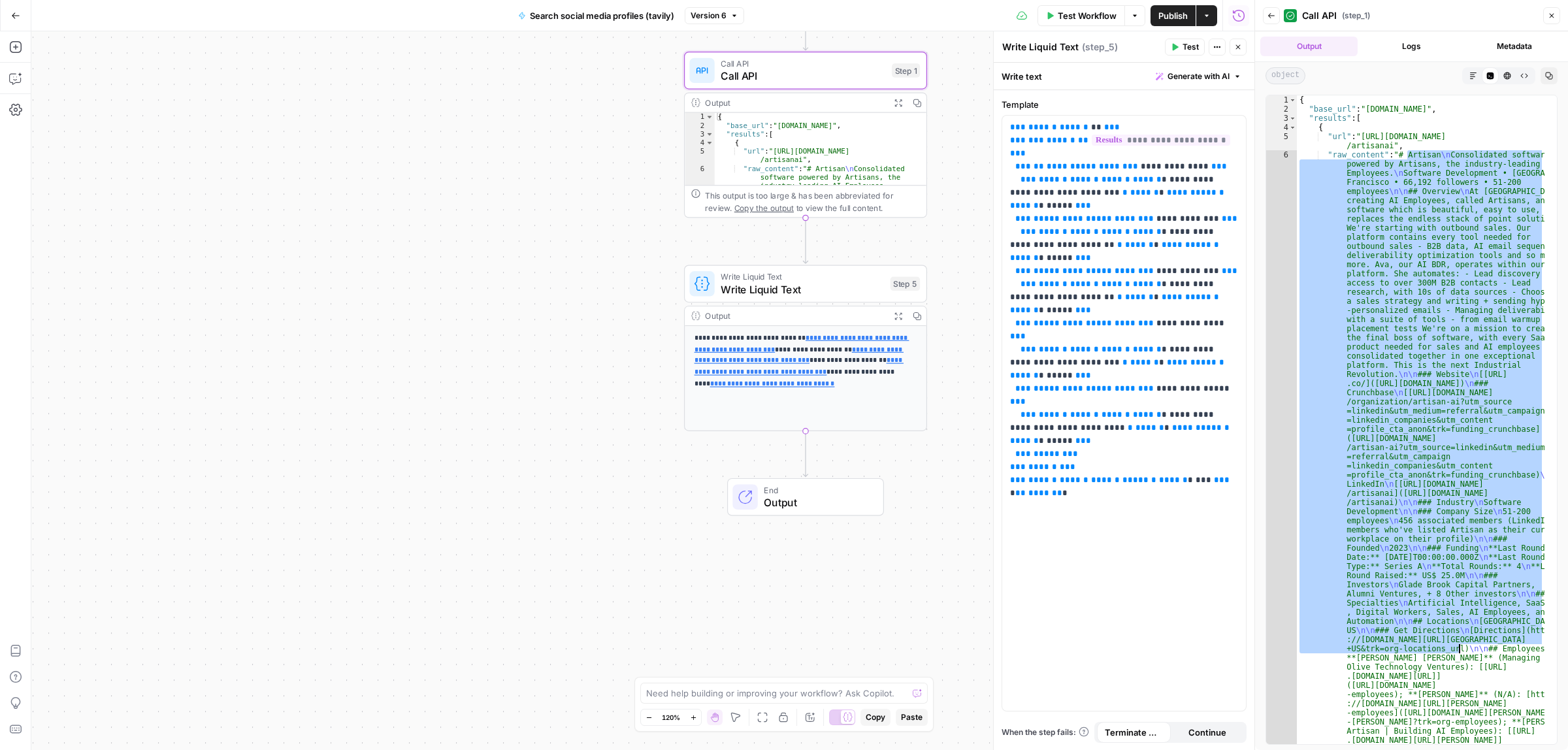
click at [1420, 281] on div "{ "base_url" : "artisan.co" , "results" : [ { "url" : "https://www.linkedin.com…" at bounding box center [1420, 420] width 248 height 649
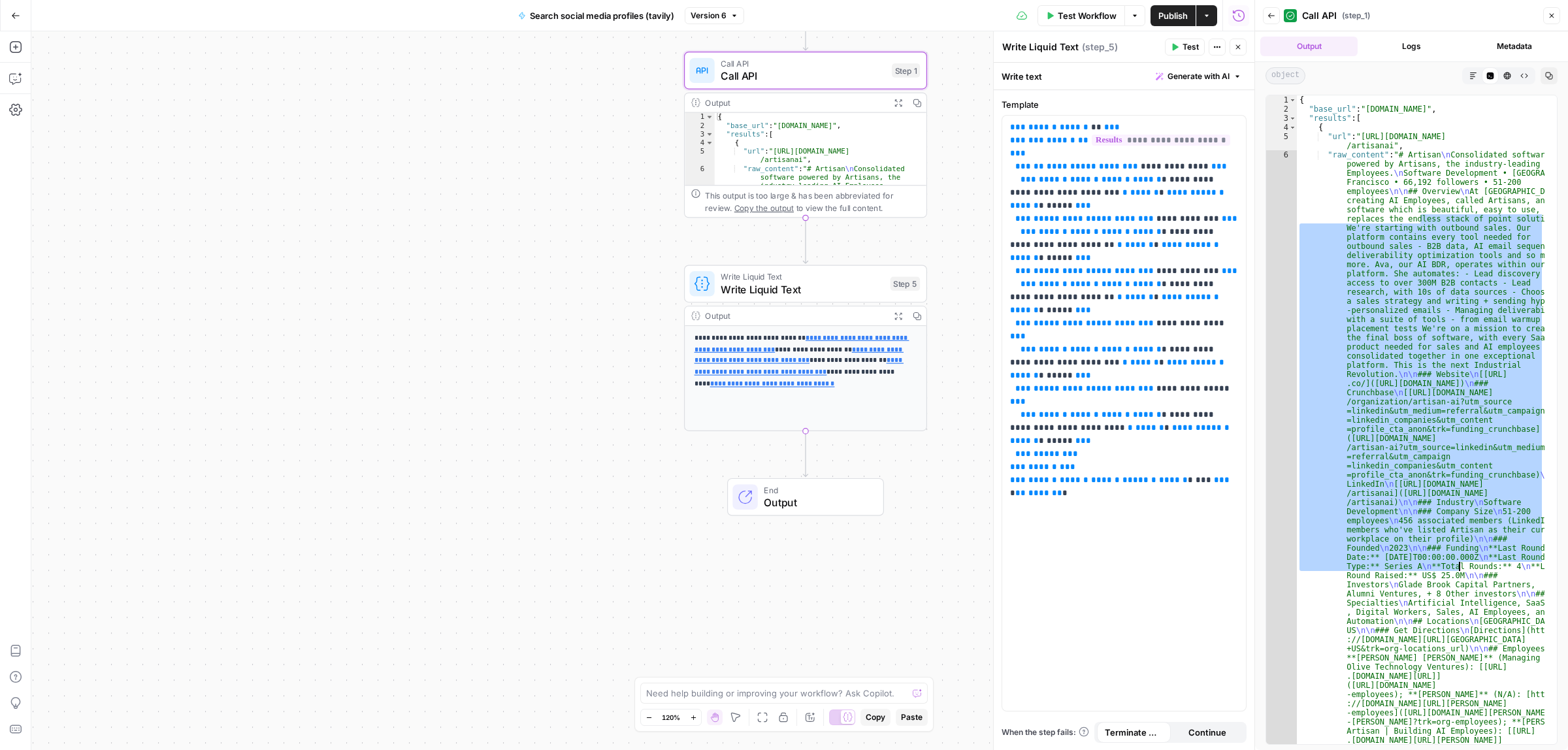
drag, startPoint x: 1418, startPoint y: 218, endPoint x: 1462, endPoint y: 611, distance: 395.5
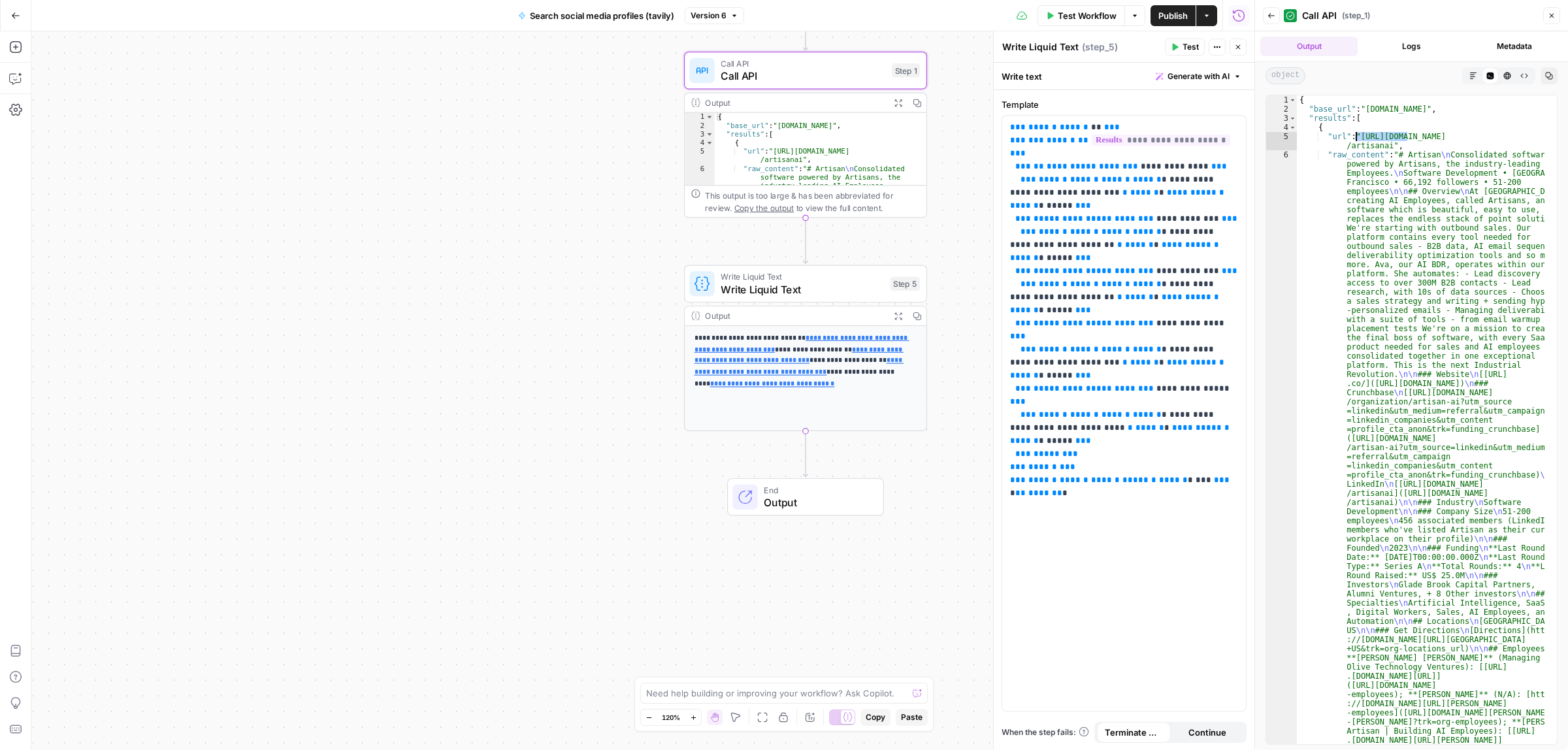
drag, startPoint x: 1376, startPoint y: 139, endPoint x: 1388, endPoint y: 140, distance: 12.0
drag, startPoint x: 1397, startPoint y: 142, endPoint x: 1360, endPoint y: 136, distance: 37.5
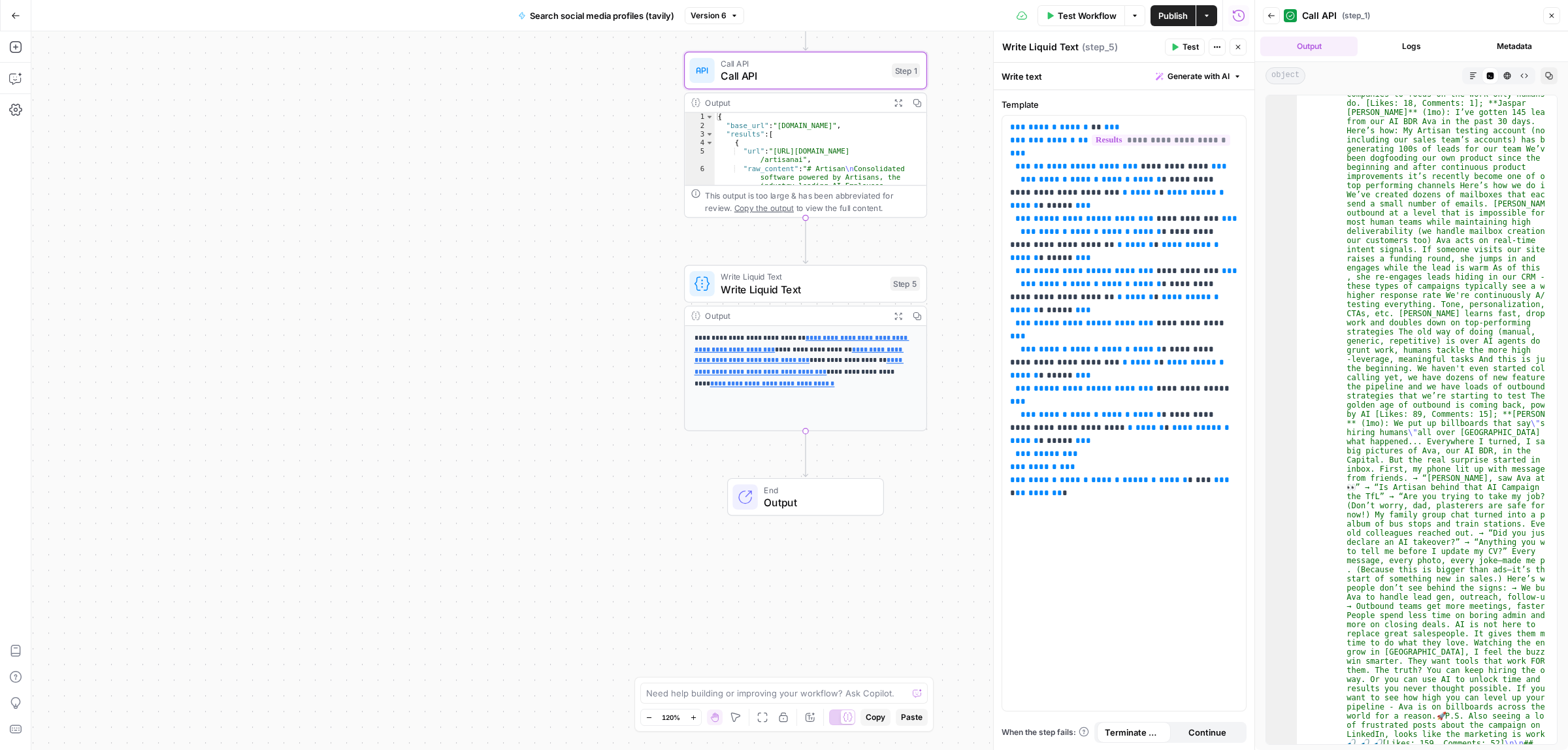
scroll to position [2972, 0]
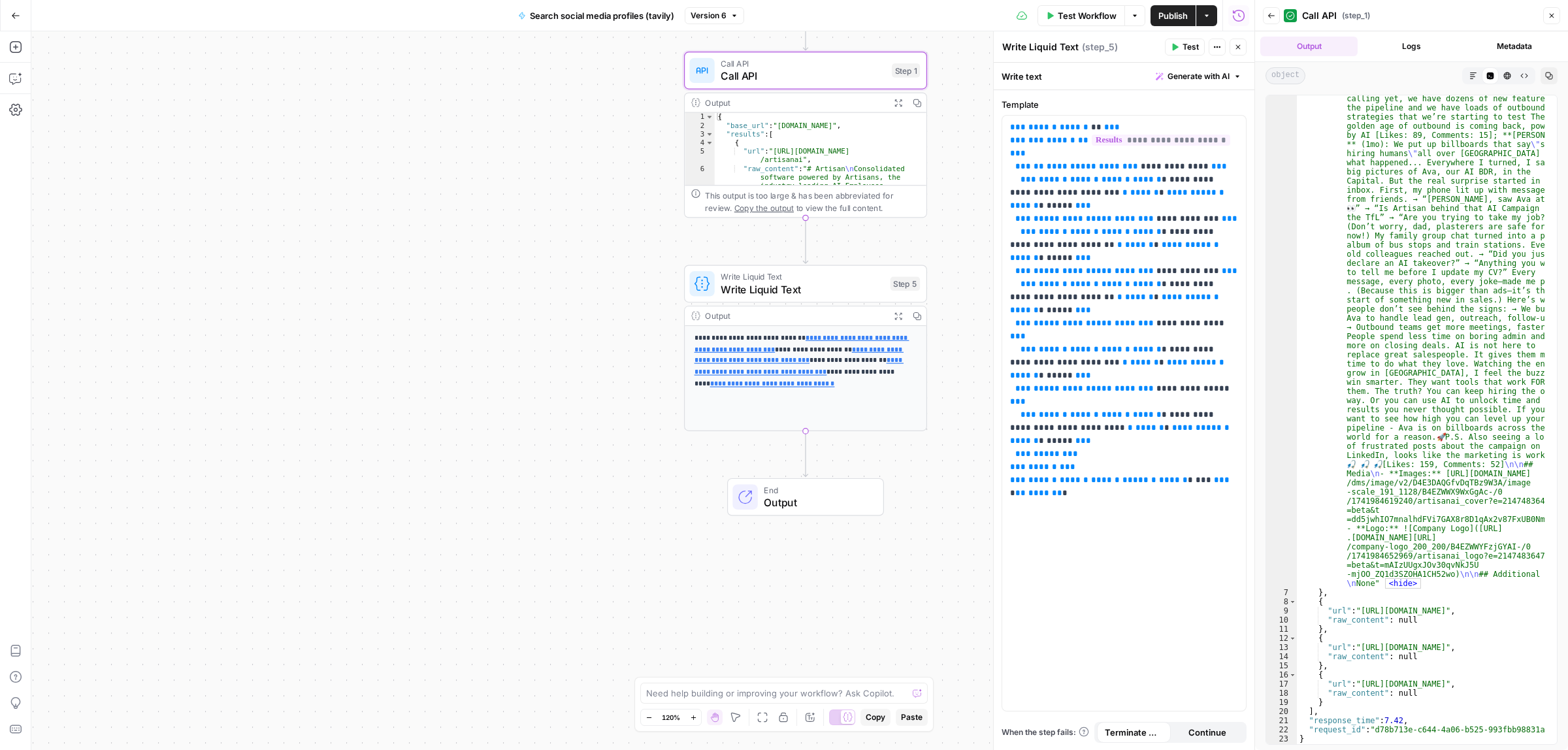
drag, startPoint x: 1438, startPoint y: 647, endPoint x: 1491, endPoint y: 647, distance: 53.0
drag, startPoint x: 1435, startPoint y: 676, endPoint x: 1486, endPoint y: 679, distance: 51.1
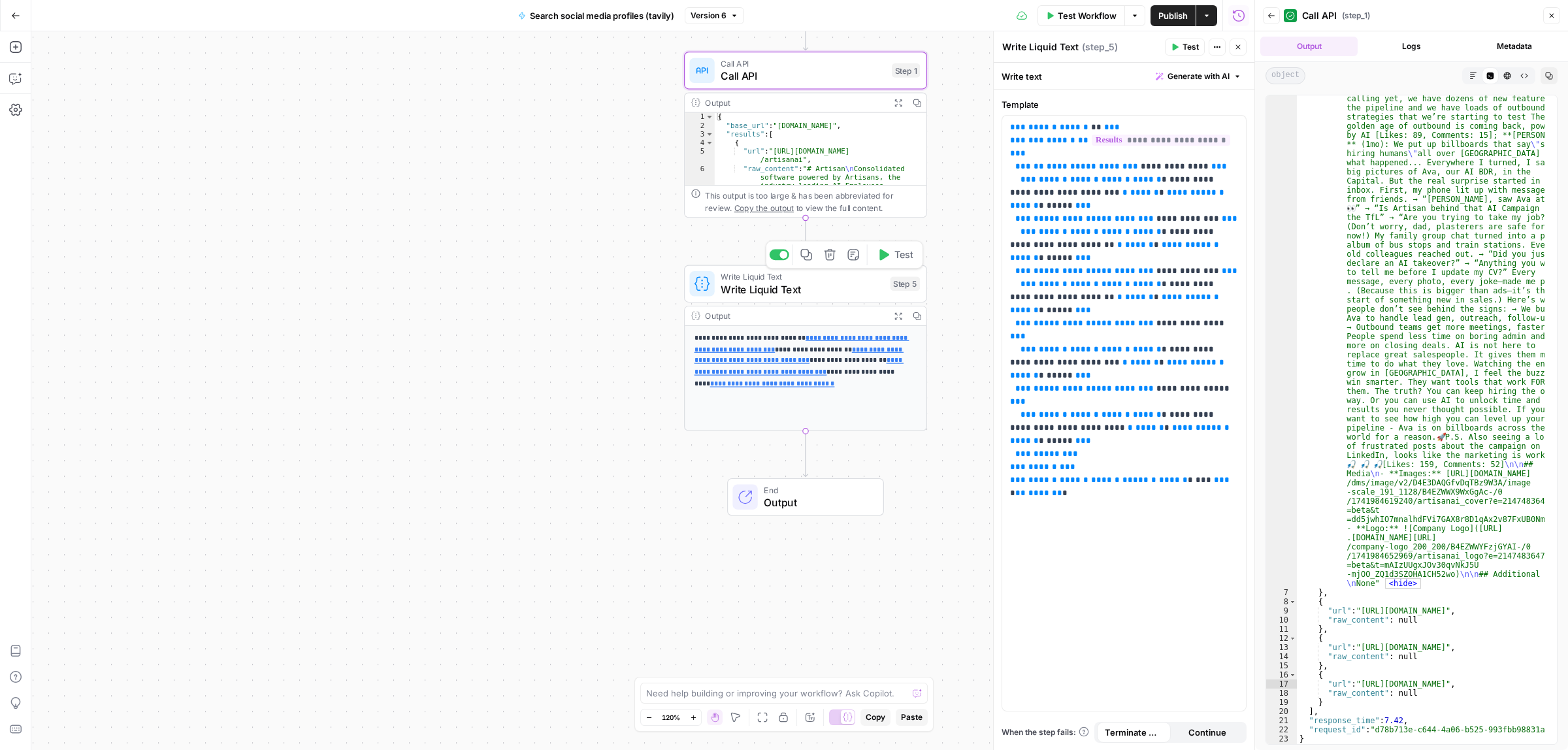
click at [812, 289] on span "Write Liquid Text" at bounding box center [801, 289] width 163 height 15
type textarea "**********"
drag, startPoint x: 1458, startPoint y: 611, endPoint x: 1411, endPoint y: 615, distance: 47.2
drag, startPoint x: 1170, startPoint y: 151, endPoint x: 1117, endPoint y: 151, distance: 53.0
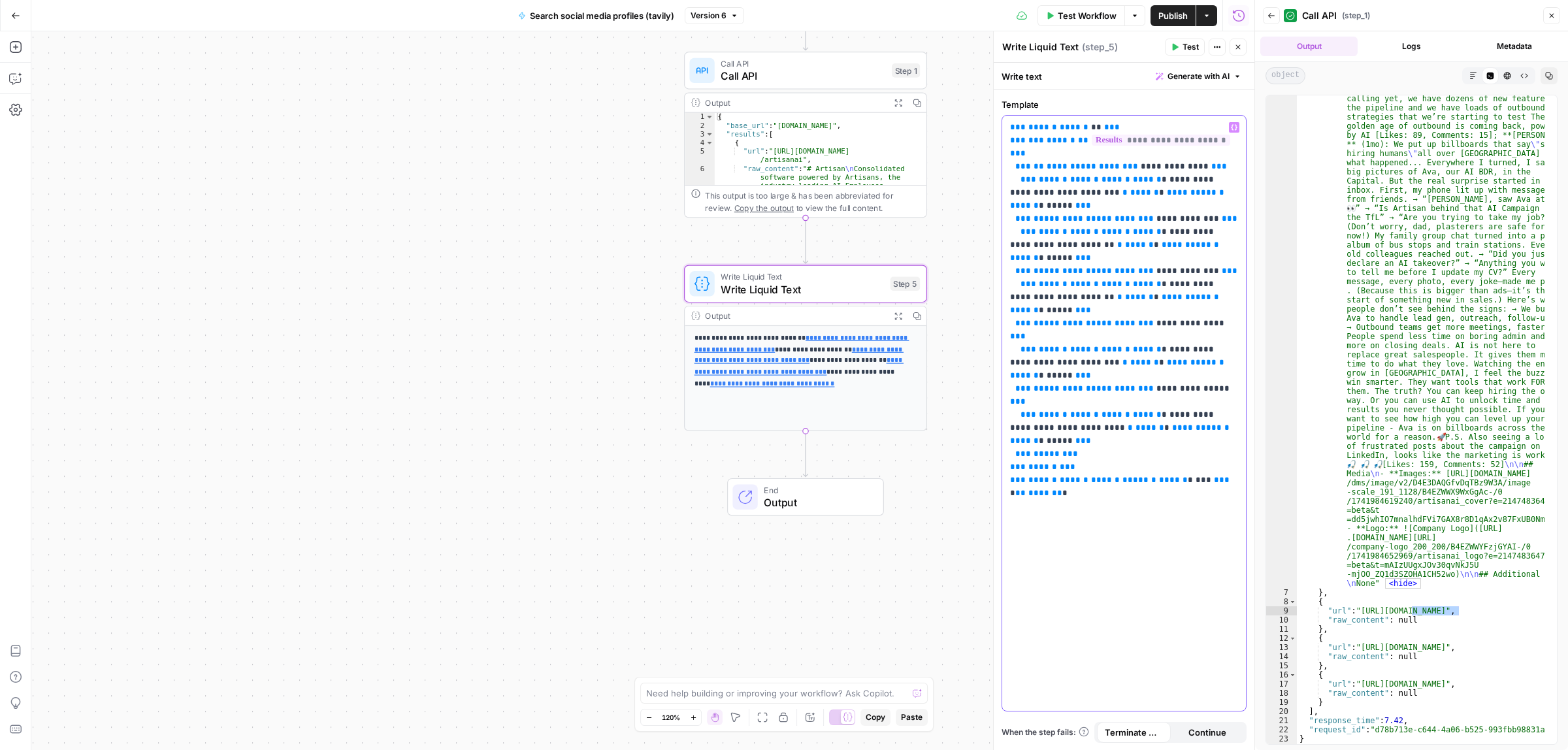
click at [1140, 162] on span "**********" at bounding box center [1174, 166] width 68 height 8
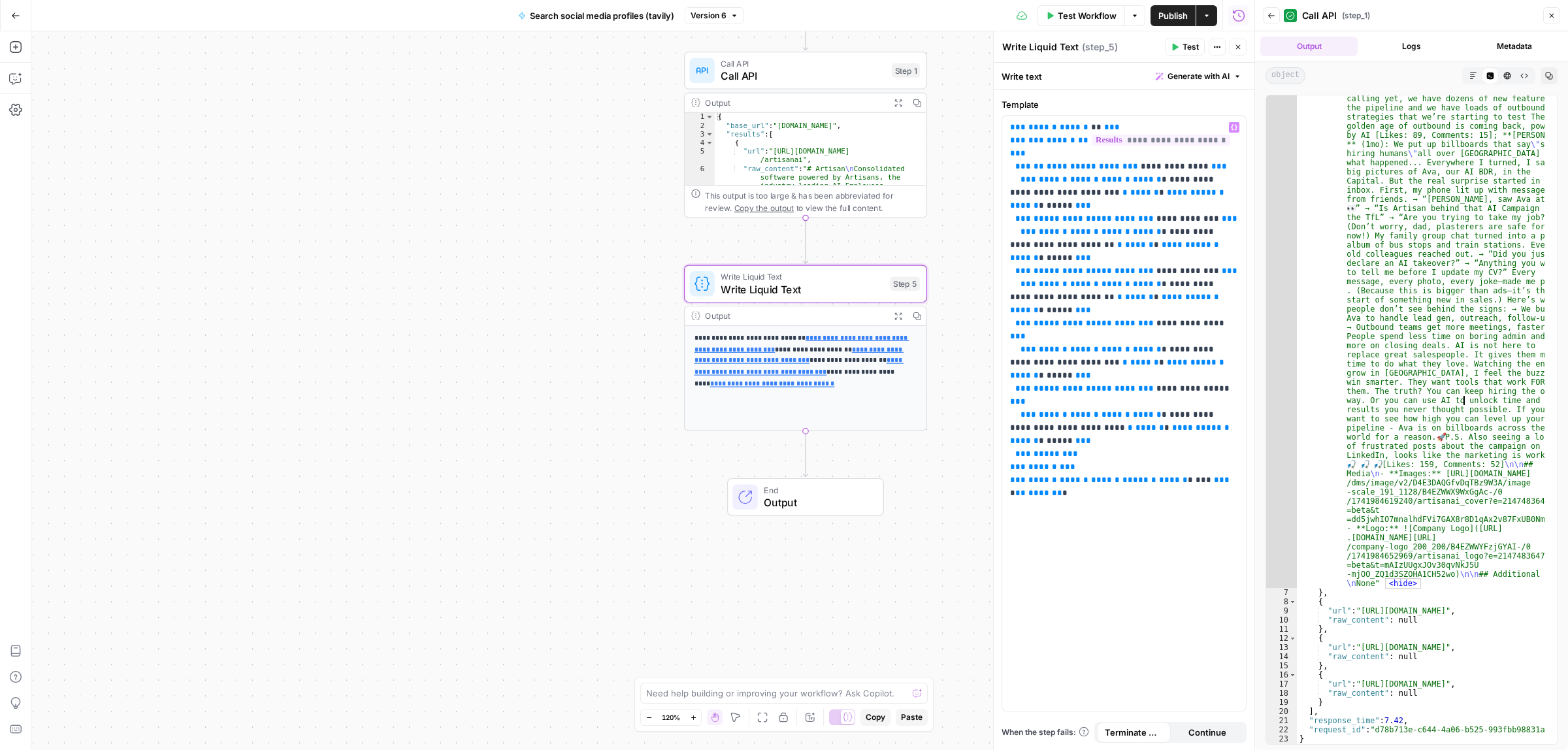
drag, startPoint x: 1425, startPoint y: 167, endPoint x: 1418, endPoint y: 136, distance: 31.8
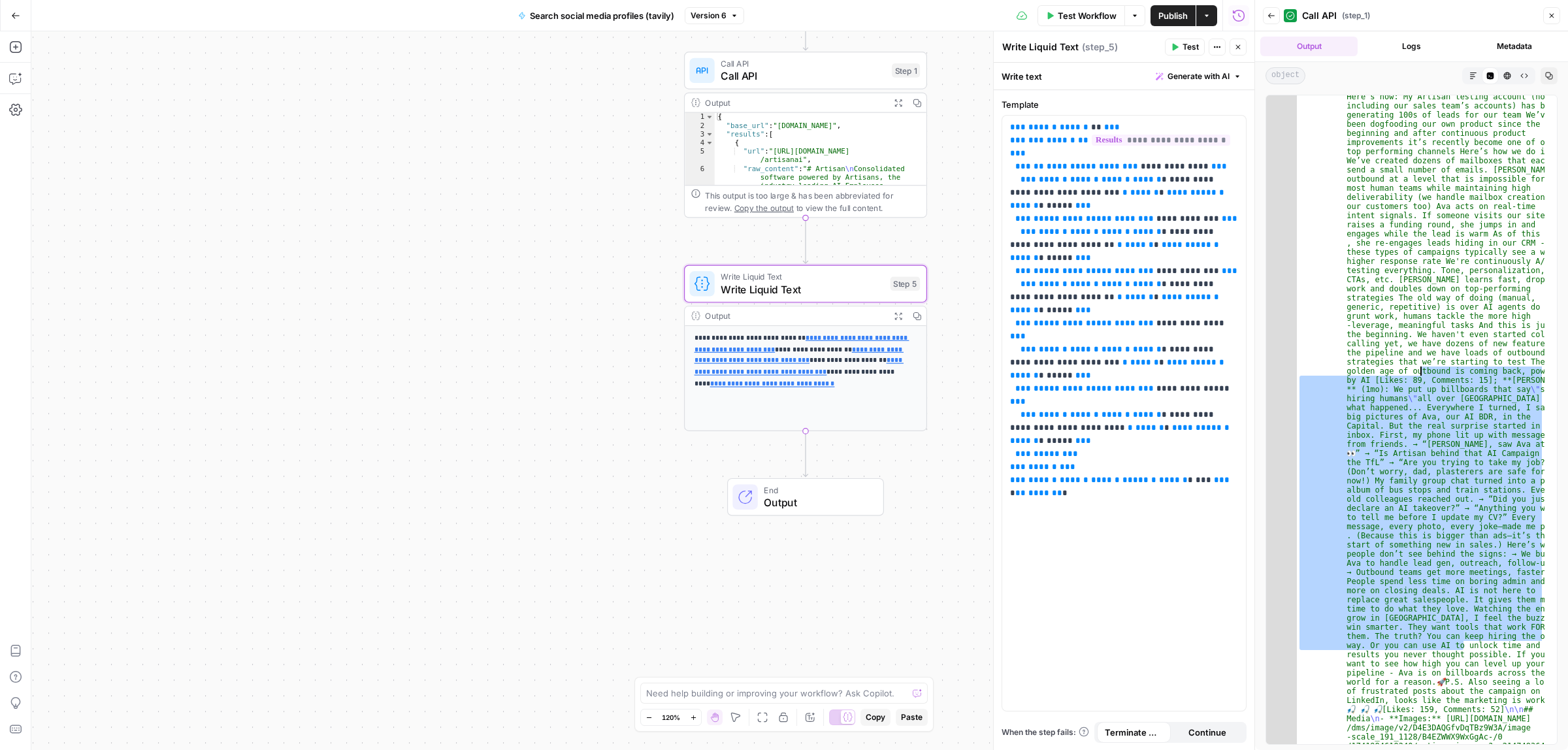
scroll to position [2728, 0]
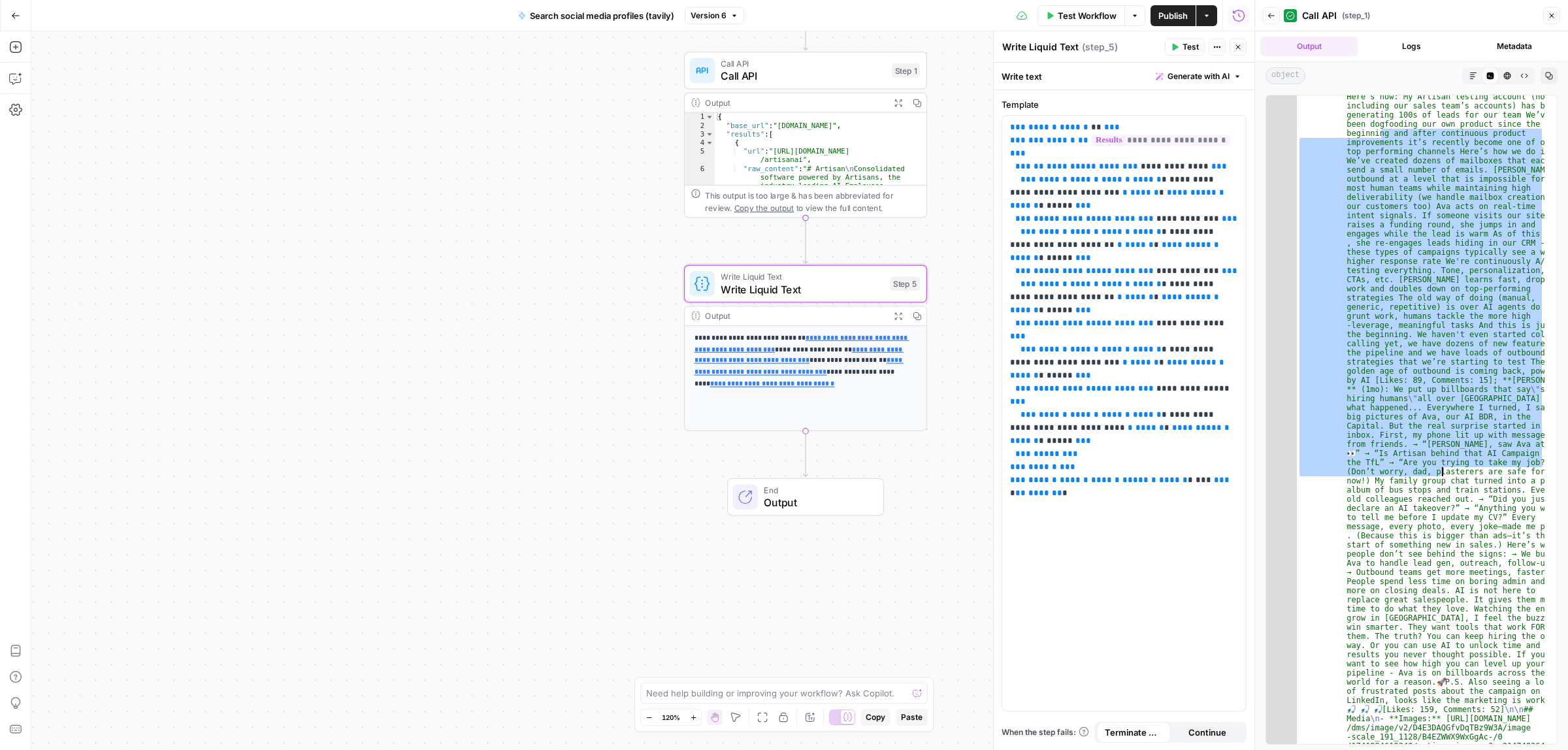
drag, startPoint x: 1382, startPoint y: 135, endPoint x: 1441, endPoint y: 511, distance: 380.6
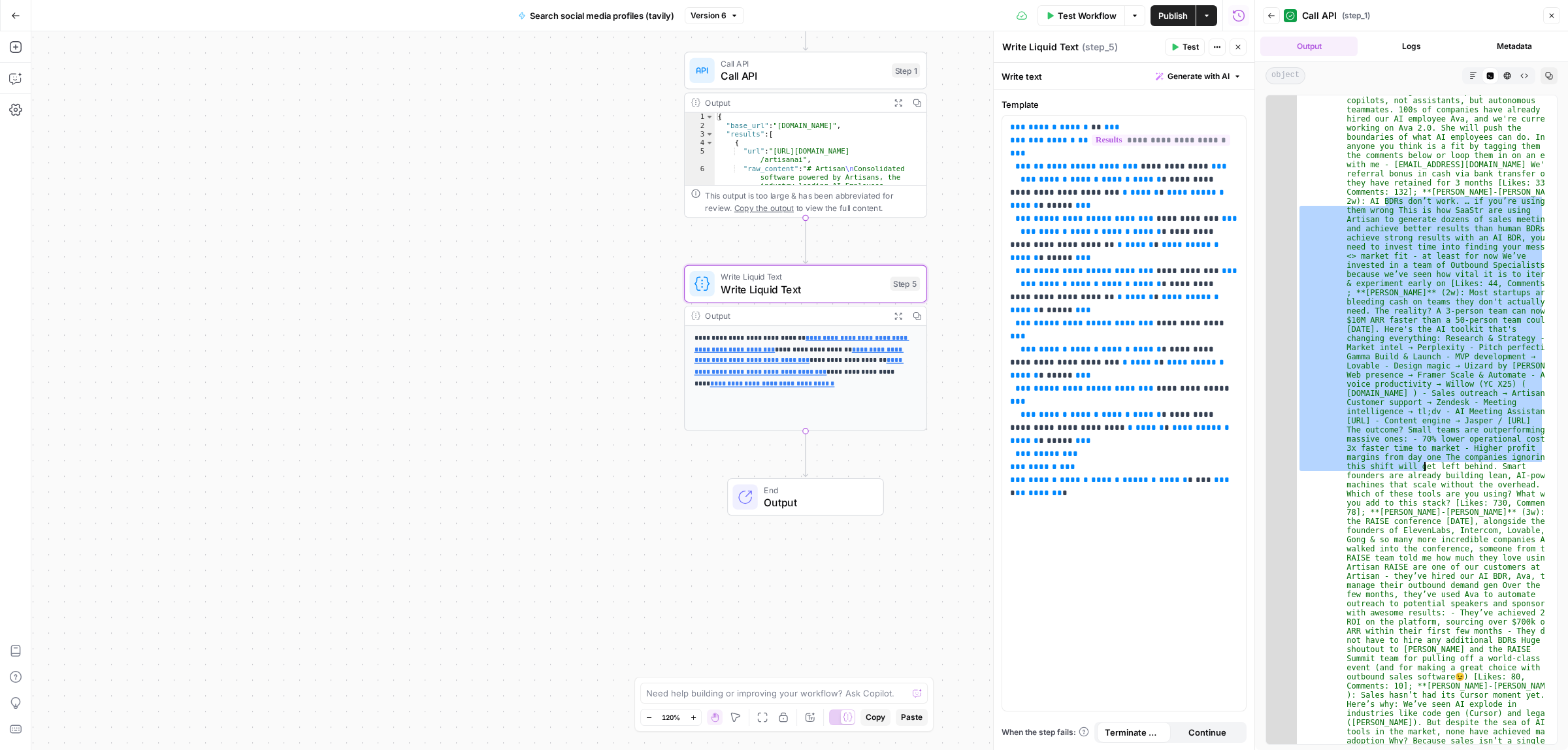
drag, startPoint x: 1386, startPoint y: 197, endPoint x: 1432, endPoint y: 635, distance: 440.4
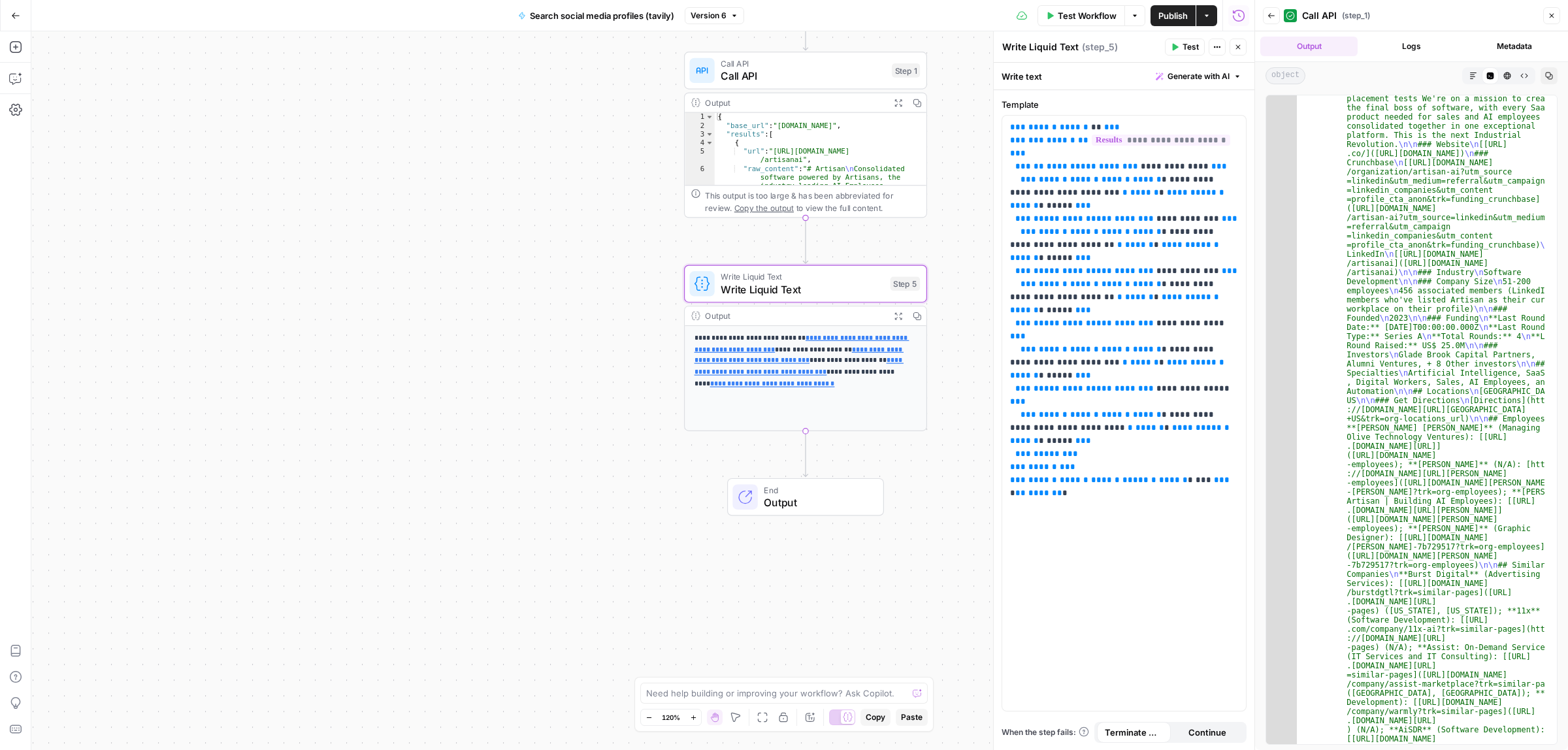
scroll to position [0, 0]
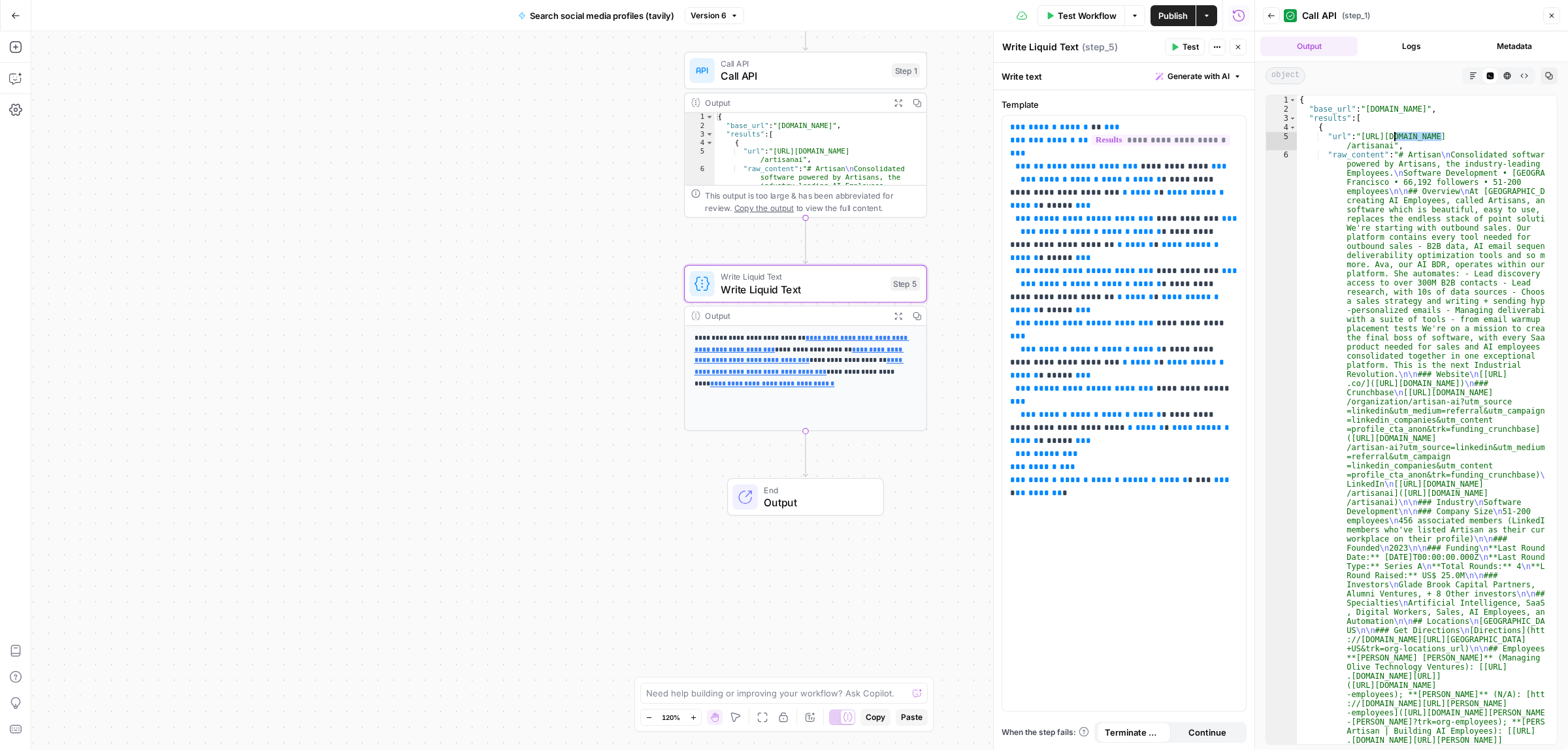
drag, startPoint x: 1416, startPoint y: 134, endPoint x: 1392, endPoint y: 135, distance: 24.0
type textarea "**********"
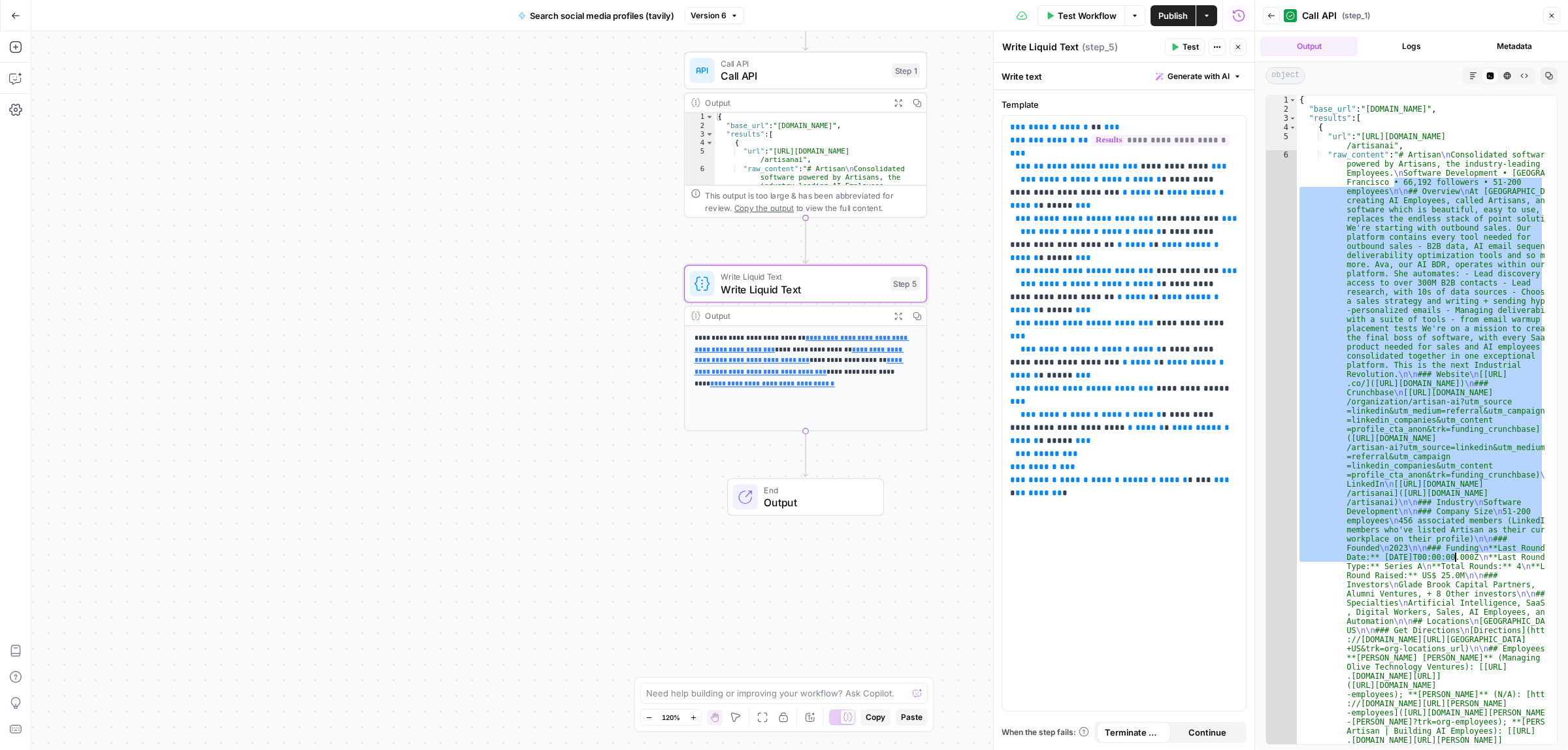
drag, startPoint x: 1435, startPoint y: 309, endPoint x: 1455, endPoint y: 557, distance: 248.8
click at [1408, 252] on div "{ "base_url" : "artisan.co" , "results" : [ { "url" : "https://www.linkedin.com…" at bounding box center [1420, 420] width 248 height 649
drag, startPoint x: 1380, startPoint y: 186, endPoint x: 1441, endPoint y: 584, distance: 402.6
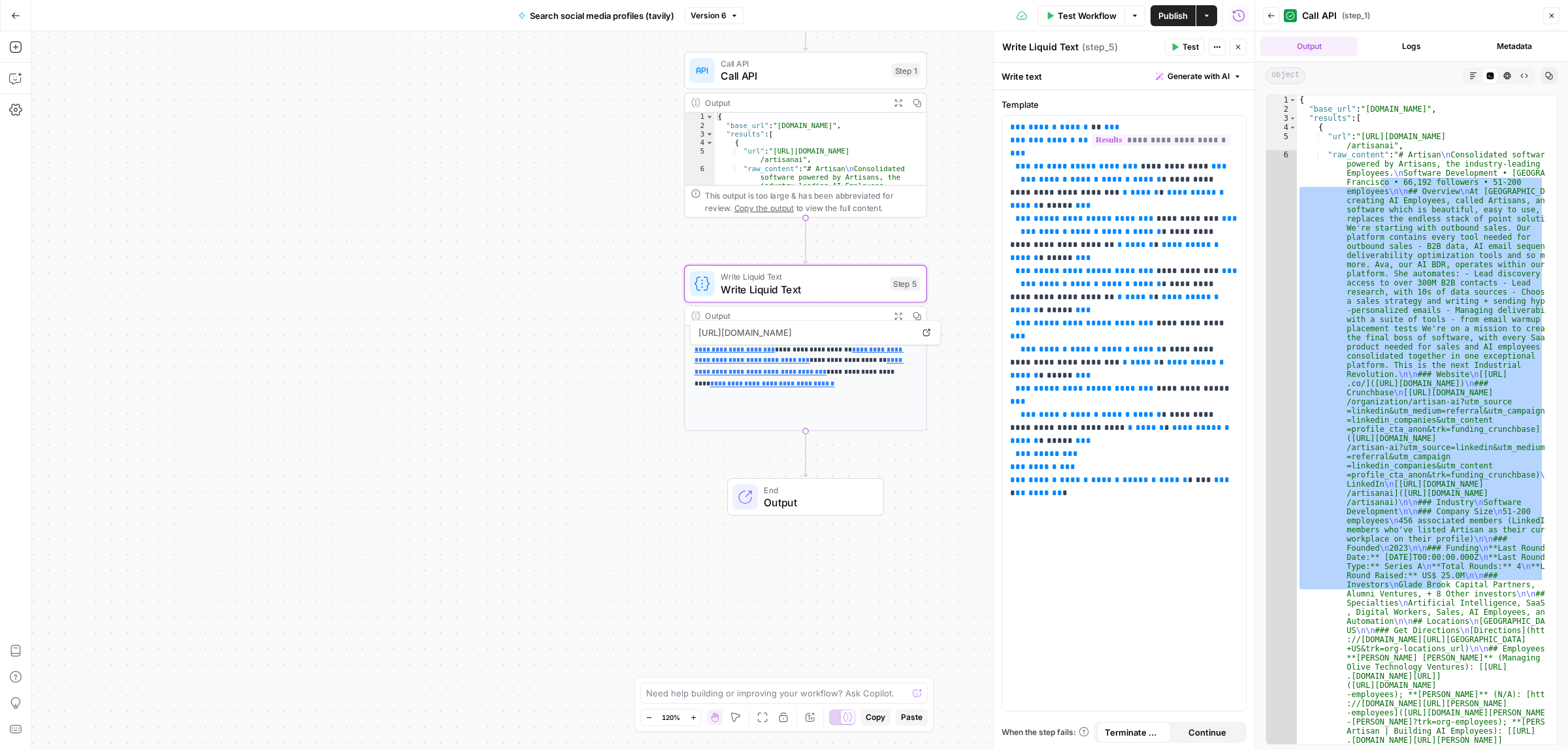
click at [739, 315] on div "Output" at bounding box center [794, 316] width 179 height 13
click at [894, 318] on icon "button" at bounding box center [898, 316] width 7 height 7
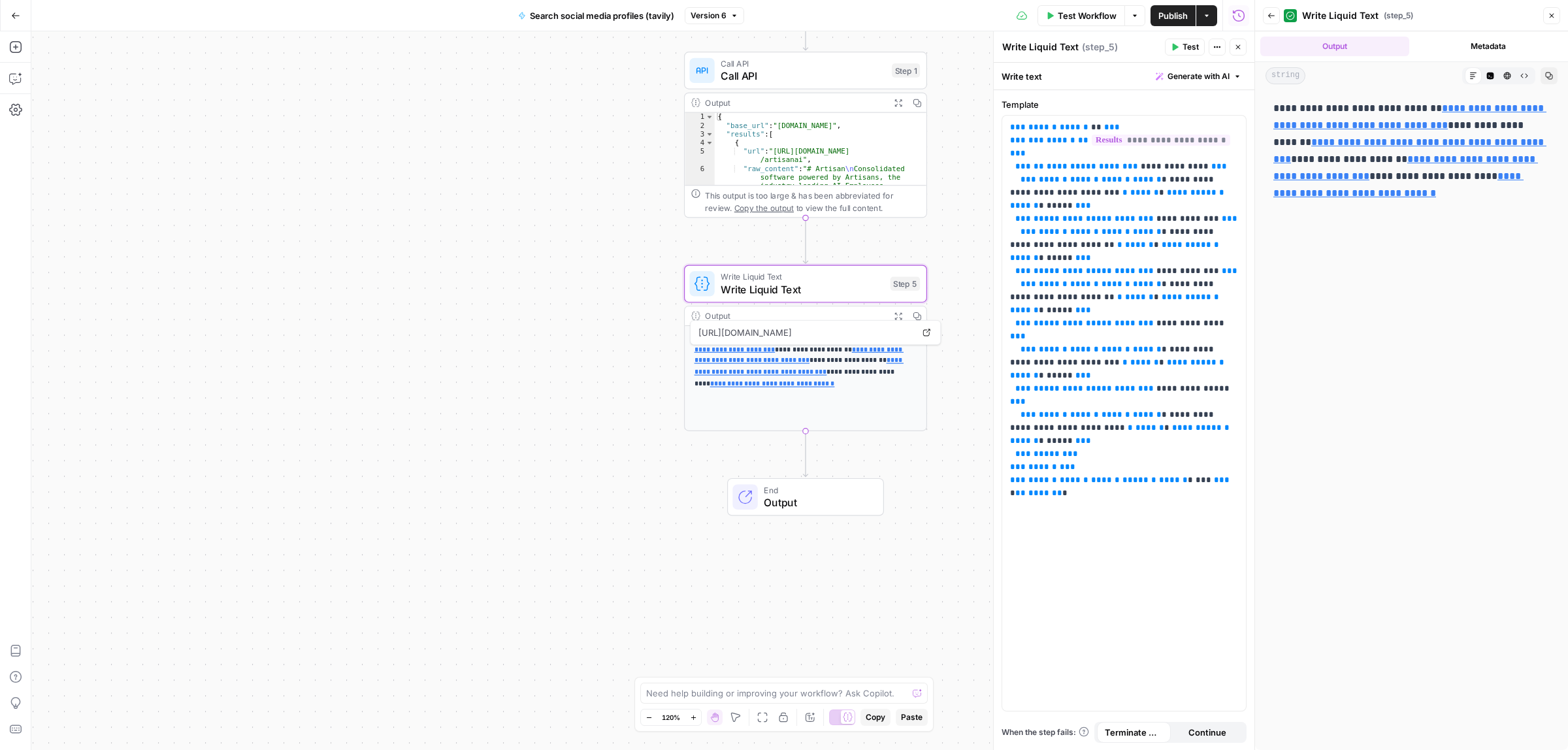
drag, startPoint x: 1398, startPoint y: 146, endPoint x: 1340, endPoint y: 141, distance: 58.2
click at [1340, 141] on p "**********" at bounding box center [1411, 159] width 276 height 118
click at [1448, 274] on div "**********" at bounding box center [1411, 419] width 292 height 650
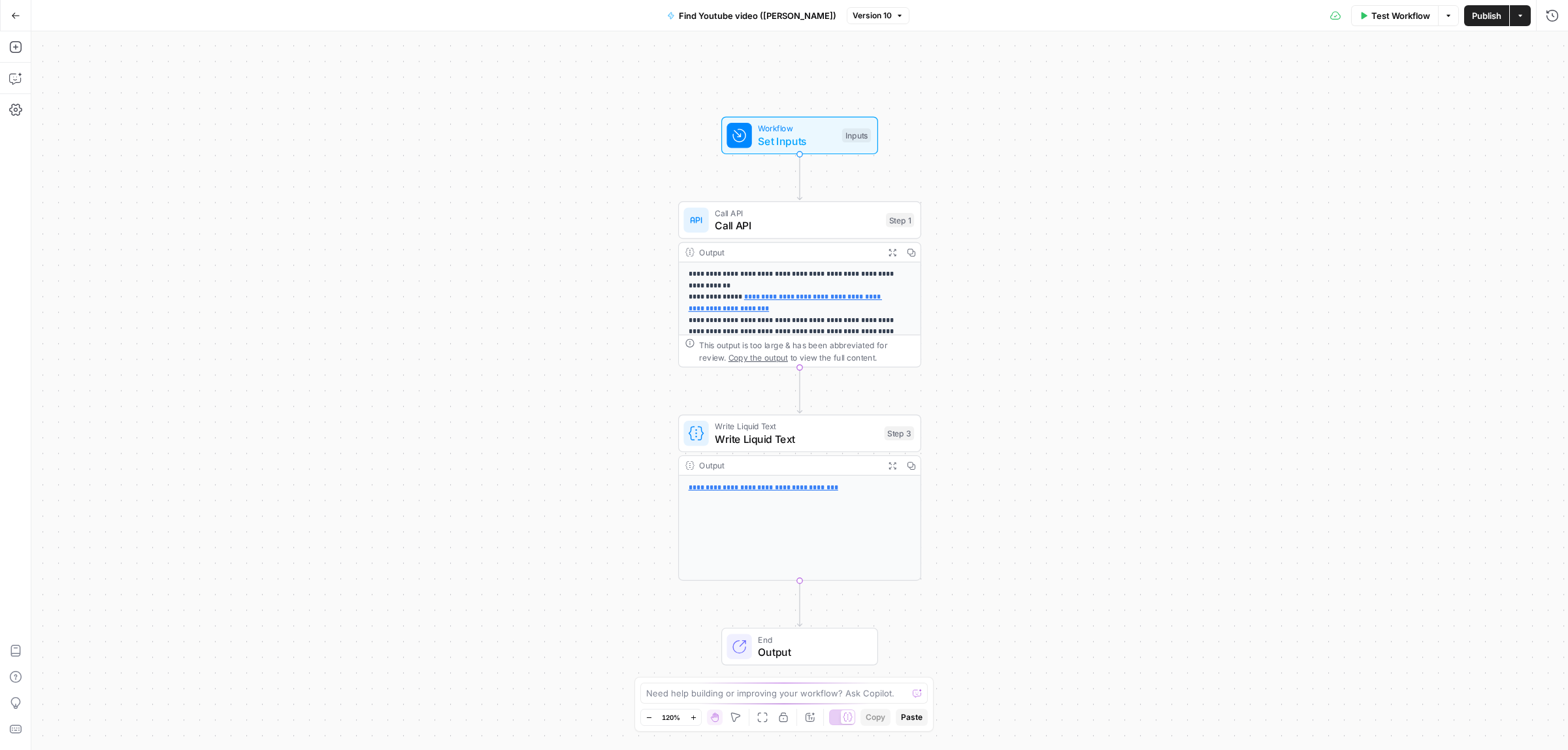
click at [755, 225] on span "Call API" at bounding box center [797, 225] width 165 height 15
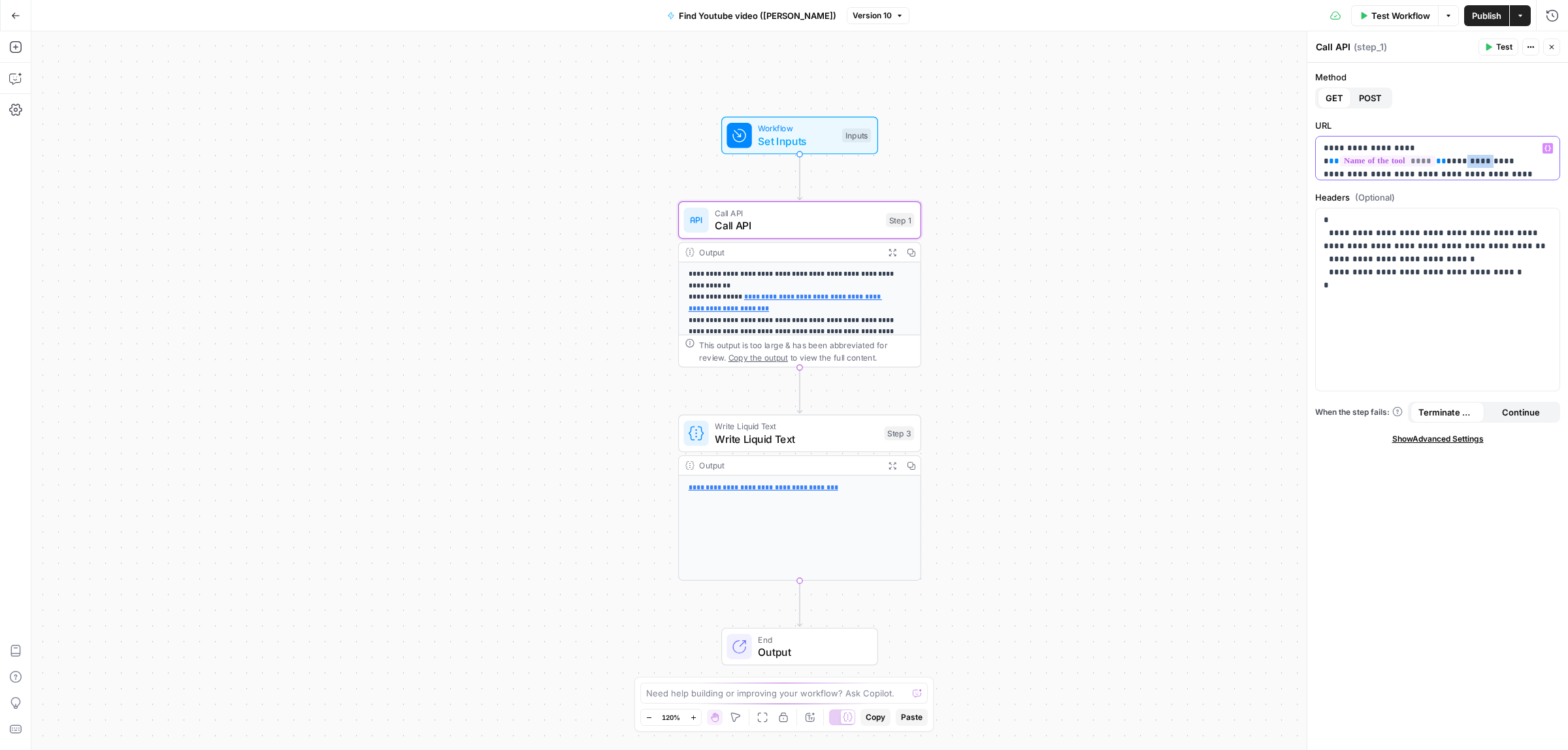
drag, startPoint x: 1461, startPoint y: 161, endPoint x: 1498, endPoint y: 162, distance: 37.0
click at [1498, 162] on p "**********" at bounding box center [1431, 174] width 215 height 66
drag, startPoint x: 1457, startPoint y: 154, endPoint x: 1429, endPoint y: 155, distance: 28.0
click at [1429, 155] on p "**********" at bounding box center [1431, 142] width 215 height 66
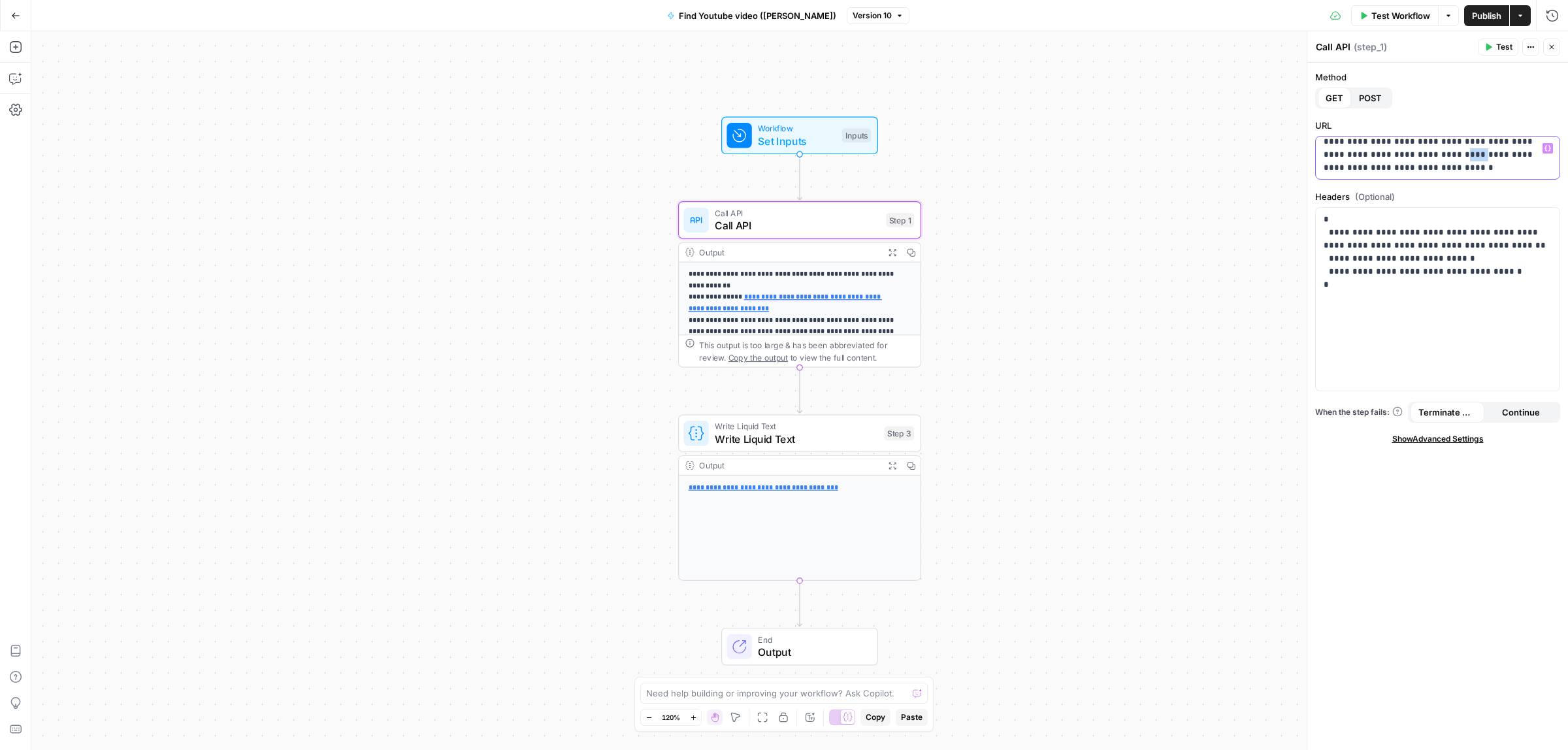
drag, startPoint x: 1480, startPoint y: 155, endPoint x: 1467, endPoint y: 156, distance: 13.0
click at [1467, 156] on p "**********" at bounding box center [1431, 142] width 215 height 66
click at [1429, 170] on p "**********" at bounding box center [1431, 142] width 215 height 66
drag, startPoint x: 1429, startPoint y: 169, endPoint x: 1452, endPoint y: 168, distance: 23.0
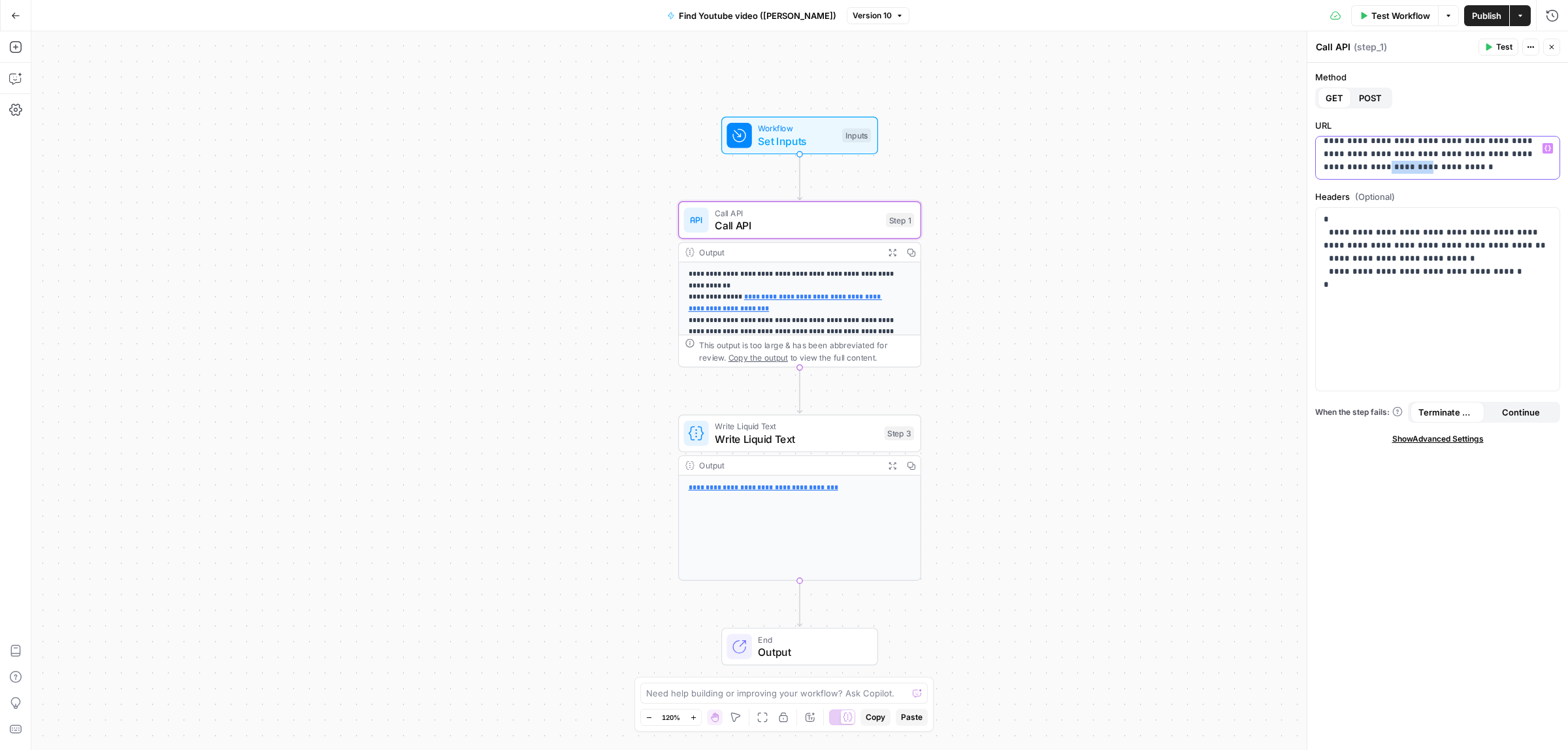
click at [1452, 168] on p "**********" at bounding box center [1431, 141] width 215 height 66
click at [1349, 167] on p "**********" at bounding box center [1431, 141] width 215 height 66
drag, startPoint x: 1335, startPoint y: 154, endPoint x: 1354, endPoint y: 154, distance: 19.0
click at [1339, 154] on p "**********" at bounding box center [1431, 141] width 215 height 66
click at [1401, 153] on p "**********" at bounding box center [1431, 141] width 215 height 66
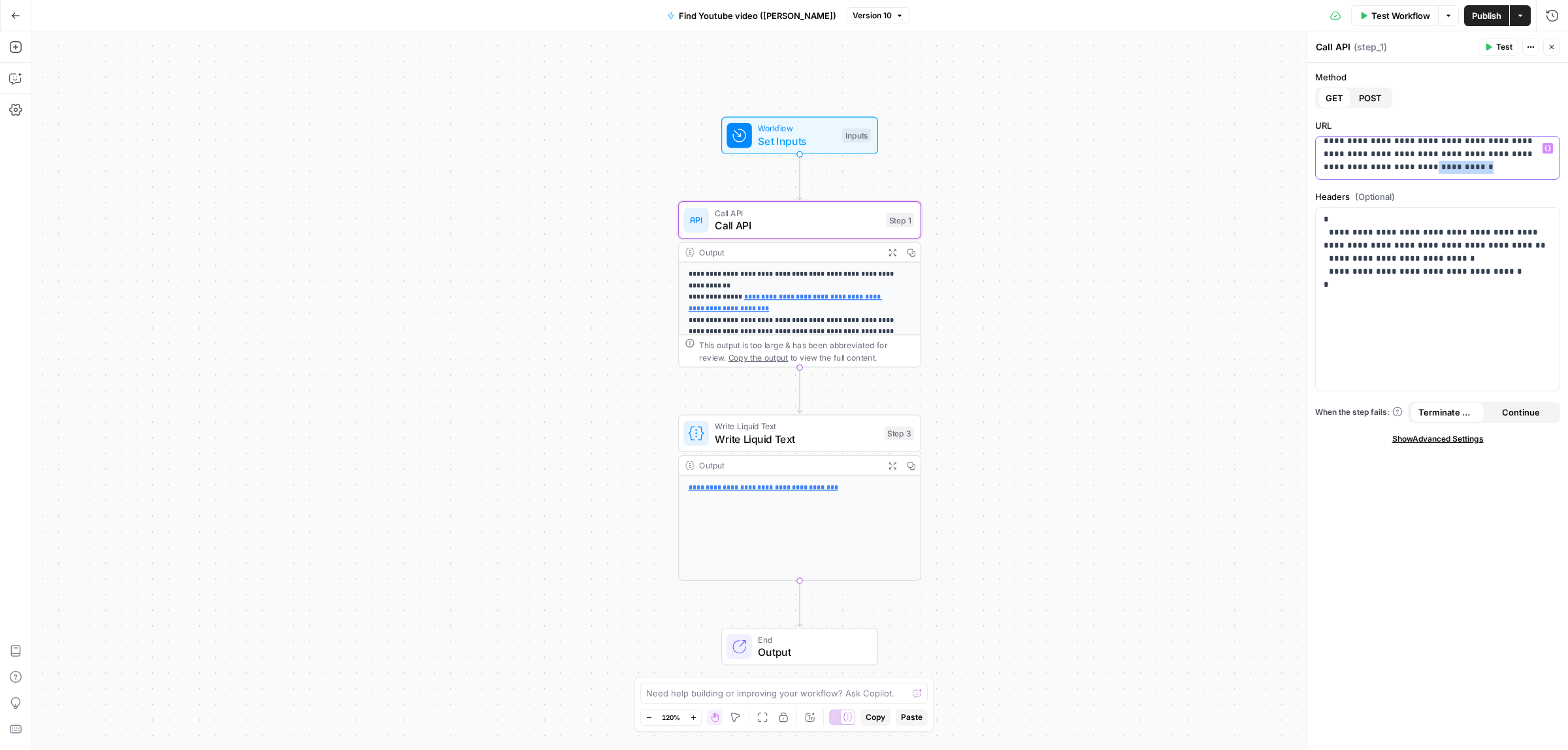
drag, startPoint x: 1520, startPoint y: 165, endPoint x: 1463, endPoint y: 165, distance: 57.0
click at [1463, 165] on p "**********" at bounding box center [1431, 141] width 215 height 66
click at [1422, 170] on p "**********" at bounding box center [1431, 141] width 215 height 66
drag, startPoint x: 1471, startPoint y: 170, endPoint x: 1375, endPoint y: 171, distance: 96.0
click at [1370, 176] on div "**********" at bounding box center [1437, 158] width 243 height 43
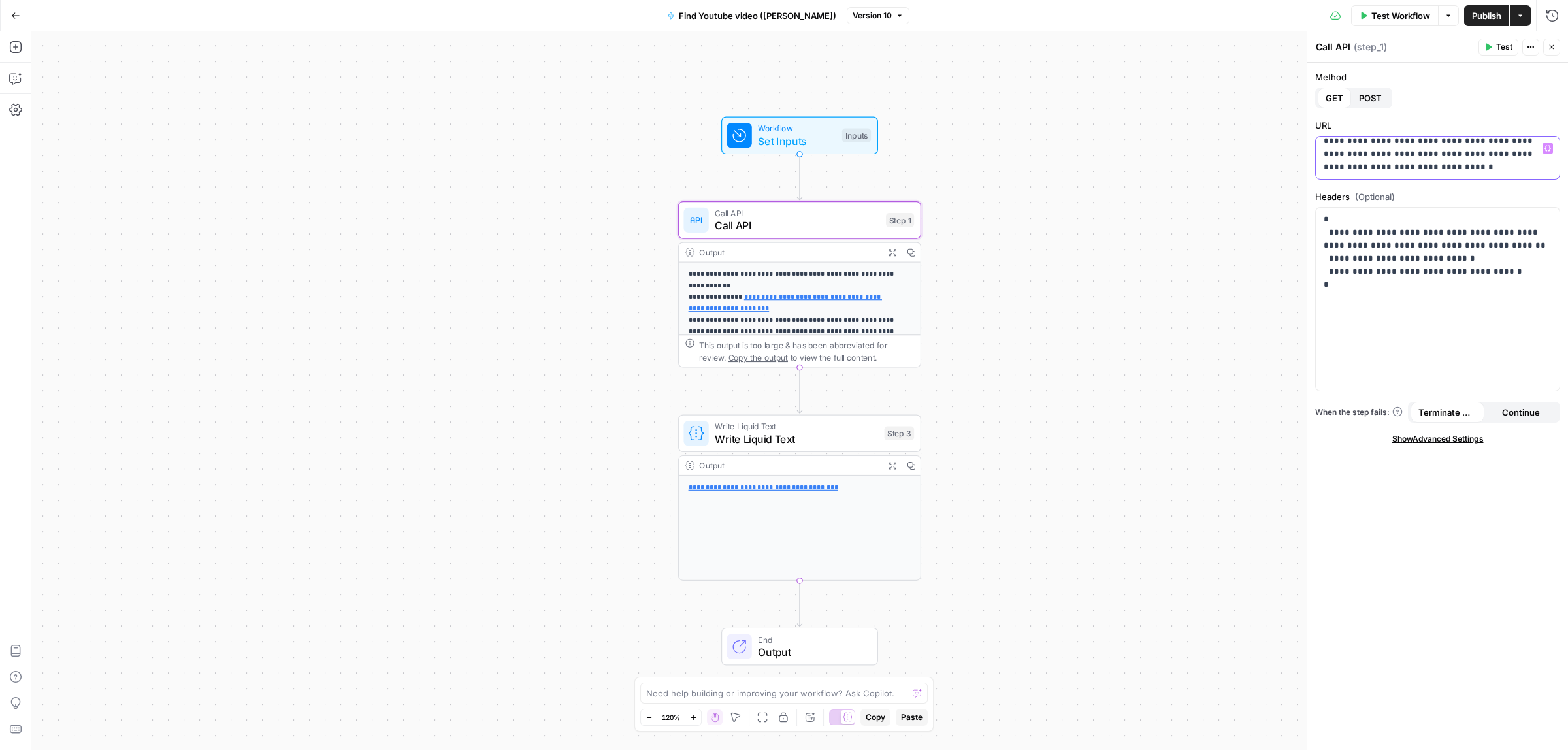
click at [1441, 157] on p "**********" at bounding box center [1431, 141] width 215 height 66
drag, startPoint x: 1500, startPoint y: 285, endPoint x: 1370, endPoint y: 289, distance: 130.1
click at [1370, 289] on p "**********" at bounding box center [1437, 259] width 227 height 91
drag, startPoint x: 1447, startPoint y: 270, endPoint x: 1423, endPoint y: 272, distance: 24.1
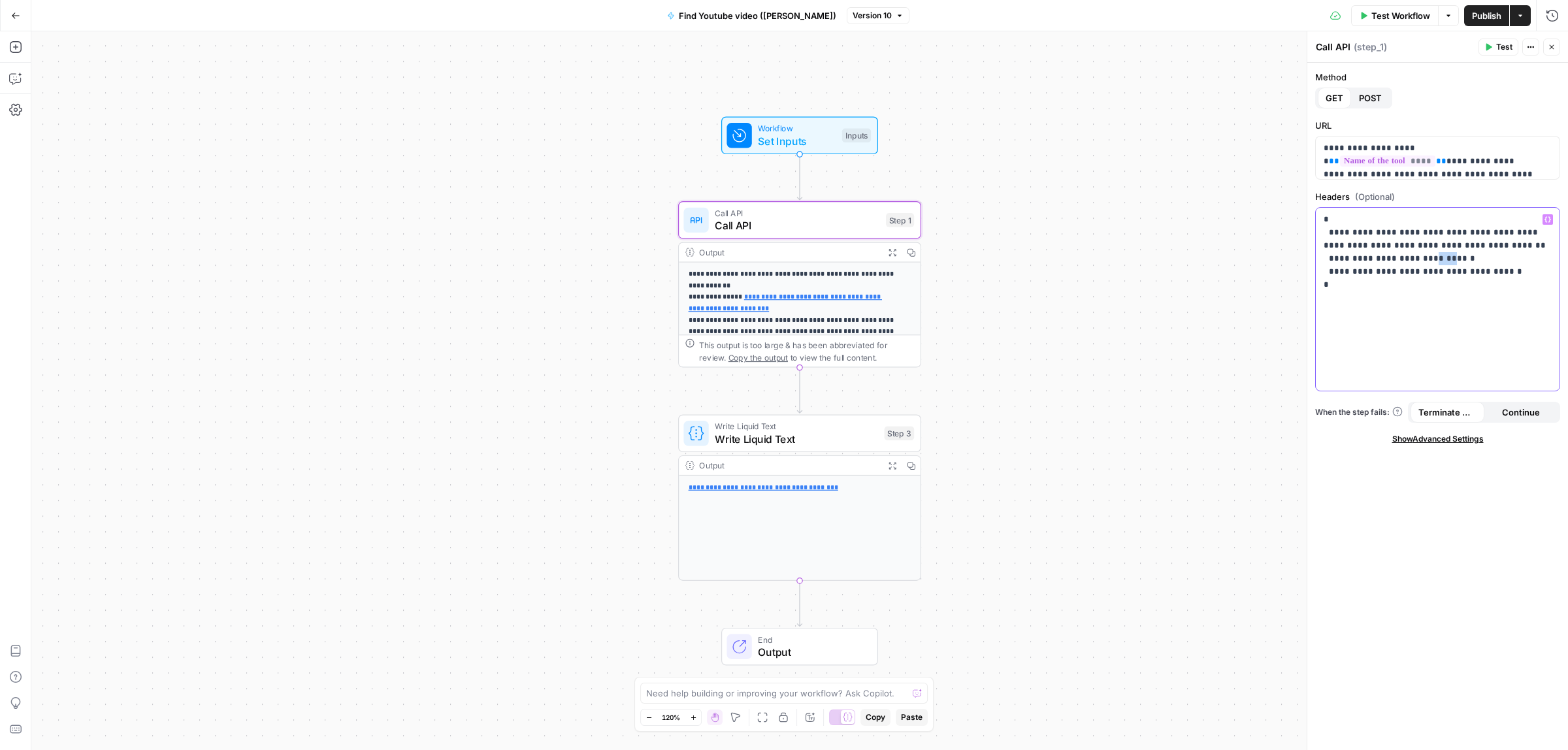
click at [1428, 272] on p "**********" at bounding box center [1437, 259] width 227 height 91
click at [890, 252] on icon "button" at bounding box center [892, 252] width 8 height 8
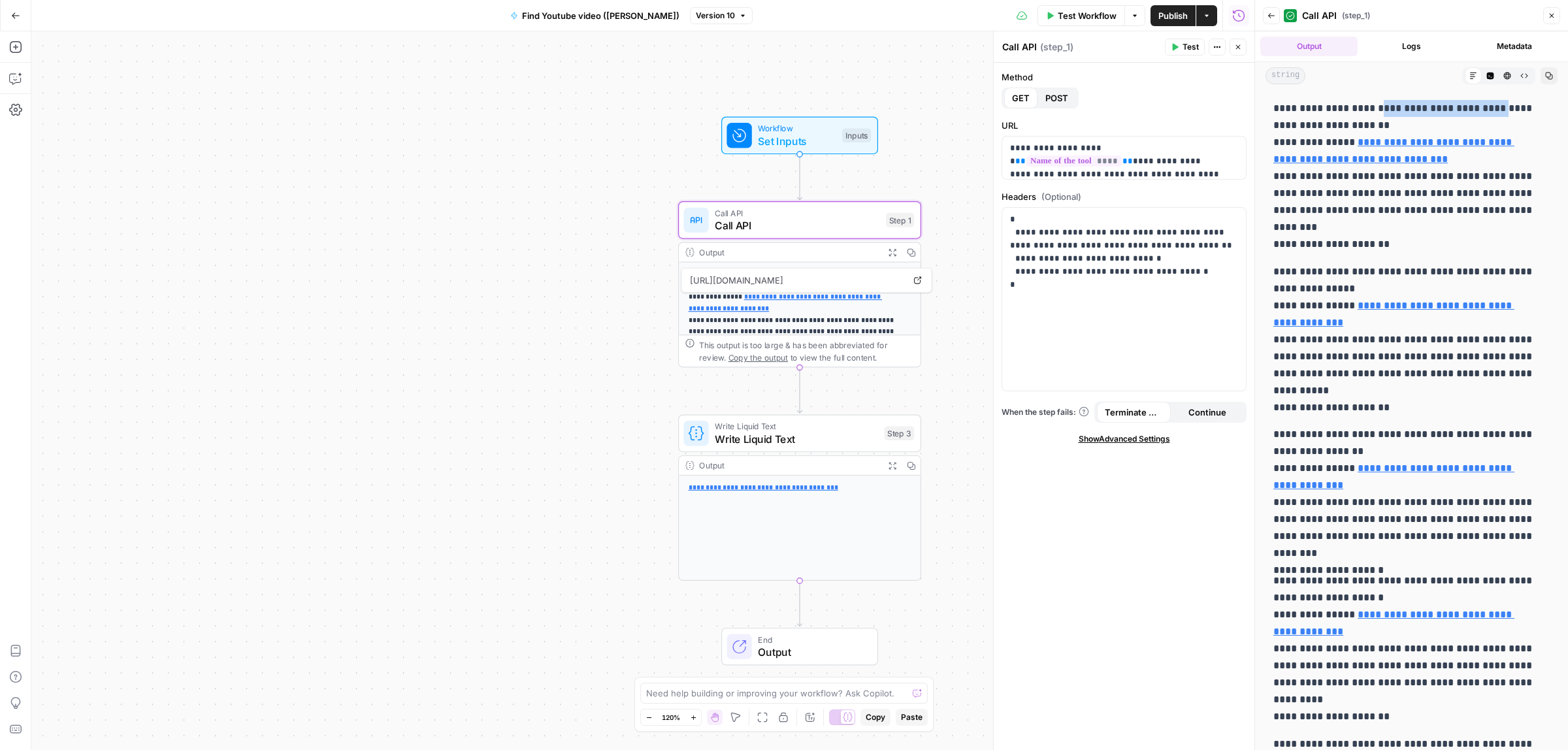
drag, startPoint x: 1366, startPoint y: 105, endPoint x: 1501, endPoint y: 109, distance: 135.1
click at [1501, 109] on p "**********" at bounding box center [1405, 177] width 263 height 153
click at [1364, 129] on p "**********" at bounding box center [1405, 177] width 263 height 153
click at [1092, 17] on span "Test Workflow" at bounding box center [1087, 15] width 58 height 13
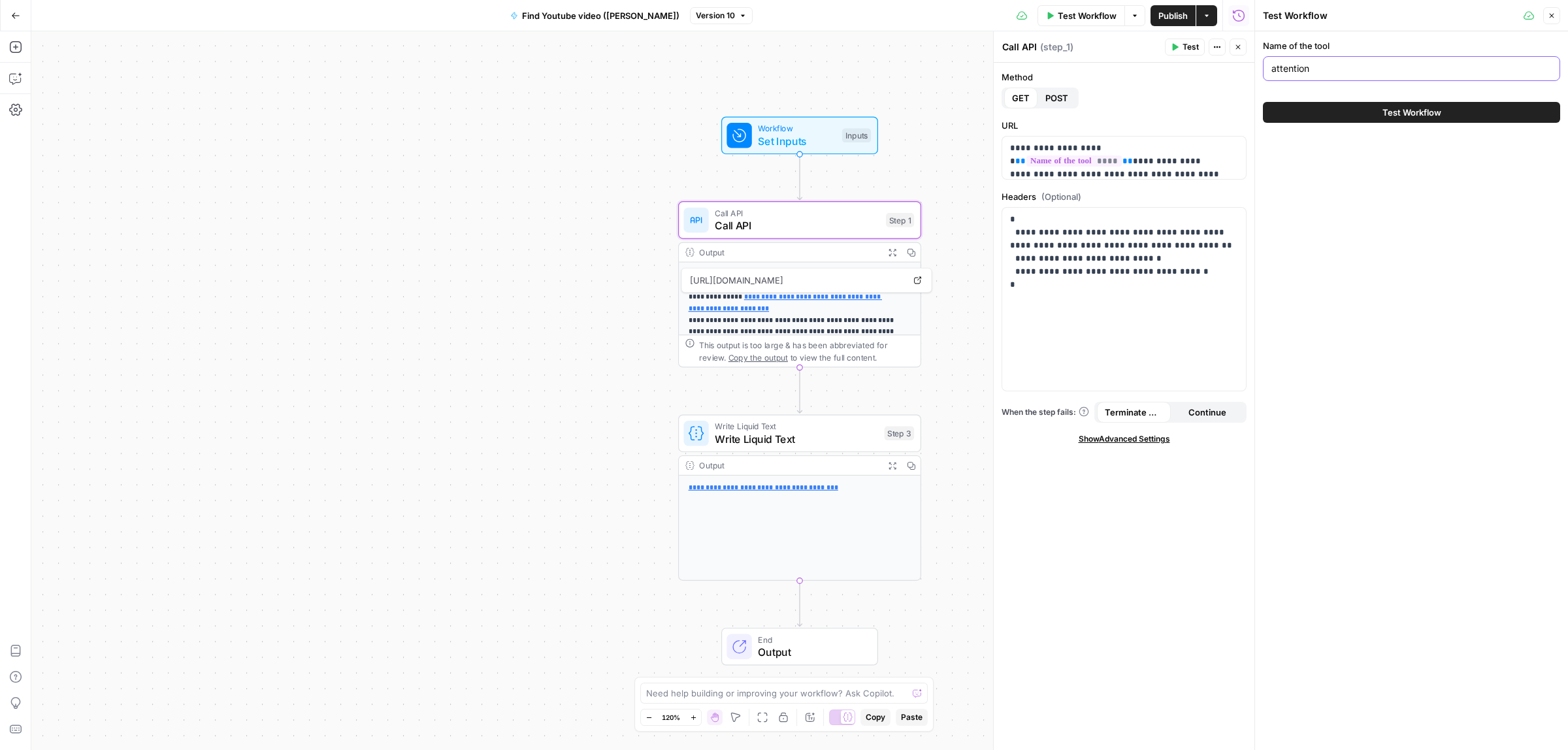
drag, startPoint x: 1317, startPoint y: 67, endPoint x: 1243, endPoint y: 64, distance: 74.1
click at [1243, 64] on body "**********" at bounding box center [784, 375] width 1568 height 750
click at [1308, 70] on input "attention" at bounding box center [1410, 68] width 280 height 13
click at [769, 223] on span "Call API" at bounding box center [797, 225] width 165 height 15
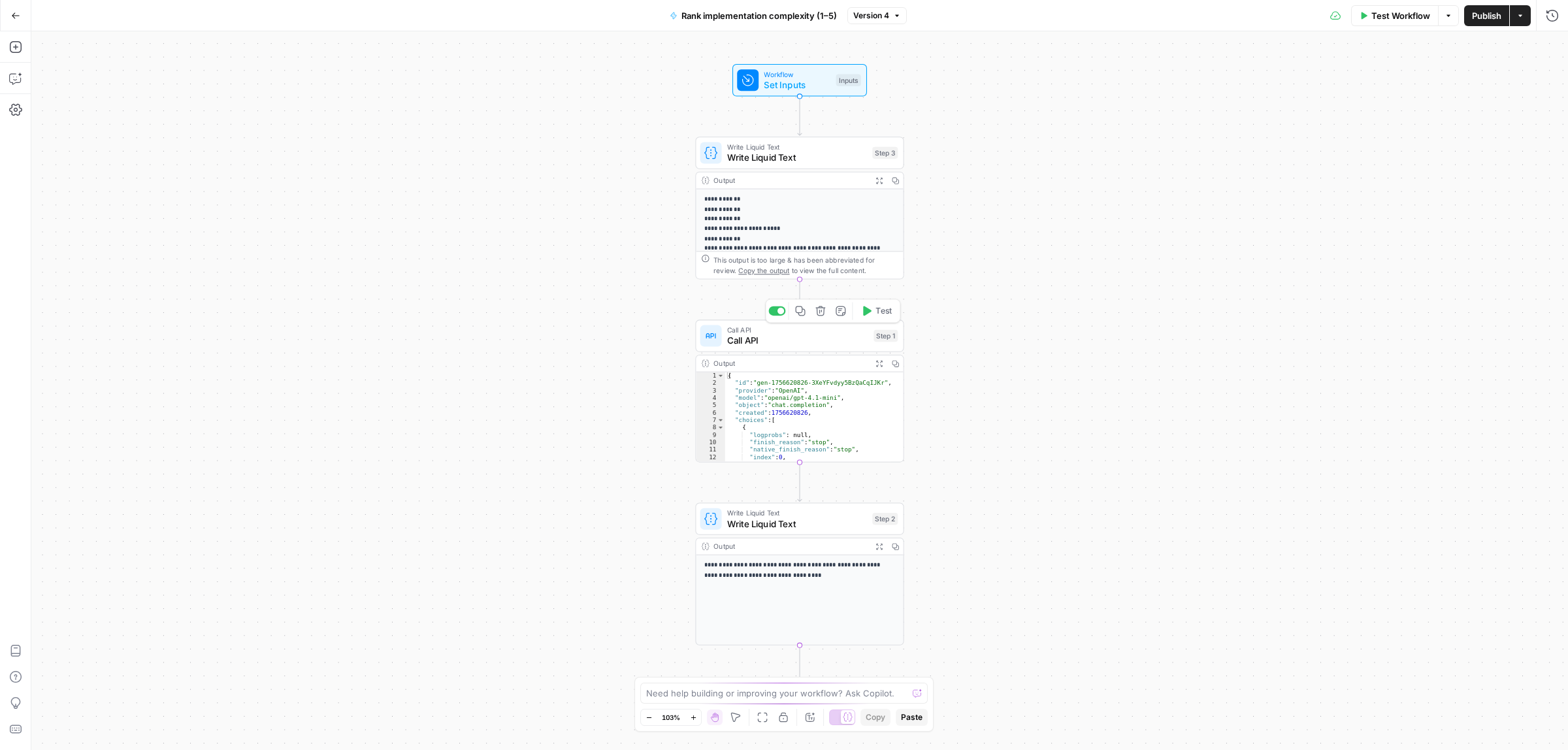
click at [773, 337] on span "Call API" at bounding box center [798, 340] width 141 height 14
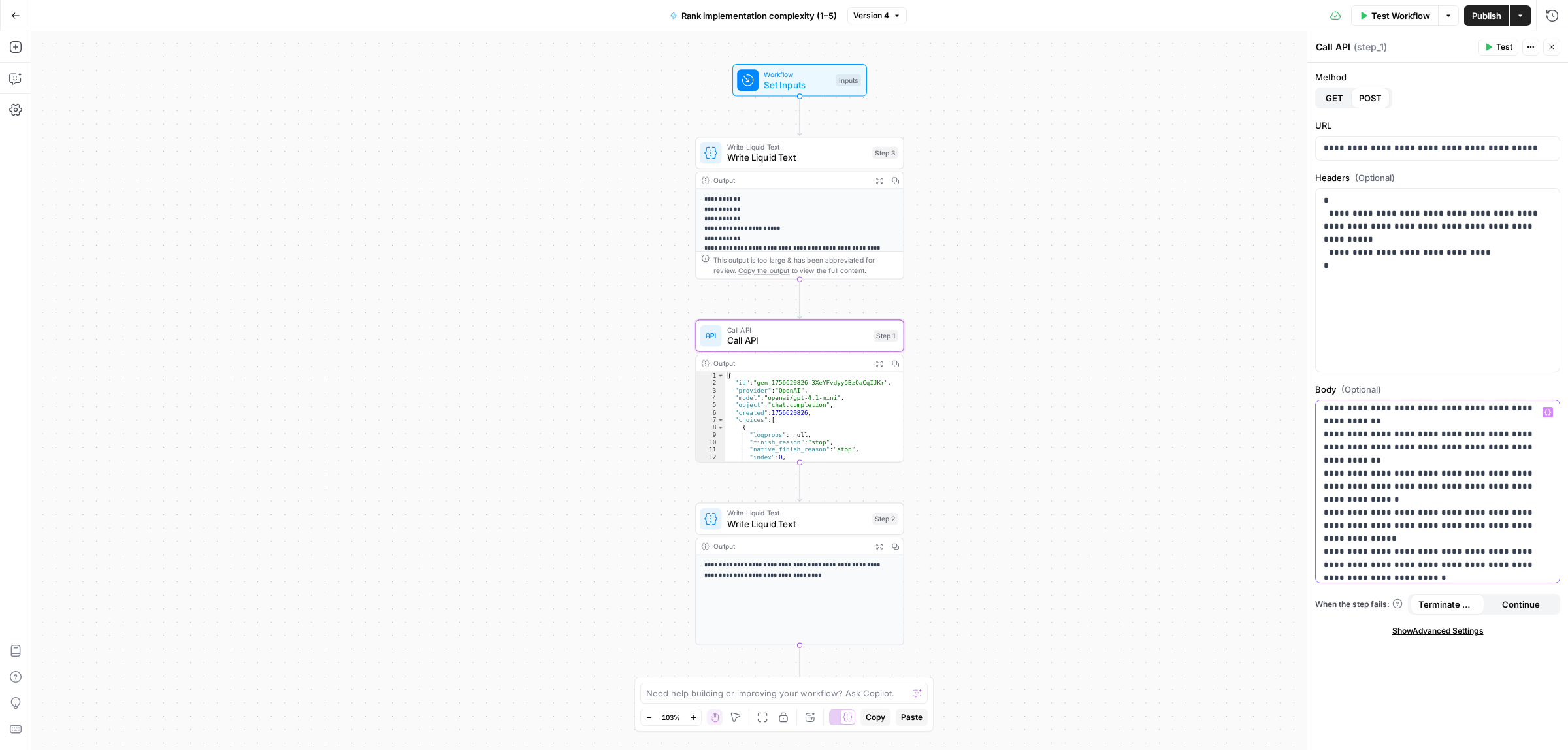
scroll to position [165, 0]
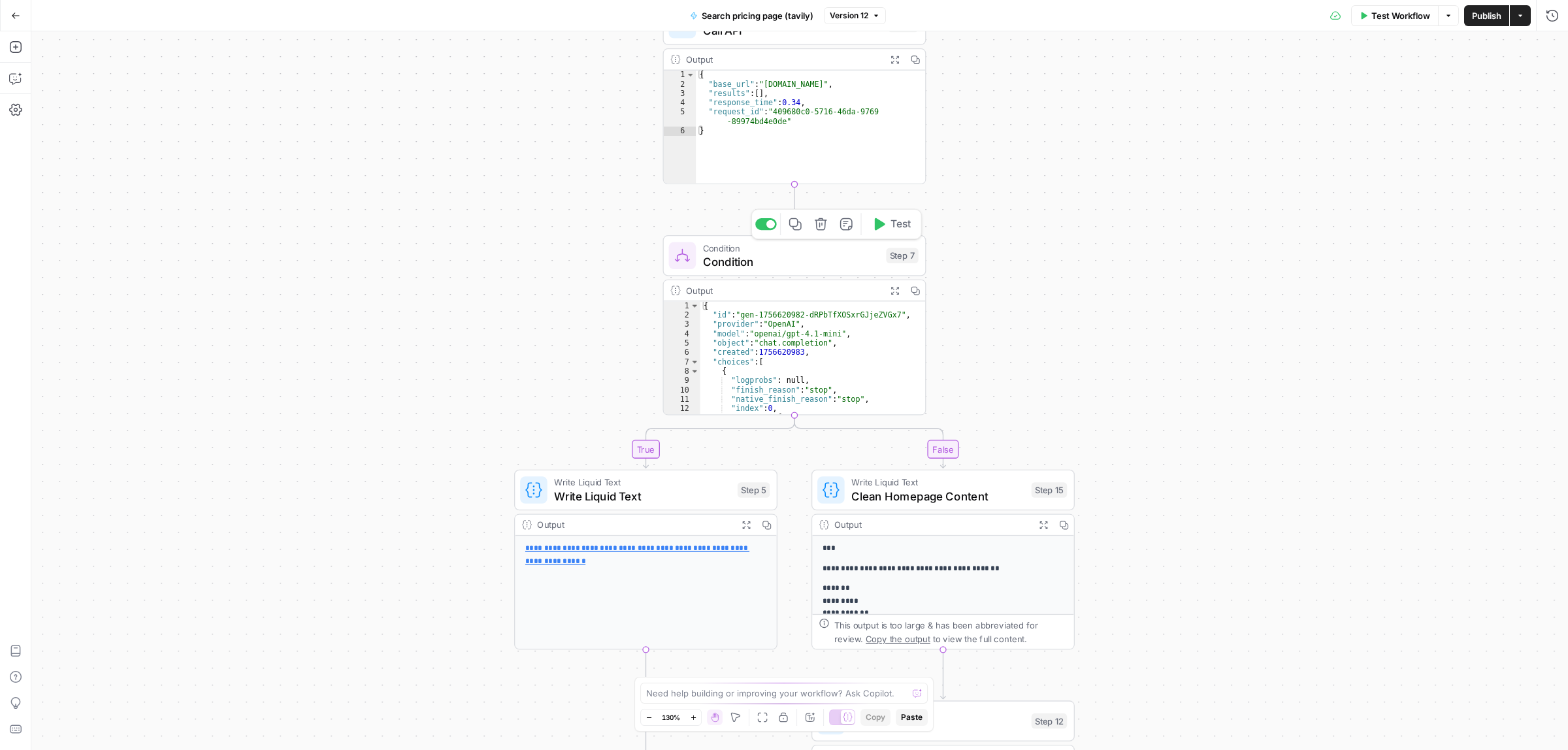
drag, startPoint x: 1004, startPoint y: 282, endPoint x: 915, endPoint y: 201, distance: 120.3
click at [1003, 286] on div "true false Workflow Set Inputs Inputs Call API Call API Step 1 Output Expand Ou…" at bounding box center [799, 390] width 1536 height 718
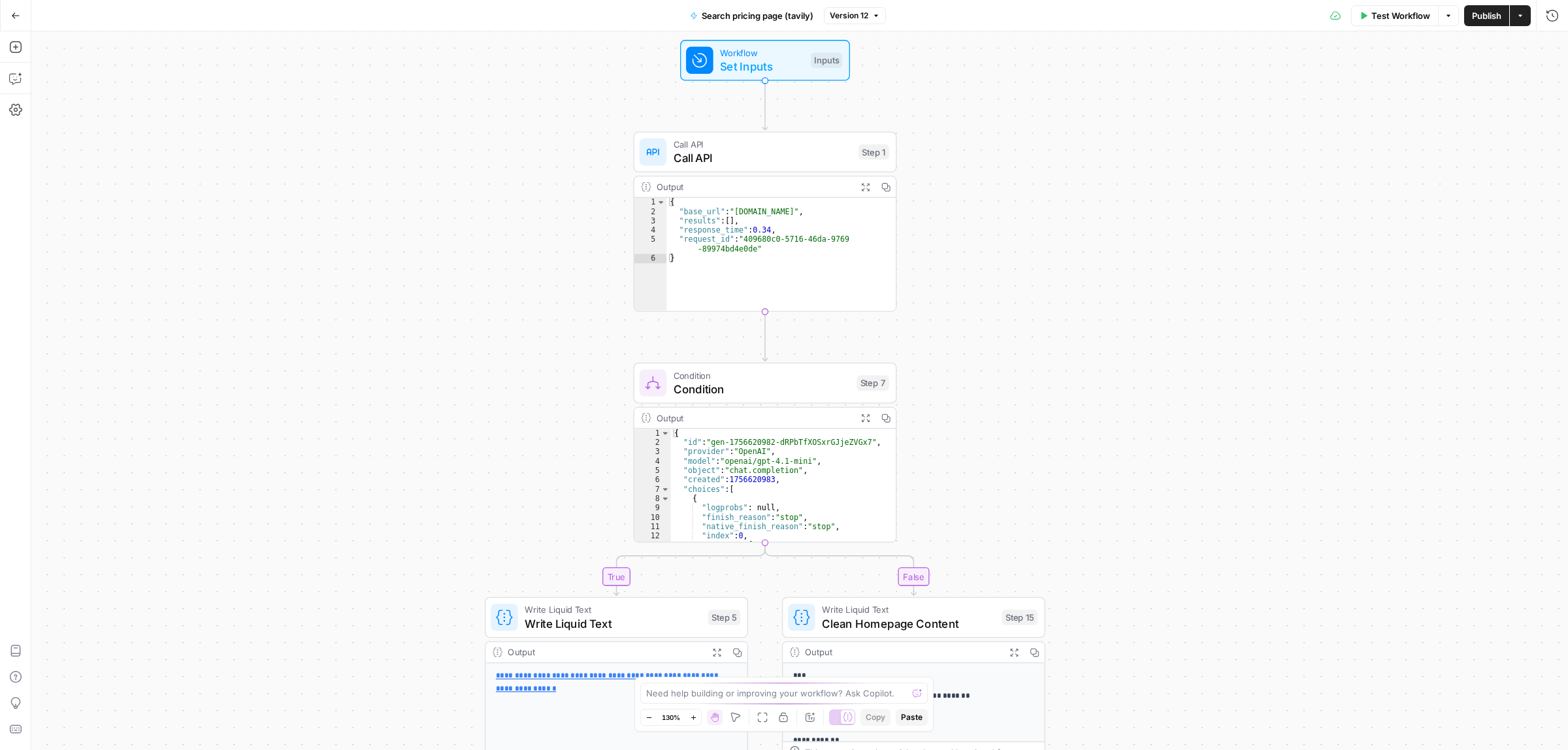
click at [743, 148] on span "Call API" at bounding box center [763, 144] width 179 height 14
click at [759, 160] on span "Call API" at bounding box center [763, 158] width 179 height 17
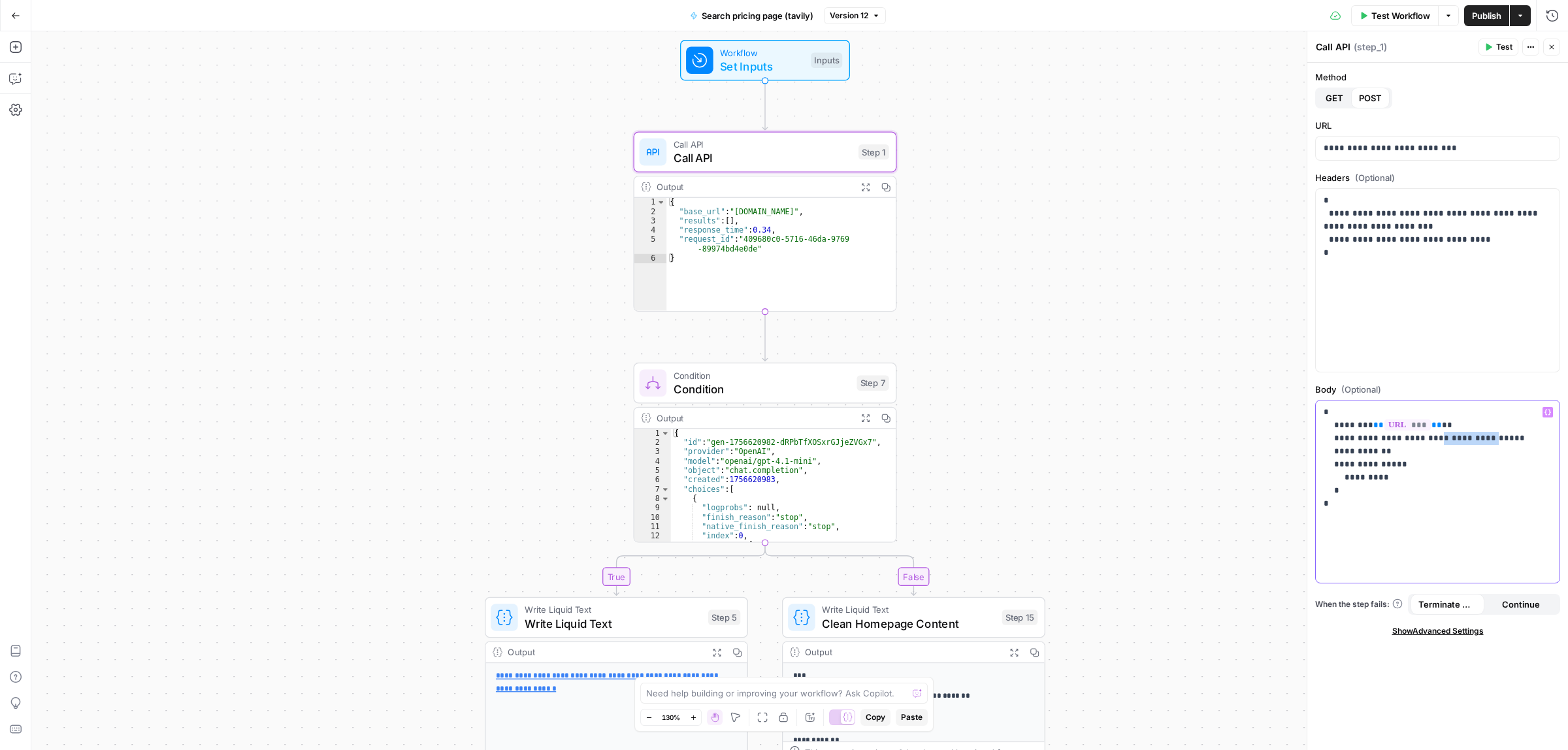
drag, startPoint x: 1467, startPoint y: 438, endPoint x: 1418, endPoint y: 439, distance: 49.0
click at [1418, 439] on p "**********" at bounding box center [1437, 457] width 227 height 105
click at [730, 392] on span "Condition" at bounding box center [761, 388] width 176 height 17
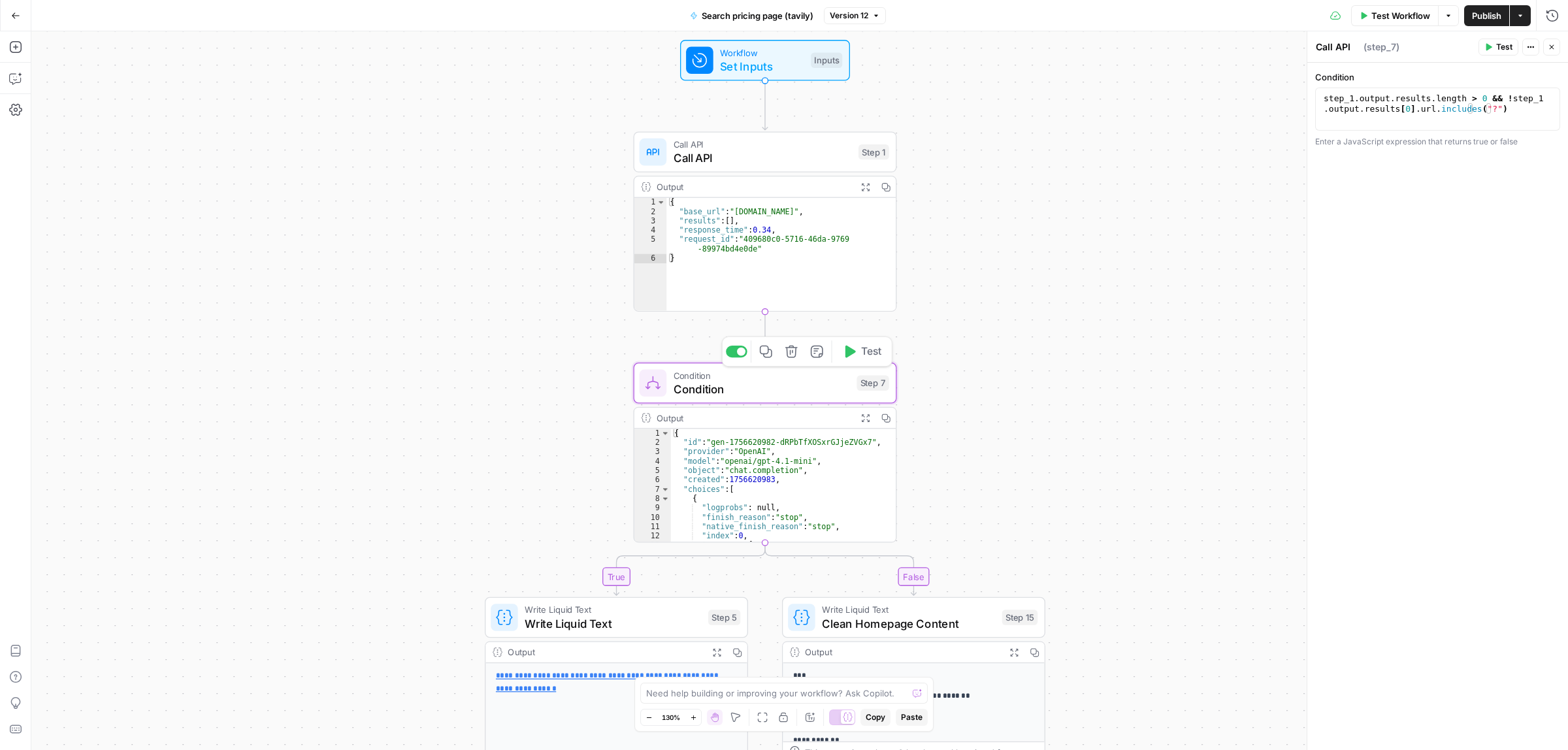
type textarea "Condition"
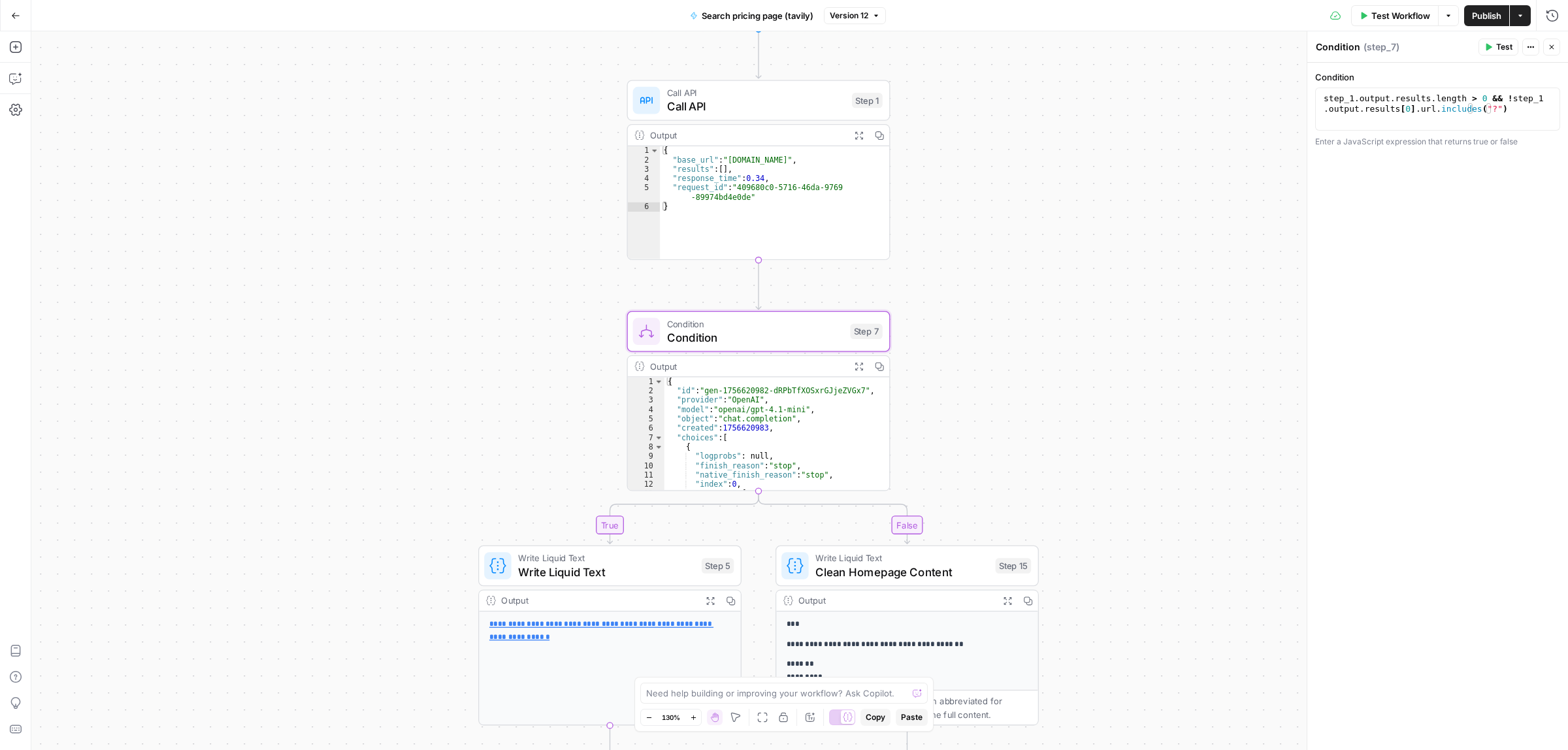
drag, startPoint x: 1060, startPoint y: 356, endPoint x: 1046, endPoint y: 284, distance: 73.3
click at [1046, 284] on div "true false Workflow Set Inputs Inputs Call API Call API Step 1 Output Expand Ou…" at bounding box center [799, 390] width 1536 height 718
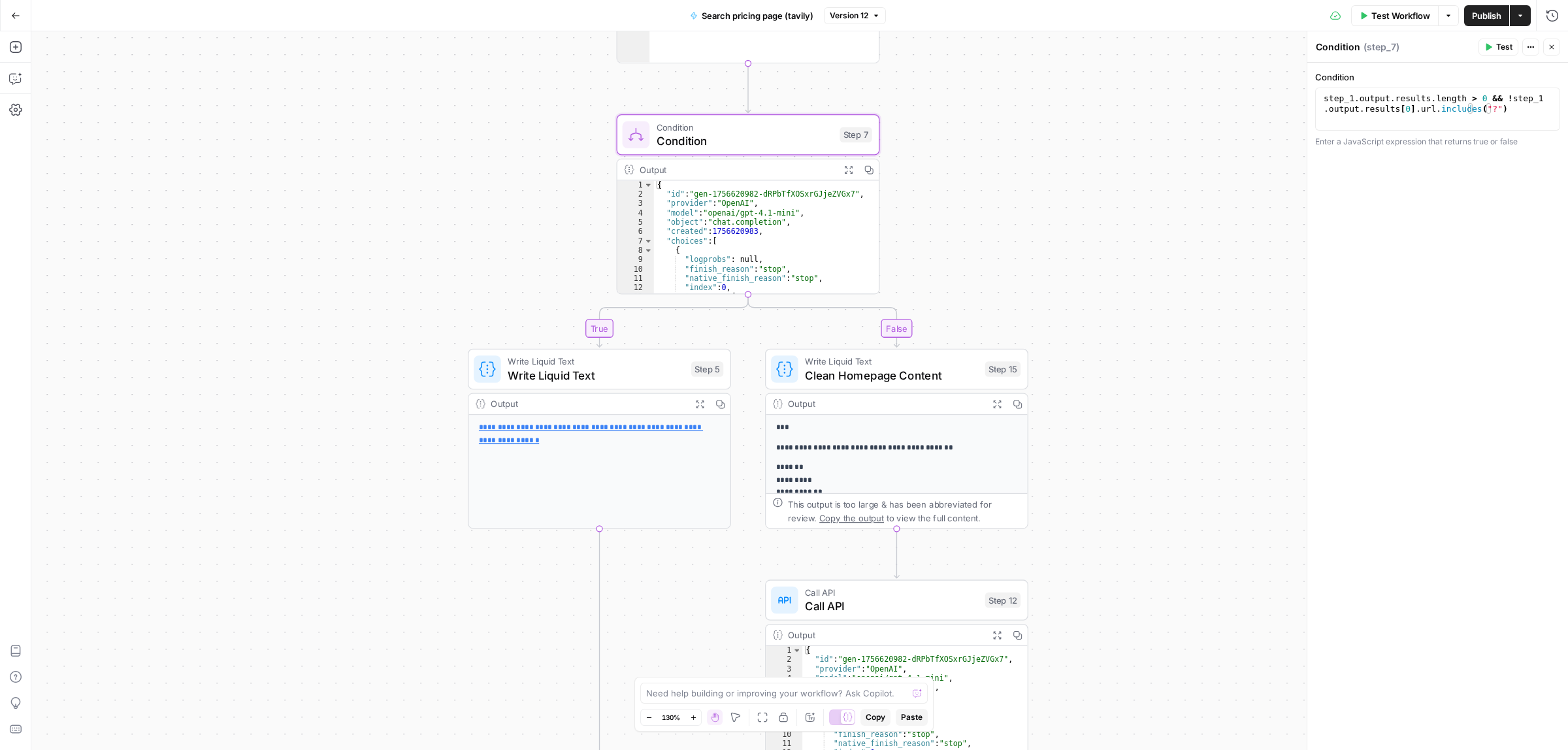
drag, startPoint x: 1066, startPoint y: 313, endPoint x: 1053, endPoint y: 180, distance: 133.6
click at [1053, 180] on div "true false Workflow Set Inputs Inputs Call API Call API Step 1 Output Expand Ou…" at bounding box center [799, 390] width 1536 height 718
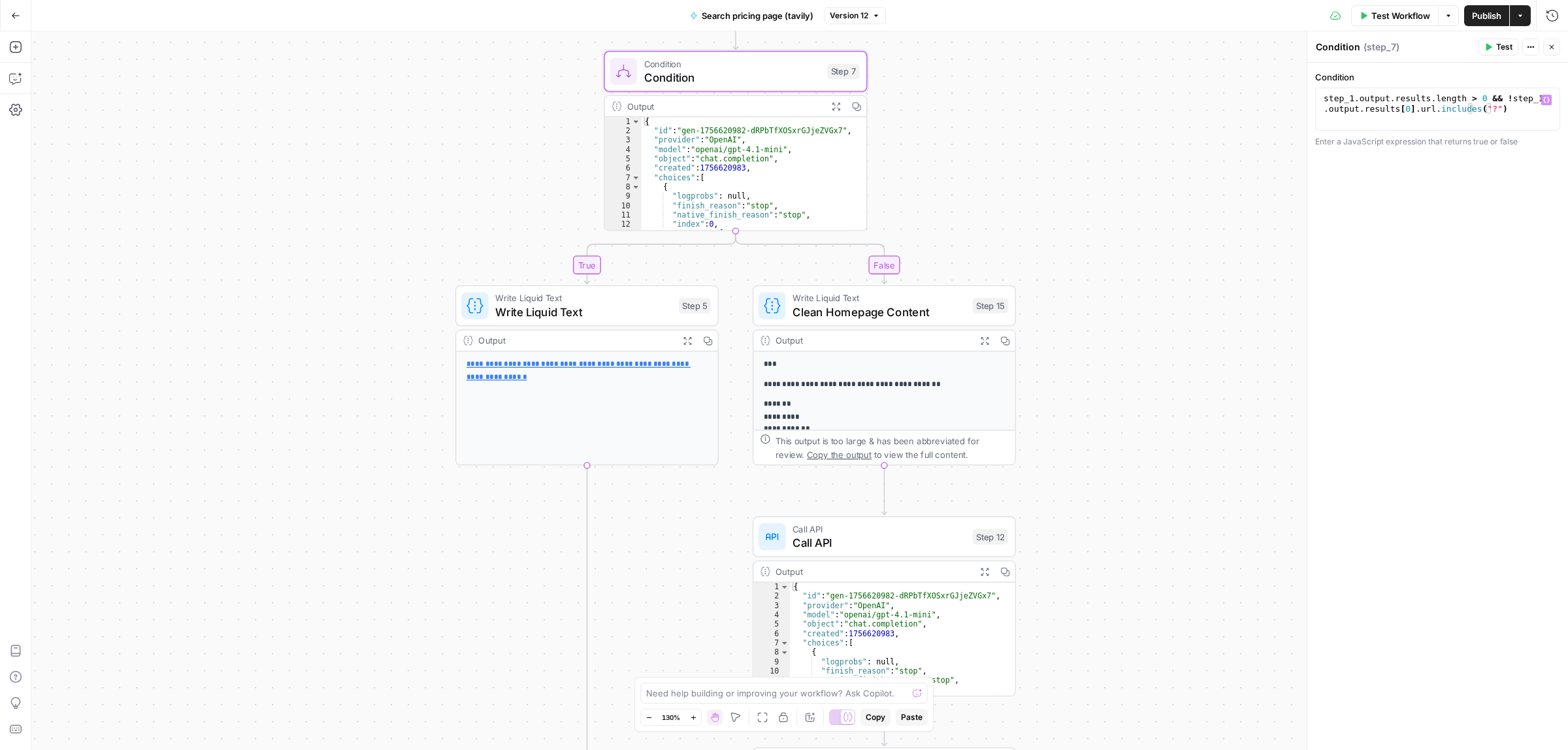
type textarea "**********"
click at [1480, 108] on div "step_1 . output . results . length > 0 && ! step_1 . output . results [ 0 ] . u…" at bounding box center [1438, 129] width 233 height 73
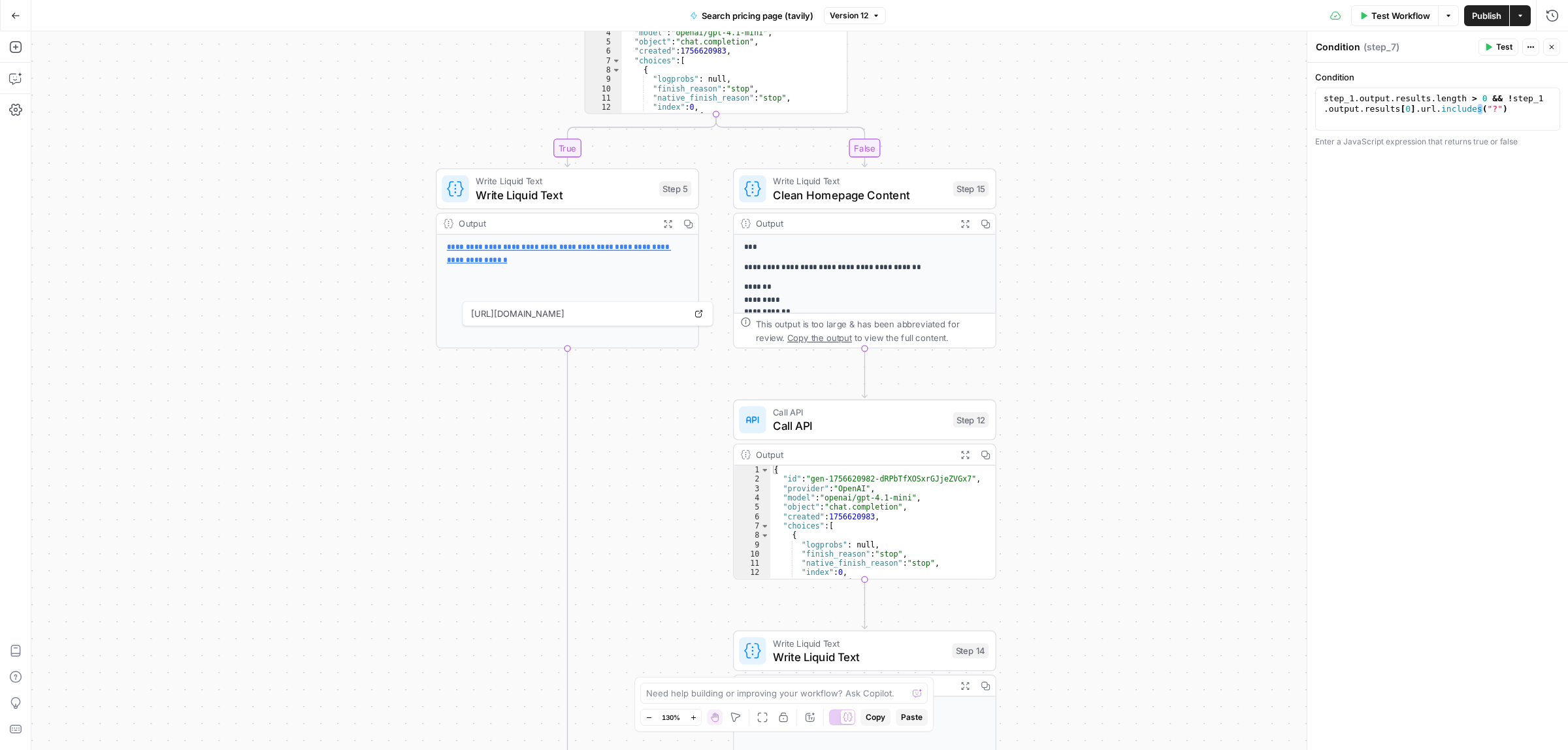
drag, startPoint x: 1086, startPoint y: 435, endPoint x: 1049, endPoint y: 269, distance: 170.1
click at [1049, 269] on div "true false Workflow Set Inputs Inputs Call API Call API Step 1 Output Expand Ou…" at bounding box center [799, 390] width 1536 height 718
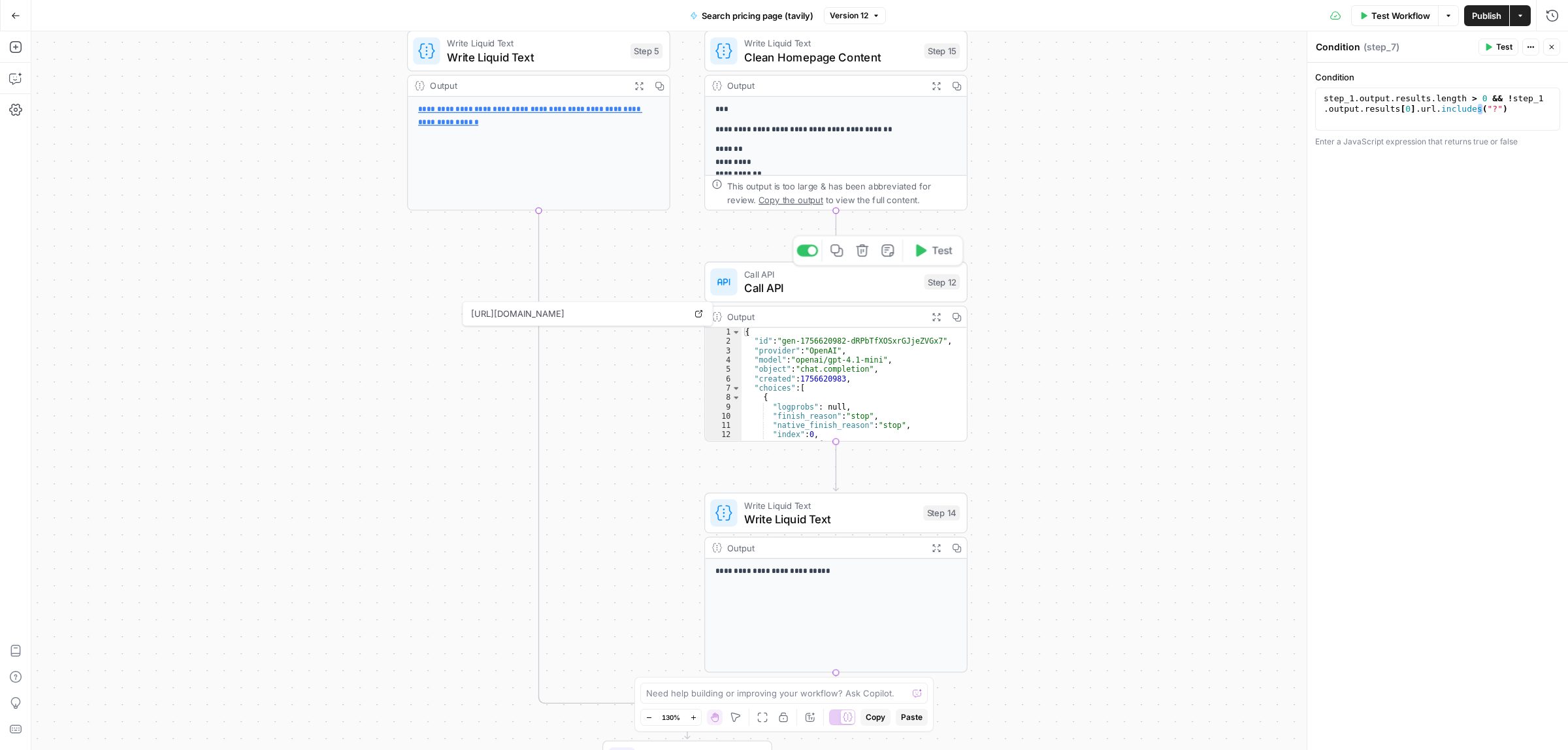
click at [815, 278] on span "Call API" at bounding box center [830, 273] width 173 height 14
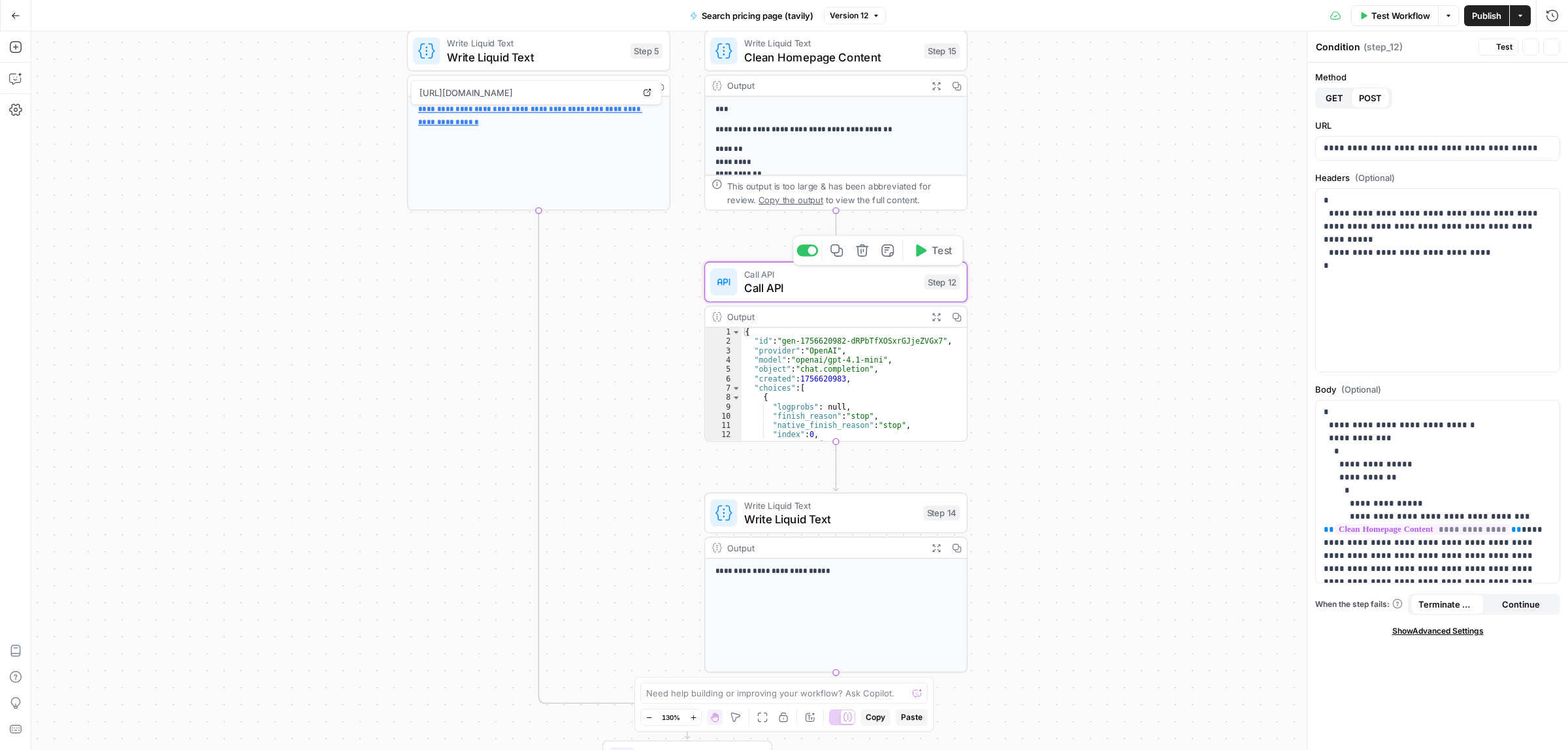
type textarea "Call API"
click at [1432, 227] on p "**********" at bounding box center [1437, 233] width 227 height 78
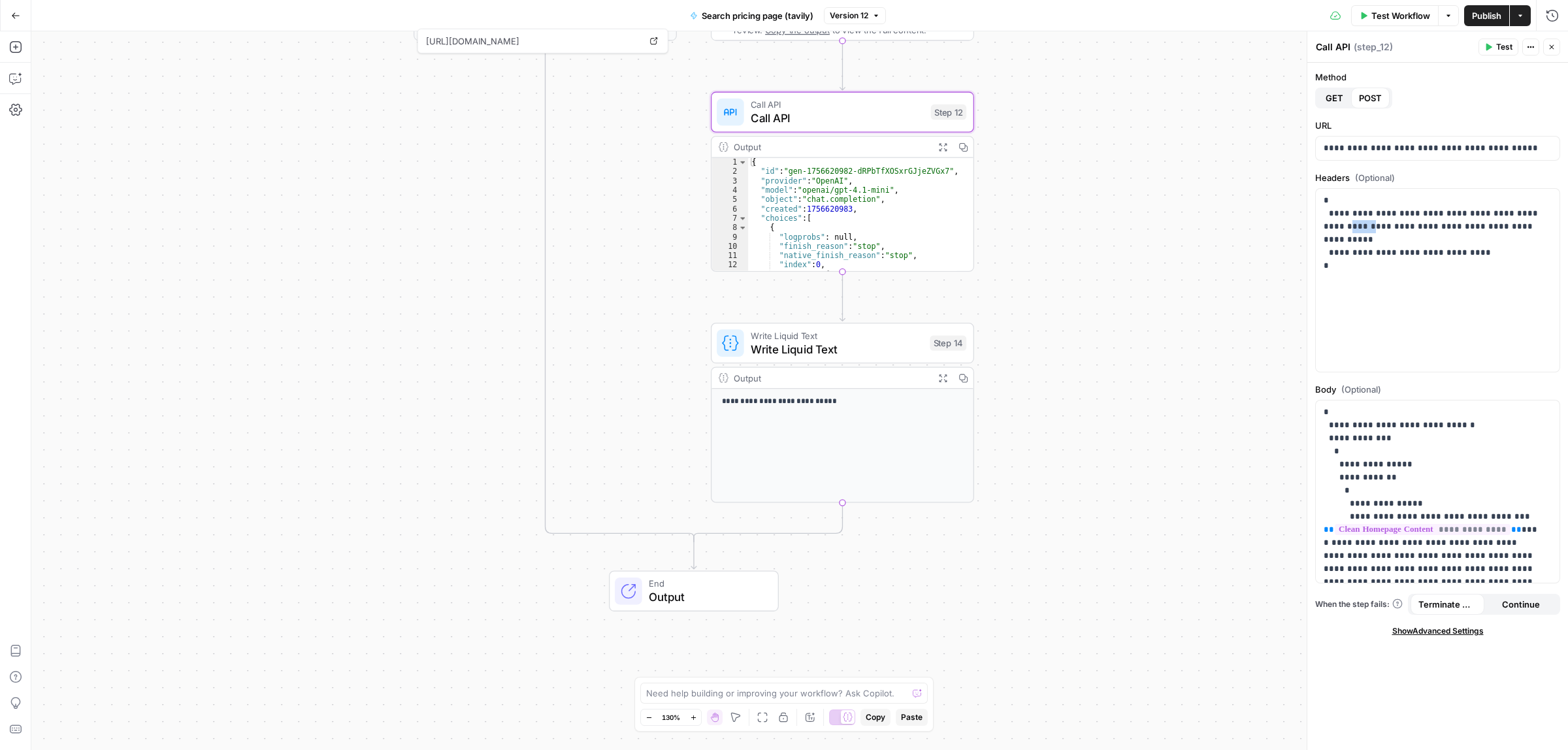
drag, startPoint x: 1121, startPoint y: 299, endPoint x: 1110, endPoint y: 274, distance: 27.3
click at [1115, 269] on div "true false Workflow Set Inputs Inputs Call API Call API Step 1 Output Expand Ou…" at bounding box center [799, 390] width 1536 height 718
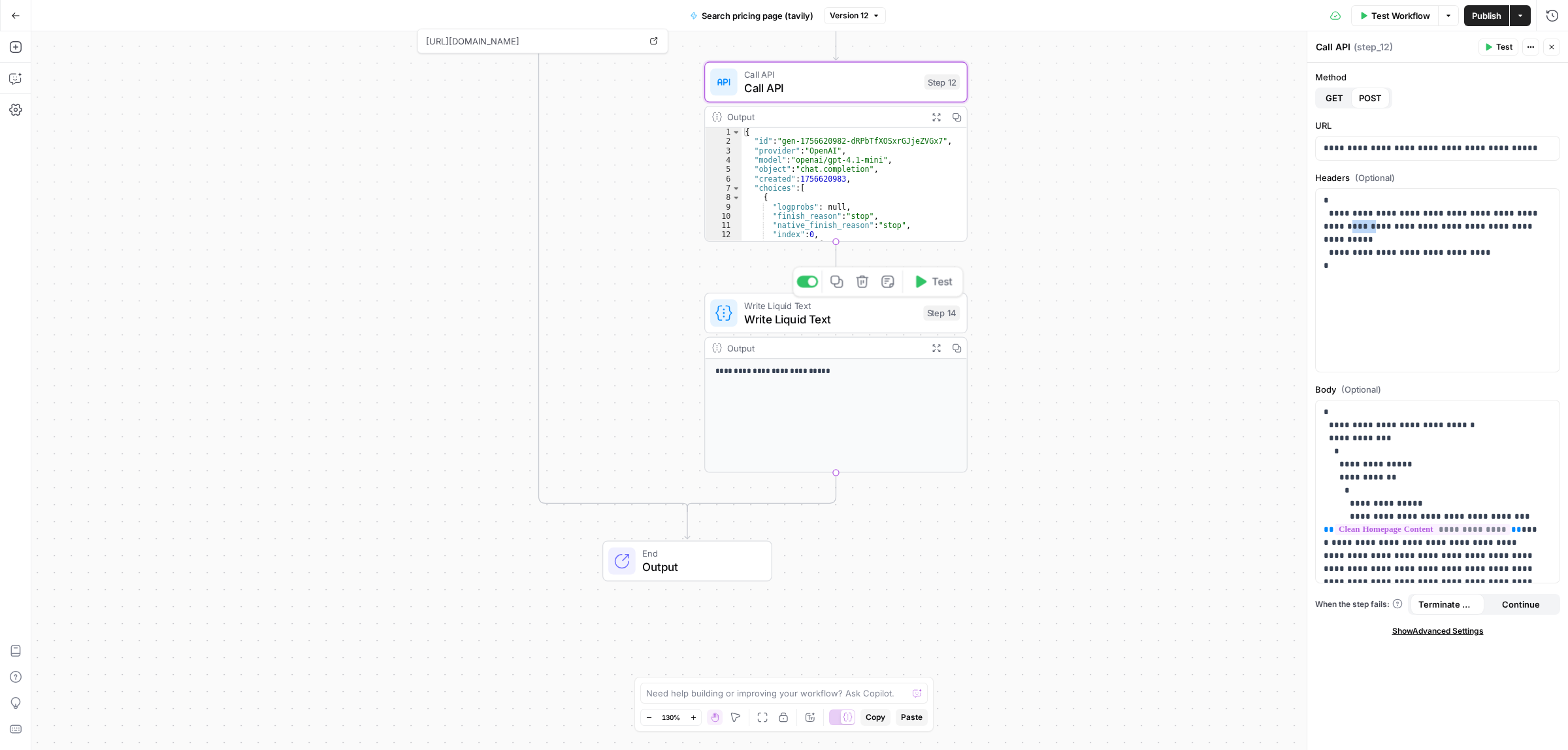
click at [823, 328] on div "Write Liquid Text Write Liquid Text Step 14 Copy step Delete step Add Note Test" at bounding box center [835, 313] width 263 height 40
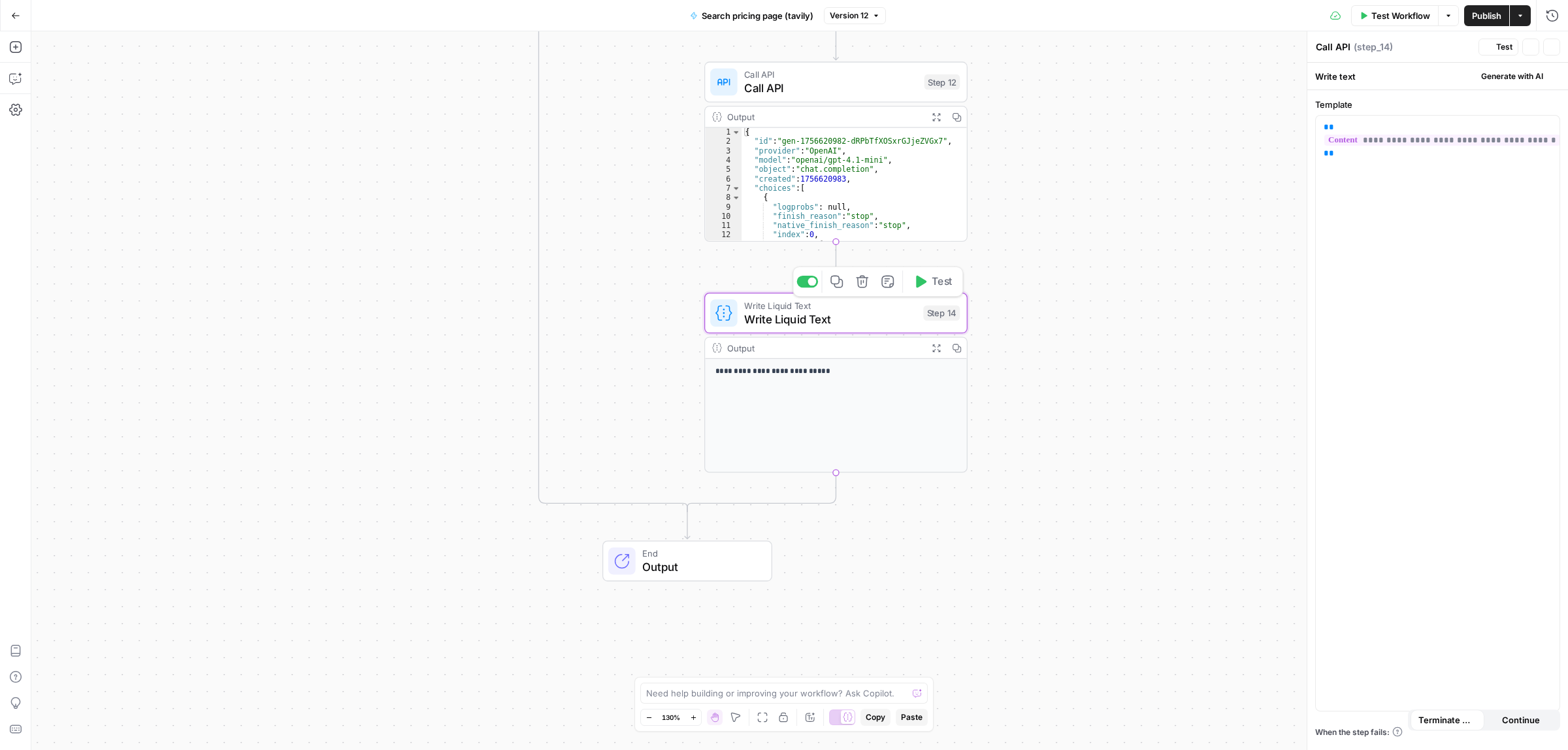
type textarea "Write Liquid Text"
click at [807, 90] on span "Call API" at bounding box center [830, 87] width 173 height 17
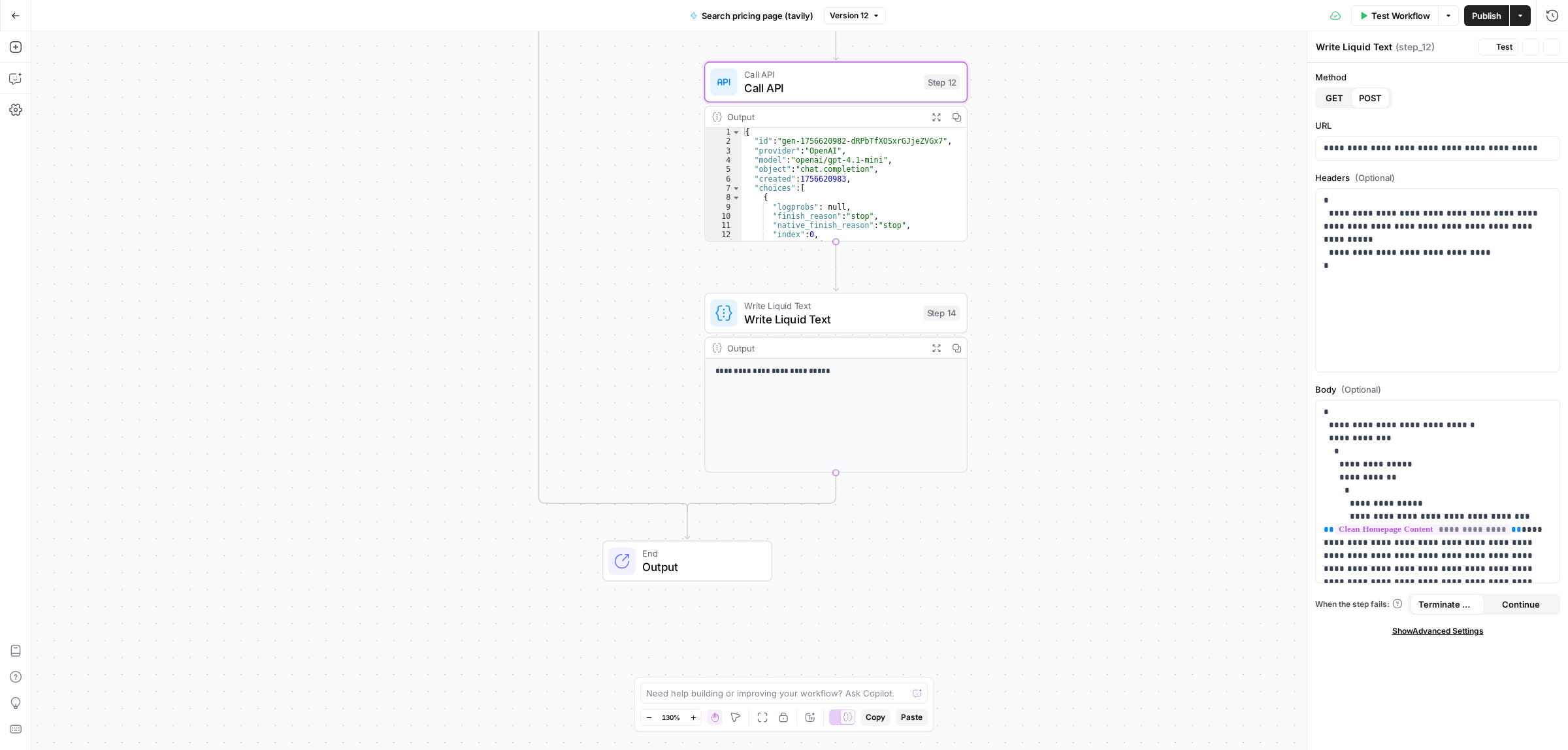
type textarea "Call API"
click at [681, 556] on span "End" at bounding box center [699, 553] width 116 height 14
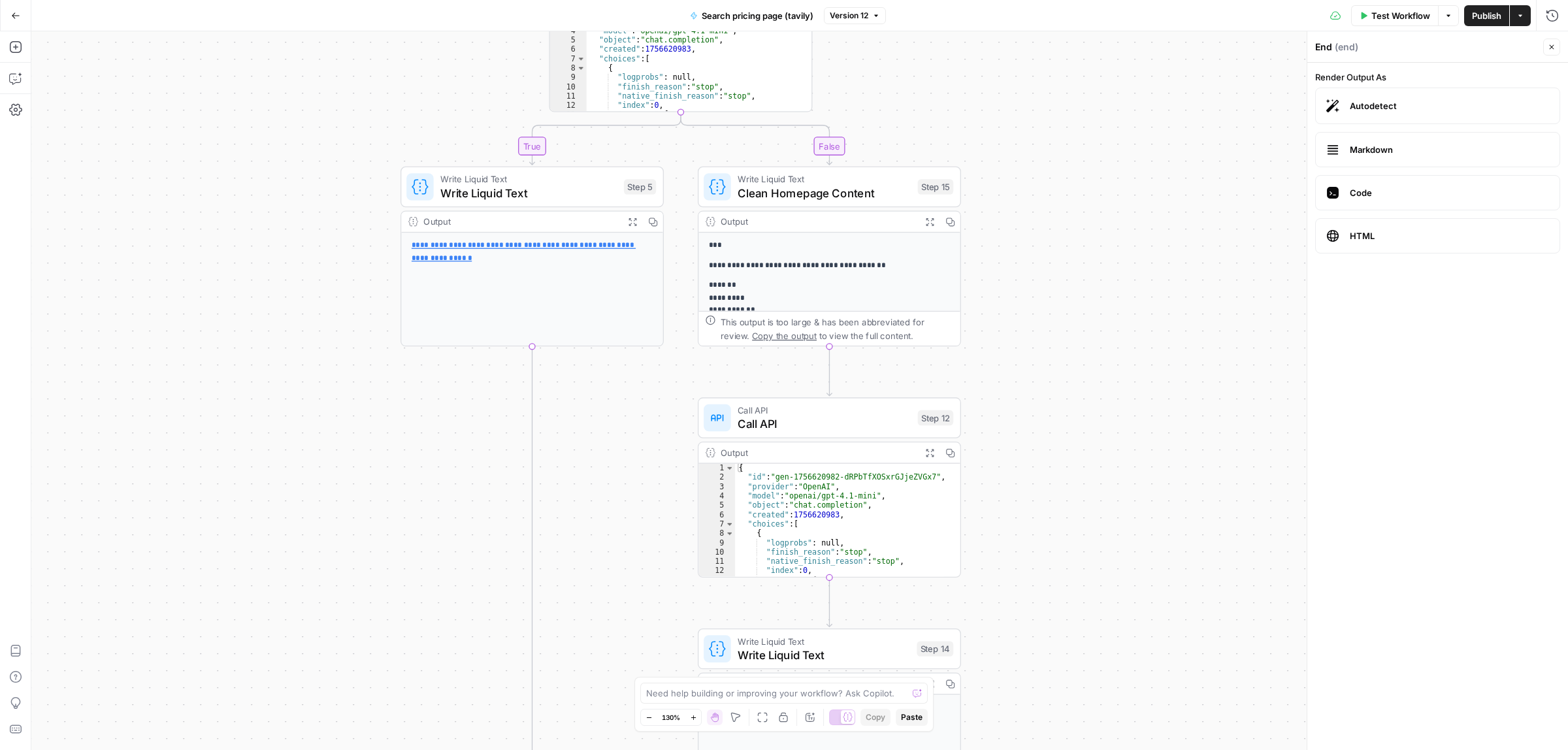
drag, startPoint x: 1095, startPoint y: 195, endPoint x: 1088, endPoint y: 542, distance: 347.1
click at [1088, 542] on div "true false Workflow Set Inputs Inputs Call API Call API Step 1 Output Expand Ou…" at bounding box center [799, 390] width 1536 height 718
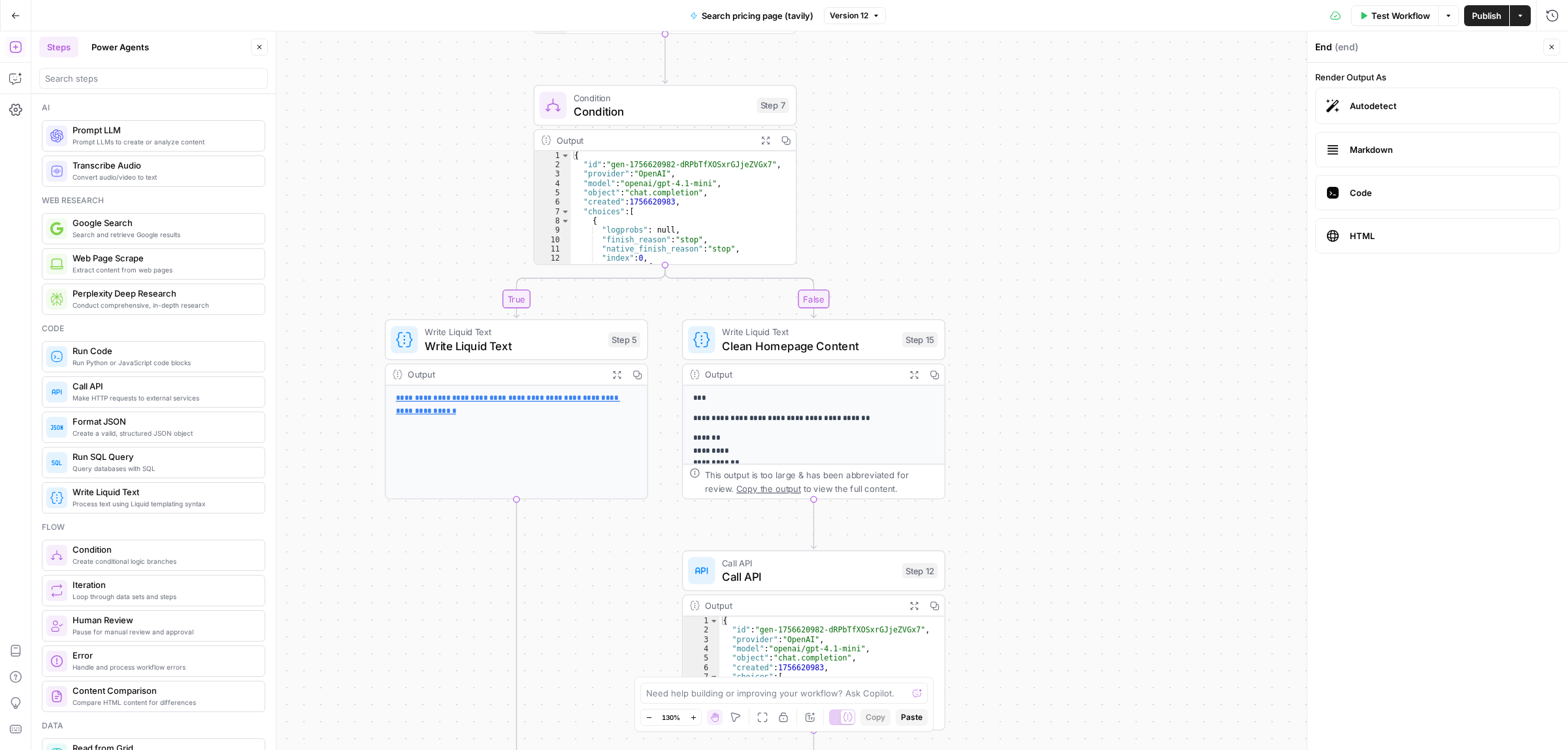
drag, startPoint x: 1066, startPoint y: 252, endPoint x: 1061, endPoint y: 270, distance: 18.7
click at [1061, 270] on div "true false Workflow Set Inputs Inputs Call API Call API Step 1 Output Expand Ou…" at bounding box center [799, 390] width 1536 height 718
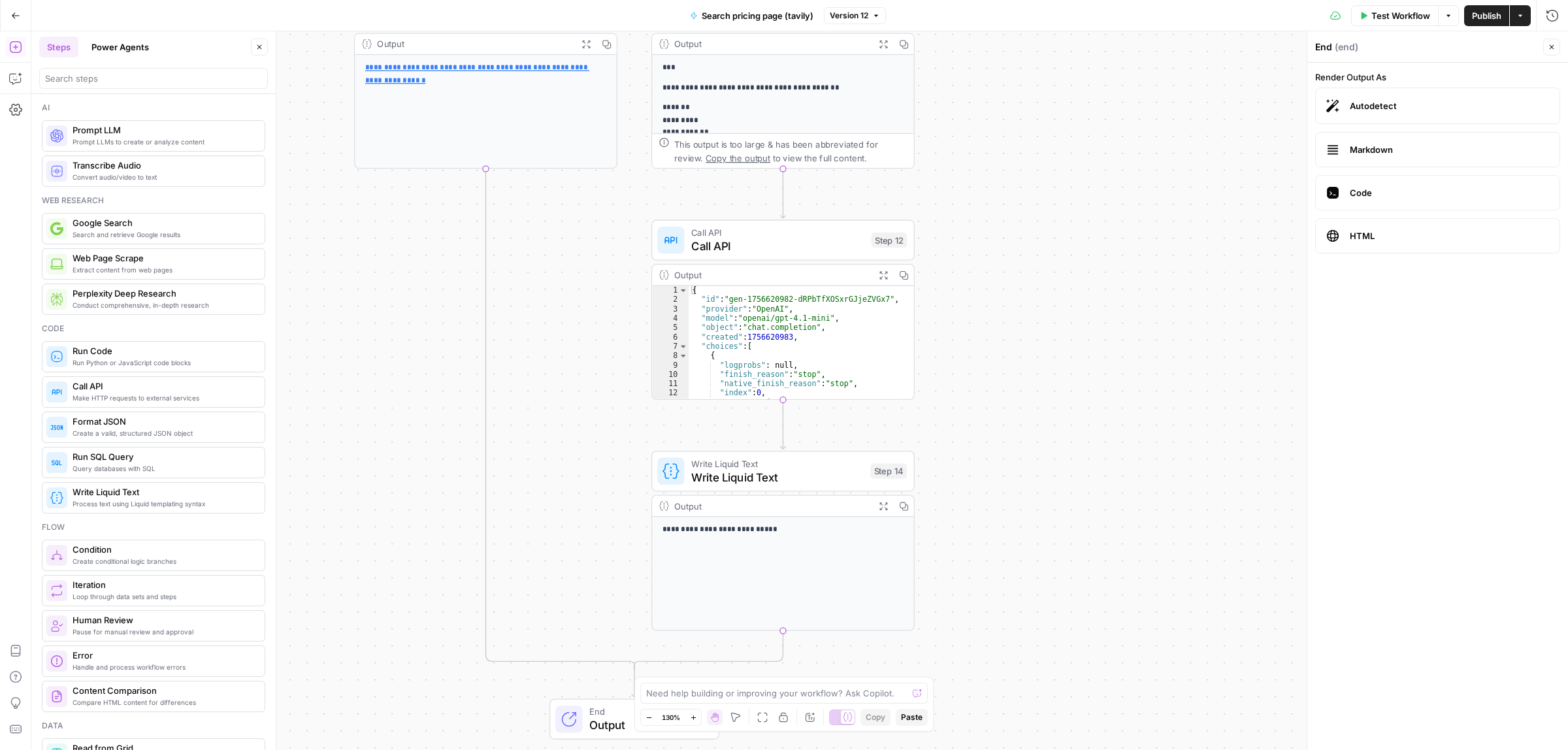
drag, startPoint x: 1003, startPoint y: 230, endPoint x: 1024, endPoint y: 350, distance: 121.8
click at [1001, 194] on div "true false Workflow Set Inputs Inputs Call API Call API Step 1 Output Expand Ou…" at bounding box center [799, 390] width 1536 height 718
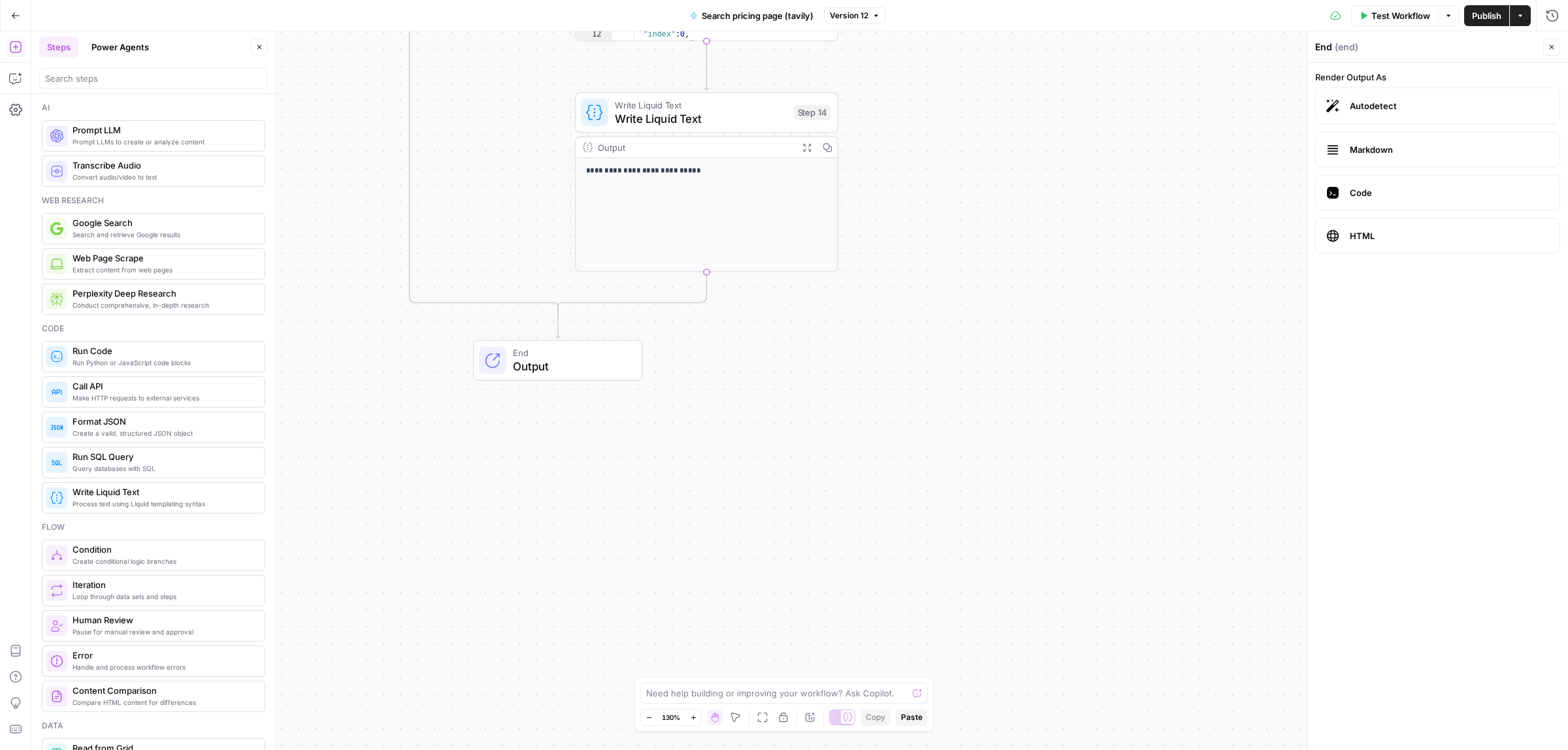
click at [978, 155] on div "true false Workflow Set Inputs Inputs Call API Call API Step 1 Output Expand Ou…" at bounding box center [799, 390] width 1536 height 718
